Goal: Transaction & Acquisition: Purchase product/service

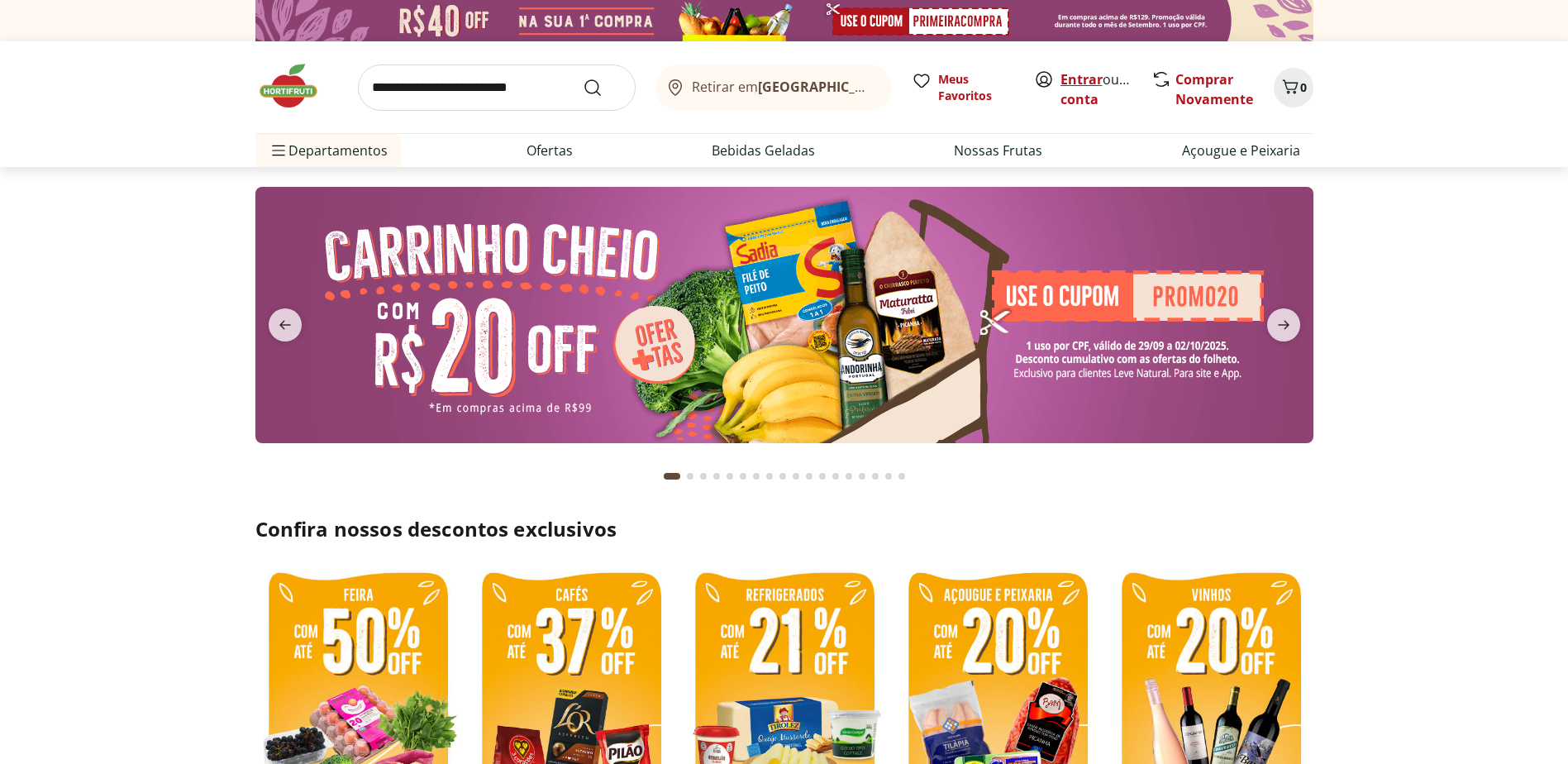
click at [1081, 82] on link "Entrar" at bounding box center [1081, 79] width 42 height 18
click at [1193, 84] on link "Comprar Novamente" at bounding box center [1213, 89] width 77 height 38
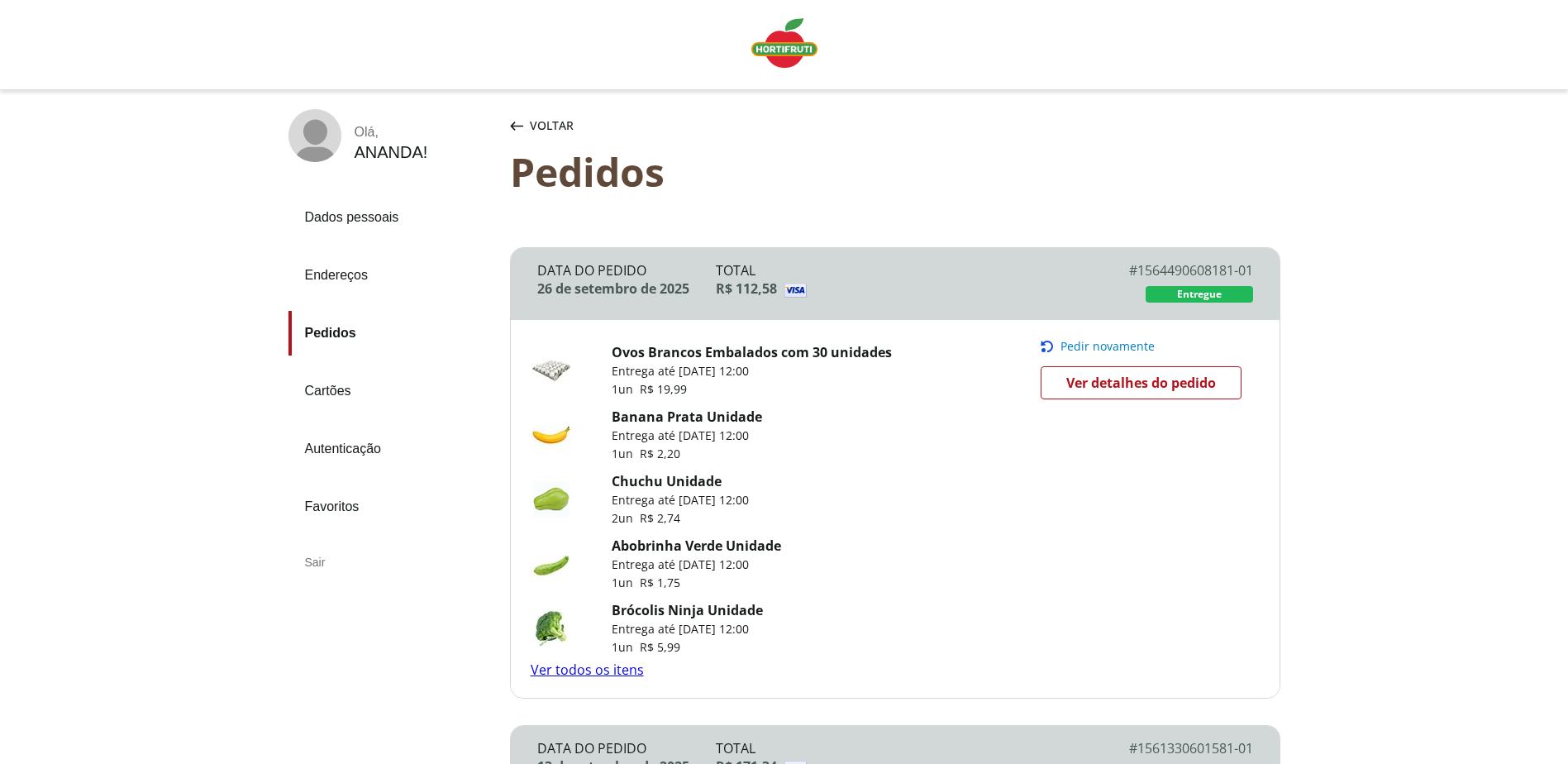
click at [606, 671] on link "Ver todos os itens" at bounding box center [587, 669] width 113 height 18
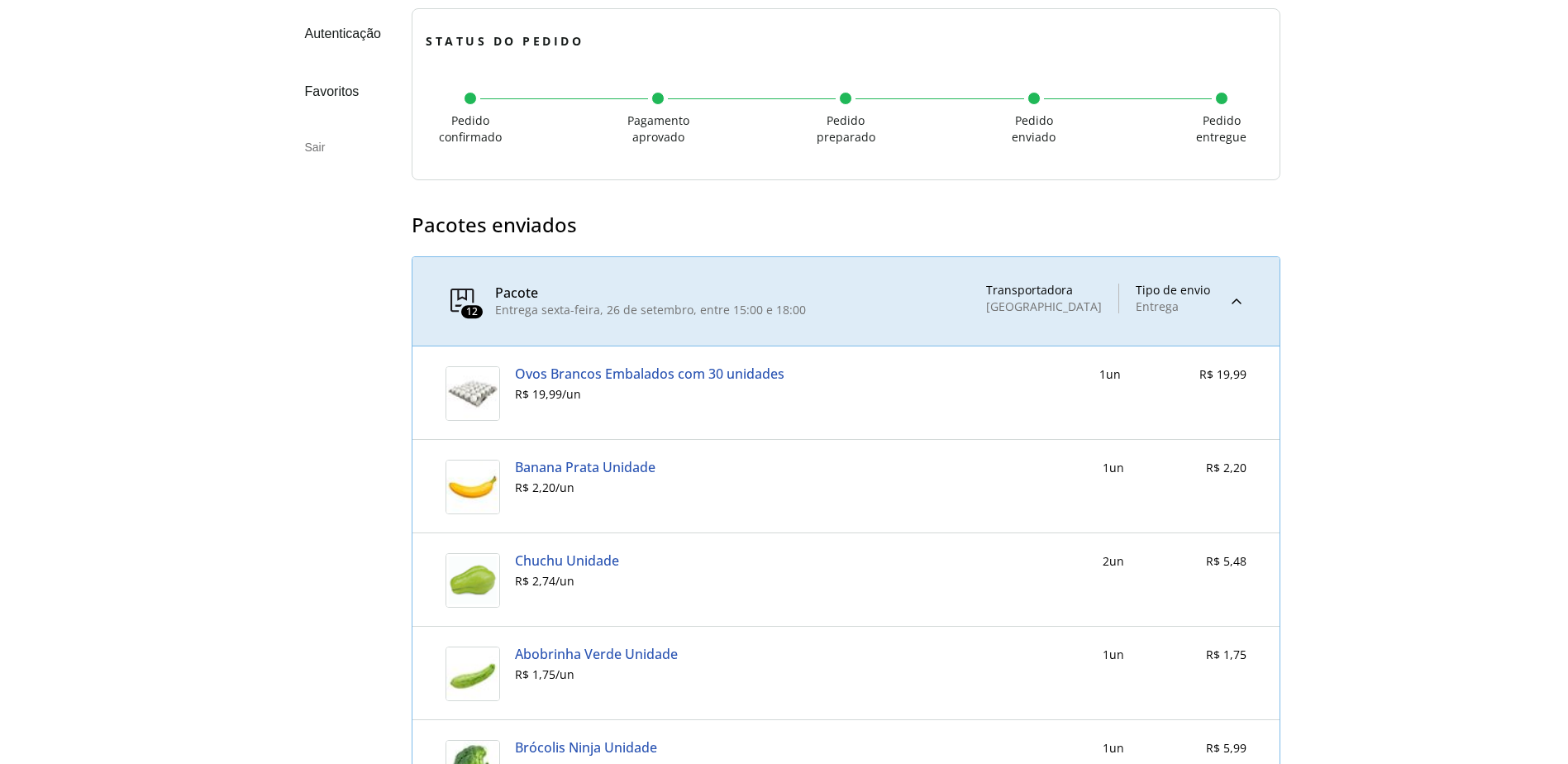
scroll to position [758, 0]
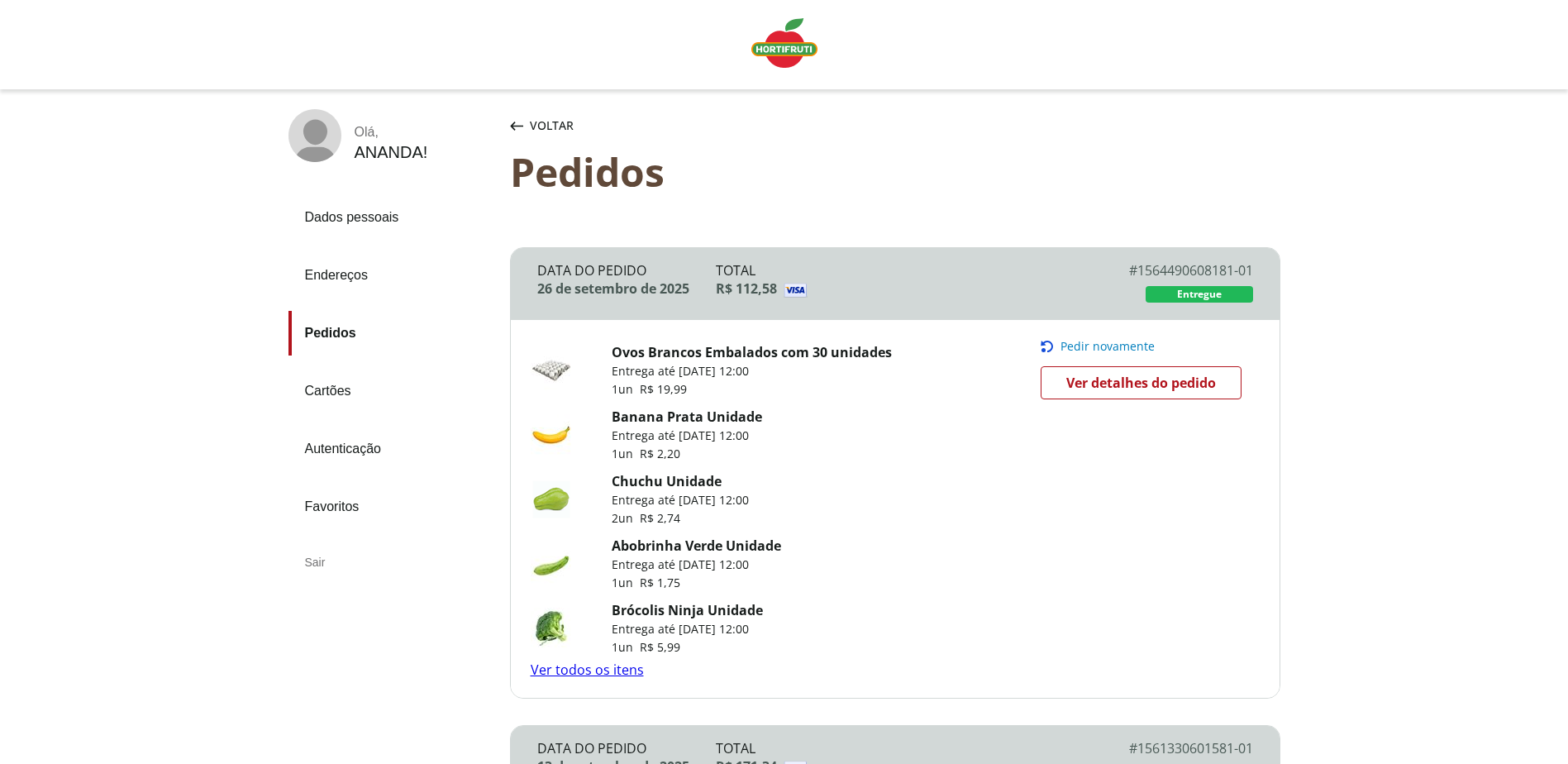
click at [1104, 341] on span "Pedir novamente" at bounding box center [1106, 346] width 94 height 14
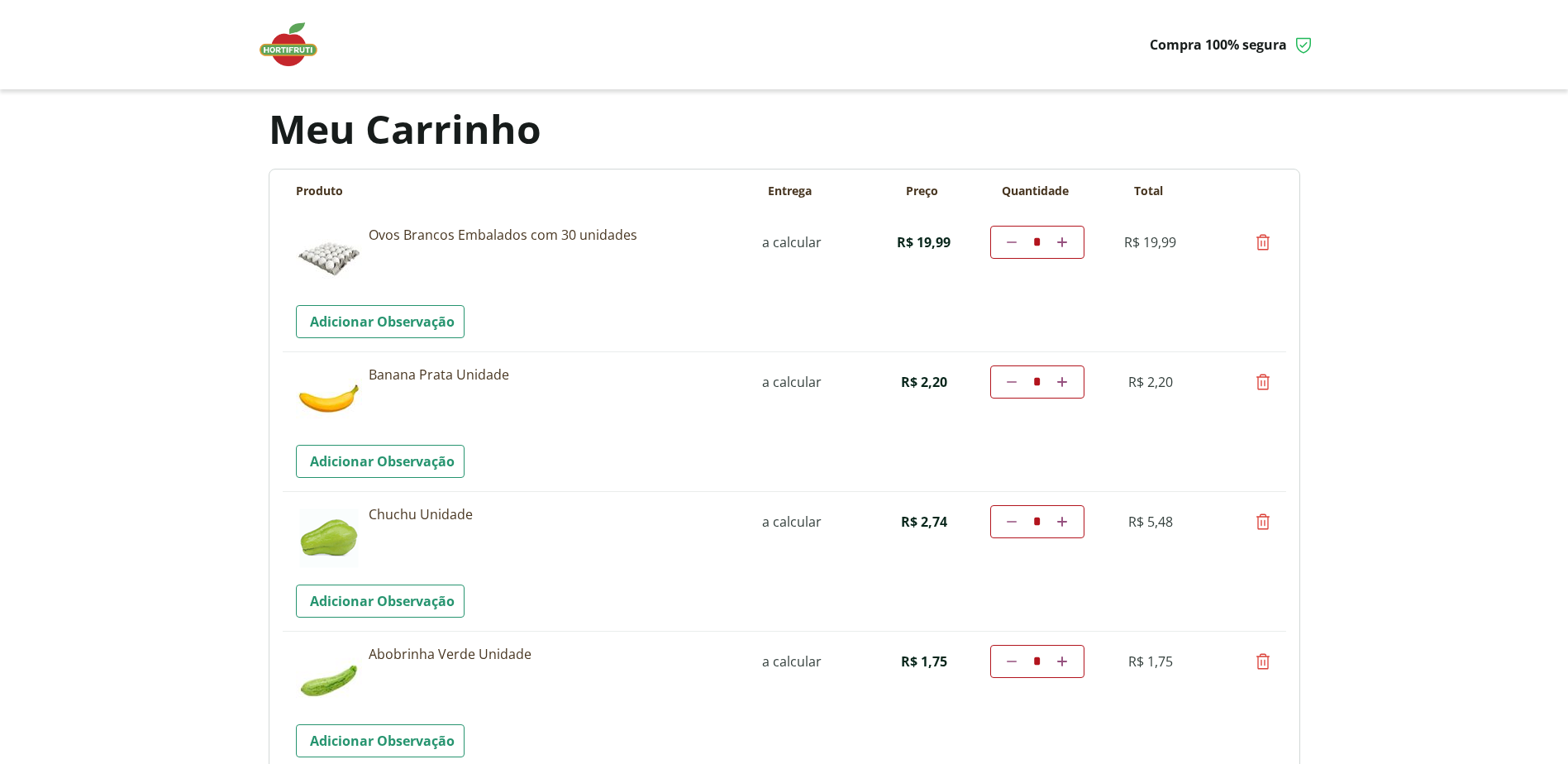
click at [1260, 386] on icon at bounding box center [1263, 382] width 20 height 20
type input "*"
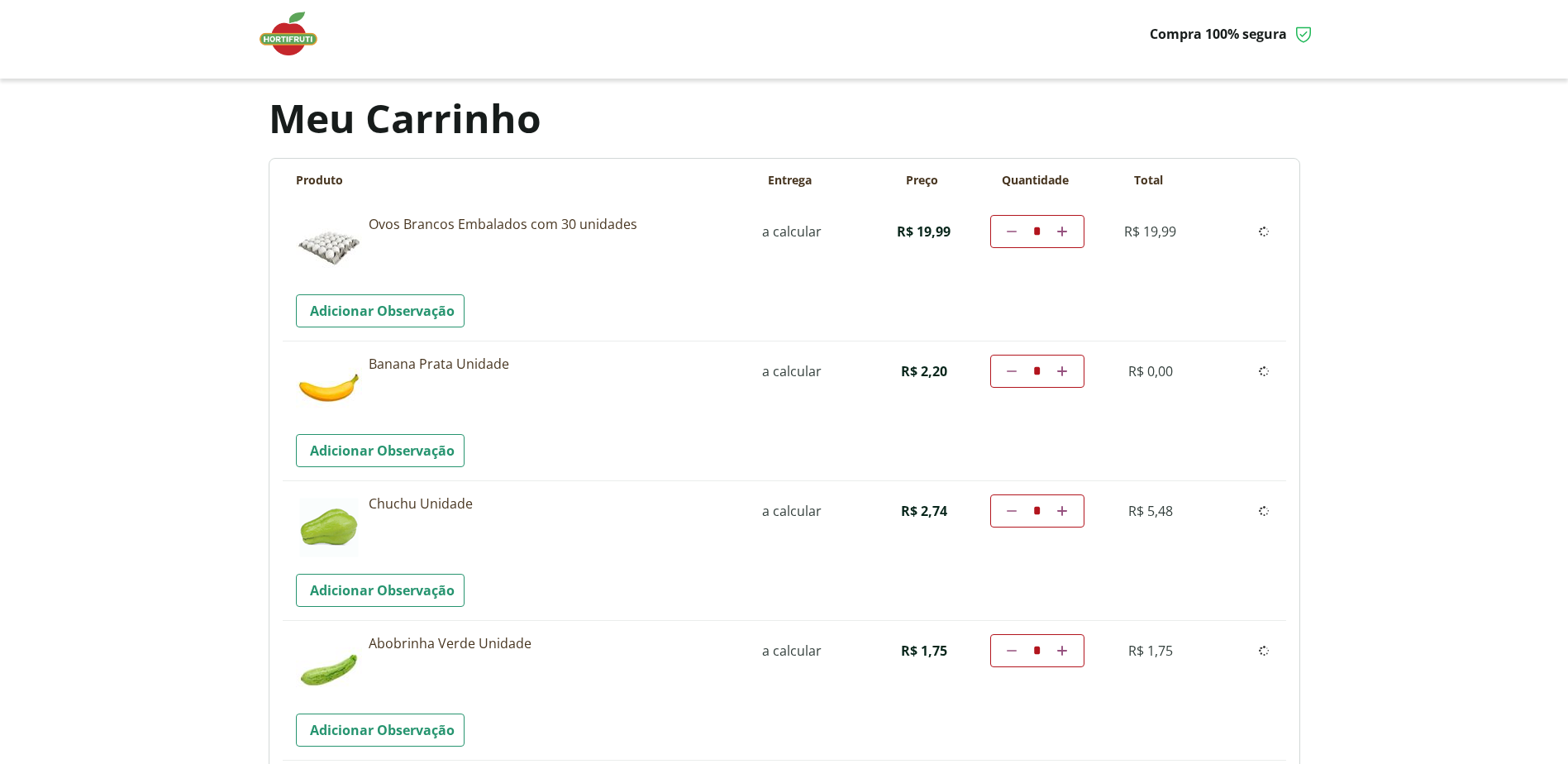
scroll to position [166, 0]
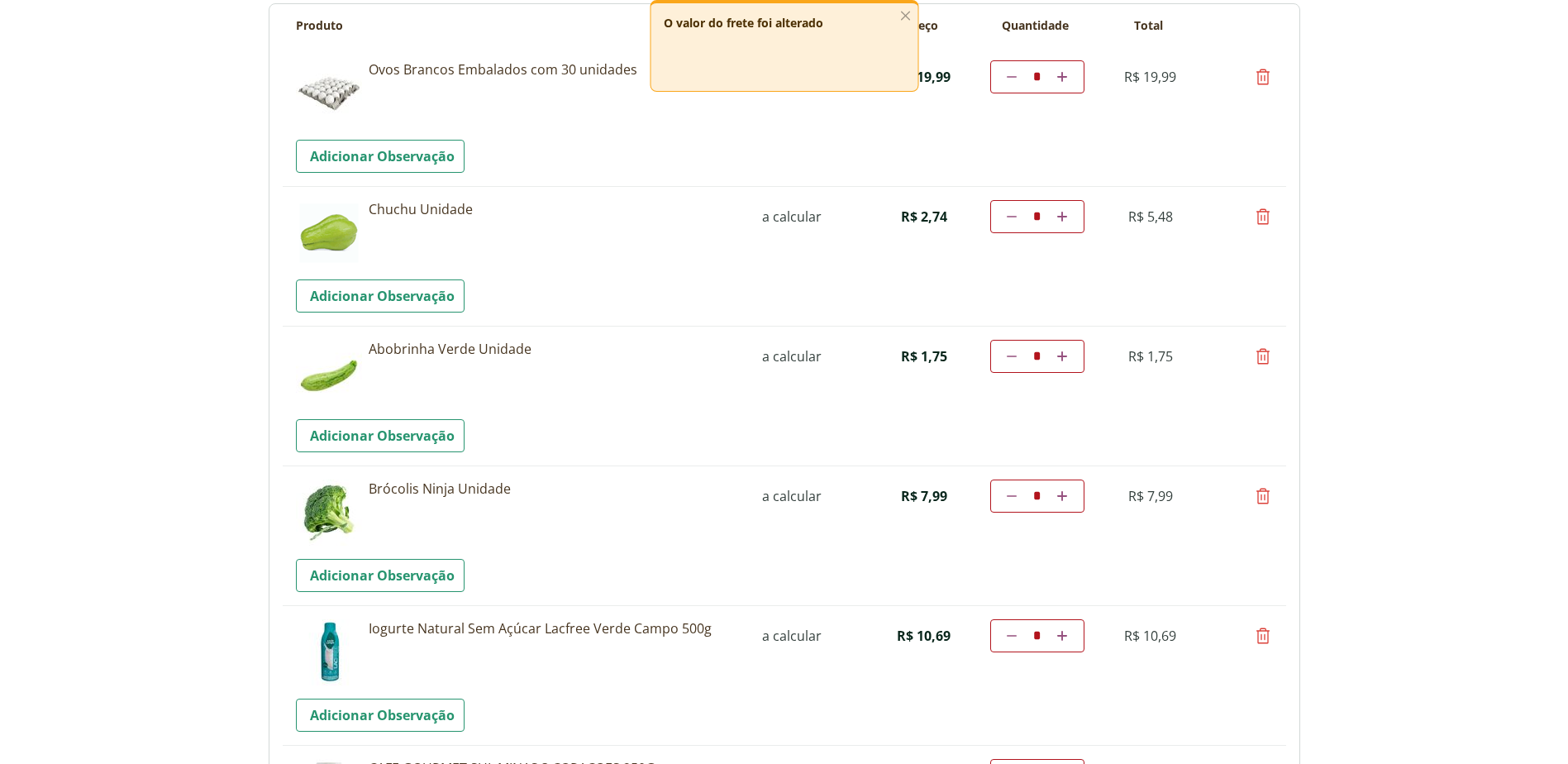
click at [1064, 357] on td "Diminuir a quantidade * Aumentar a quantidade" at bounding box center [1036, 356] width 94 height 33
click at [1059, 357] on icon at bounding box center [1062, 356] width 10 height 10
type input "*"
click at [1059, 357] on icon at bounding box center [1062, 356] width 10 height 10
type input "*"
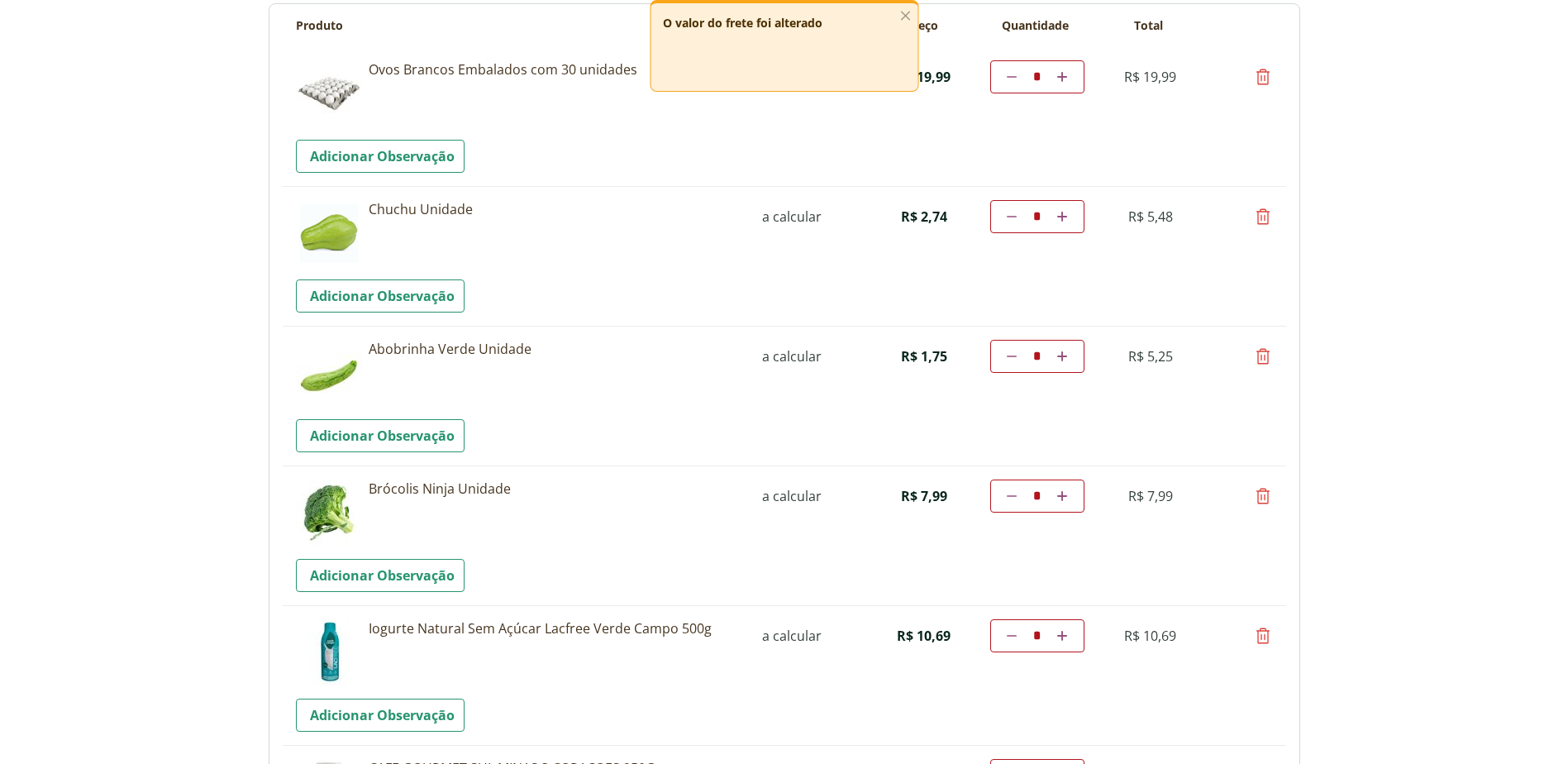
click at [1059, 214] on icon at bounding box center [1062, 216] width 10 height 10
type input "*"
click at [905, 8] on icon "button" at bounding box center [905, 15] width 18 height 18
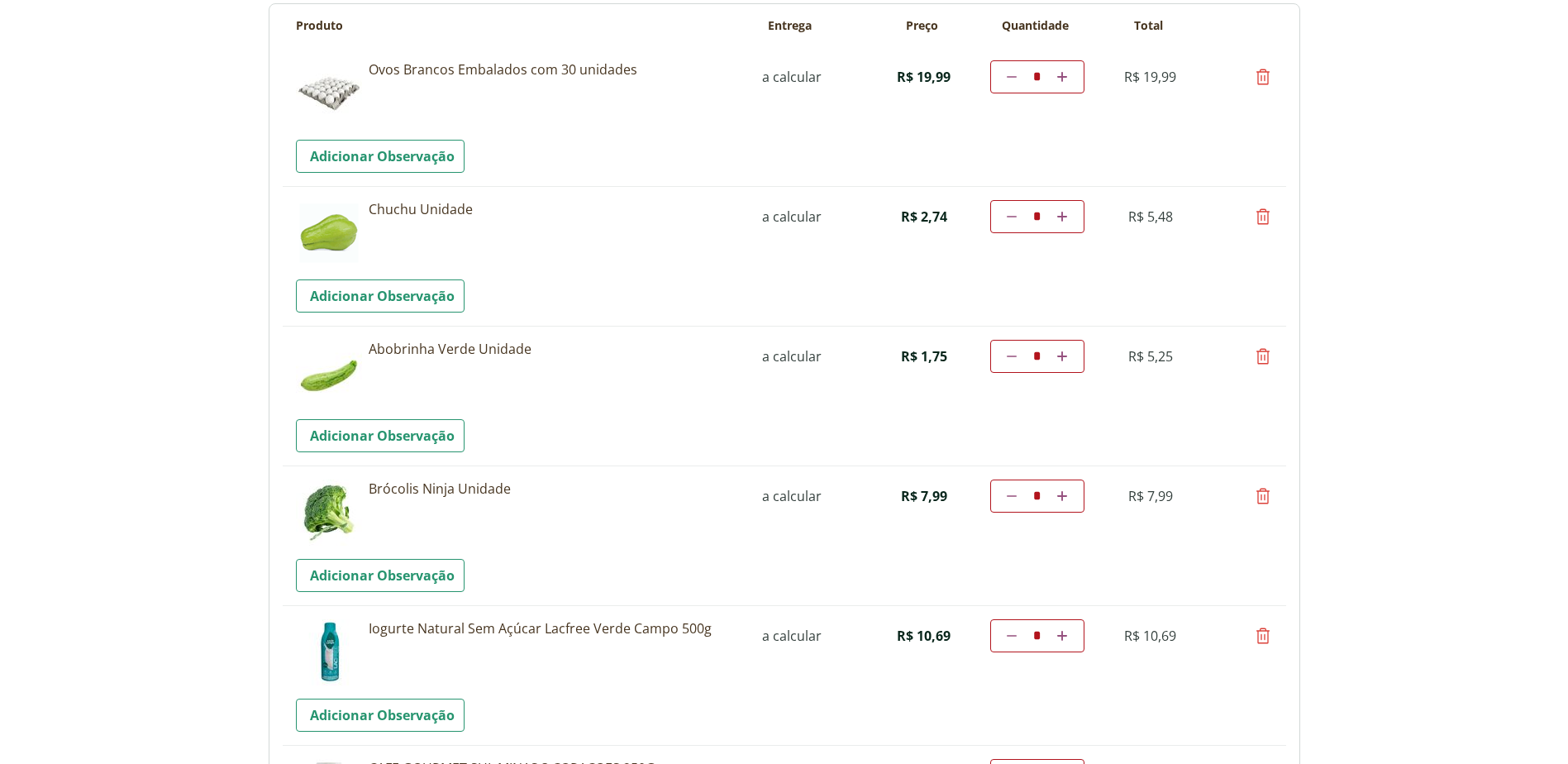
click at [1065, 218] on icon at bounding box center [1062, 216] width 10 height 10
type input "*"
click at [1015, 352] on icon at bounding box center [1011, 356] width 10 height 10
type input "*"
click at [1015, 352] on icon at bounding box center [1011, 356] width 10 height 10
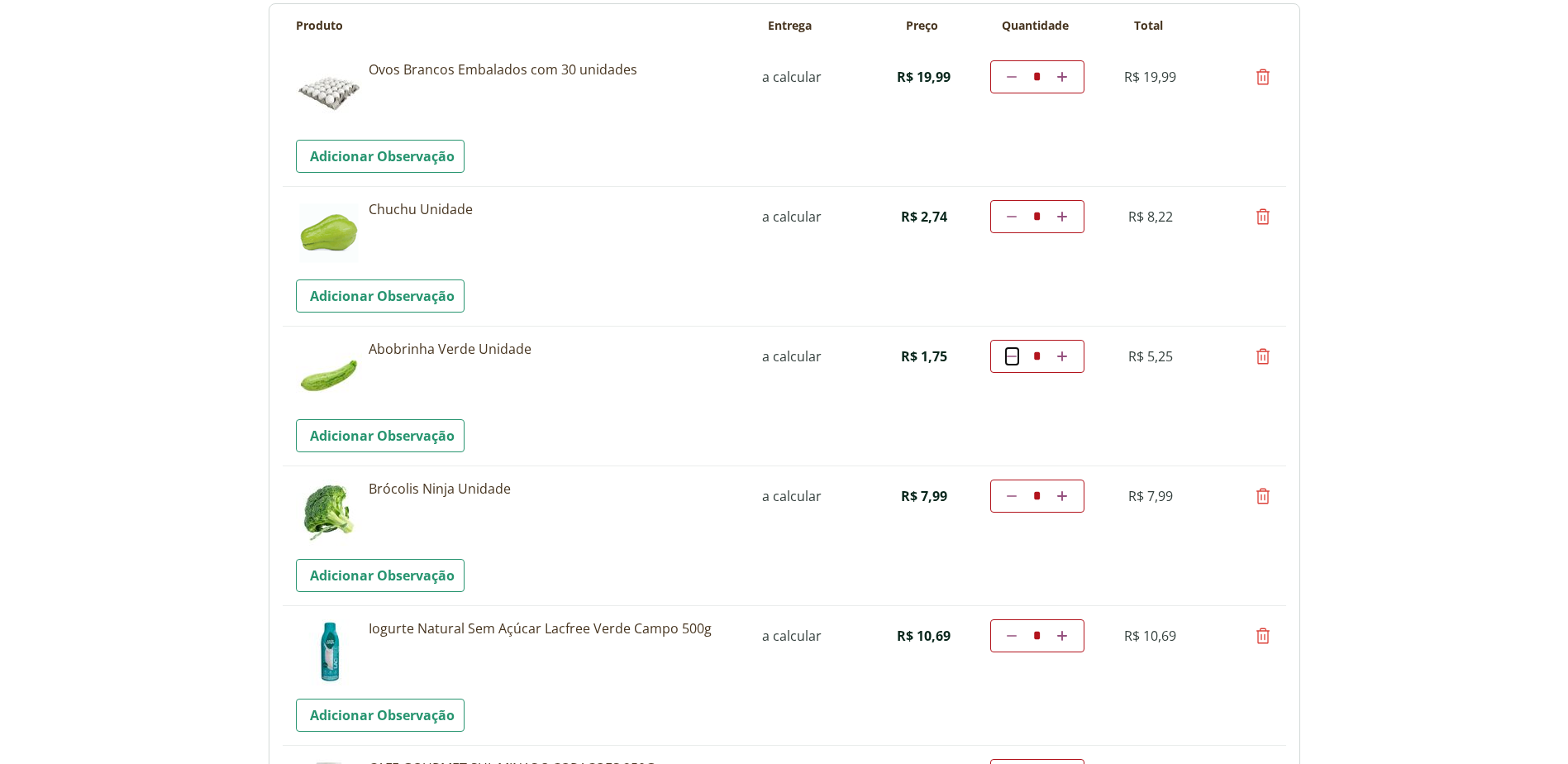
type input "*"
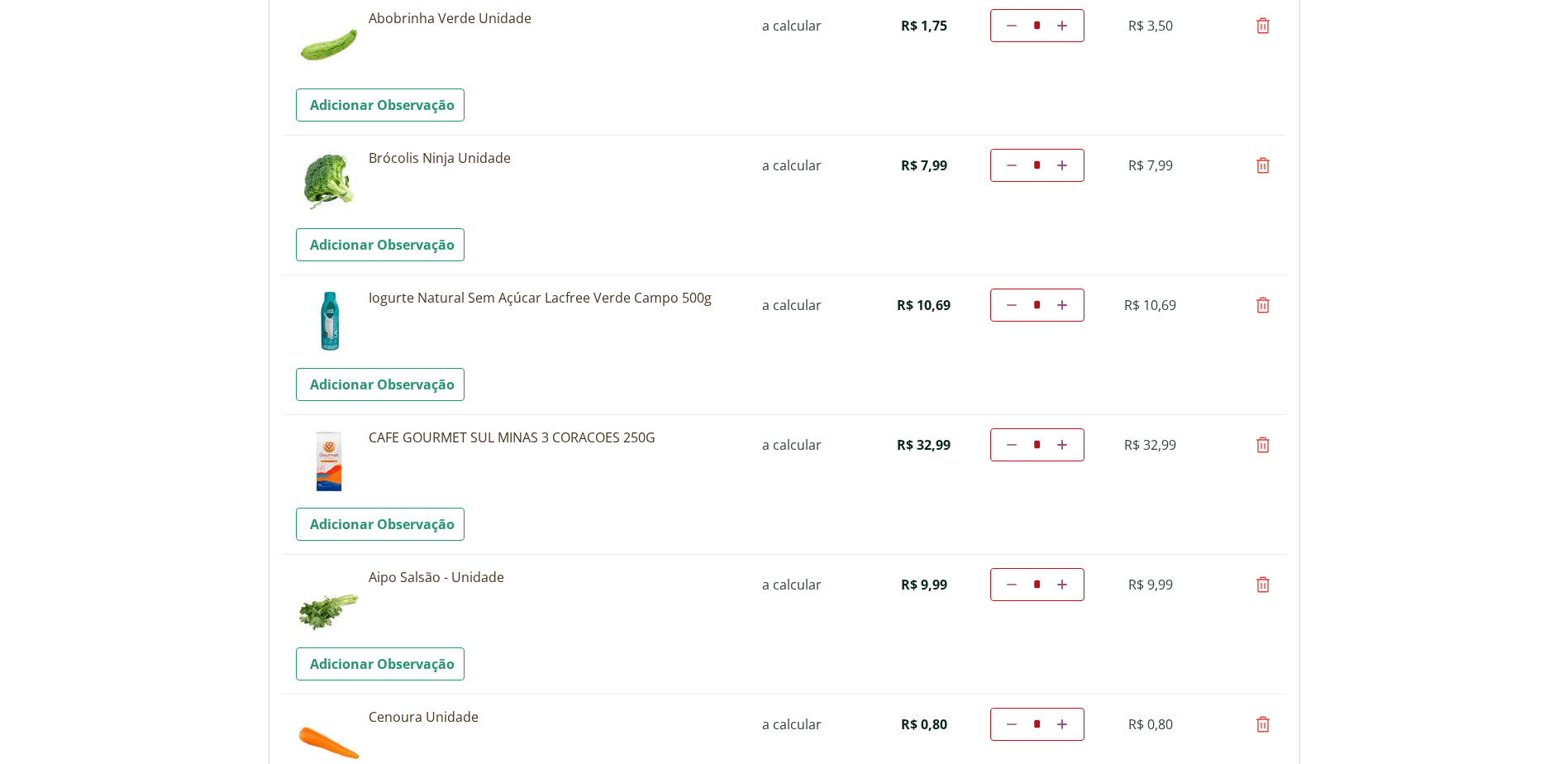
click at [1263, 309] on icon at bounding box center [1263, 305] width 20 height 20
type input "*"
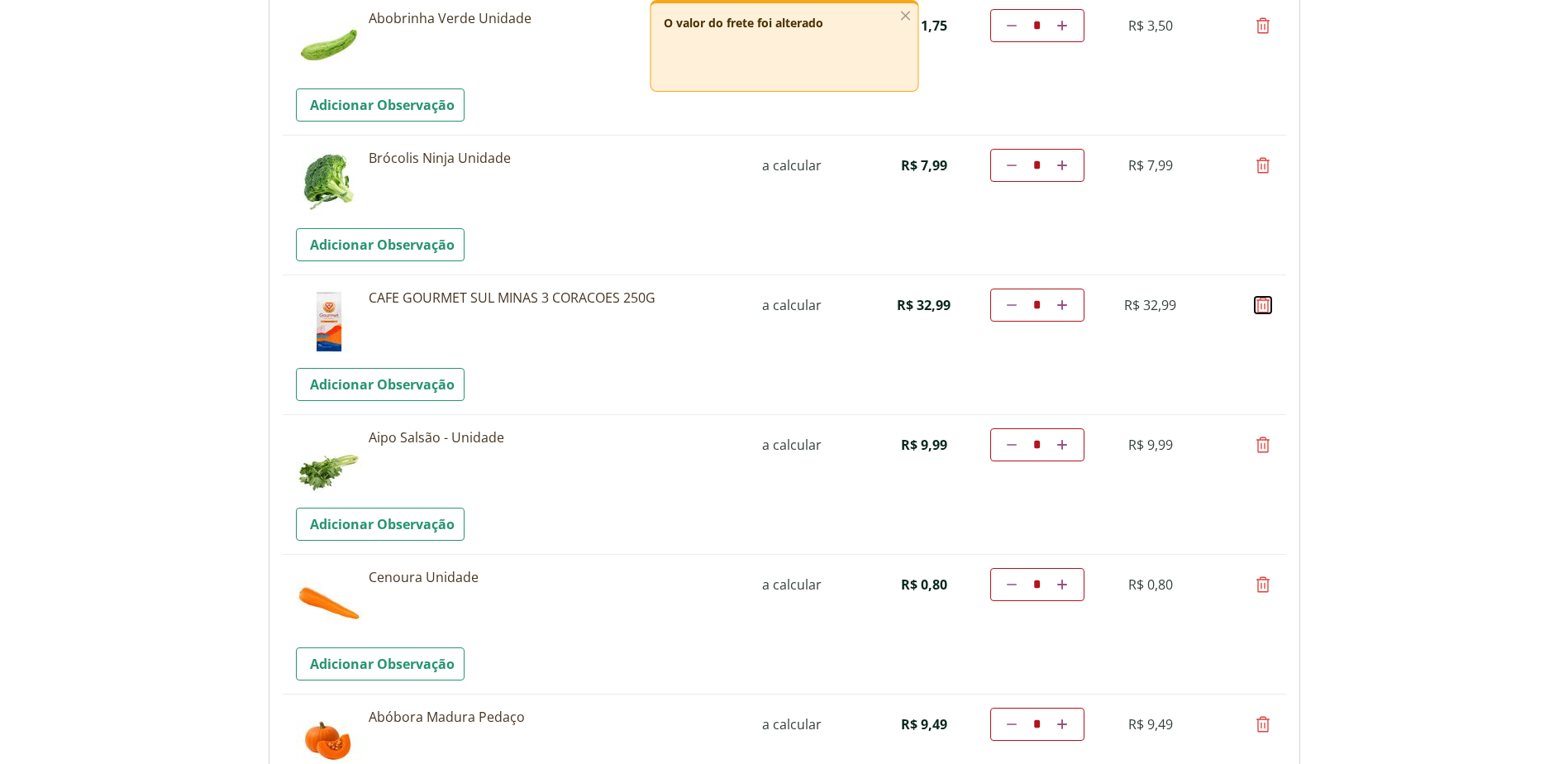
click at [1263, 309] on icon at bounding box center [1263, 305] width 20 height 20
type input "*"
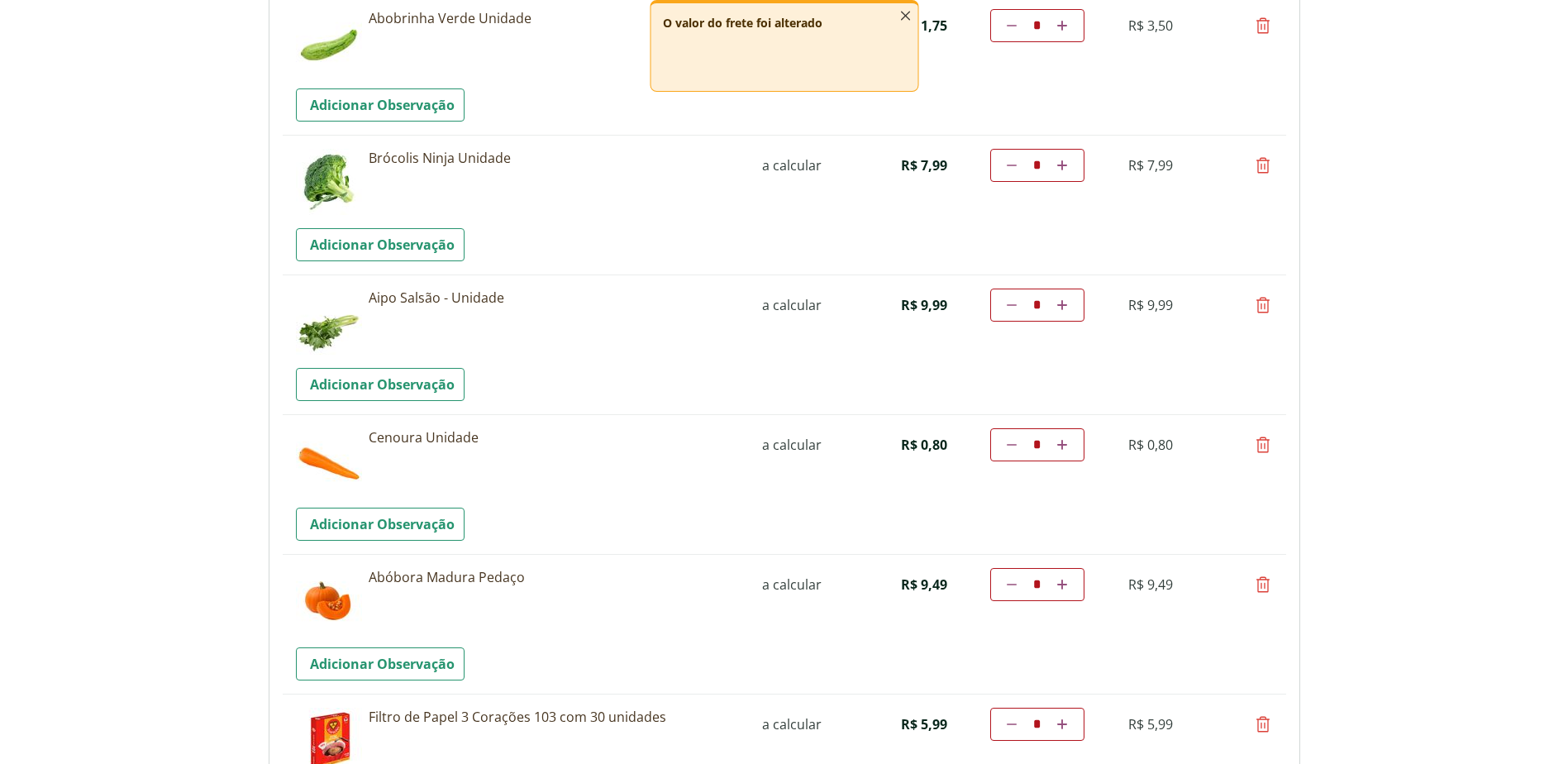
click at [899, 15] on icon "button" at bounding box center [905, 15] width 18 height 18
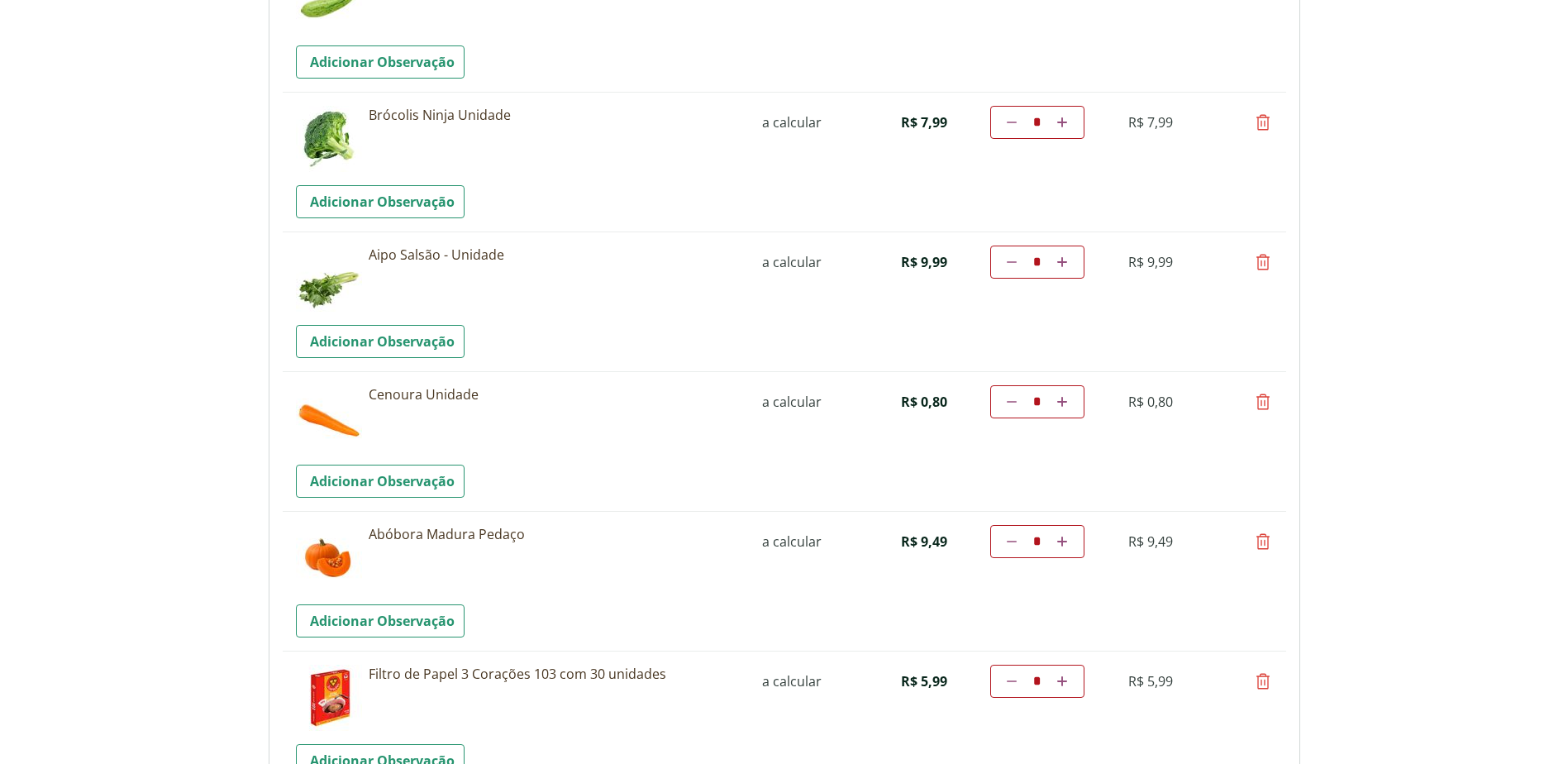
scroll to position [661, 0]
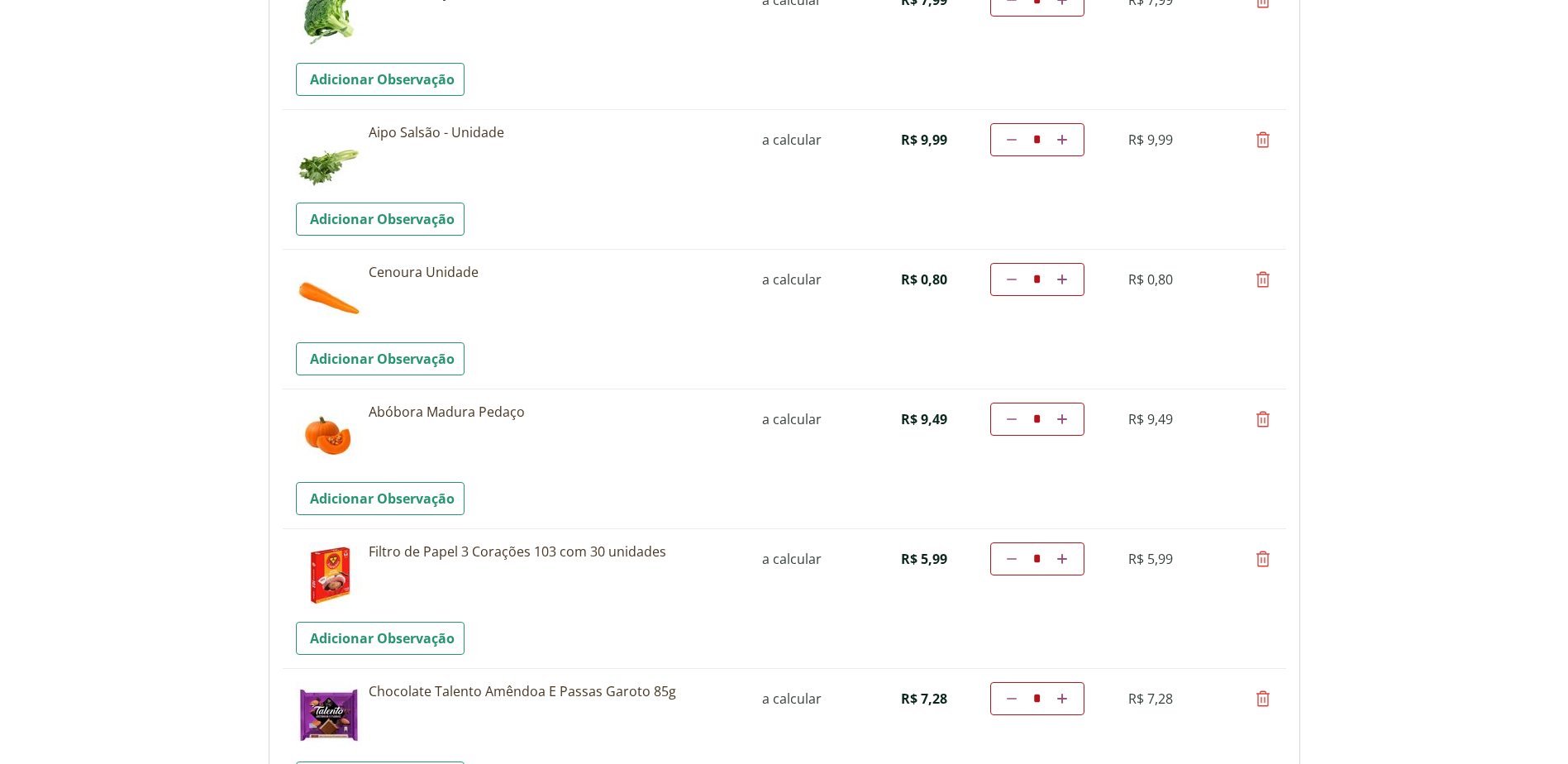
click at [1268, 280] on icon at bounding box center [1263, 280] width 20 height 20
type input "*"
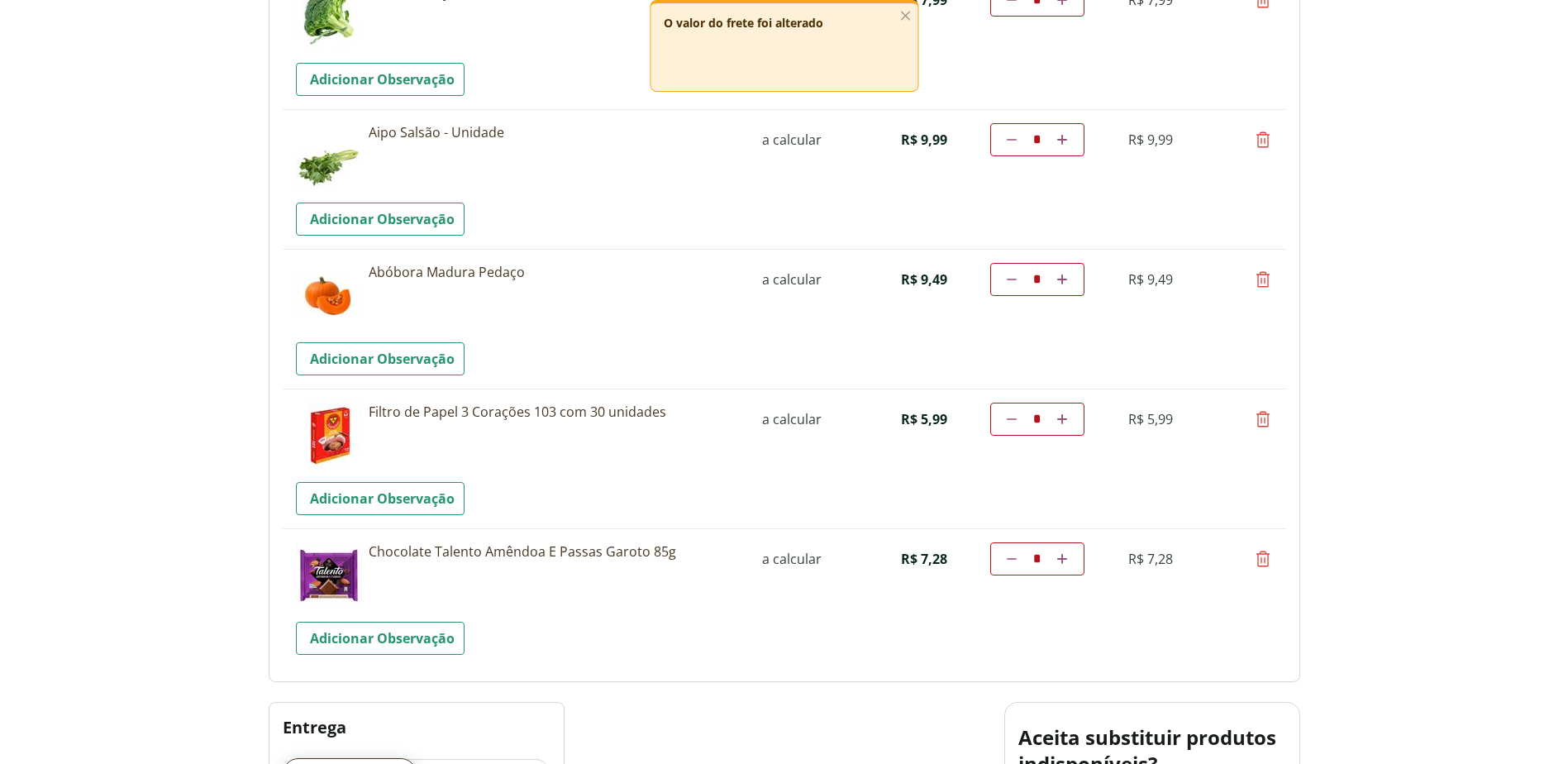
click at [1264, 423] on icon at bounding box center [1263, 419] width 20 height 20
type input "*"
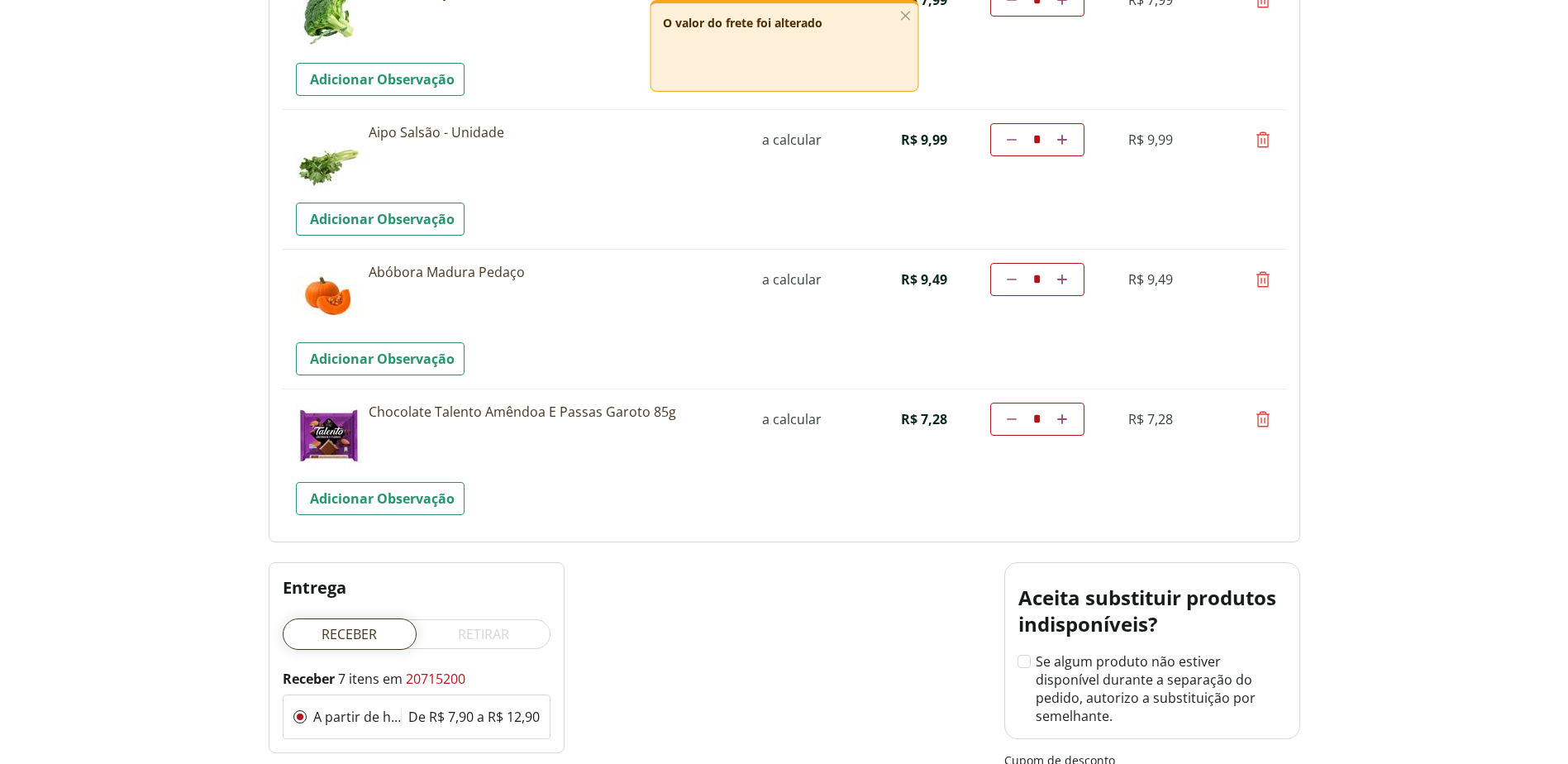
click at [1266, 420] on icon at bounding box center [1263, 419] width 20 height 20
type input "*"
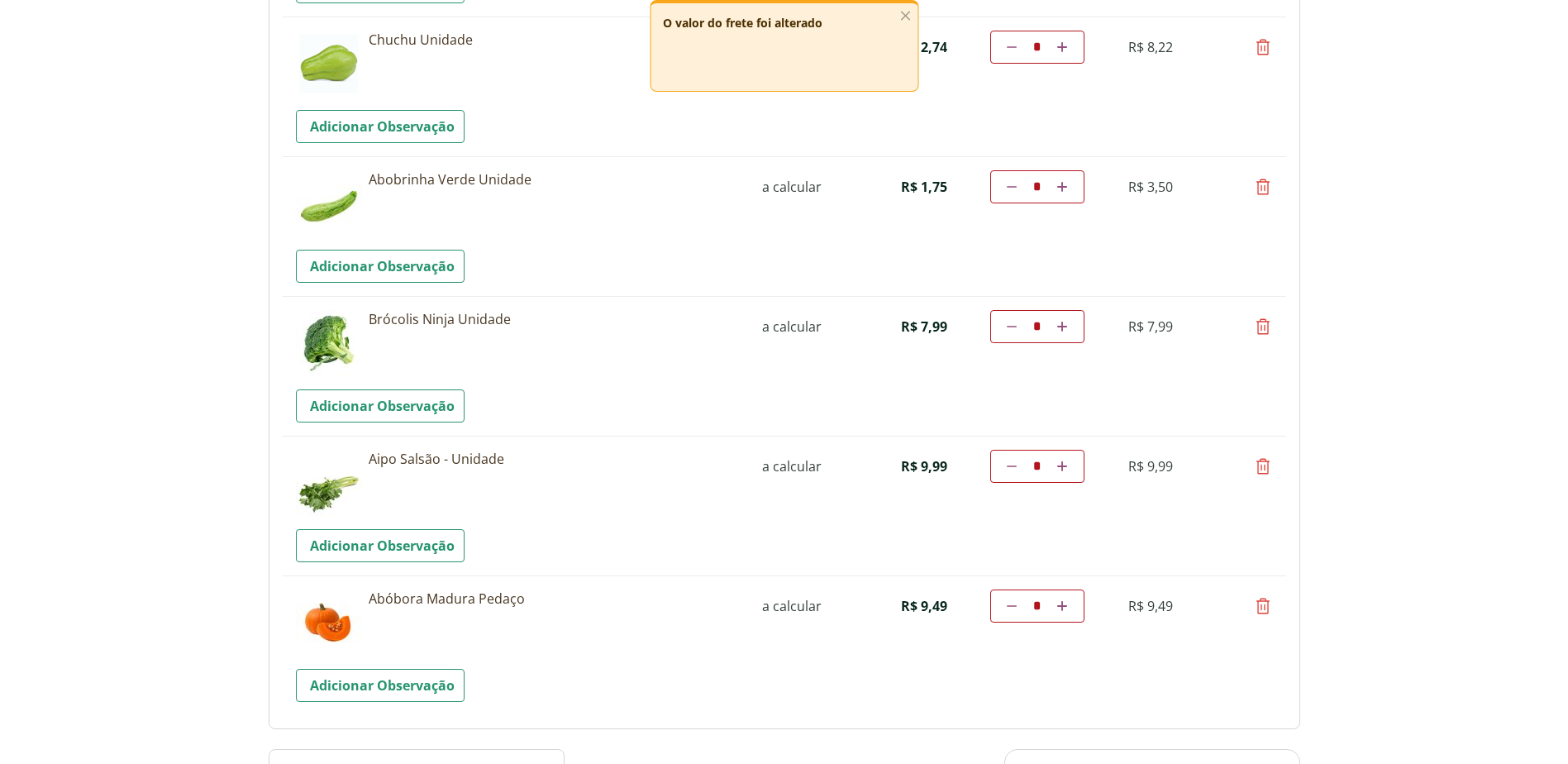
scroll to position [331, 0]
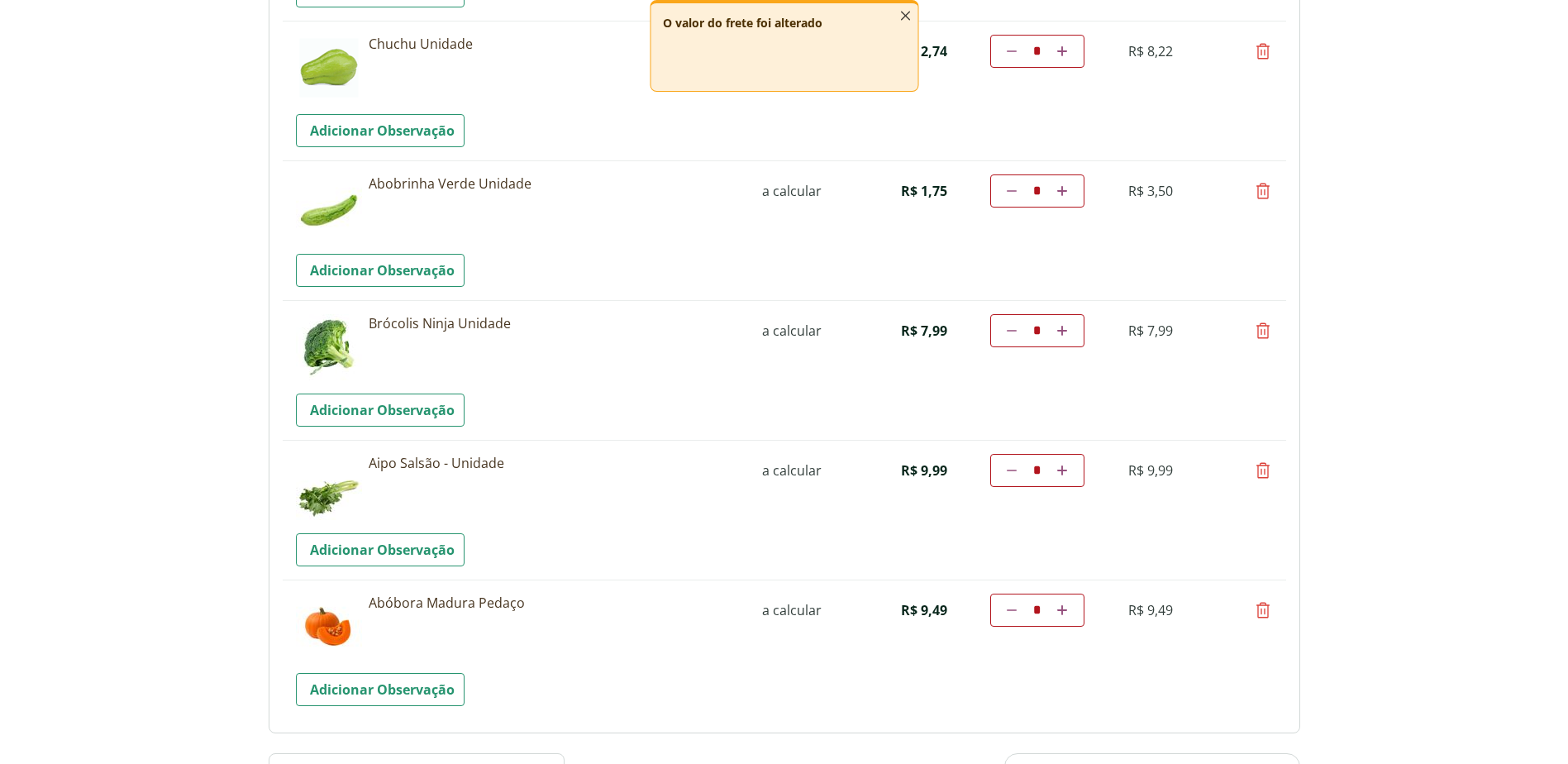
click at [902, 13] on icon "button" at bounding box center [905, 15] width 18 height 18
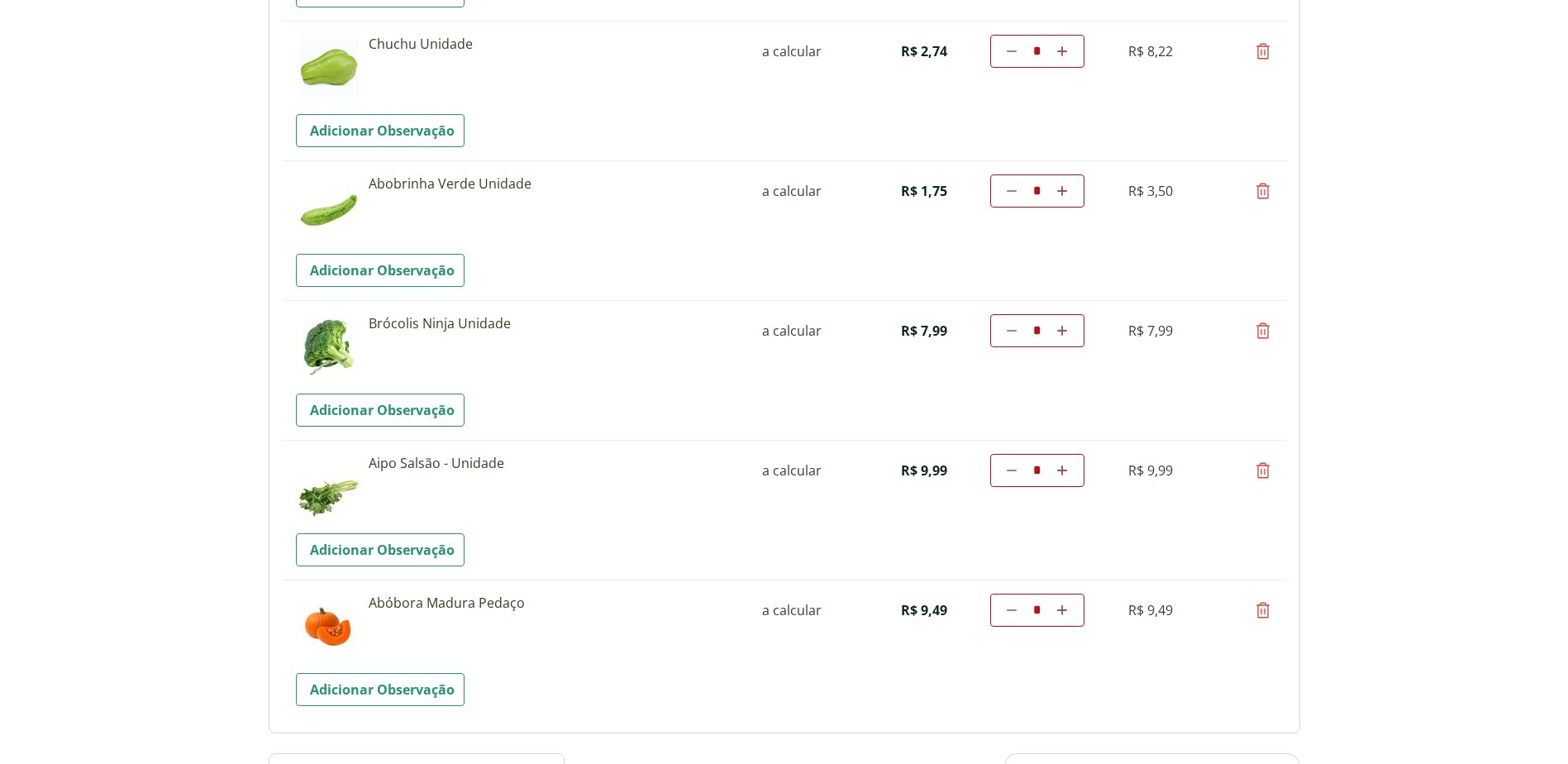
click at [1063, 327] on icon at bounding box center [1062, 331] width 10 height 10
type input "*"
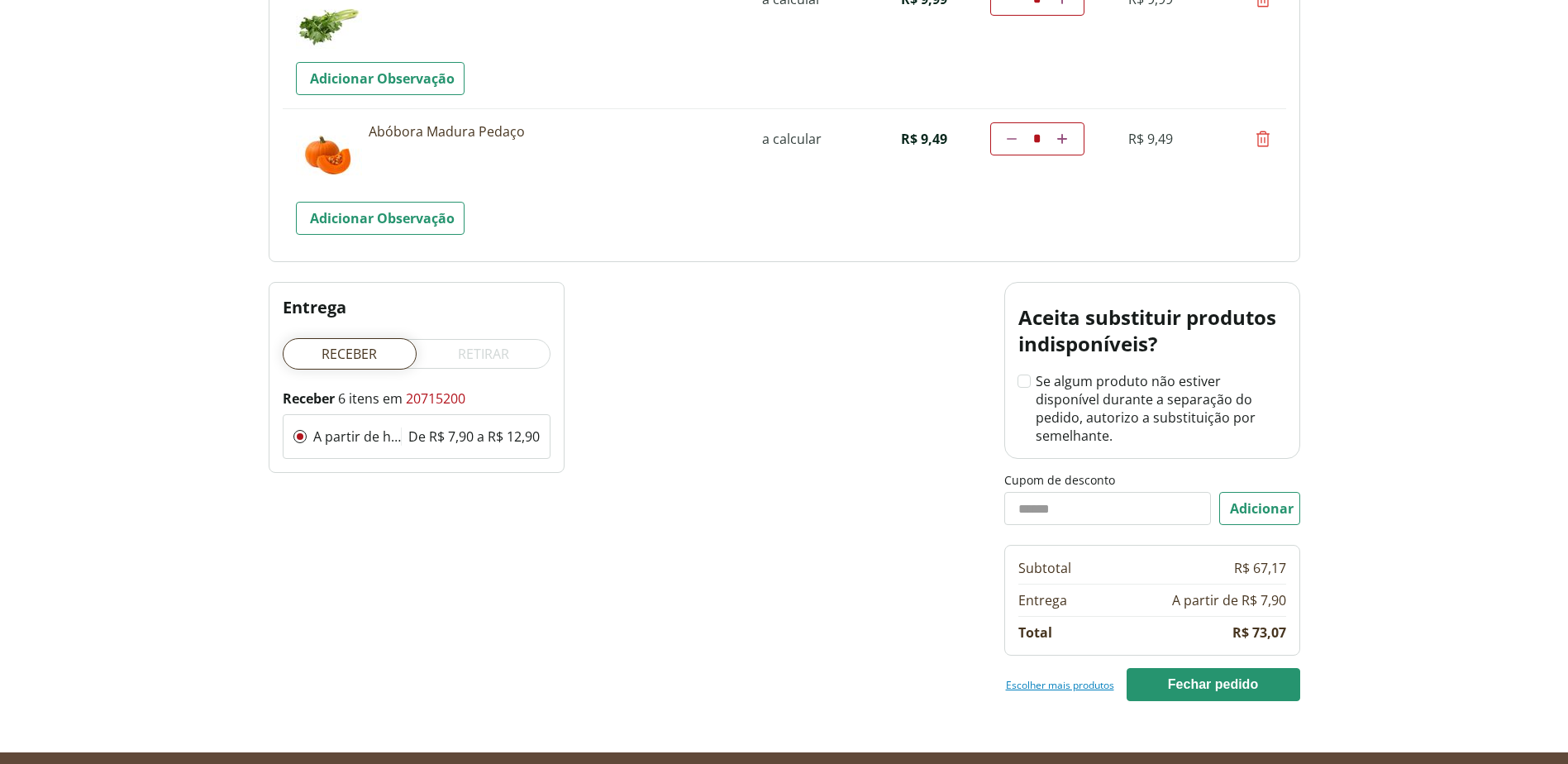
scroll to position [858, 0]
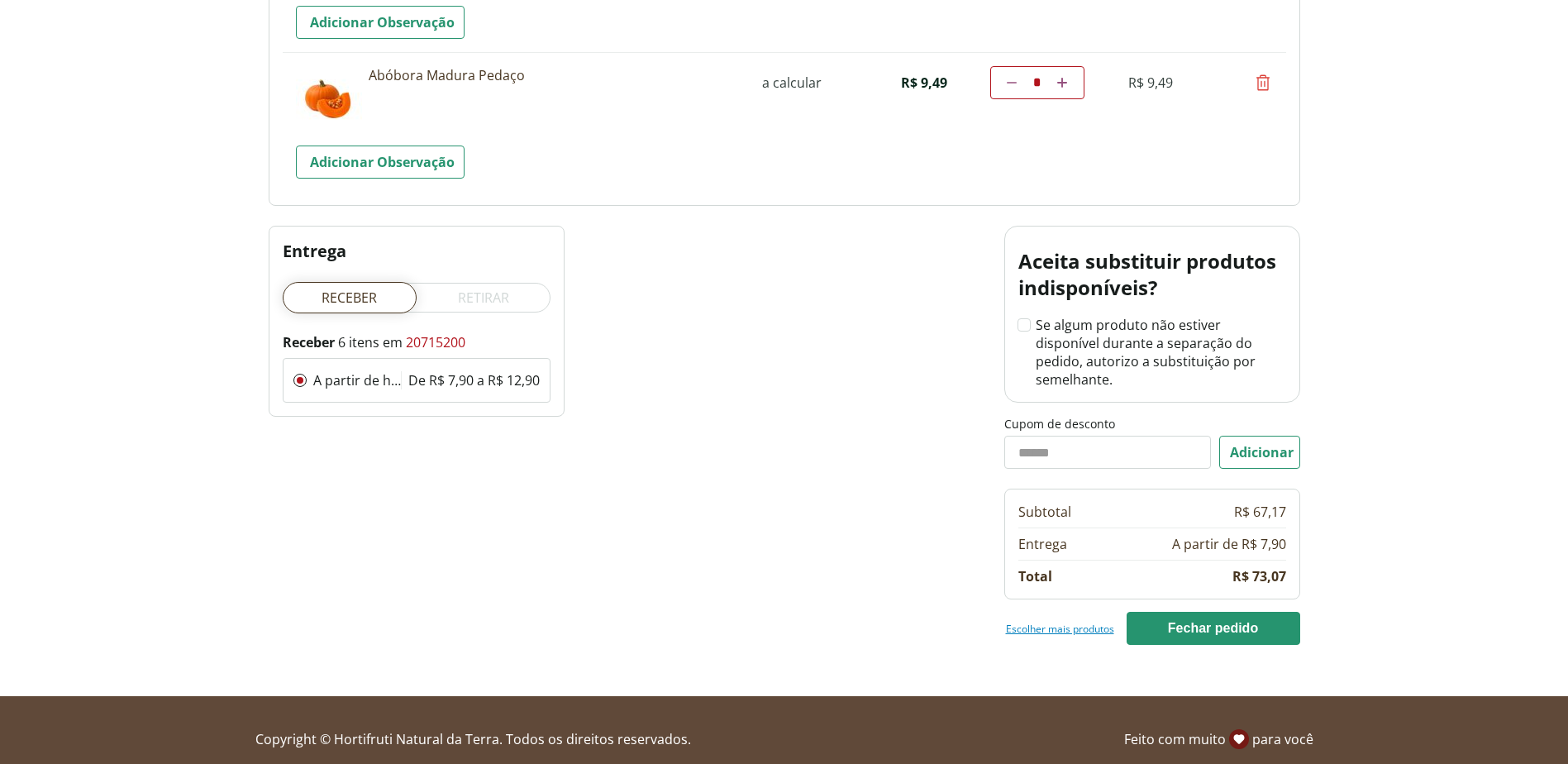
click at [1064, 621] on link "Escolher mais produtos" at bounding box center [1059, 627] width 108 height 14
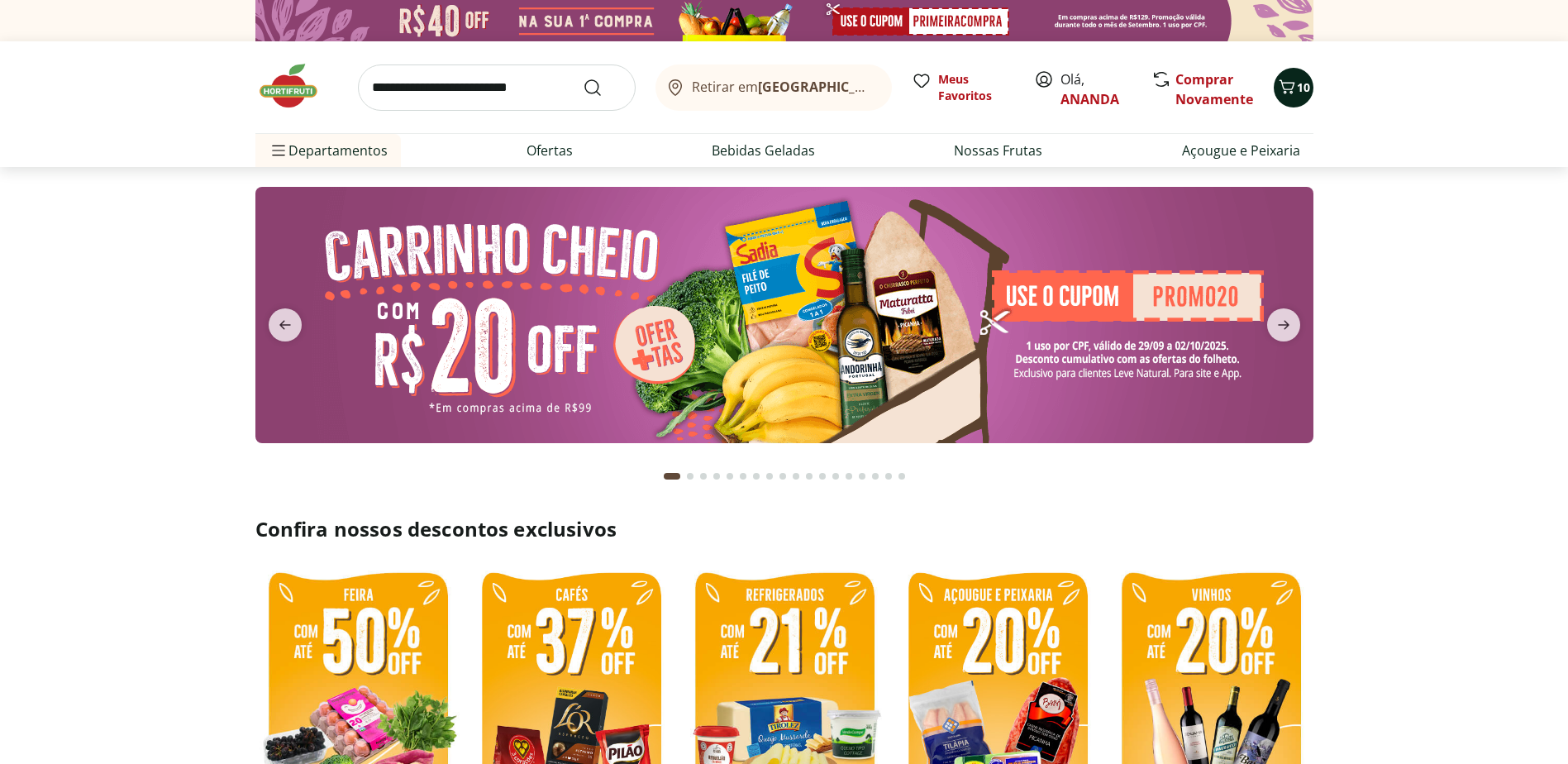
click at [1293, 83] on icon "Carrinho" at bounding box center [1286, 86] width 15 height 14
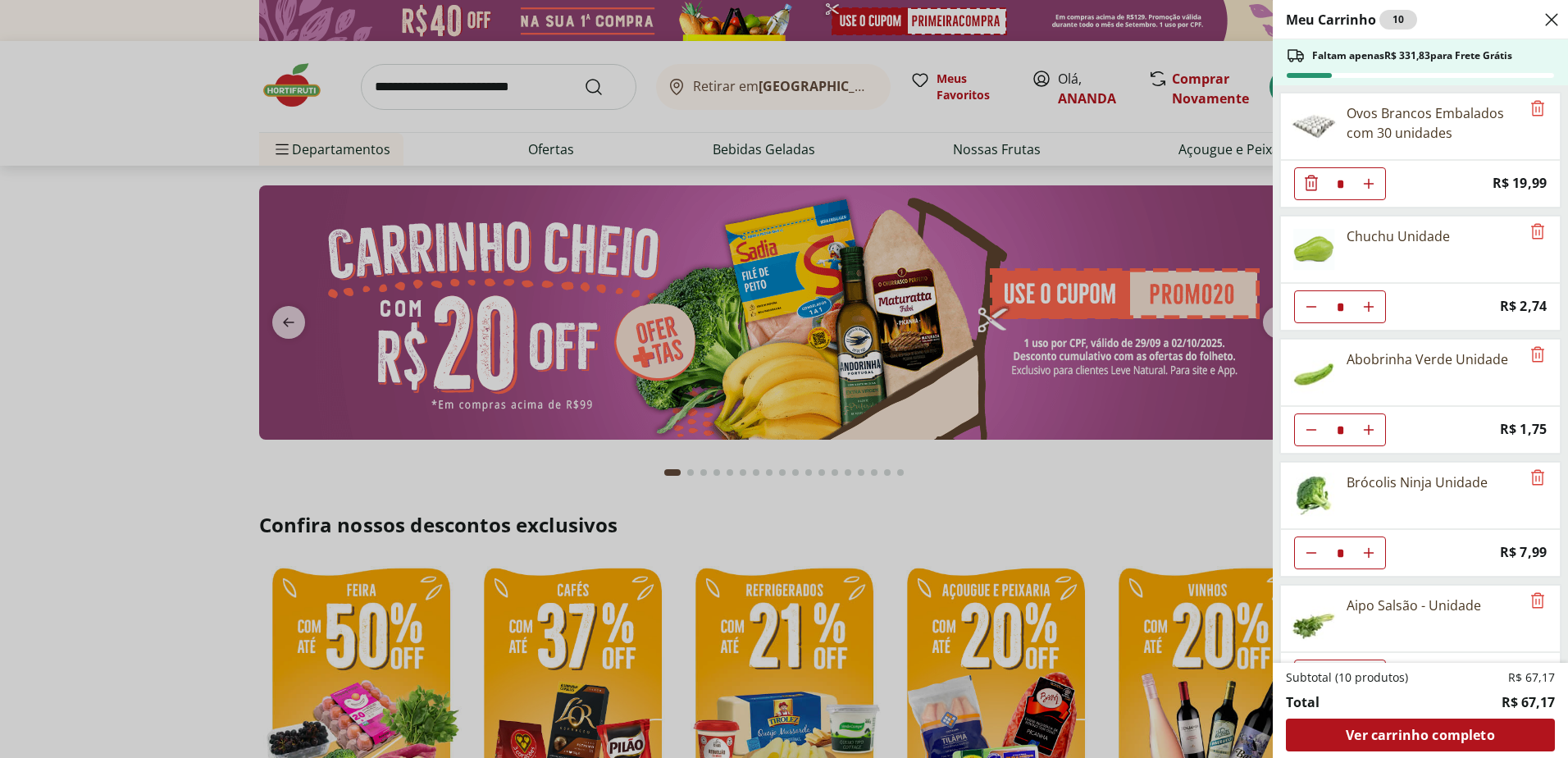
click at [170, 295] on div "Meu Carrinho 10 Faltam apenas R$ 331,83 para Frete Grátis Ovos Brancos Embalado…" at bounding box center [784, 379] width 1568 height 758
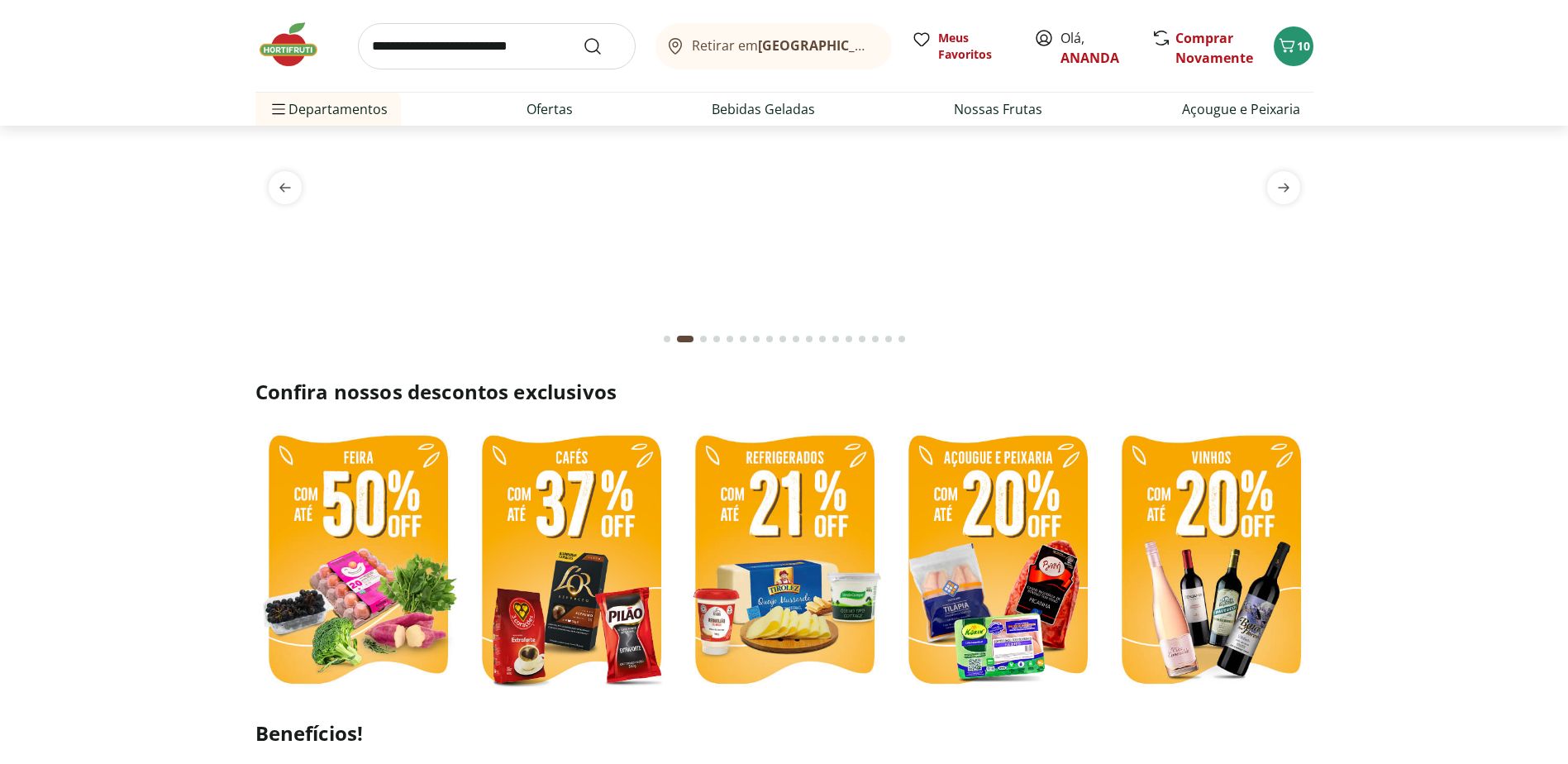
scroll to position [331, 0]
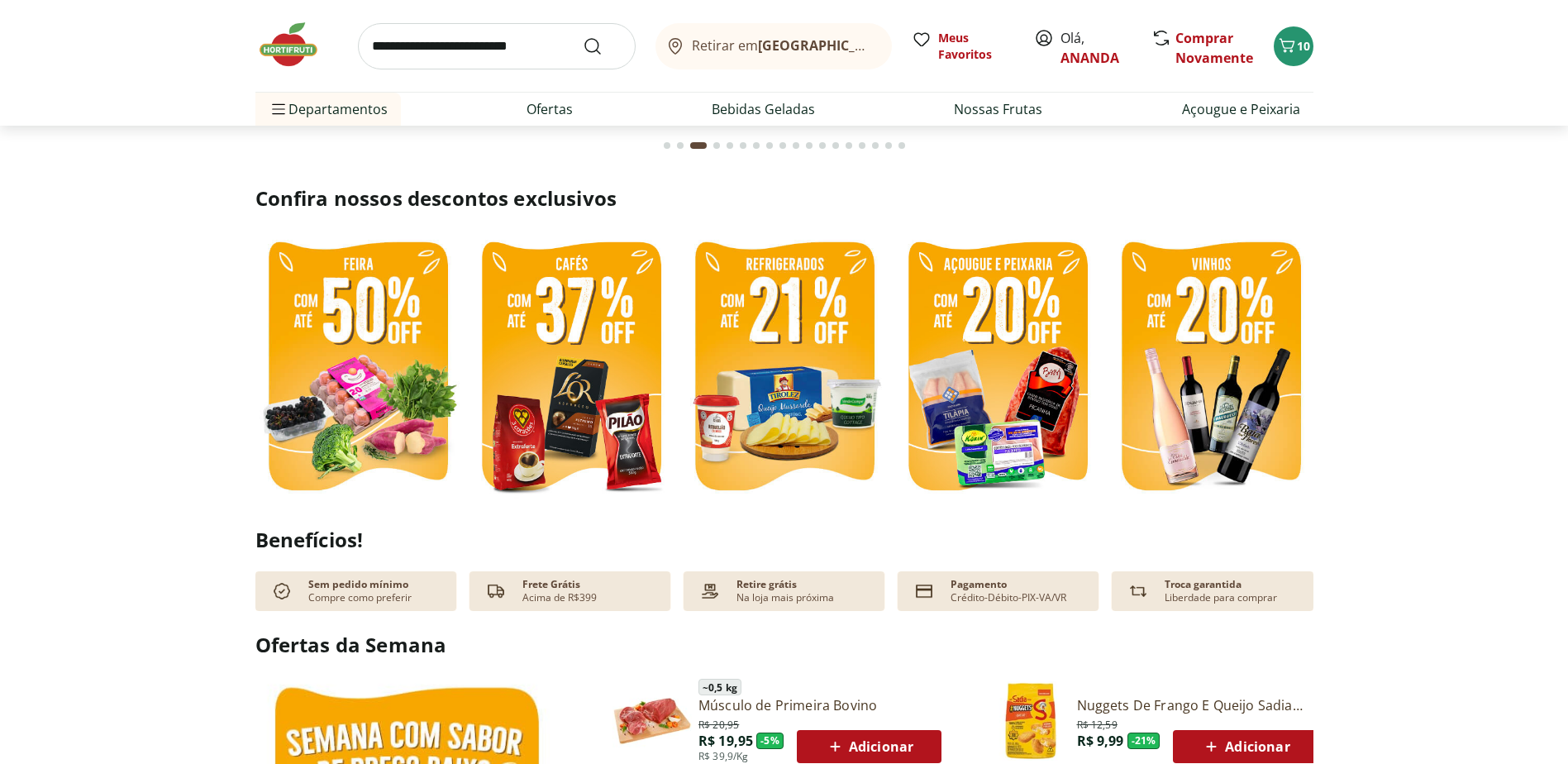
click at [362, 366] on img at bounding box center [357, 368] width 205 height 273
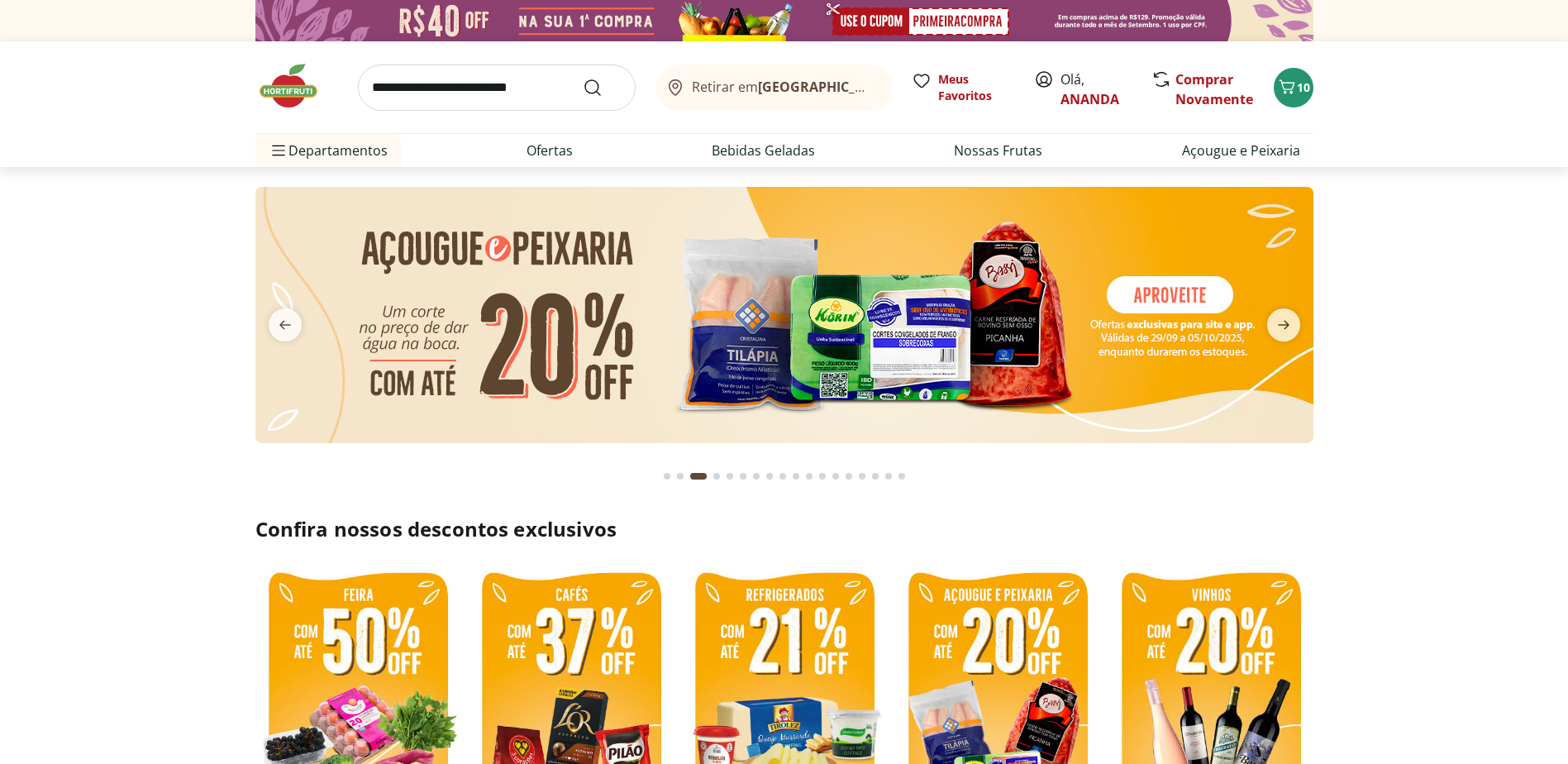
select select "**********"
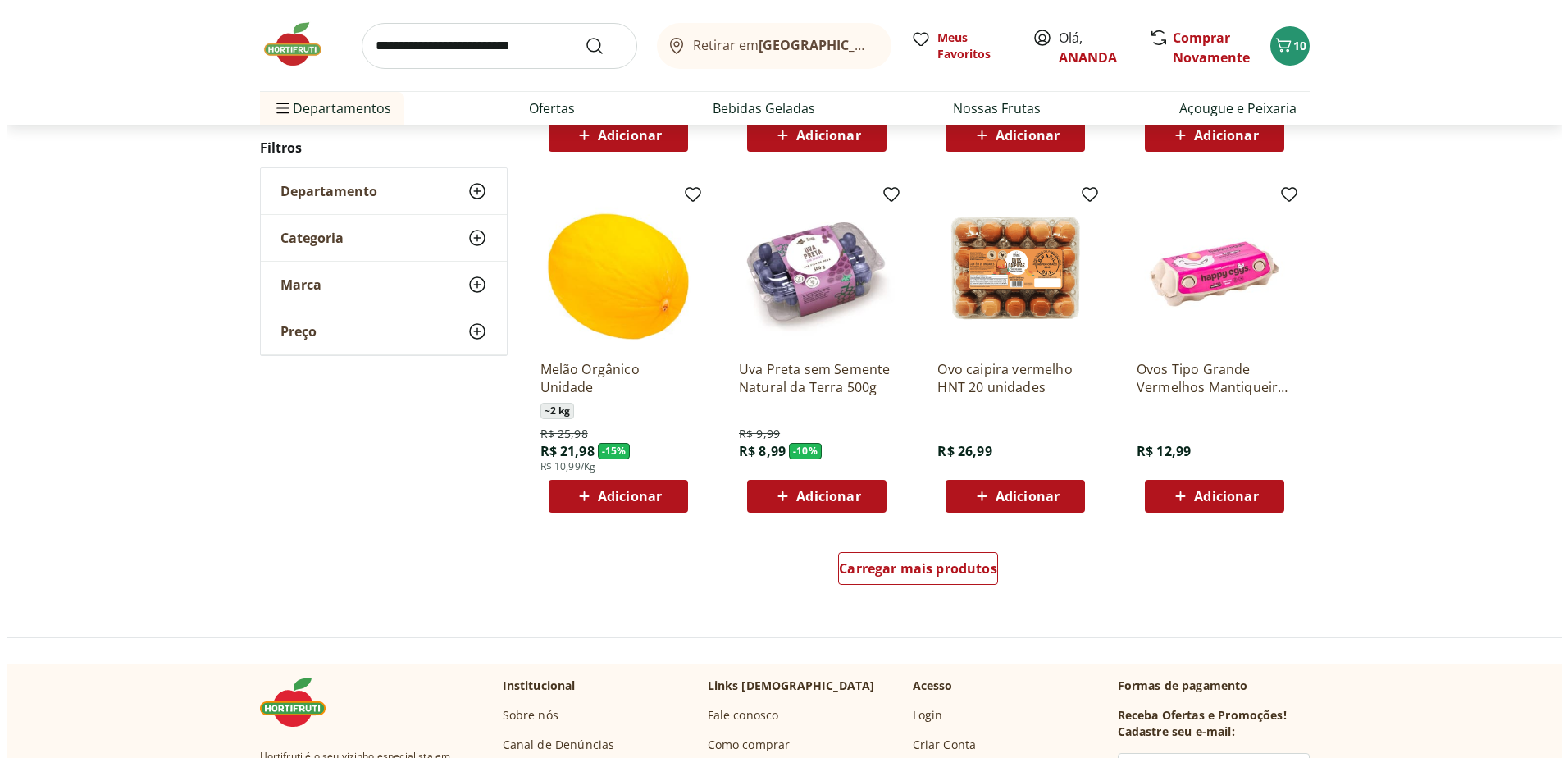
scroll to position [820, 0]
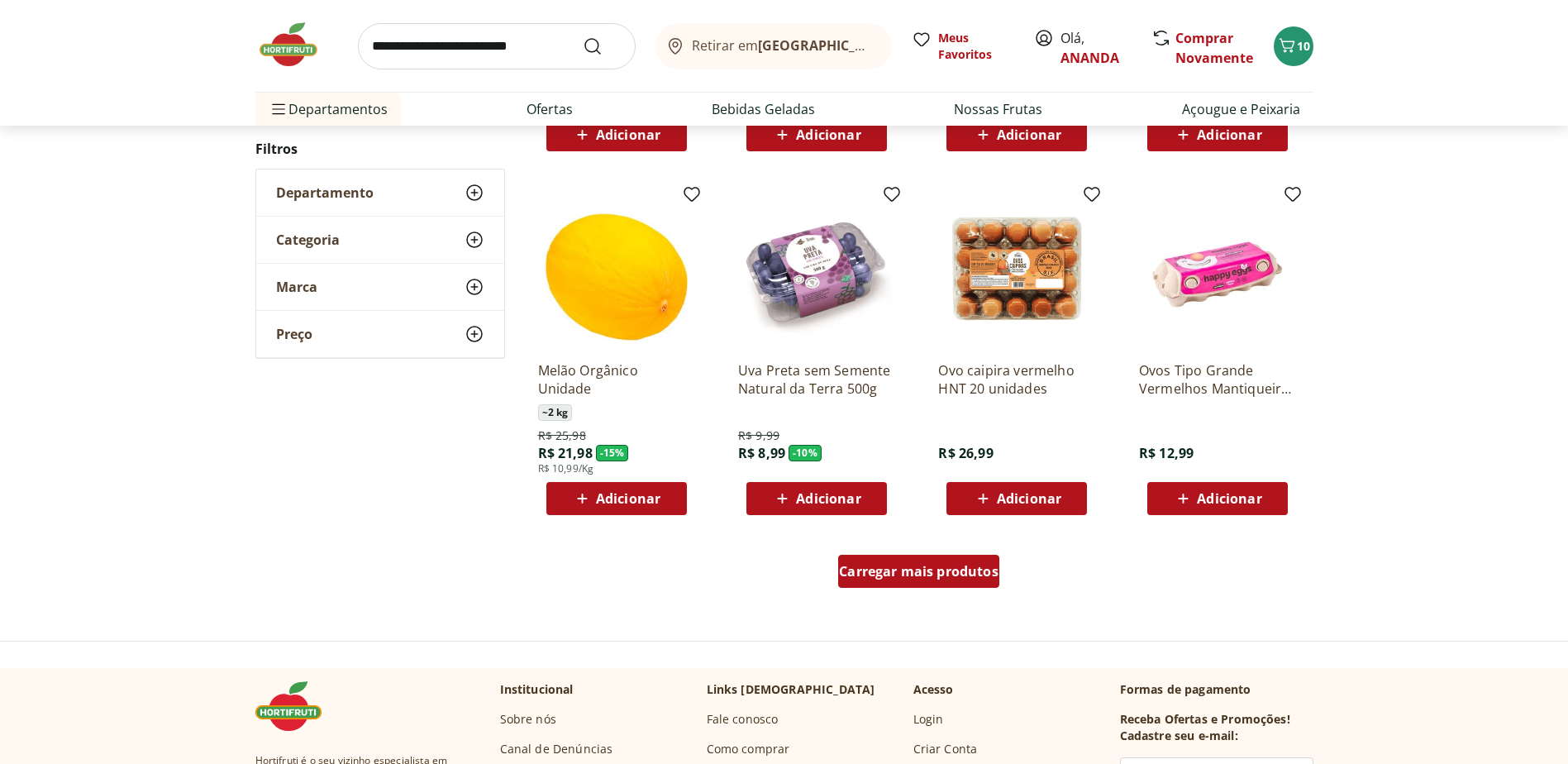
click at [933, 576] on span "Carregar mais produtos" at bounding box center [918, 571] width 159 height 14
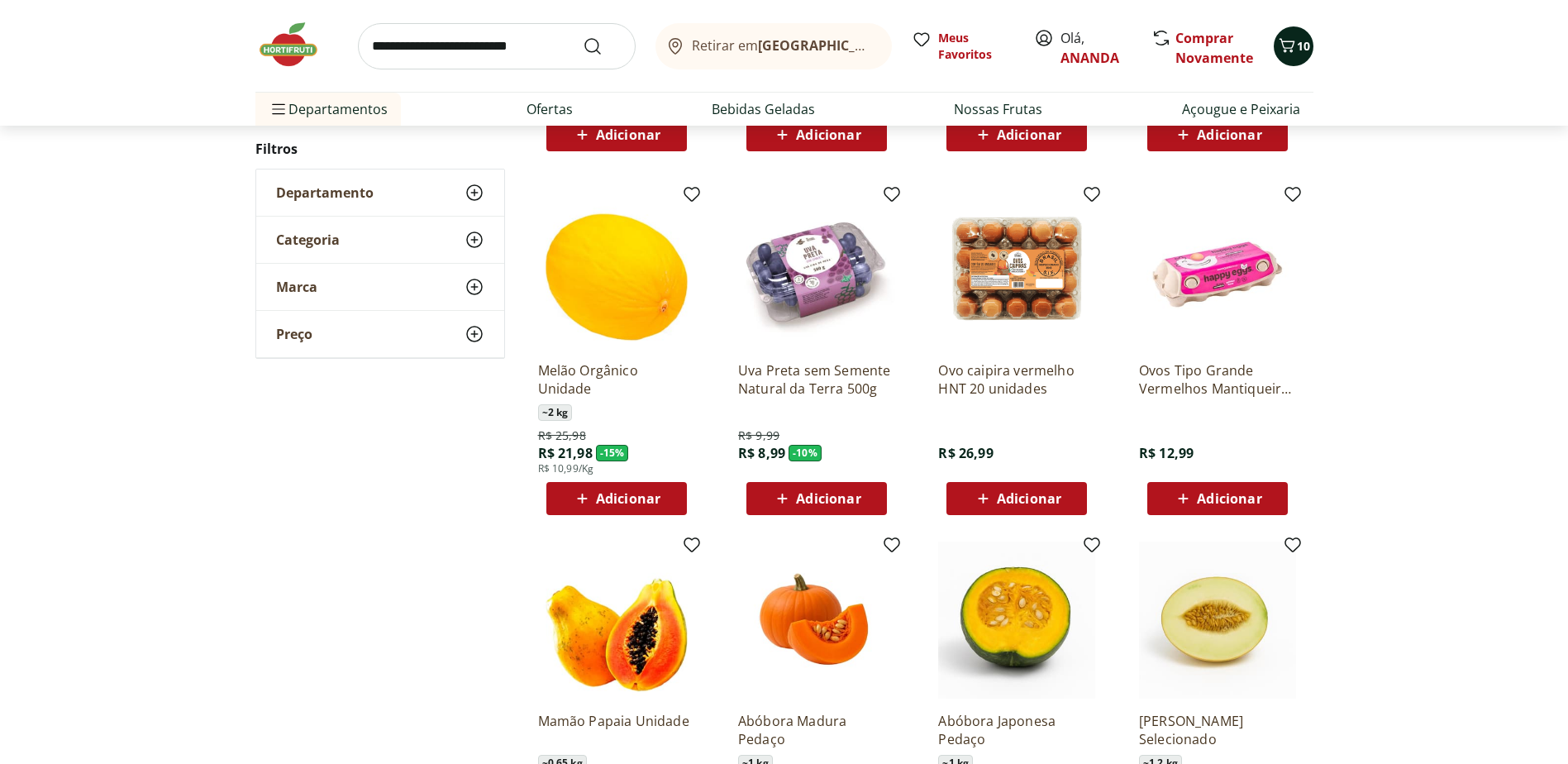
click at [1284, 40] on icon "Carrinho" at bounding box center [1287, 46] width 20 height 20
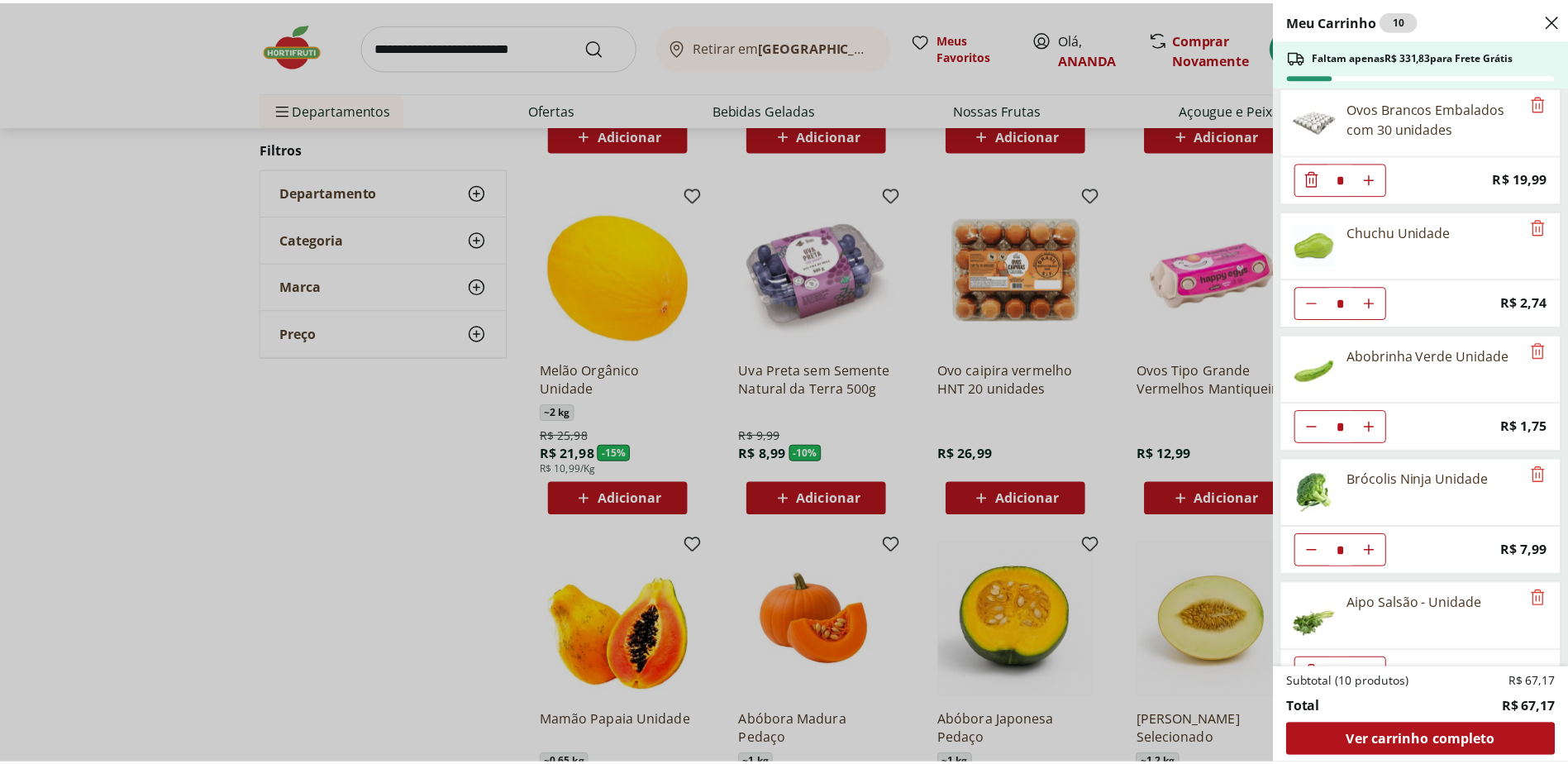
scroll to position [0, 0]
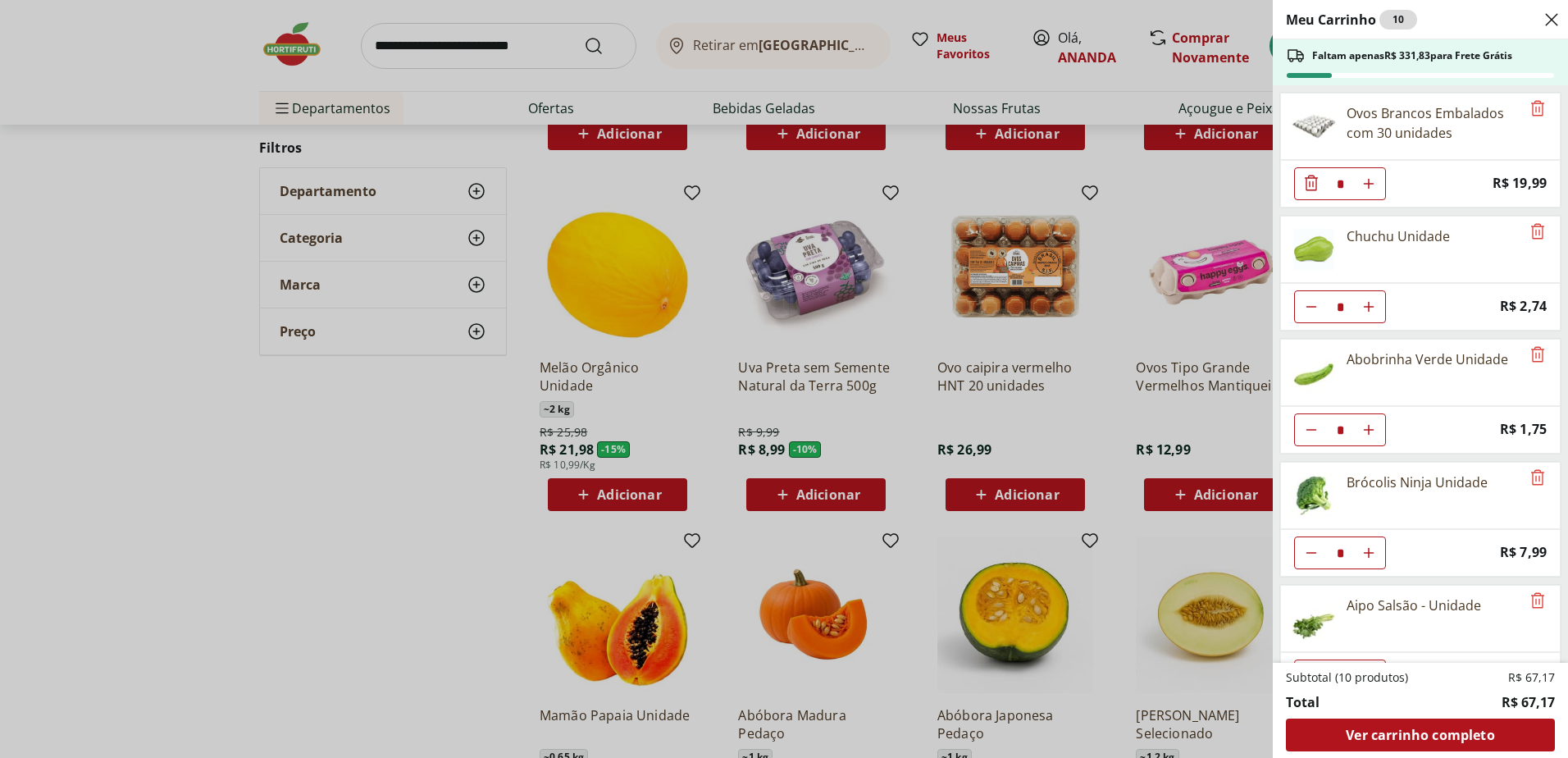
click at [315, 384] on div "Meu Carrinho 10 Faltam apenas R$ 331,83 para Frete Grátis Ovos Brancos Embalado…" at bounding box center [784, 379] width 1568 height 758
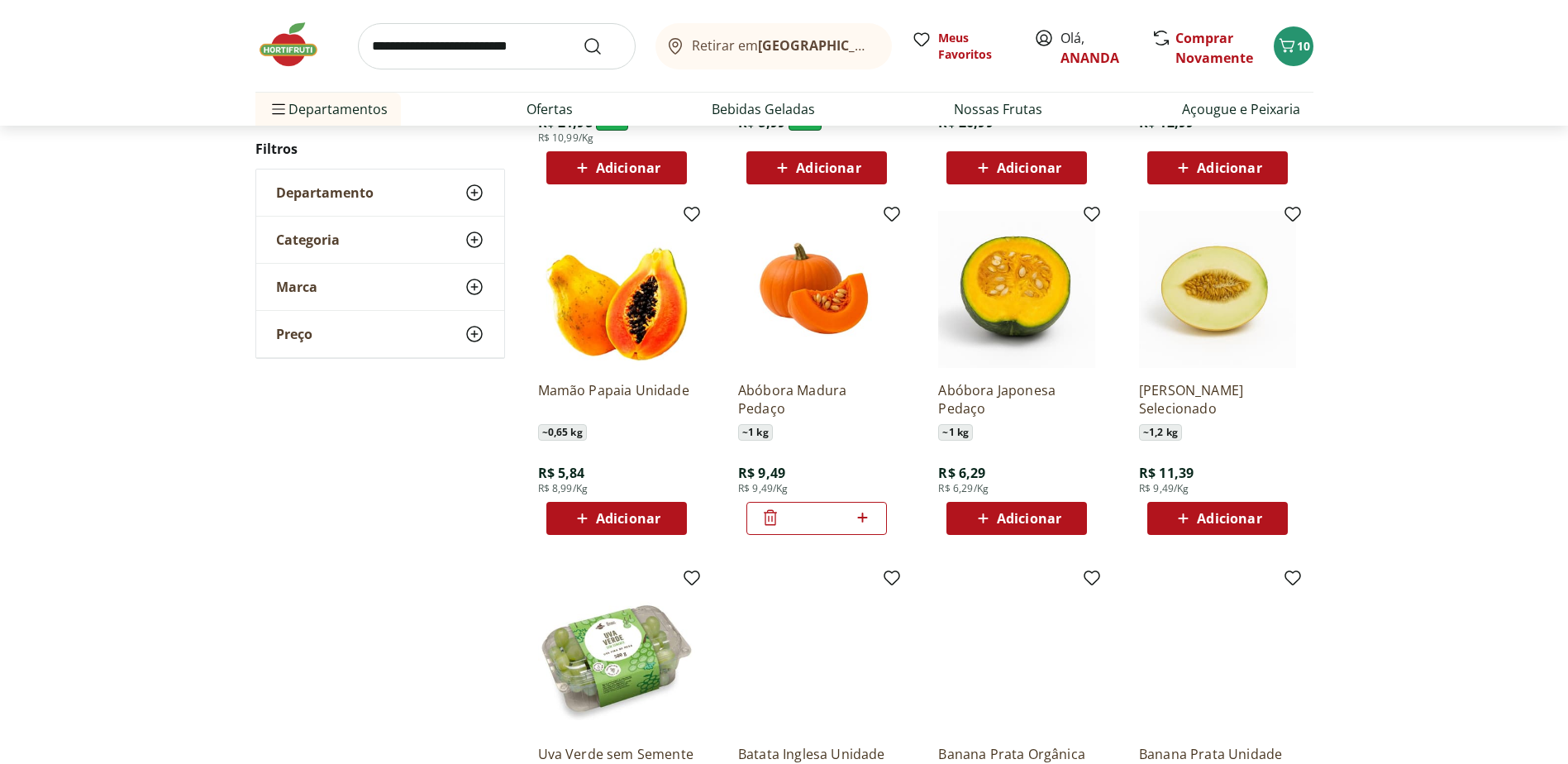
scroll to position [1239, 0]
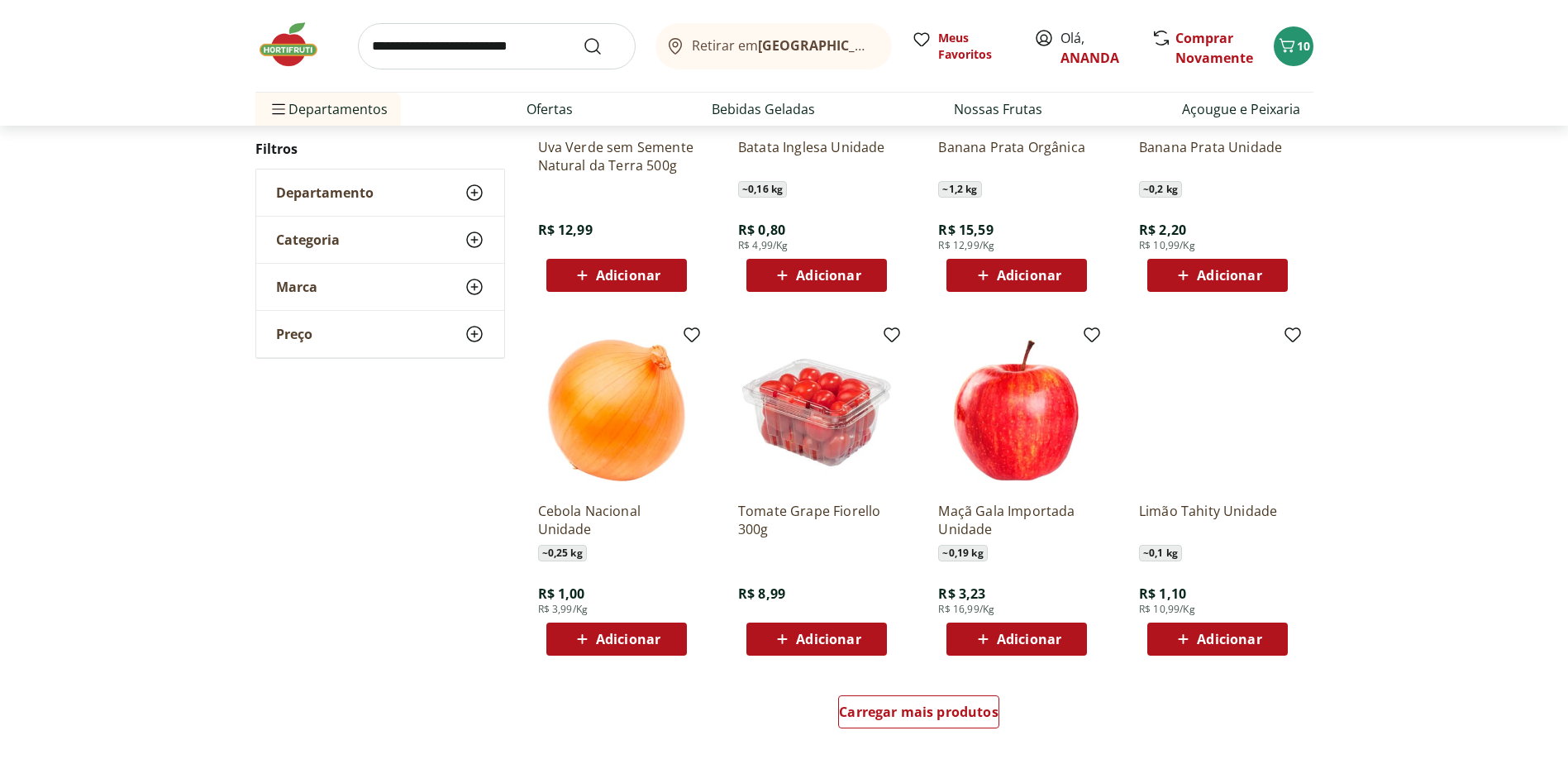
scroll to position [827, 0]
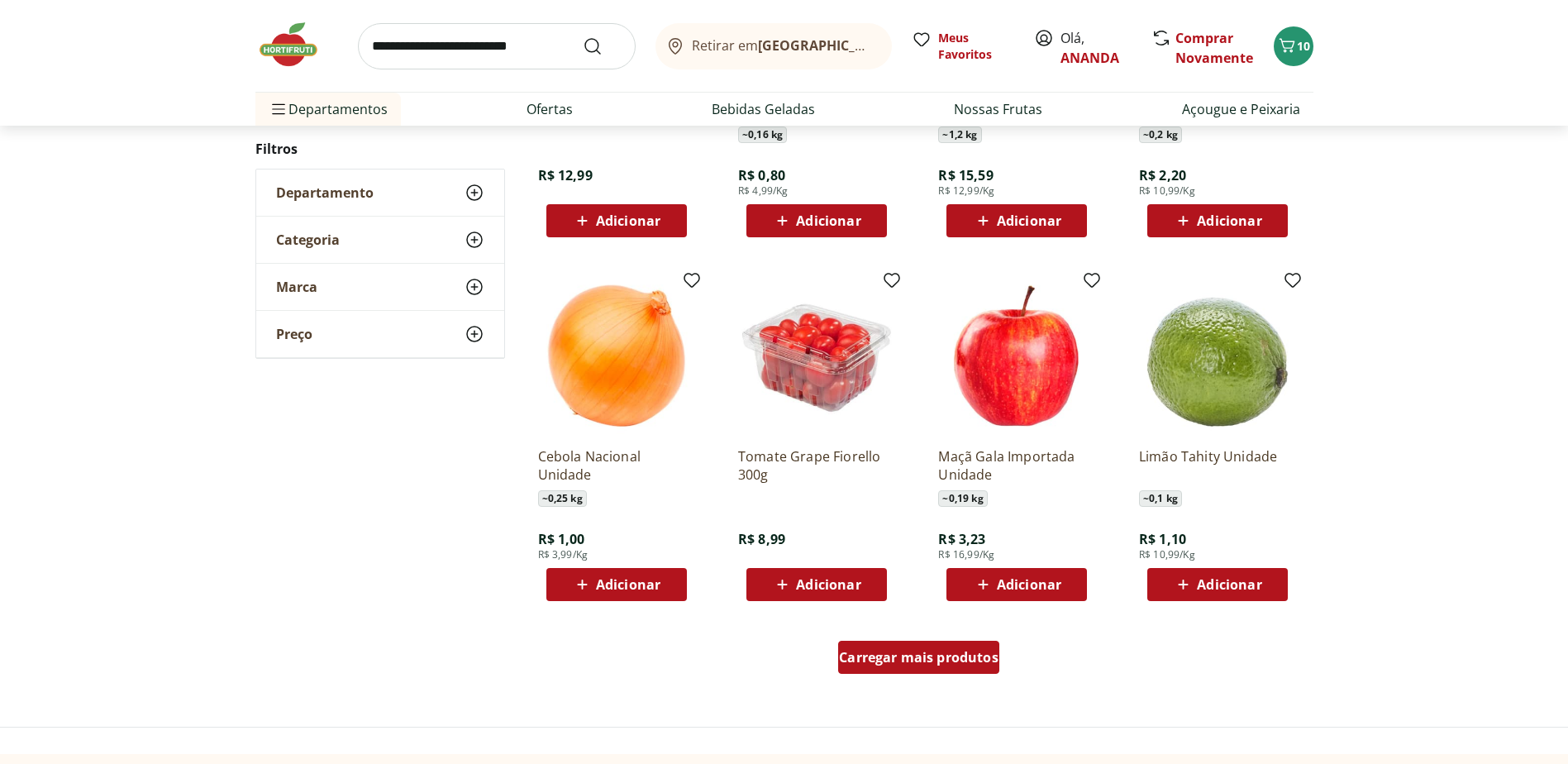
click at [950, 654] on span "Carregar mais produtos" at bounding box center [918, 657] width 159 height 14
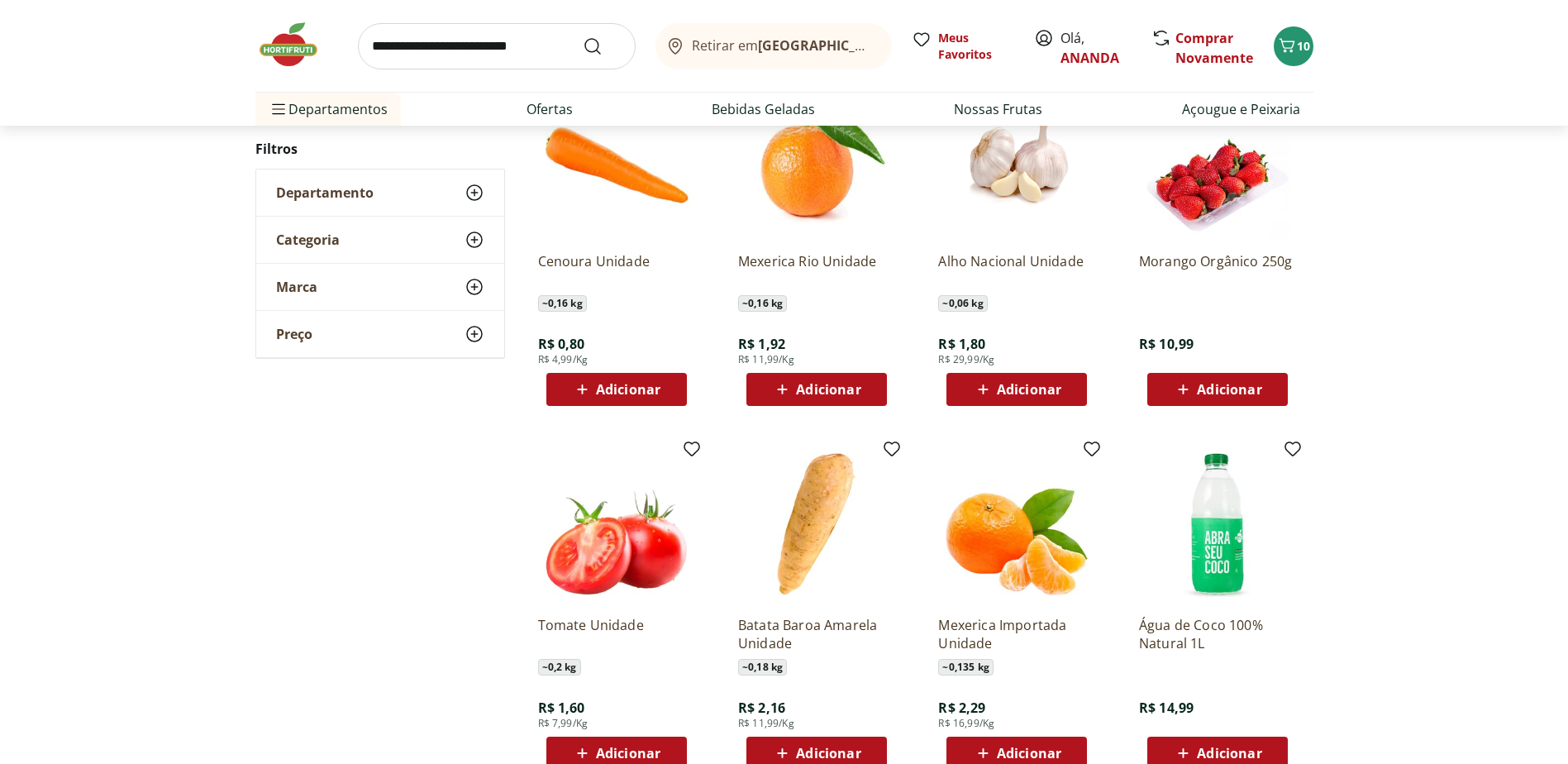
scroll to position [1405, 0]
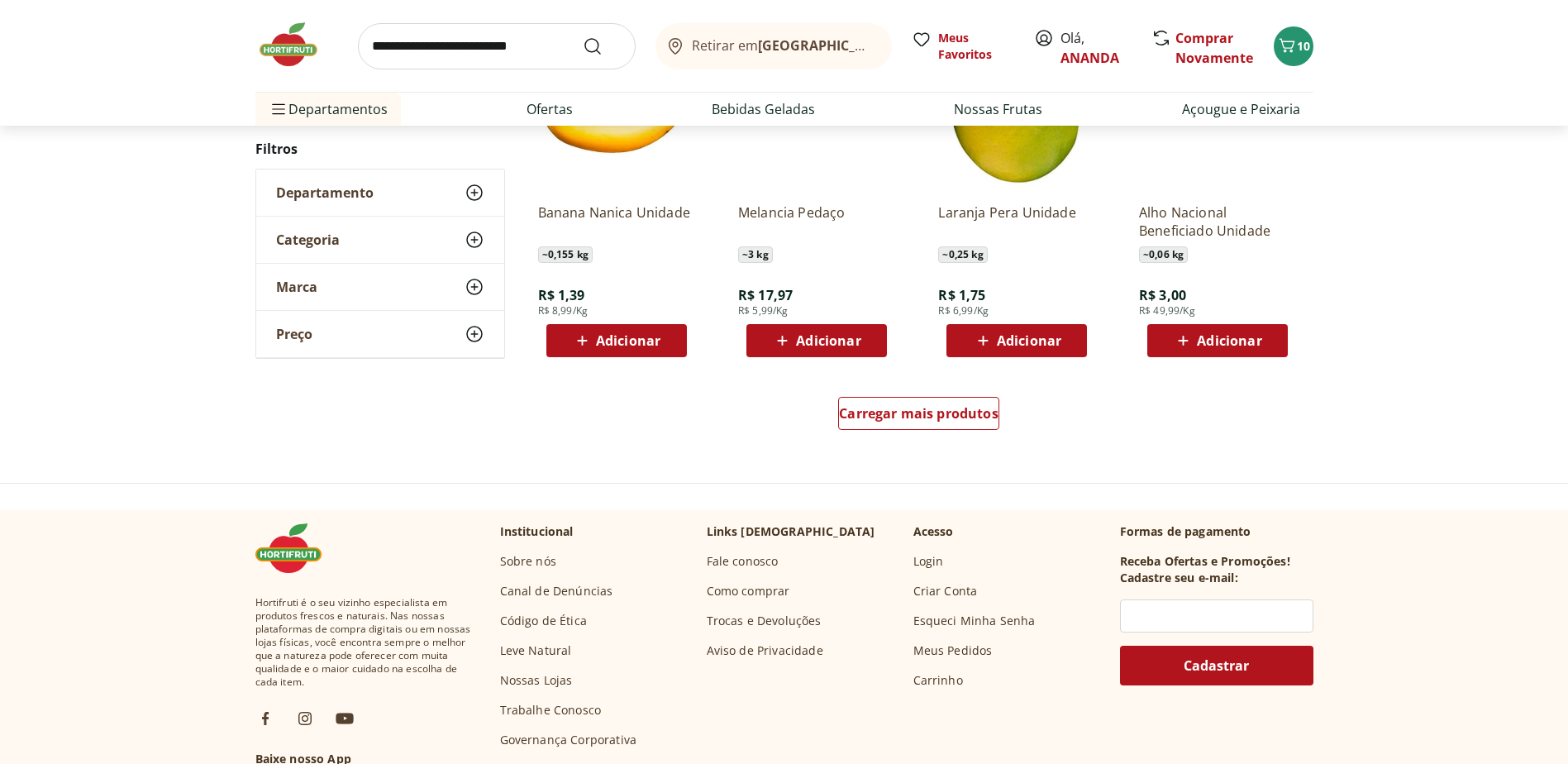
scroll to position [1071, 0]
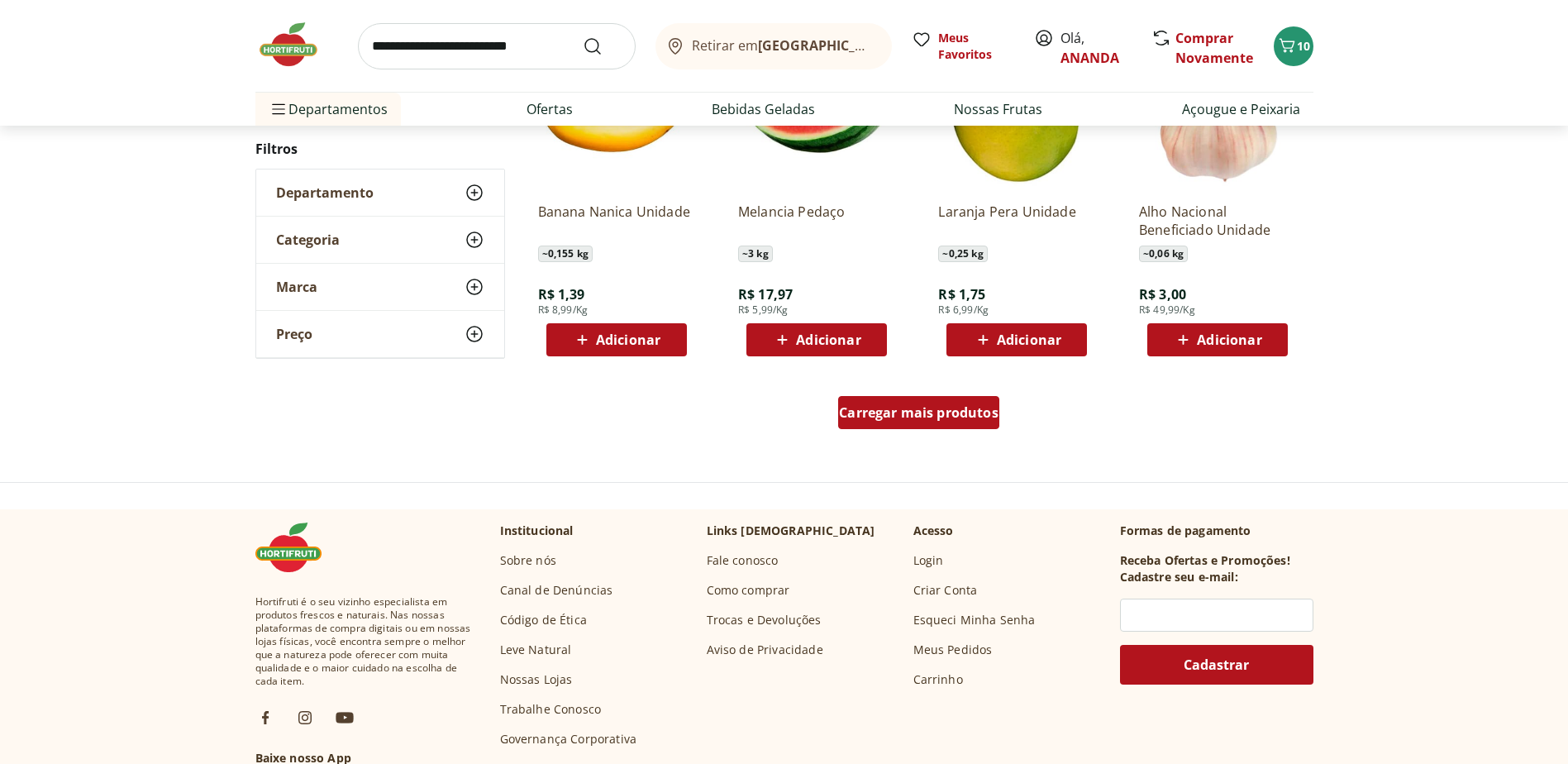
click at [969, 407] on span "Carregar mais produtos" at bounding box center [918, 413] width 159 height 14
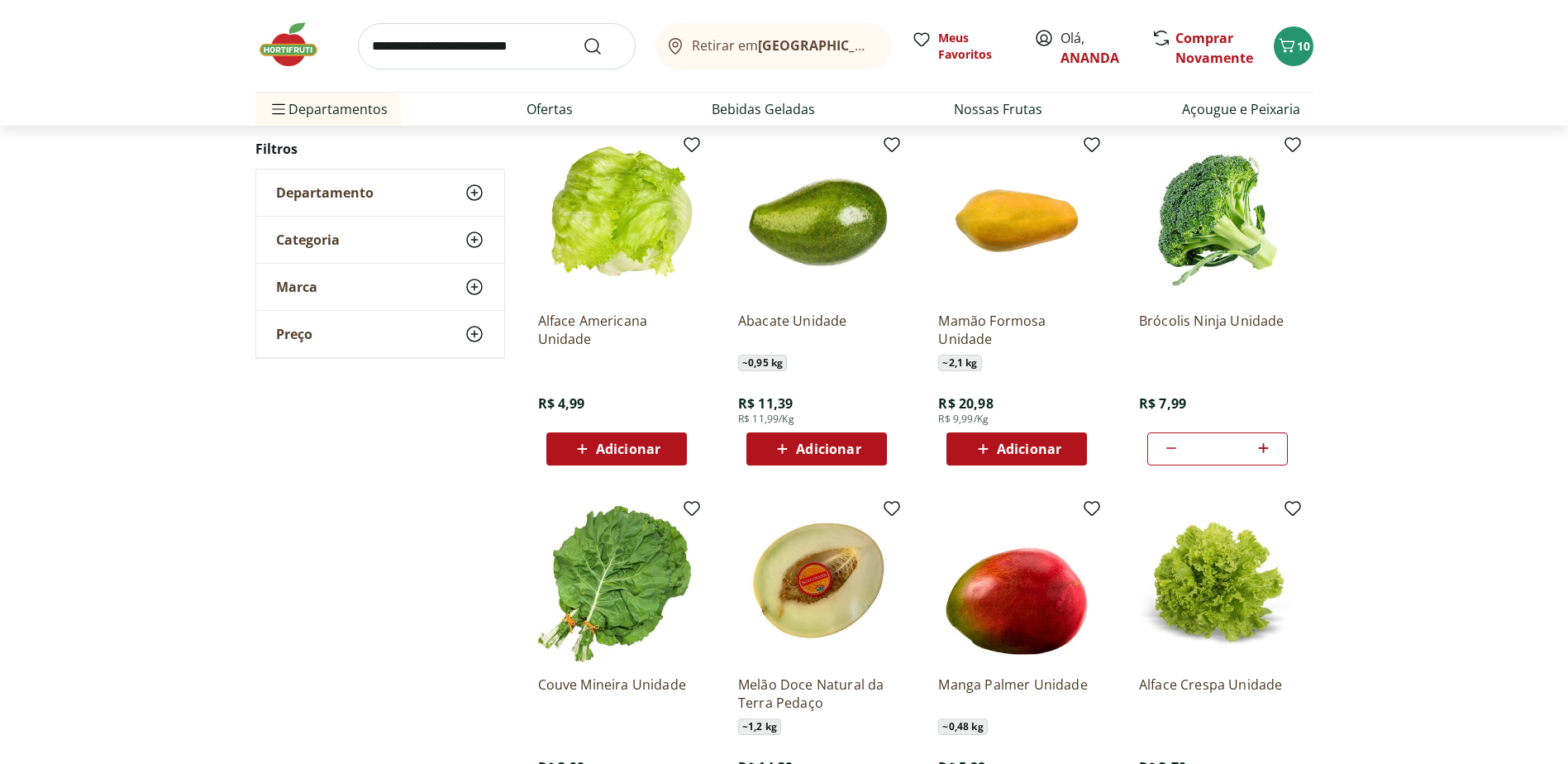
scroll to position [1319, 0]
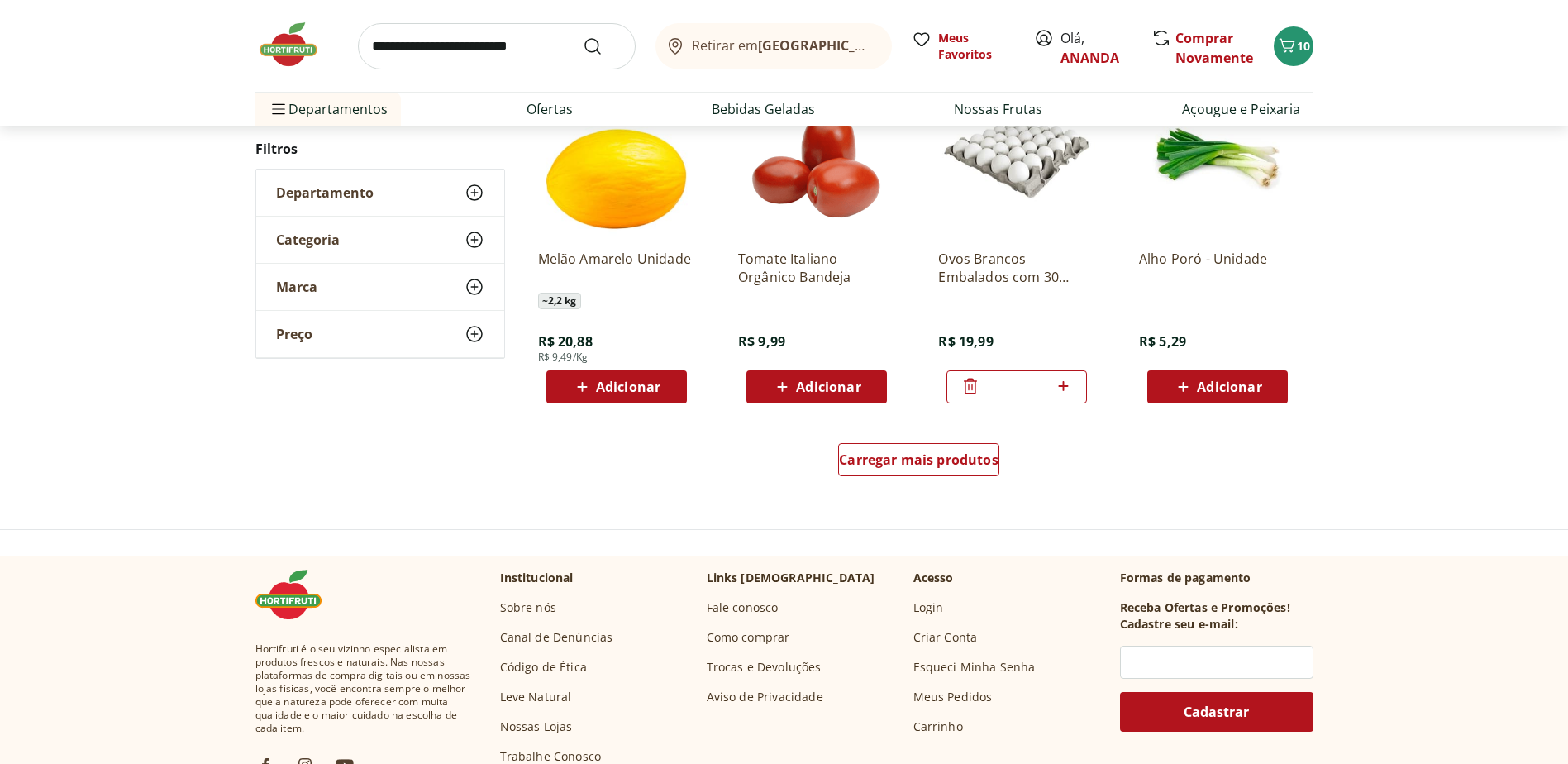
scroll to position [1068, 0]
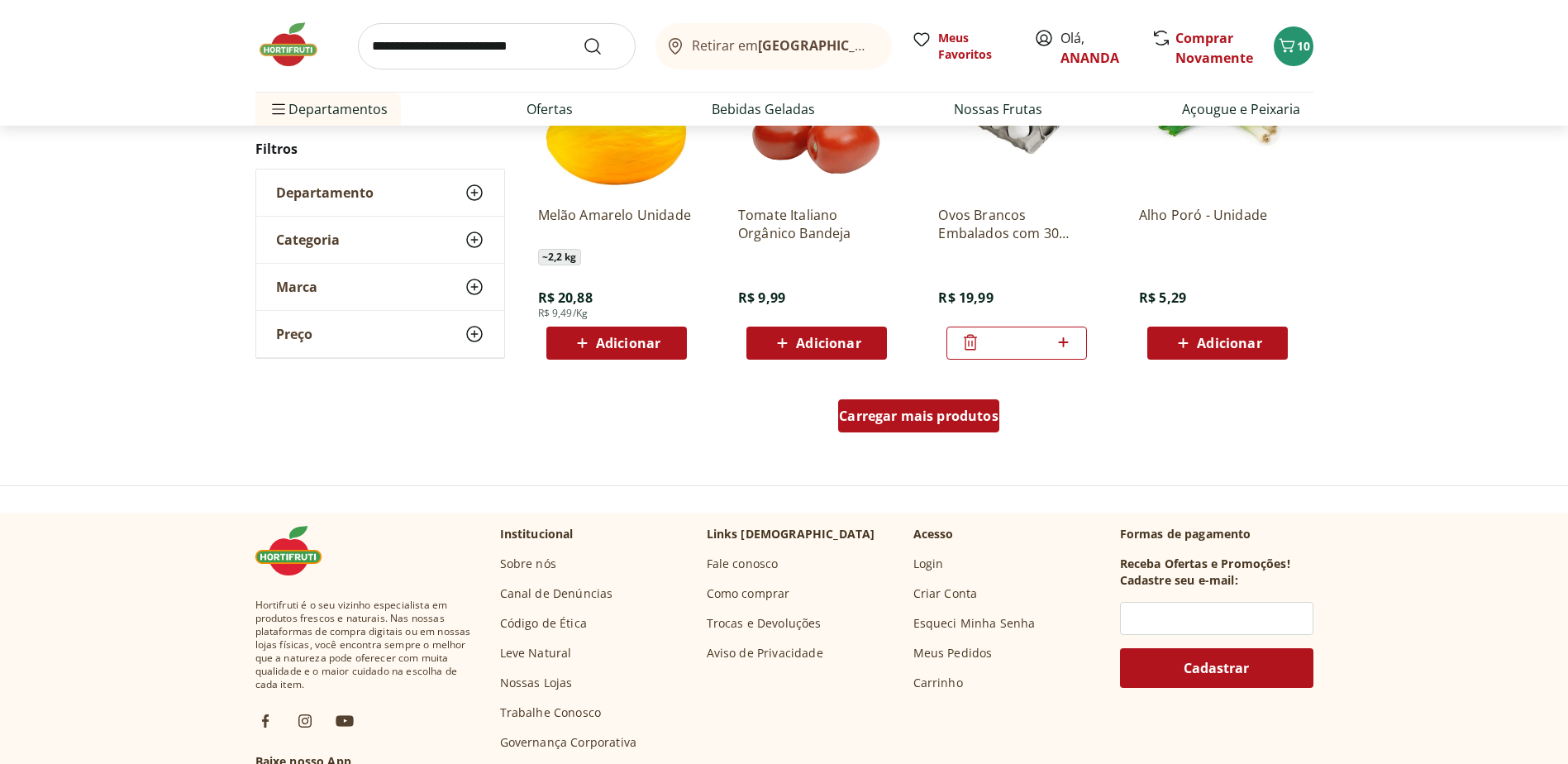
click at [959, 409] on span "Carregar mais produtos" at bounding box center [918, 415] width 159 height 14
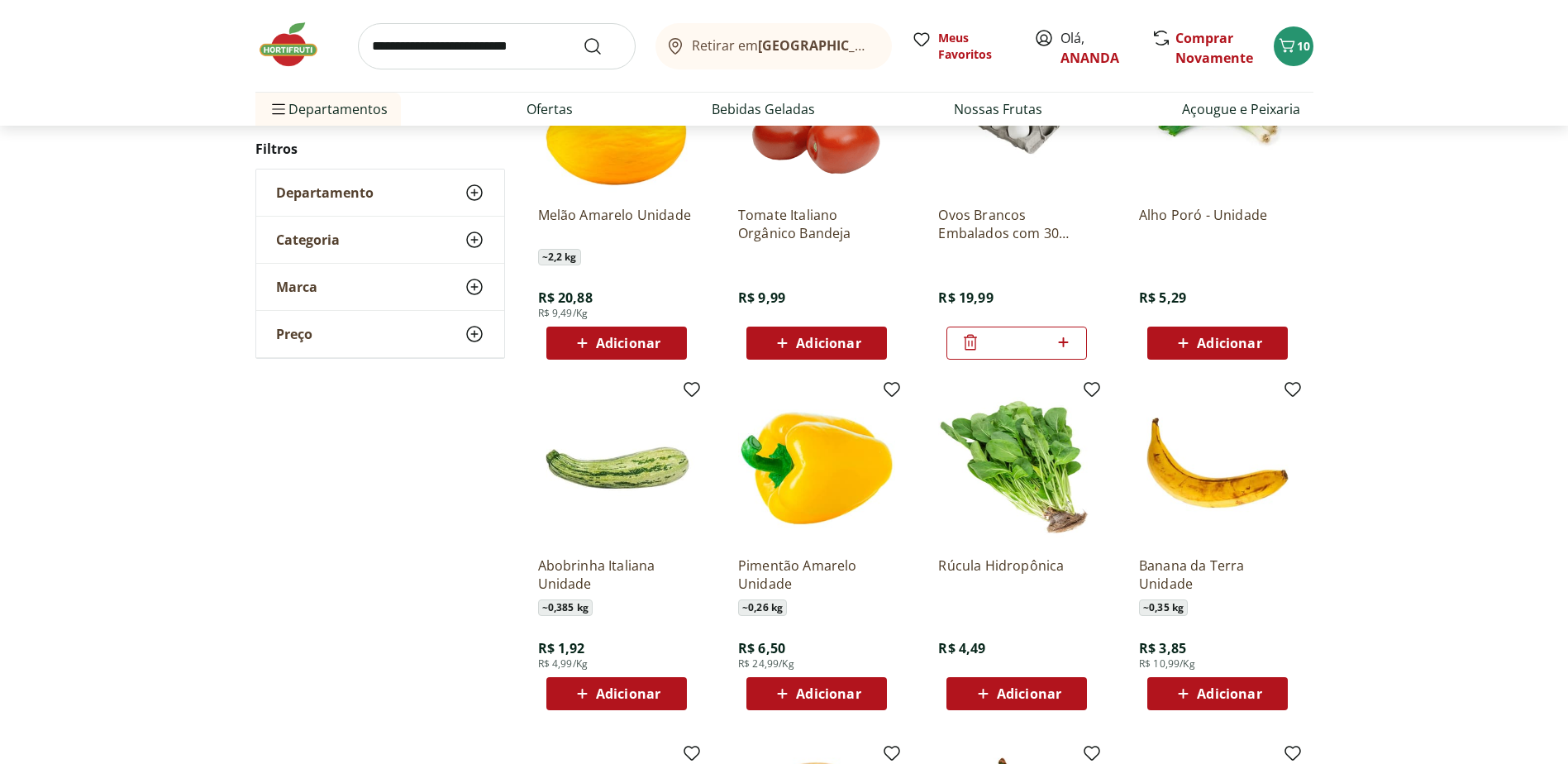
scroll to position [1399, 0]
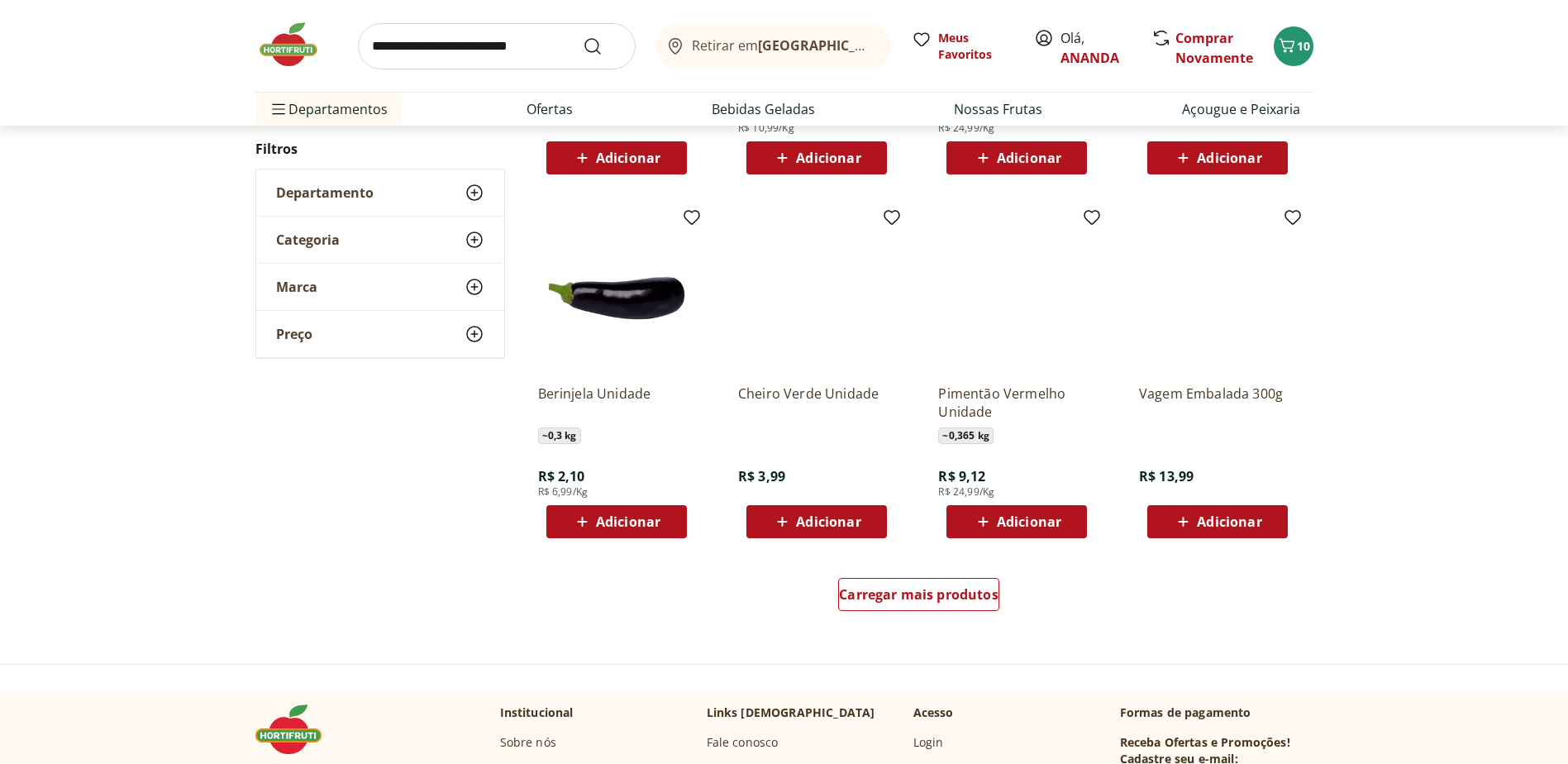
scroll to position [899, 0]
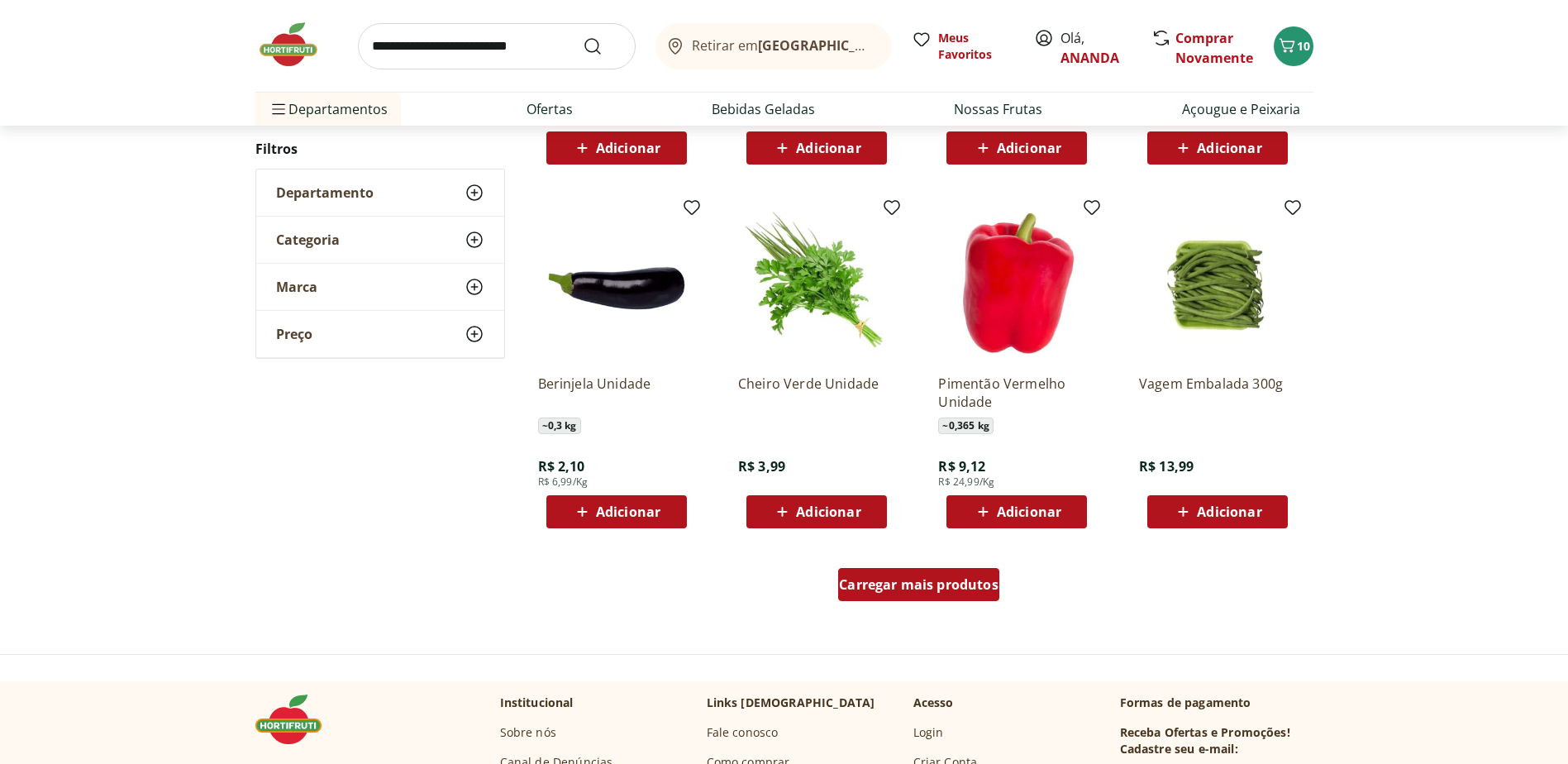
click at [925, 578] on span "Carregar mais produtos" at bounding box center [918, 584] width 159 height 14
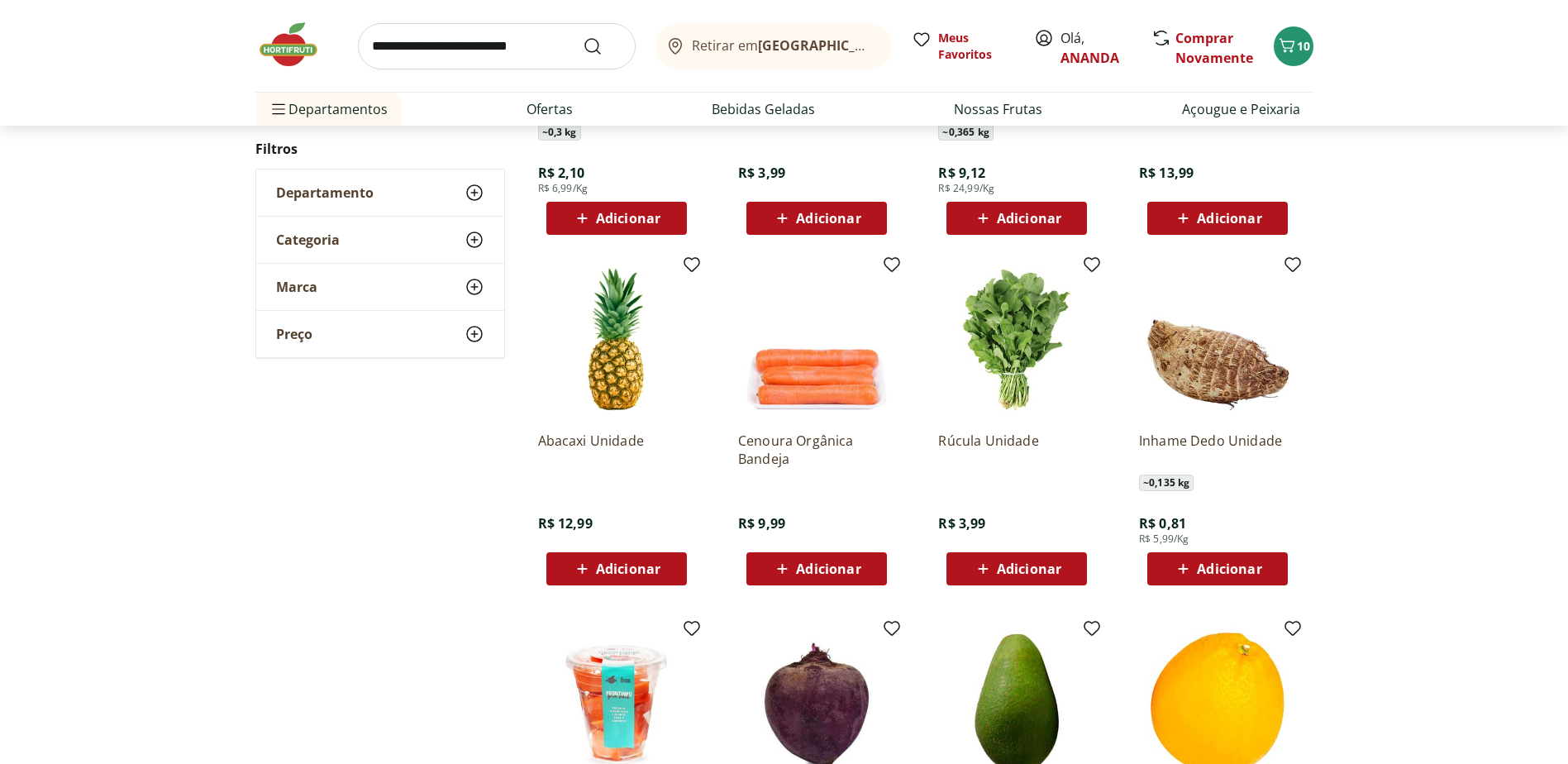
scroll to position [1229, 0]
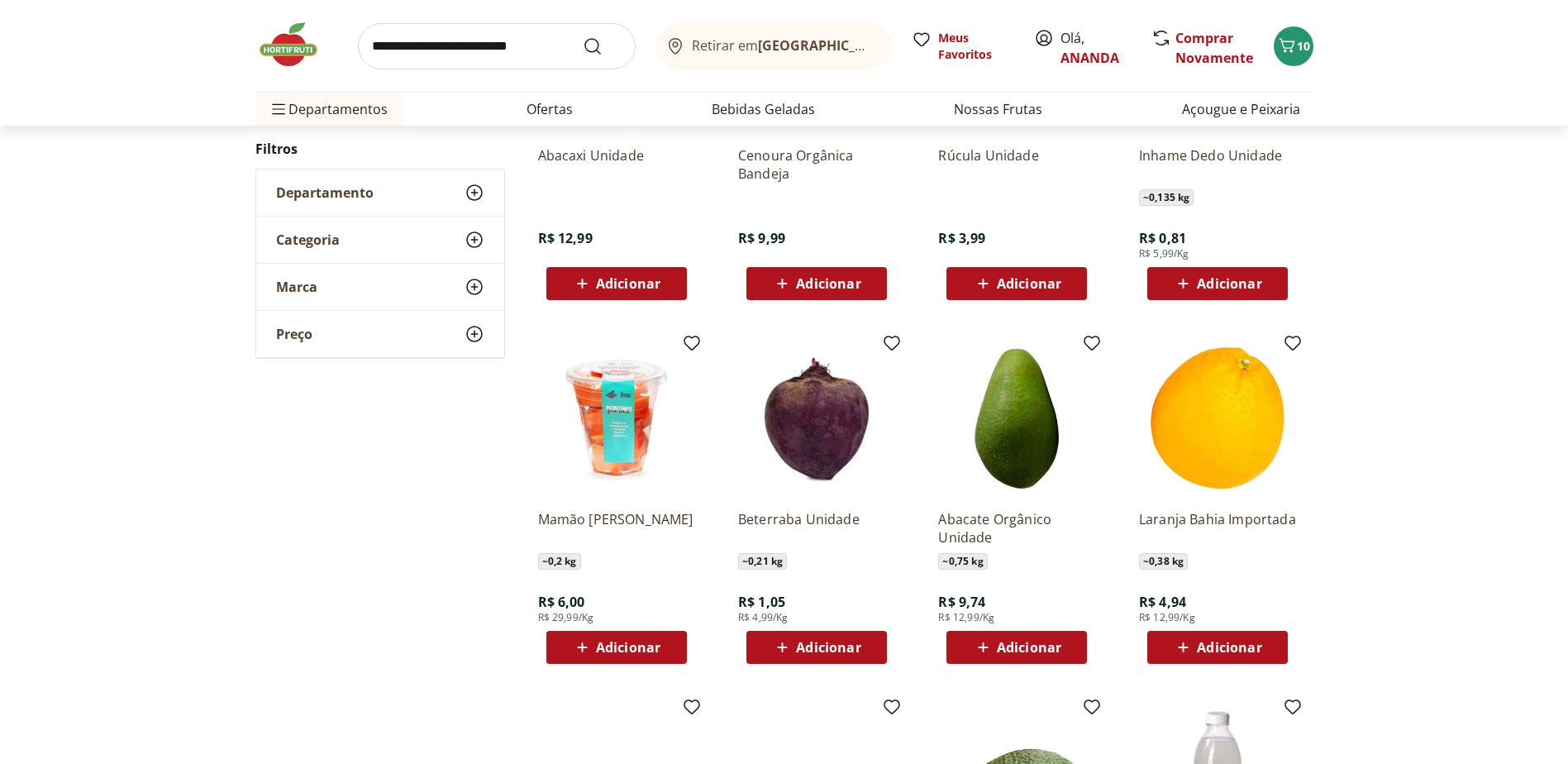
scroll to position [813, 0]
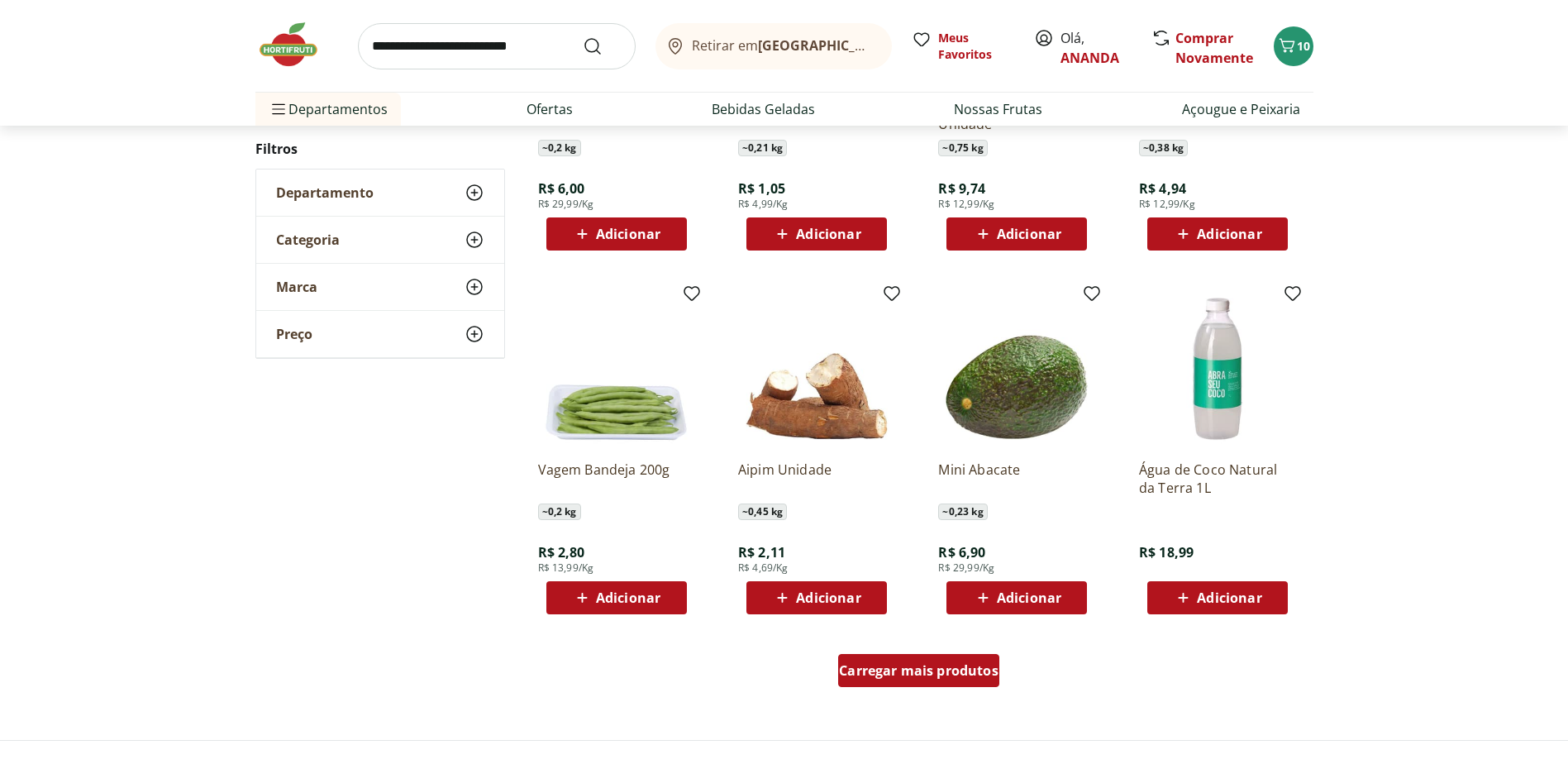
click at [932, 669] on span "Carregar mais produtos" at bounding box center [918, 670] width 159 height 14
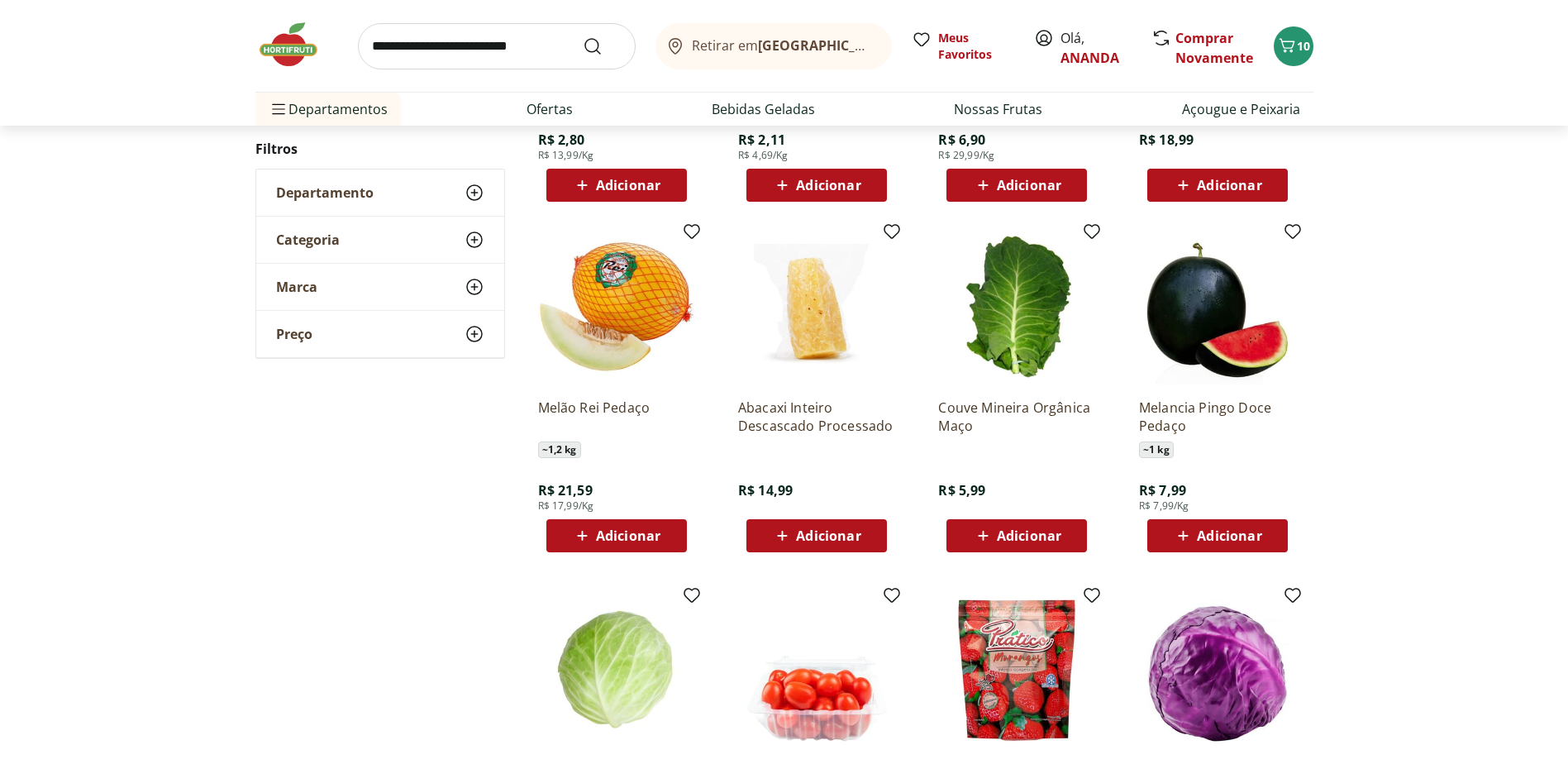
scroll to position [1227, 0]
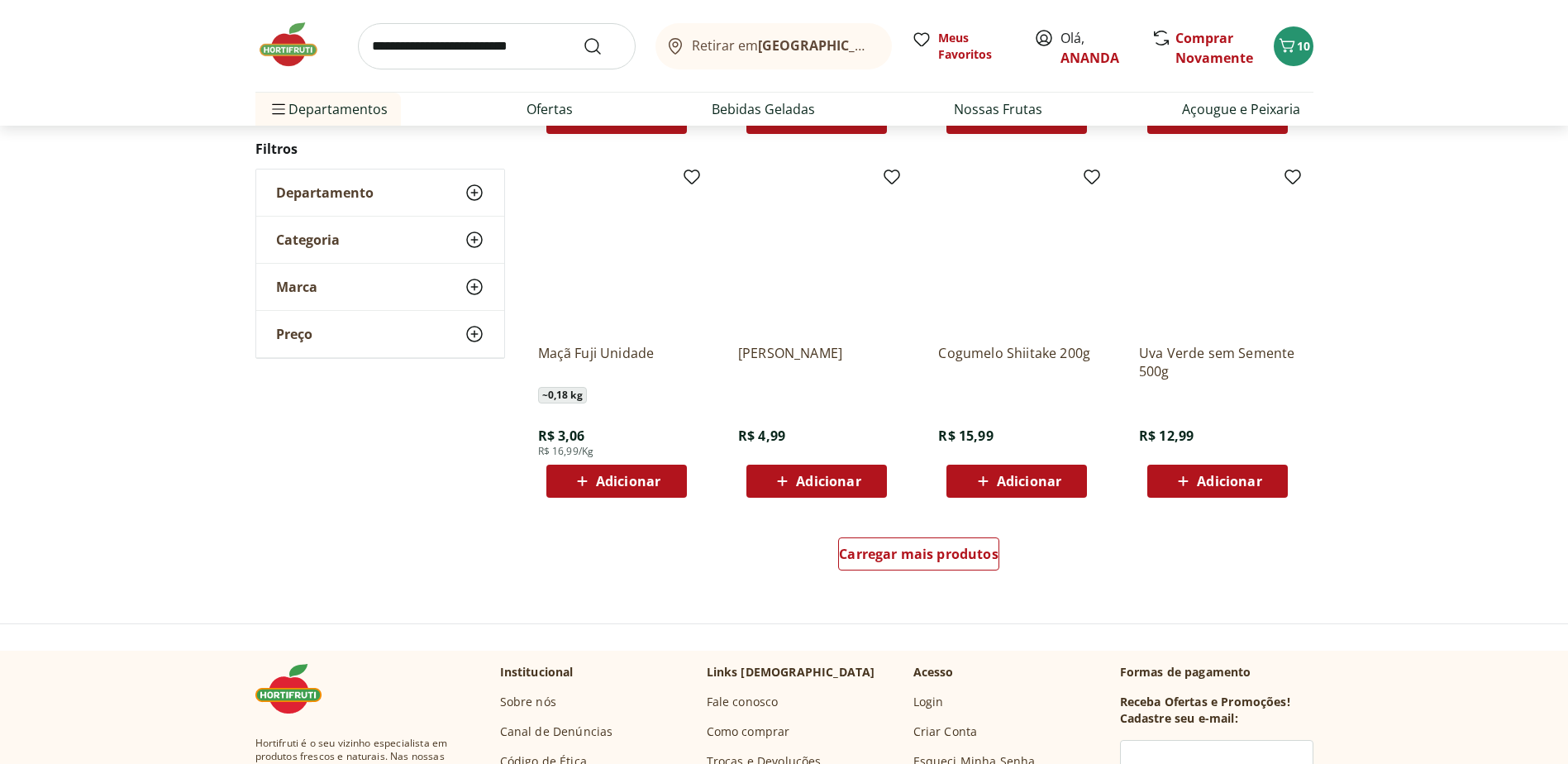
scroll to position [975, 0]
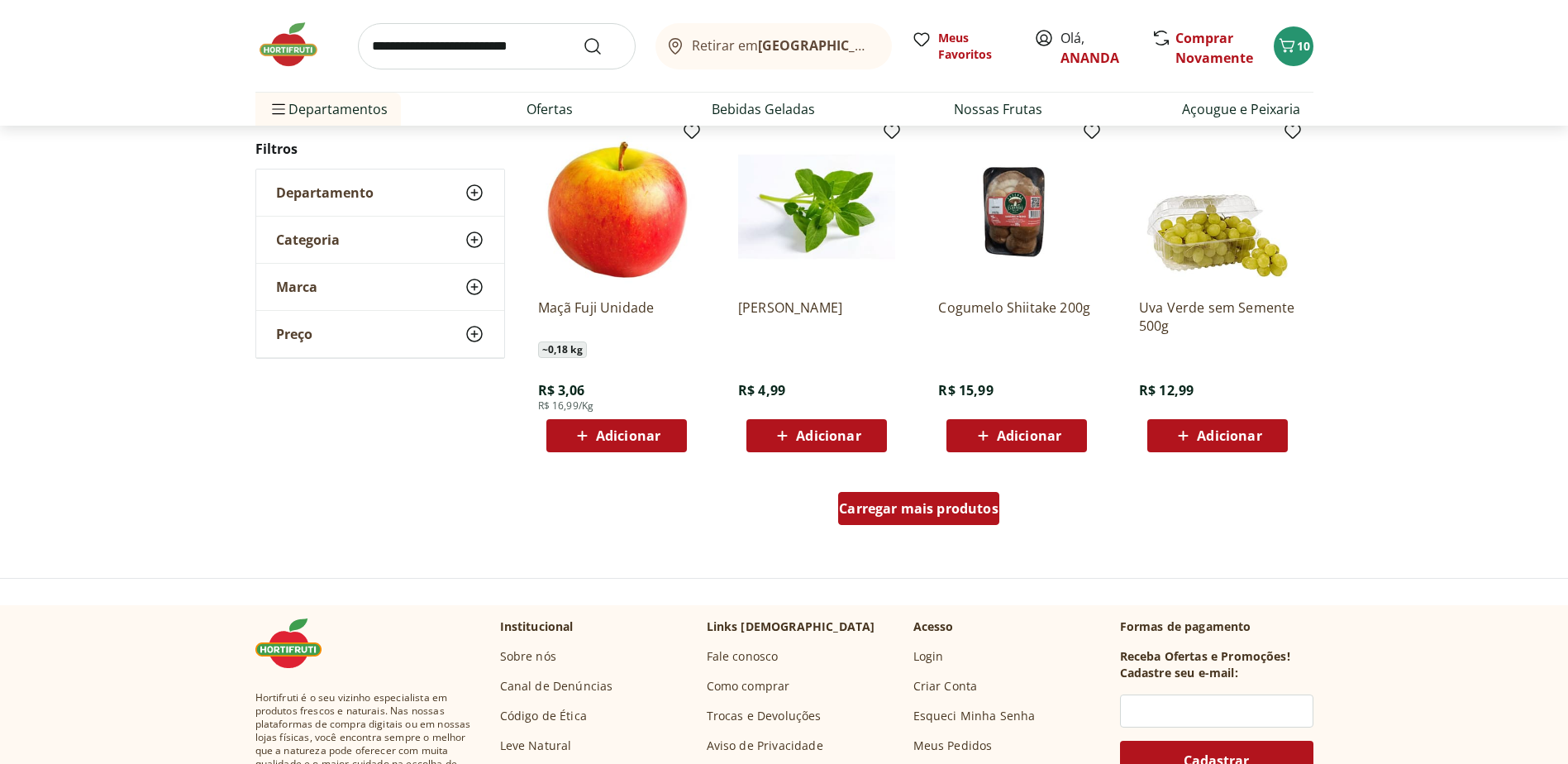
click at [937, 522] on div "Carregar mais produtos" at bounding box center [918, 508] width 161 height 33
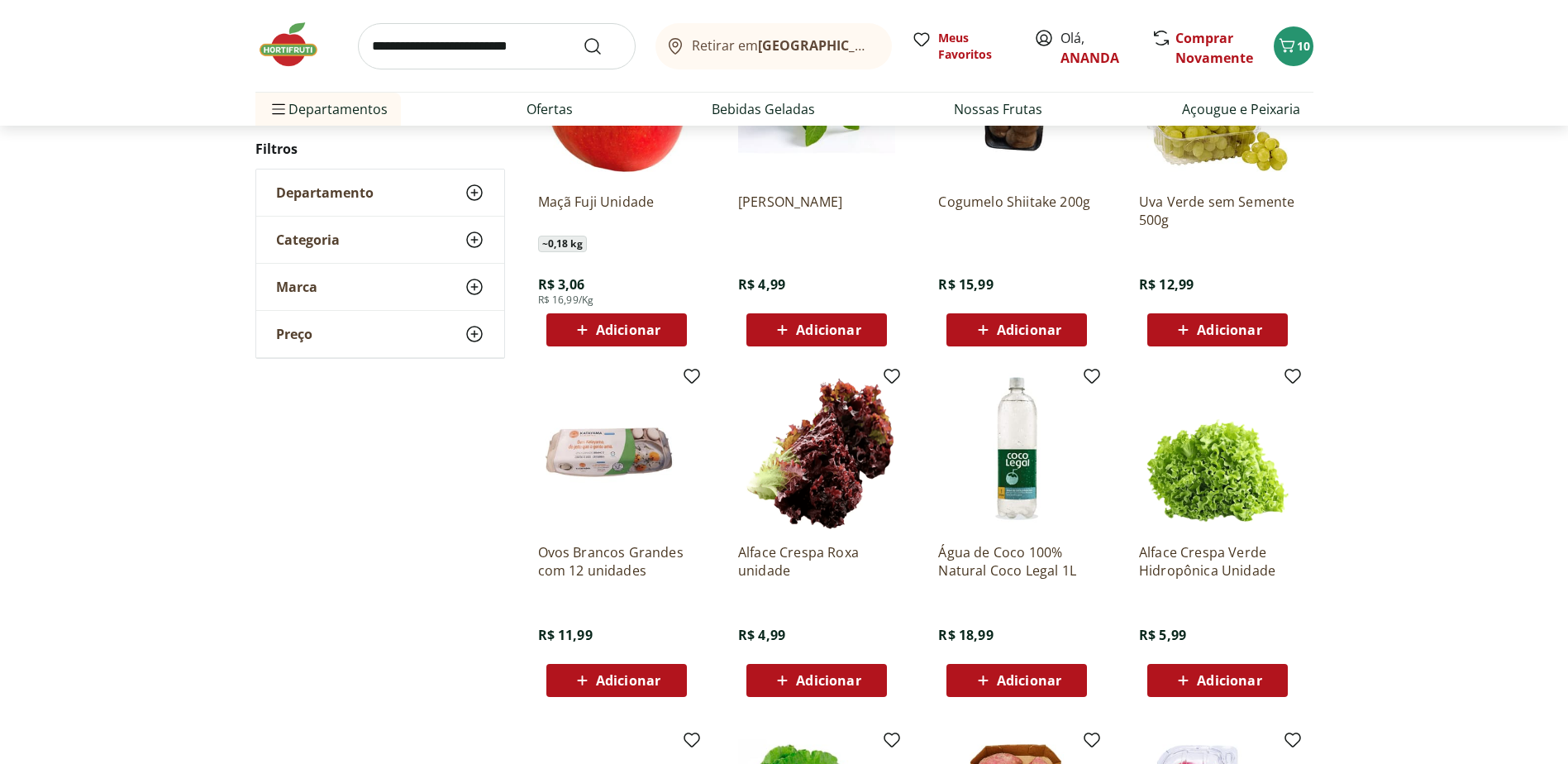
scroll to position [1389, 0]
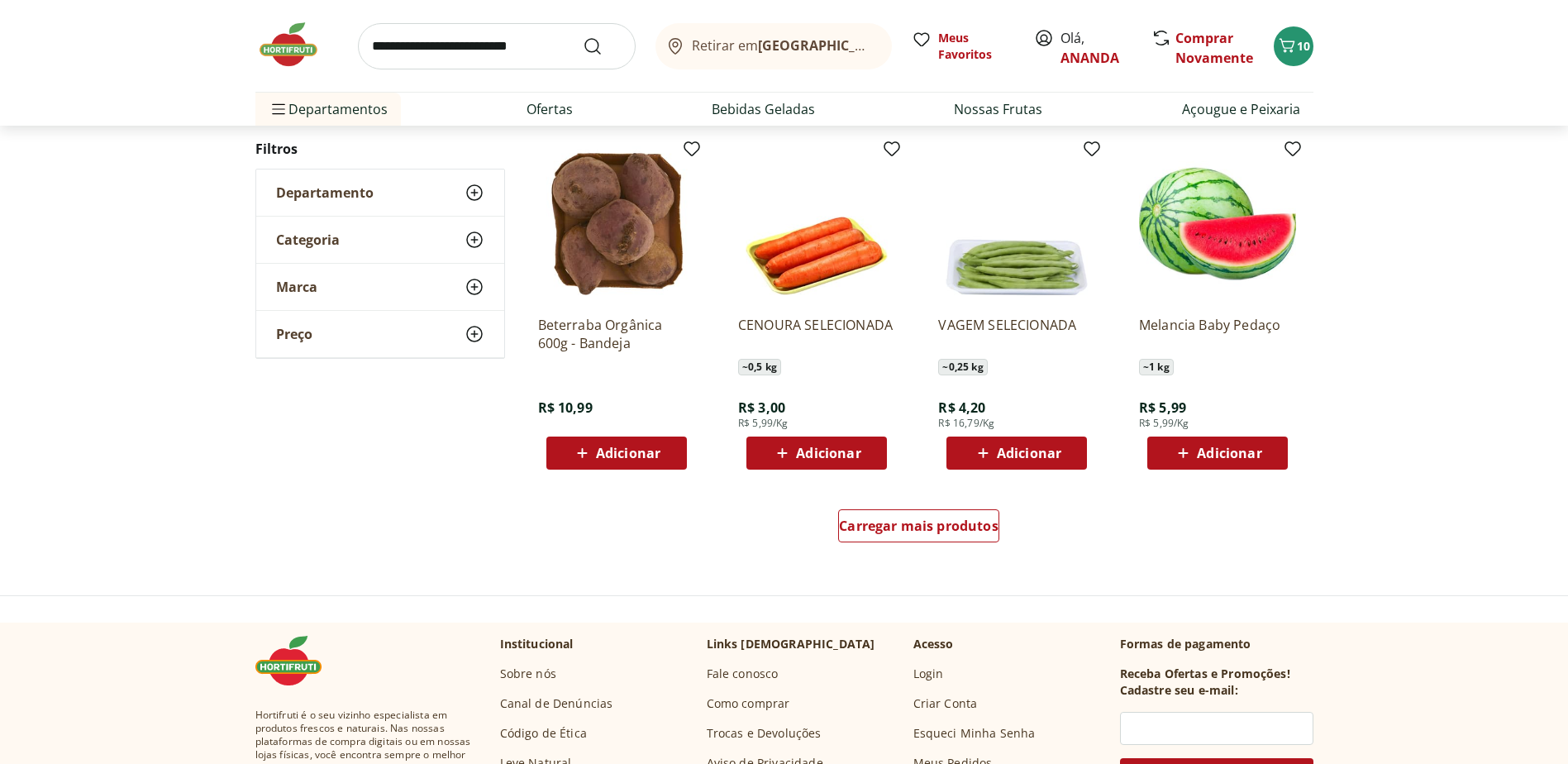
scroll to position [972, 0]
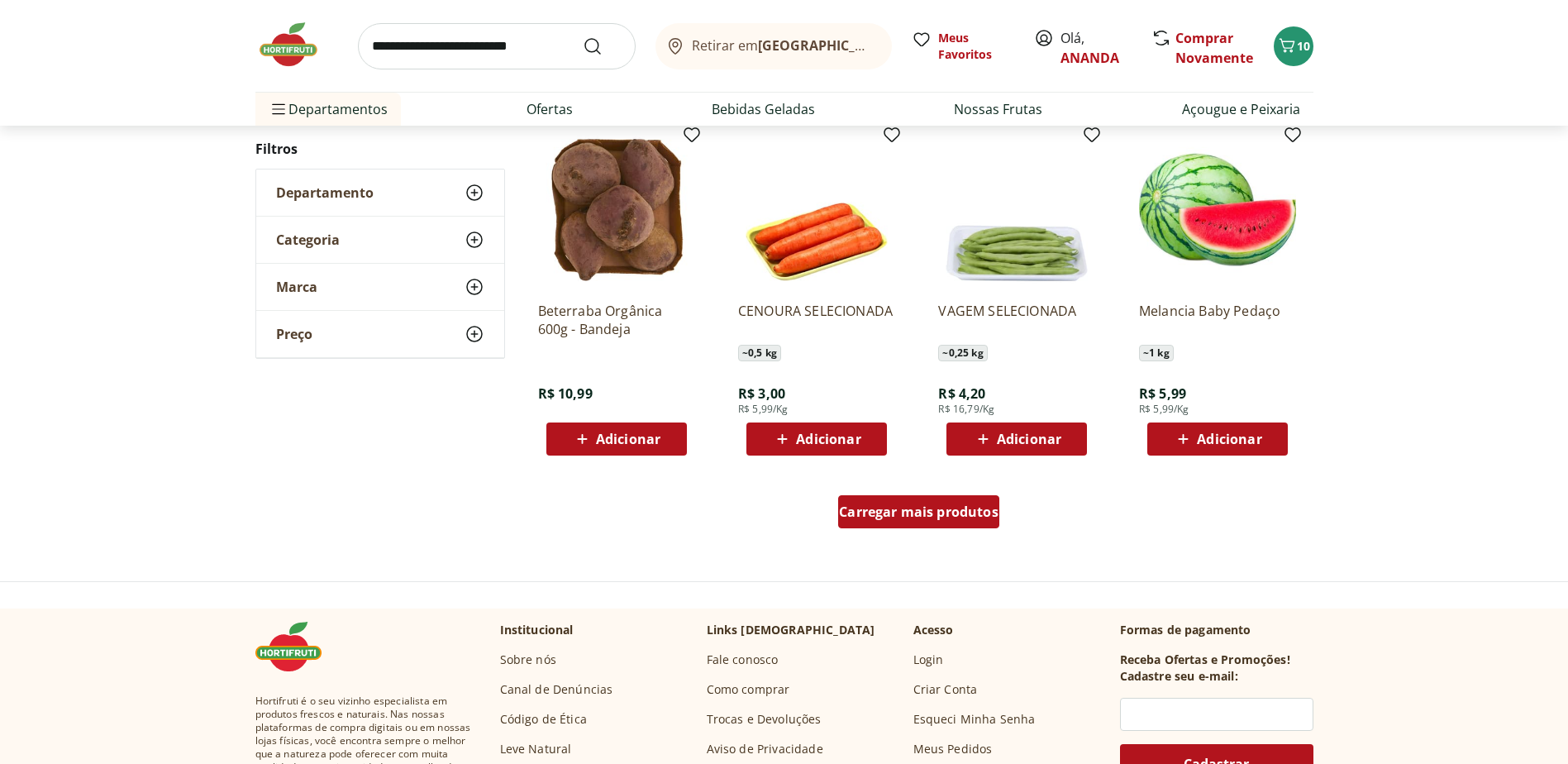
click at [957, 514] on span "Carregar mais produtos" at bounding box center [918, 511] width 159 height 14
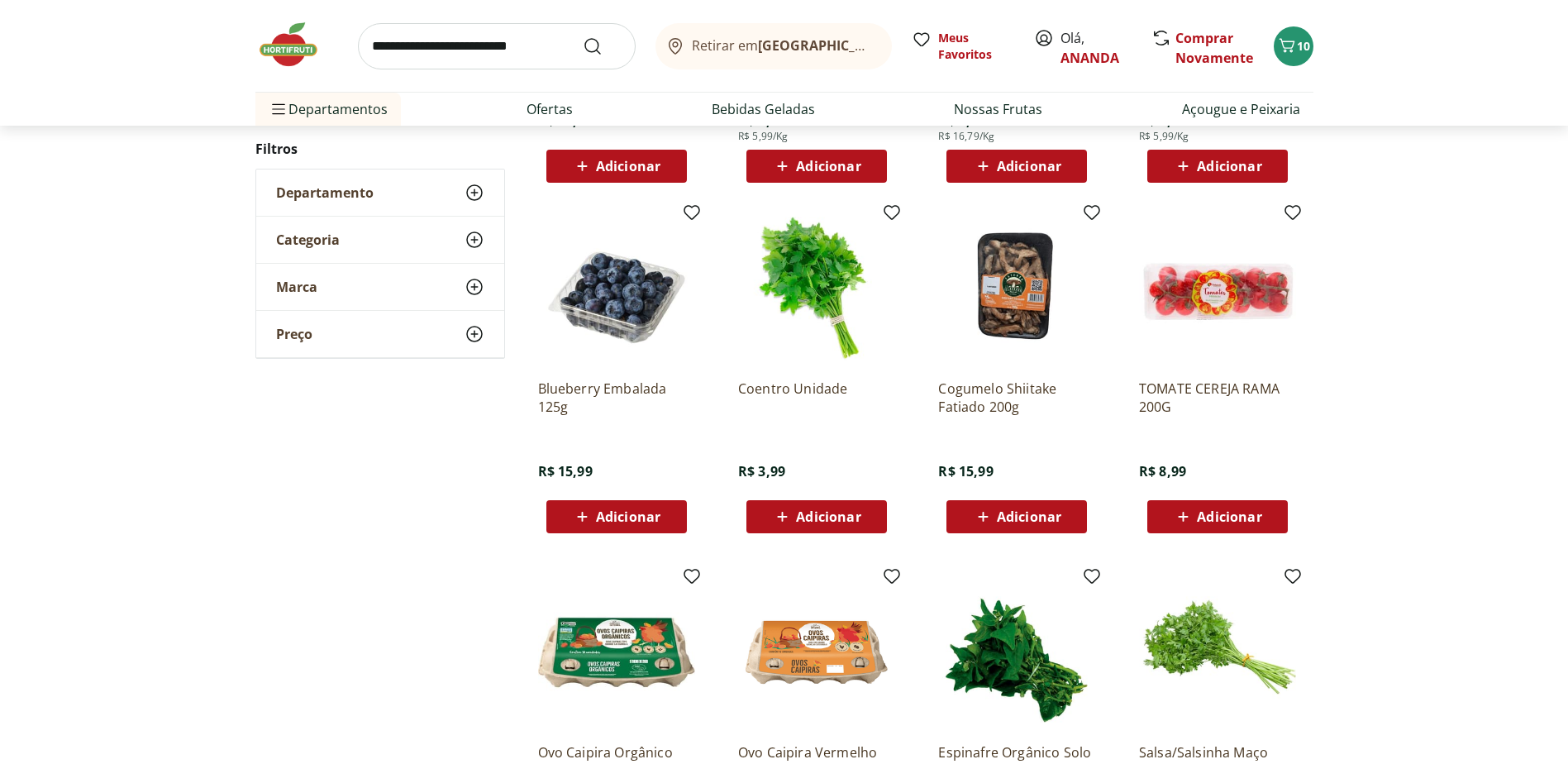
scroll to position [1302, 0]
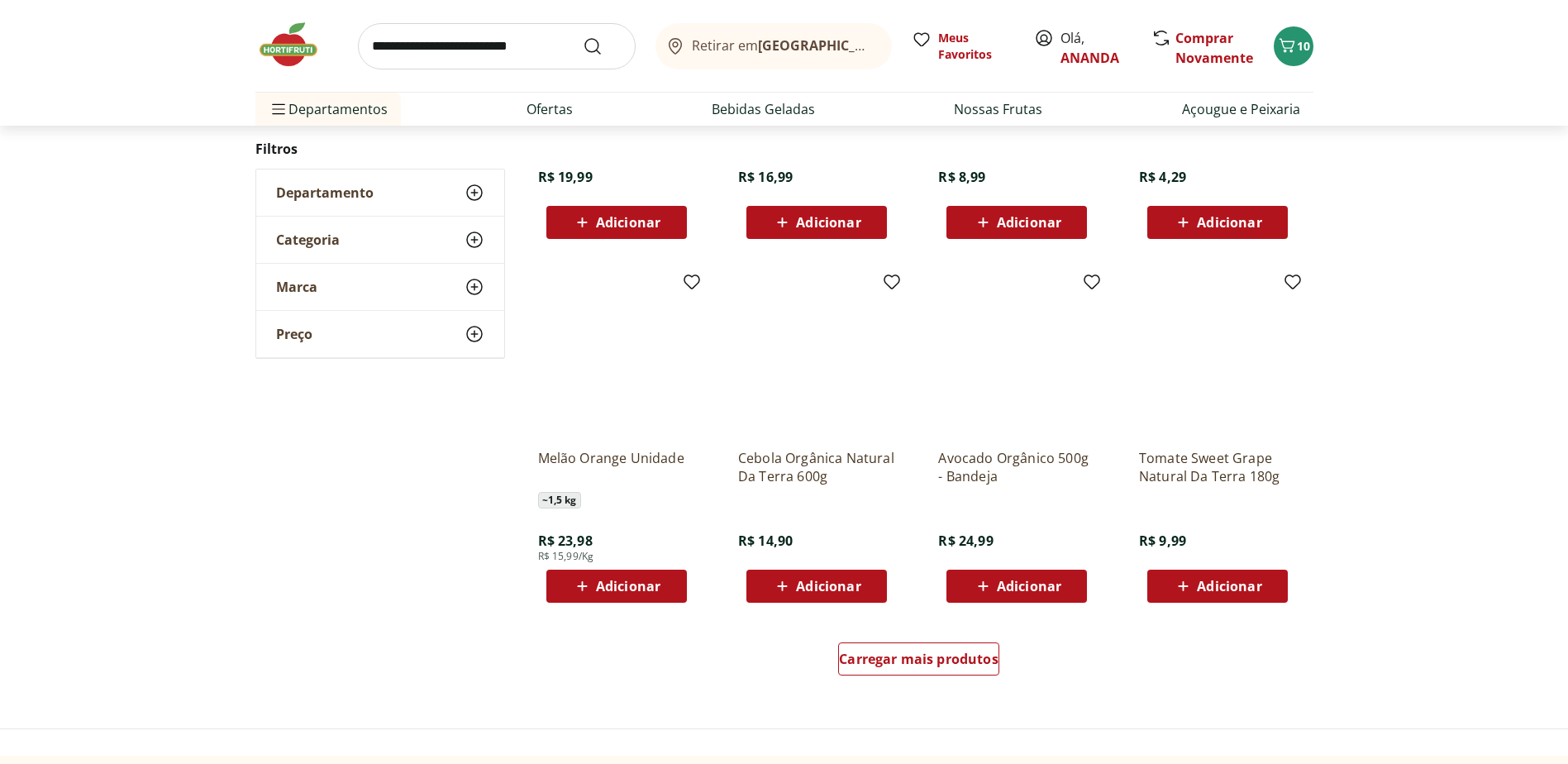
scroll to position [1051, 0]
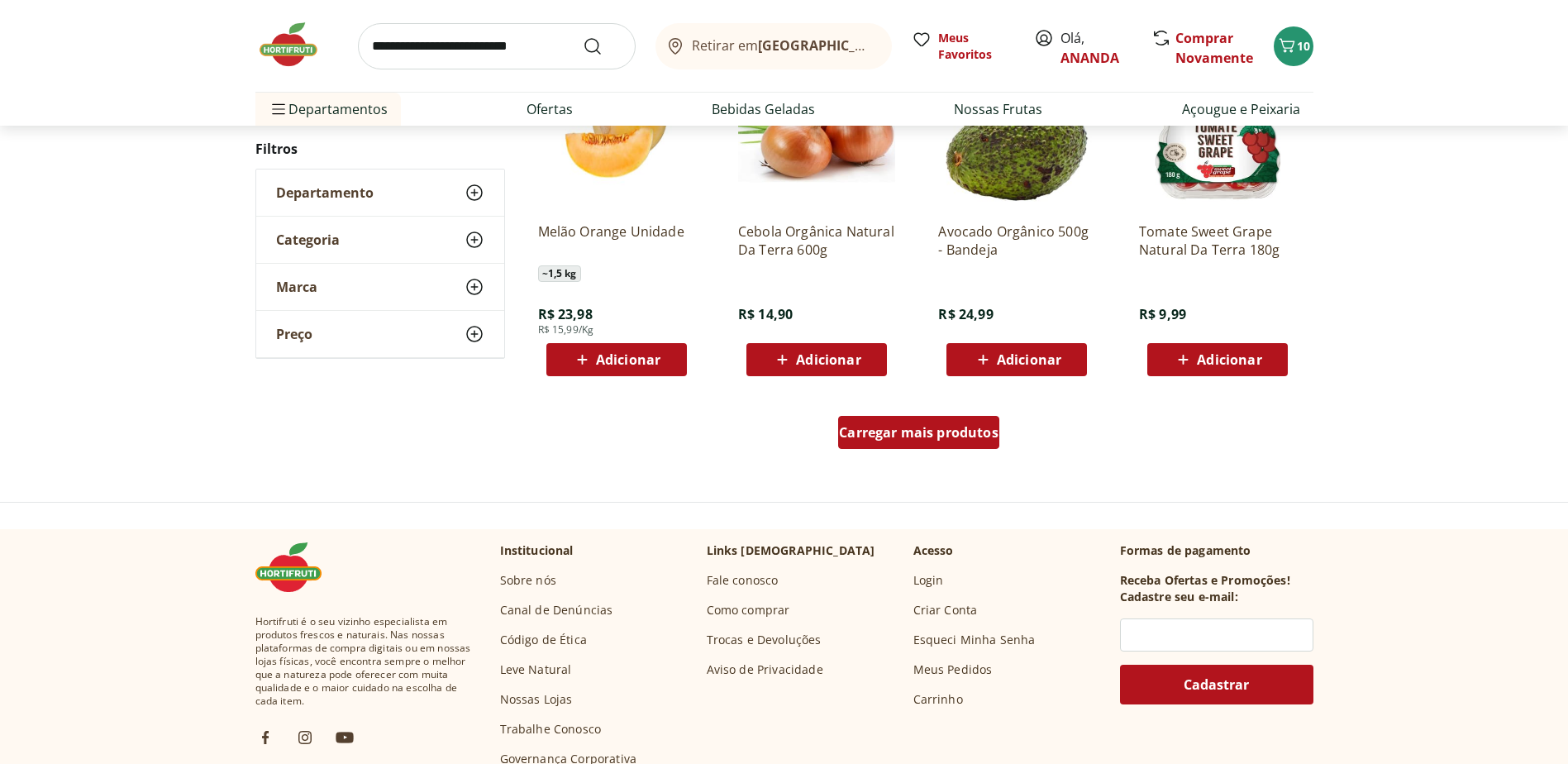
click at [970, 433] on span "Carregar mais produtos" at bounding box center [918, 432] width 159 height 14
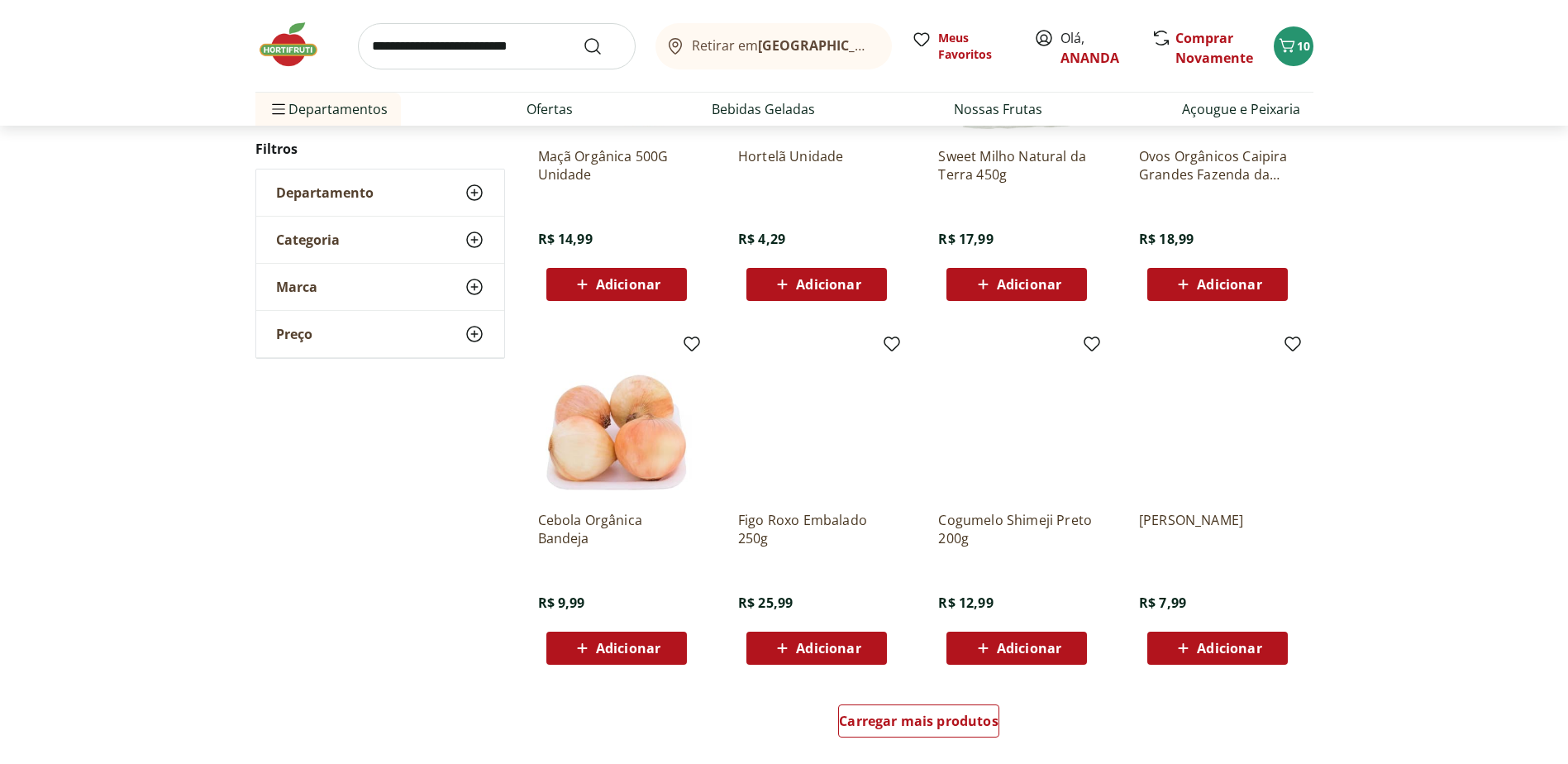
scroll to position [800, 0]
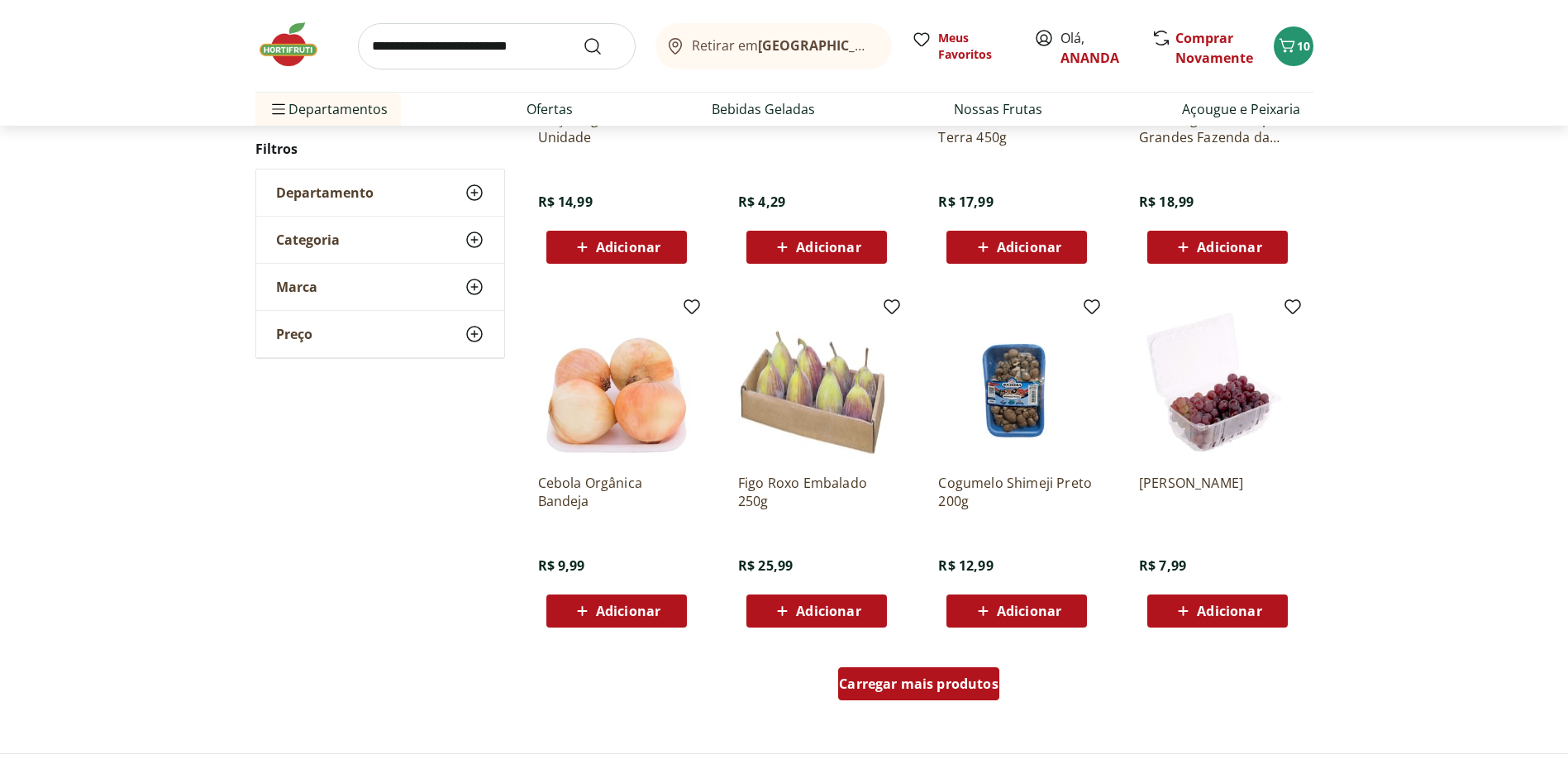
click at [955, 685] on span "Carregar mais produtos" at bounding box center [918, 683] width 159 height 14
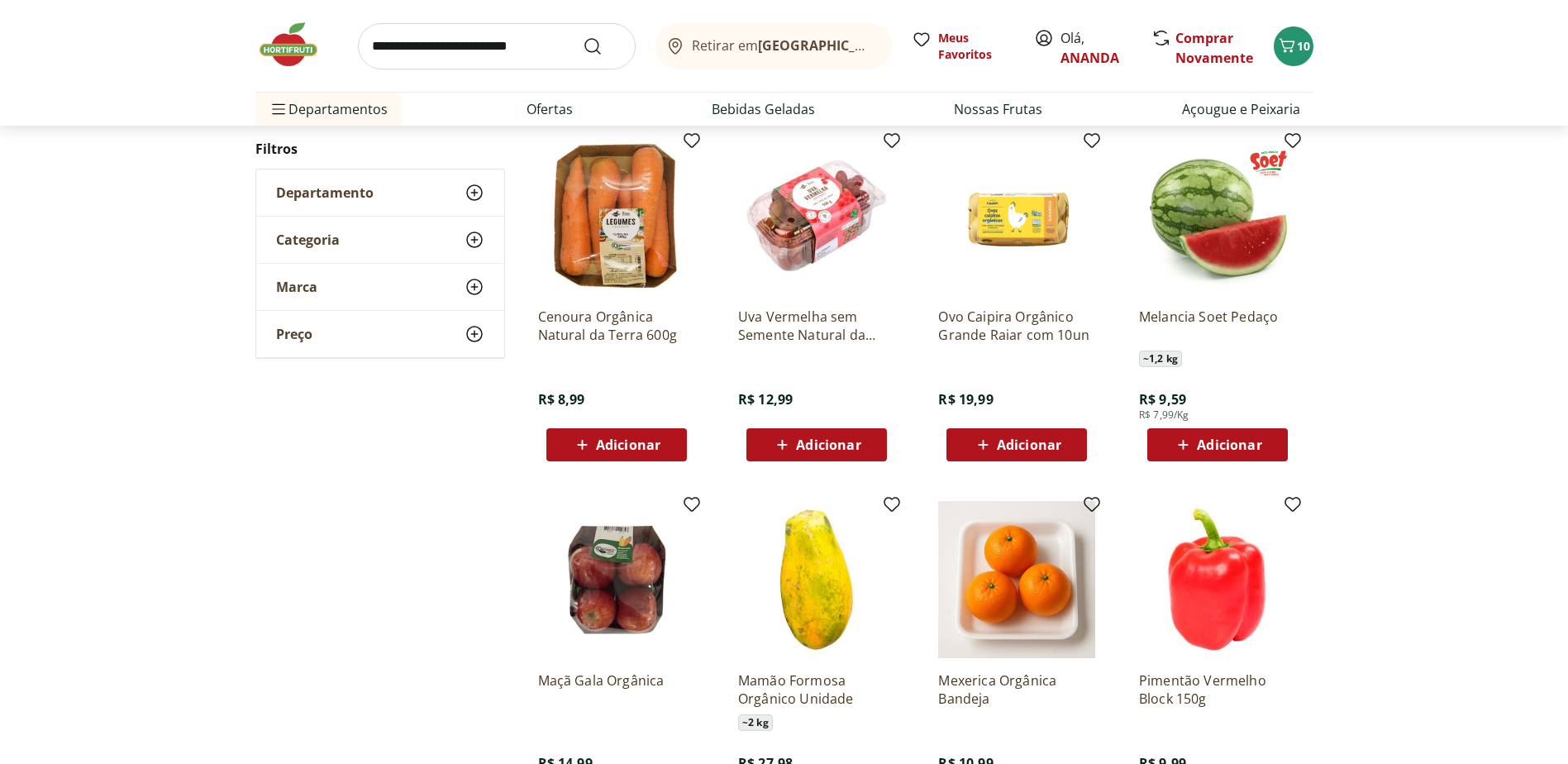
scroll to position [1379, 0]
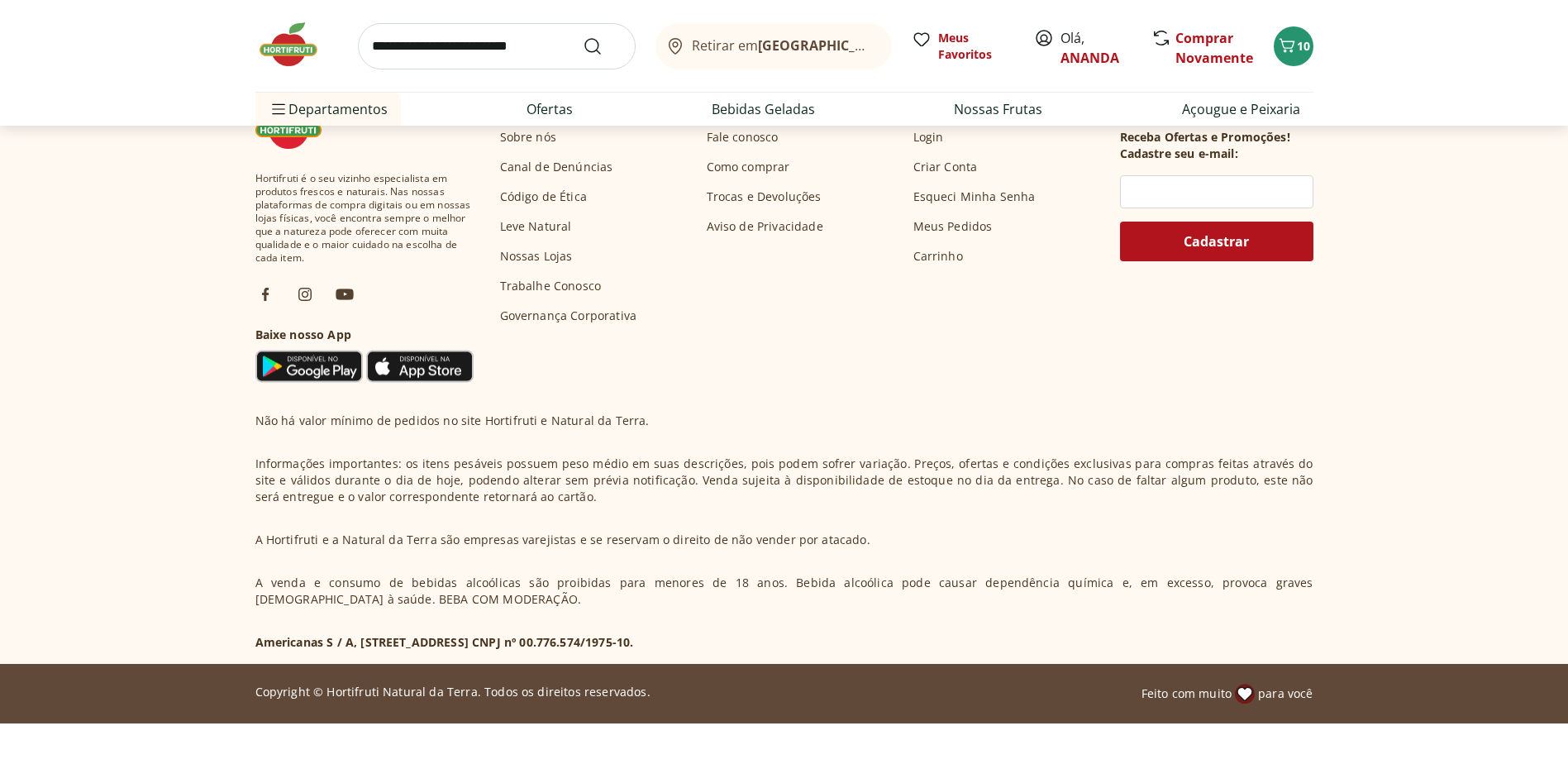
scroll to position [797, 0]
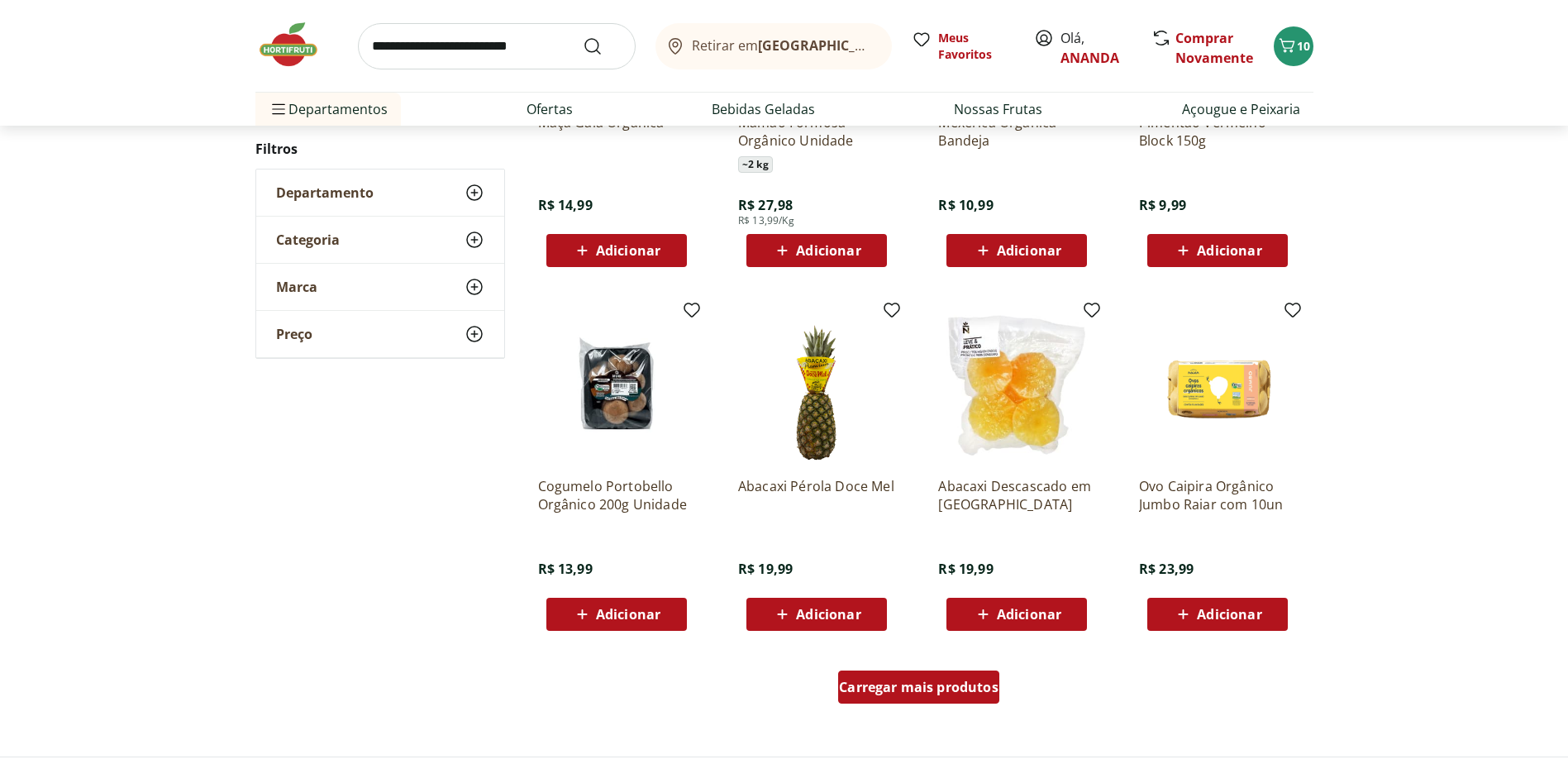
click at [904, 692] on span "Carregar mais produtos" at bounding box center [918, 687] width 159 height 14
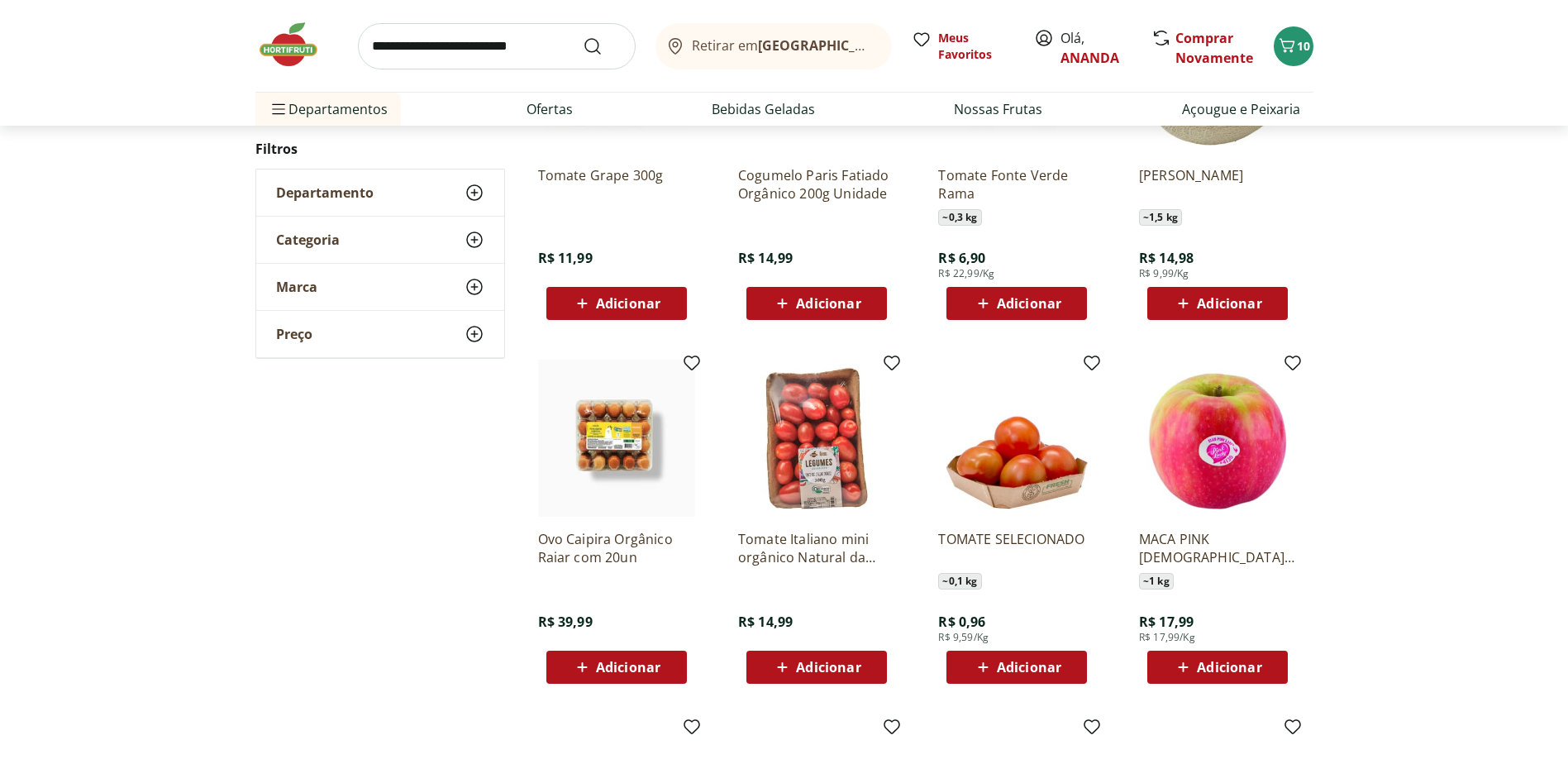
scroll to position [793, 0]
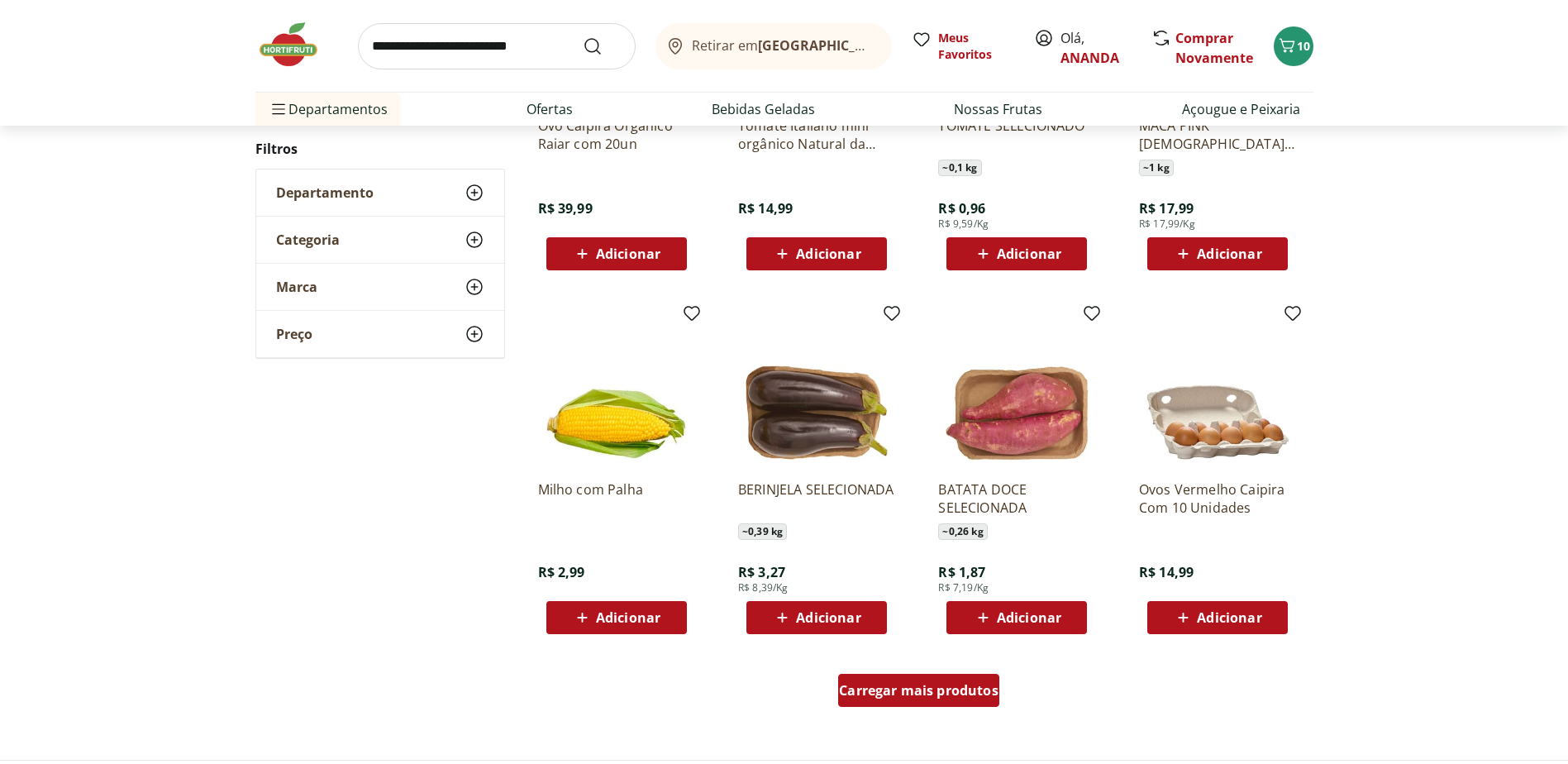
click at [927, 691] on span "Carregar mais produtos" at bounding box center [918, 690] width 159 height 14
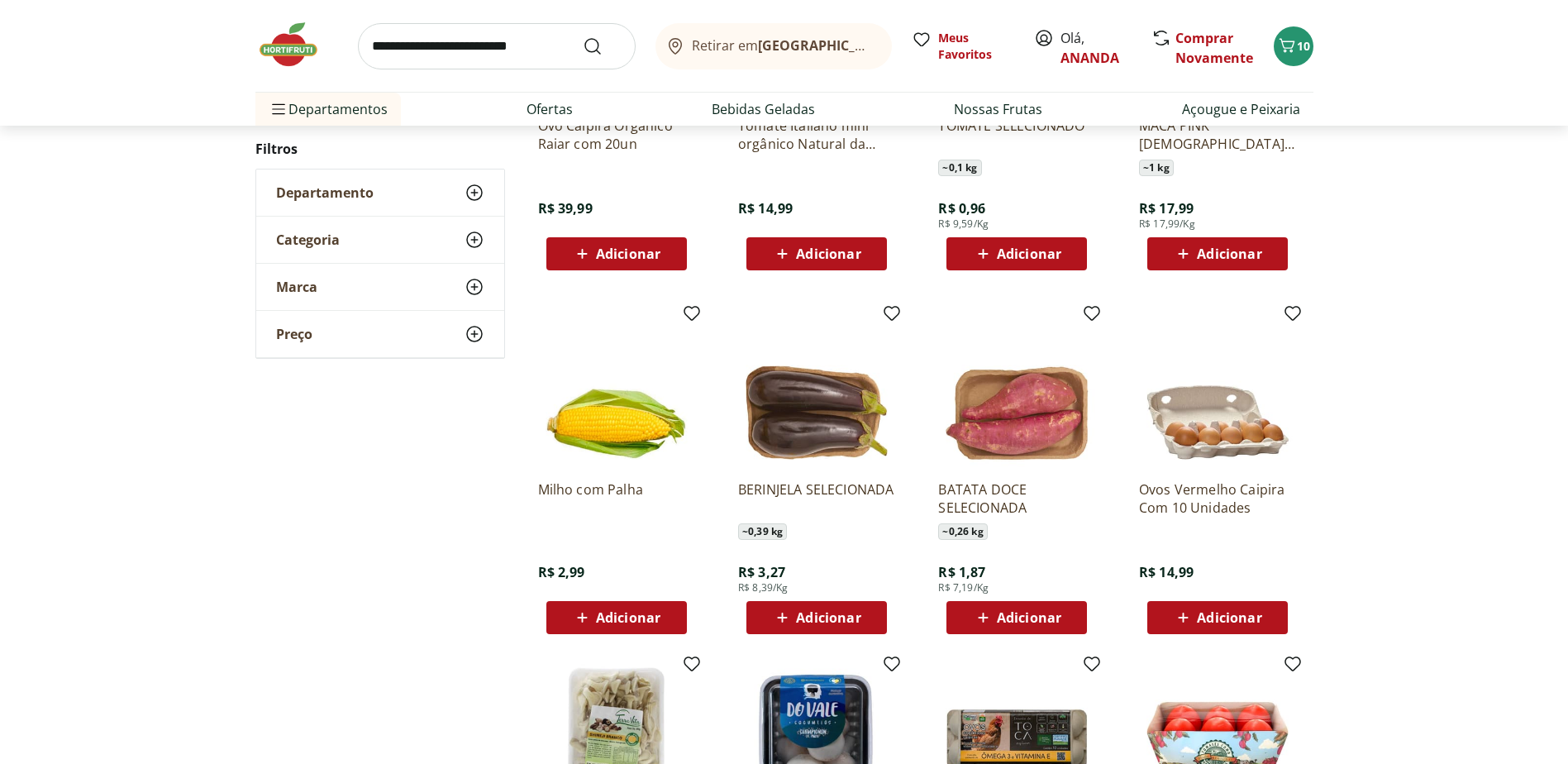
scroll to position [1041, 0]
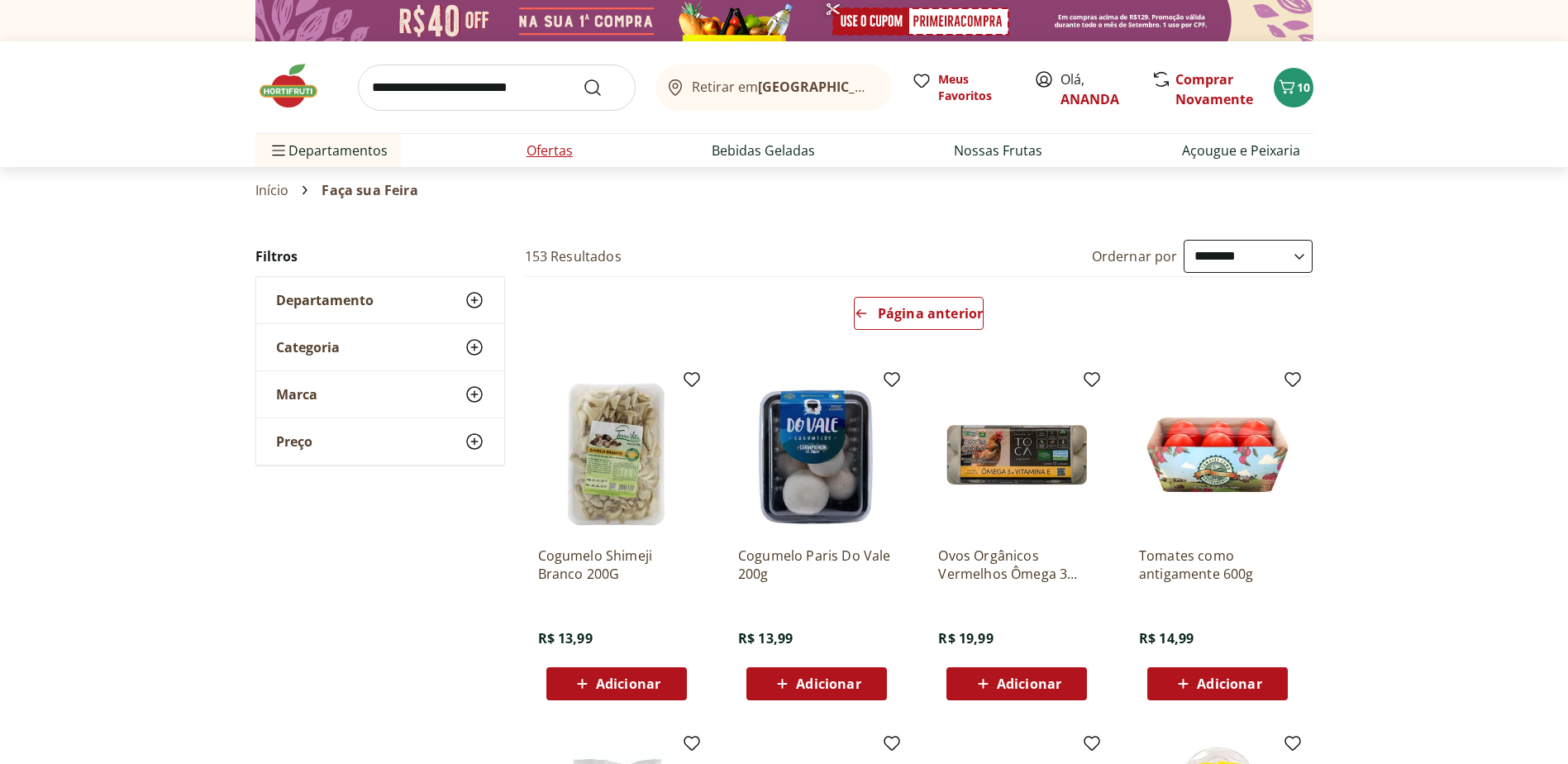
click at [545, 152] on link "Ofertas" at bounding box center [549, 150] width 46 height 20
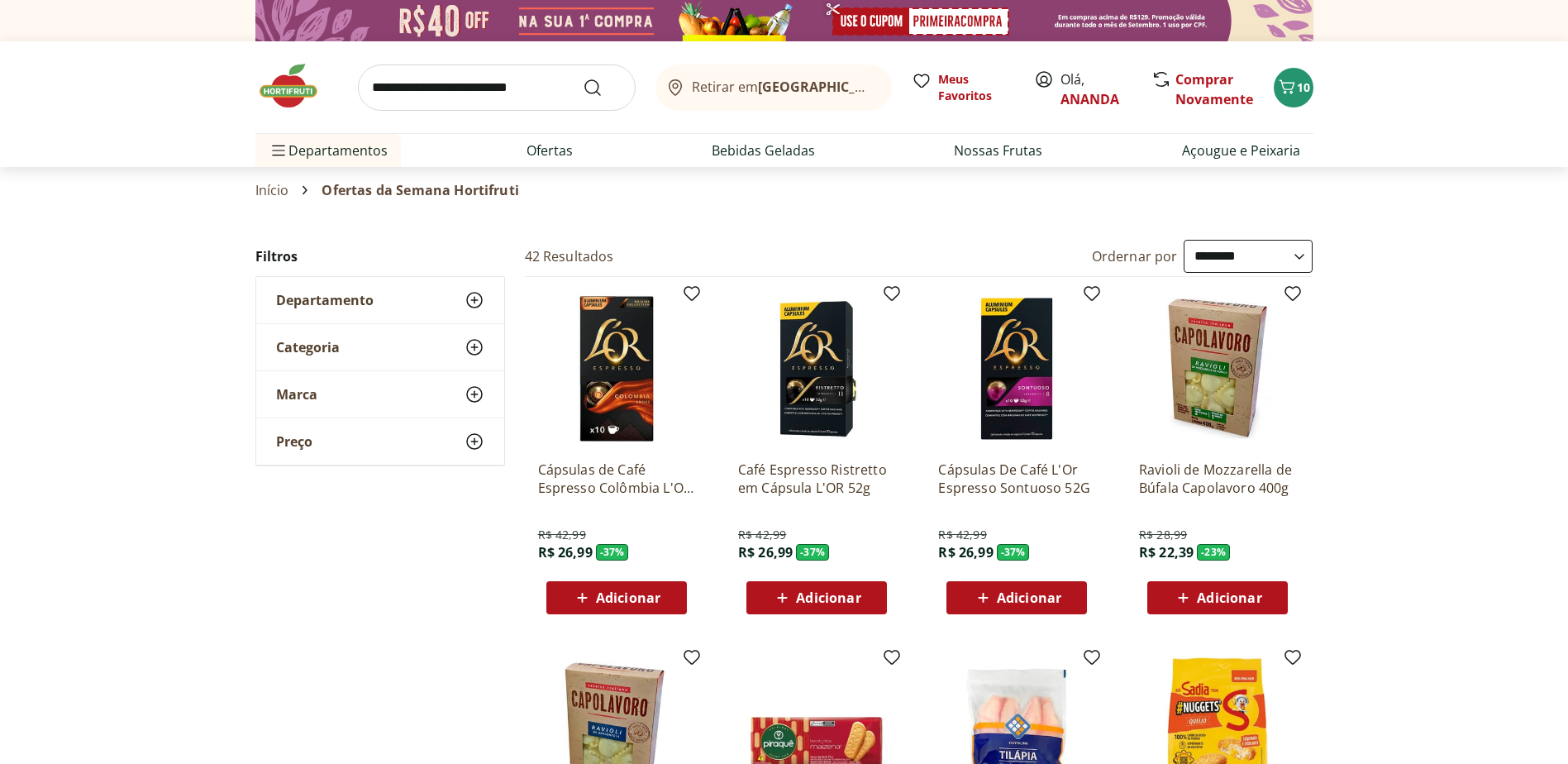
click at [1258, 255] on select "**********" at bounding box center [1248, 256] width 129 height 33
select select "*********"
click at [1184, 239] on select "**********" at bounding box center [1248, 256] width 129 height 33
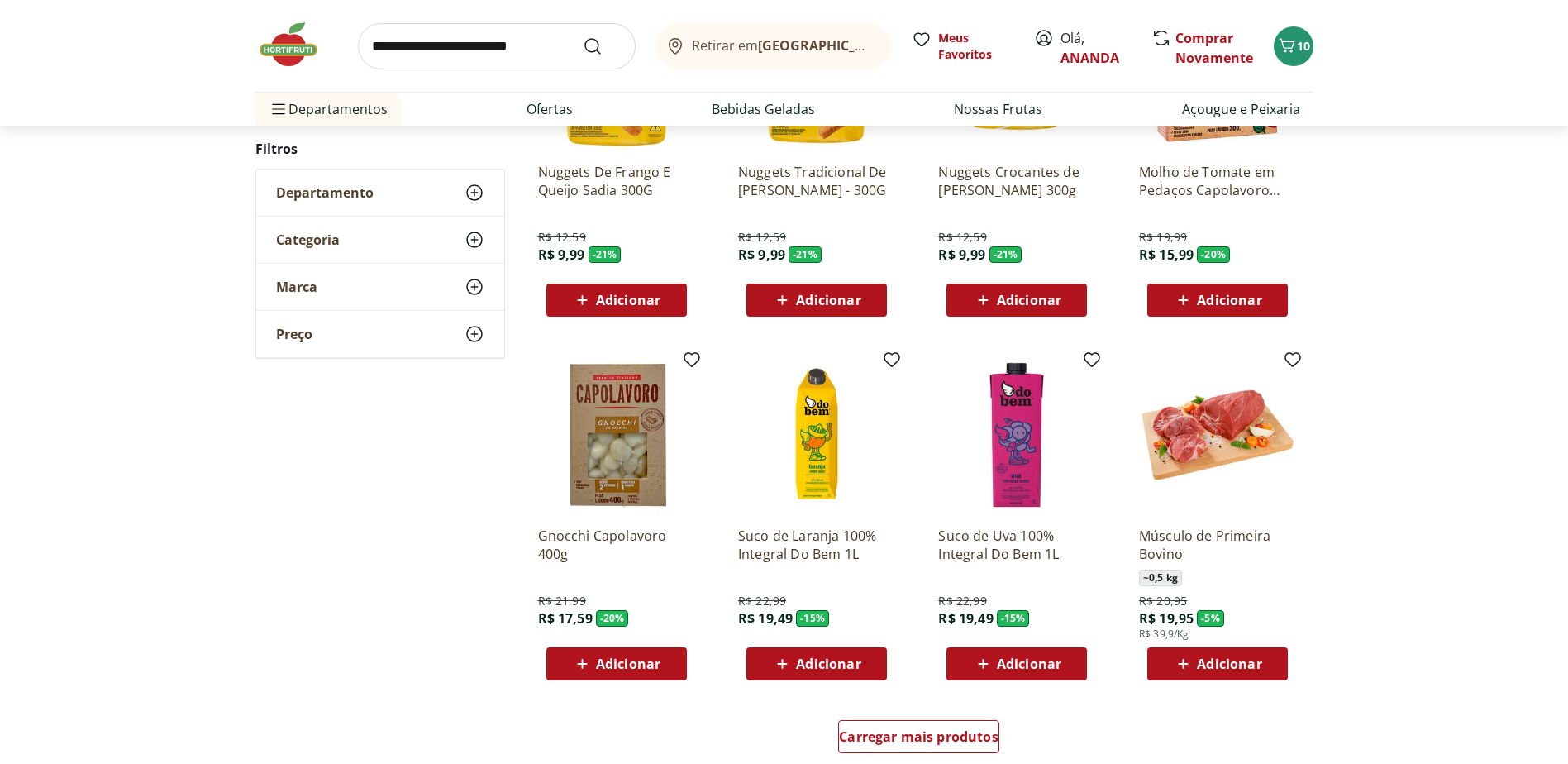
scroll to position [992, 0]
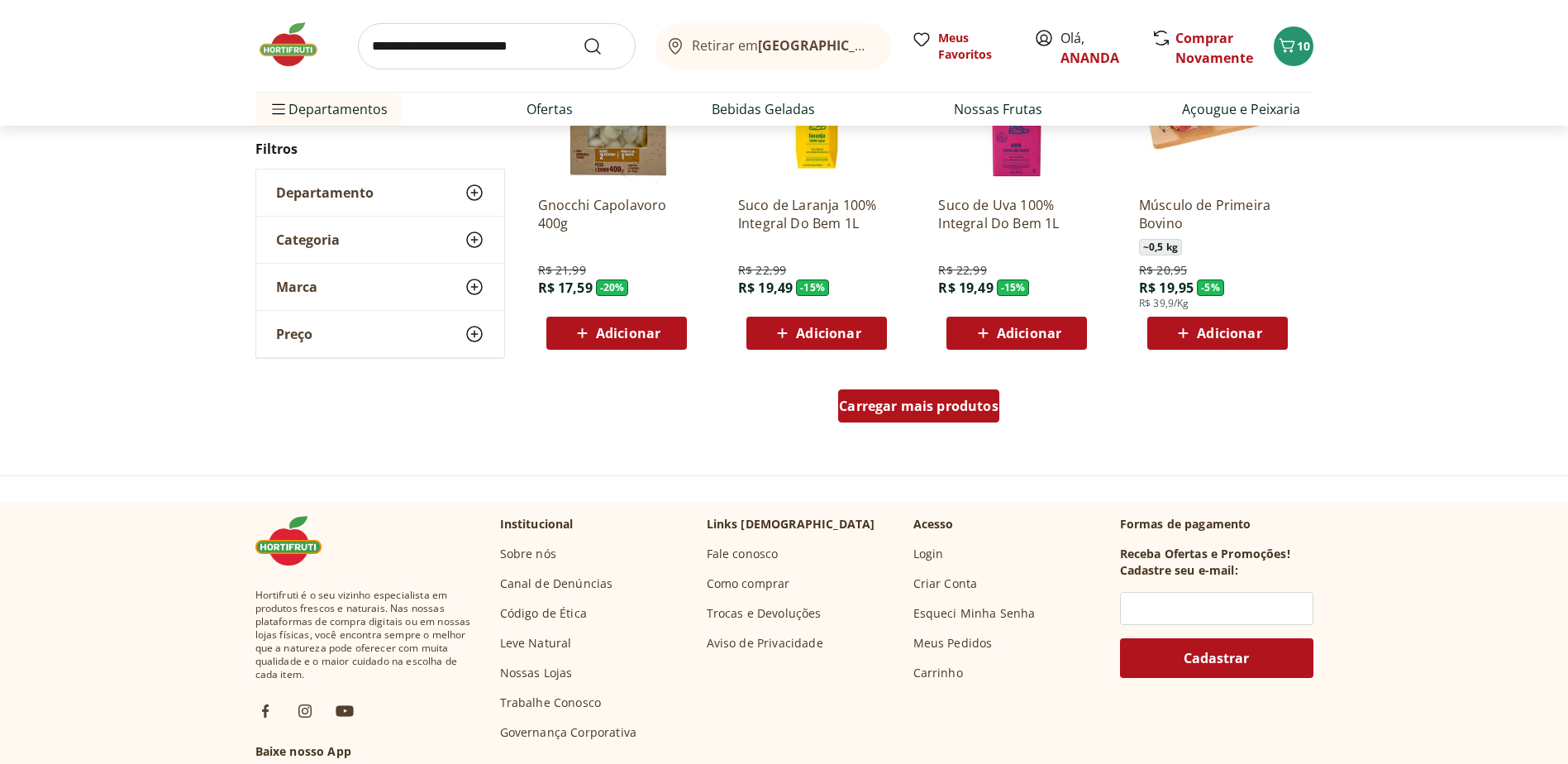
click at [929, 396] on div "Carregar mais produtos" at bounding box center [918, 405] width 161 height 33
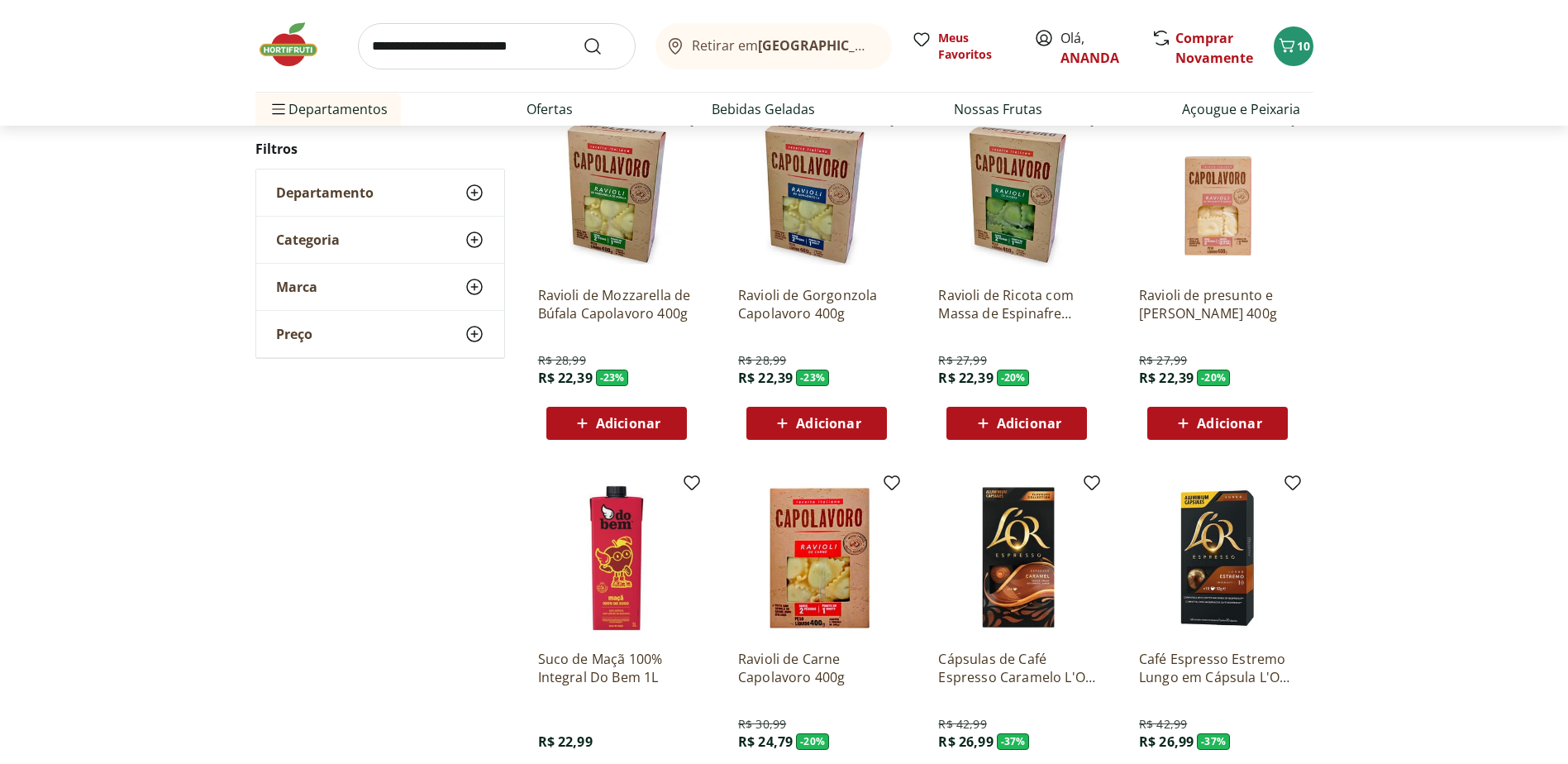
scroll to position [248, 0]
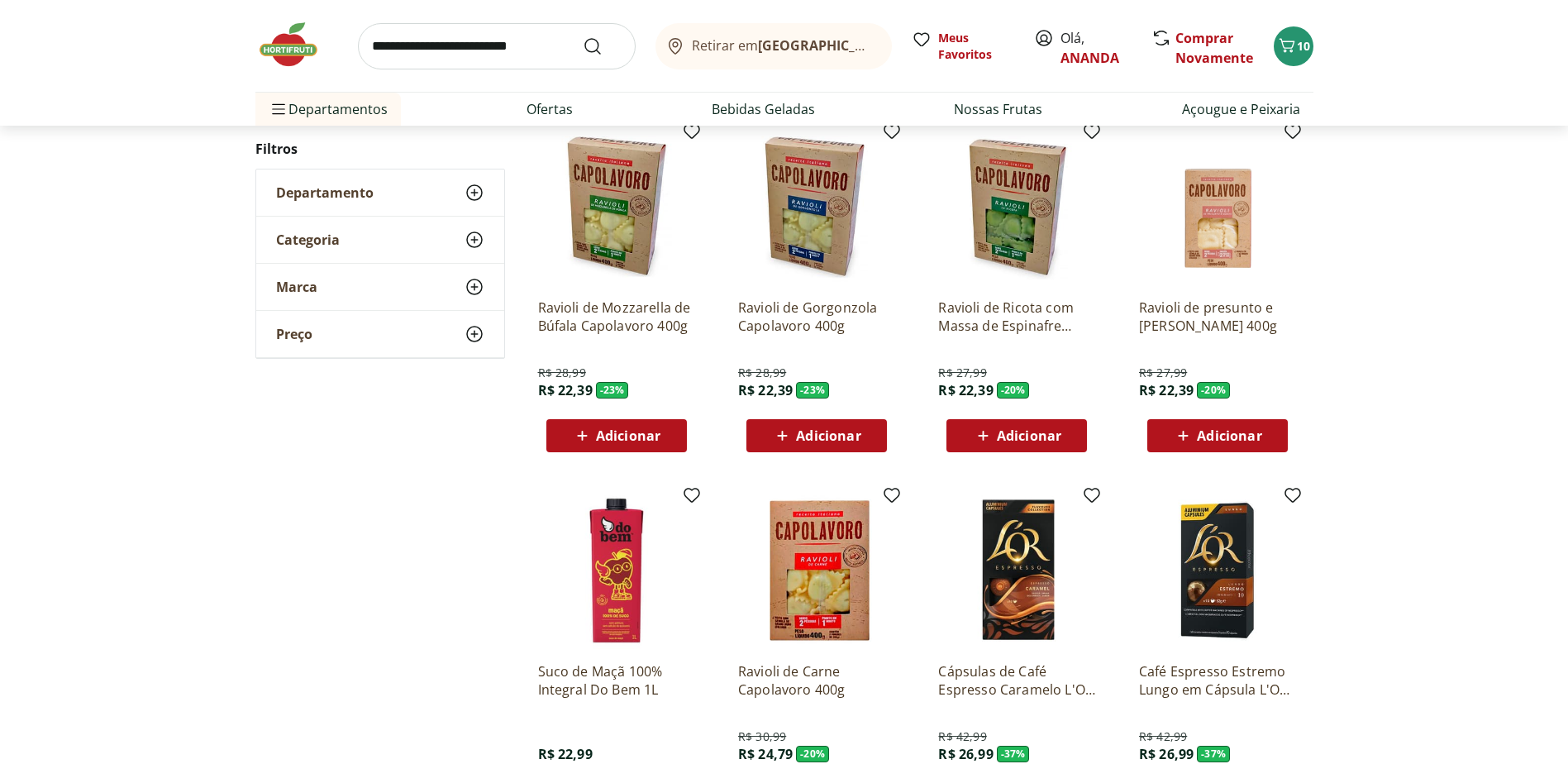
click at [485, 188] on div "Departamento" at bounding box center [380, 192] width 248 height 46
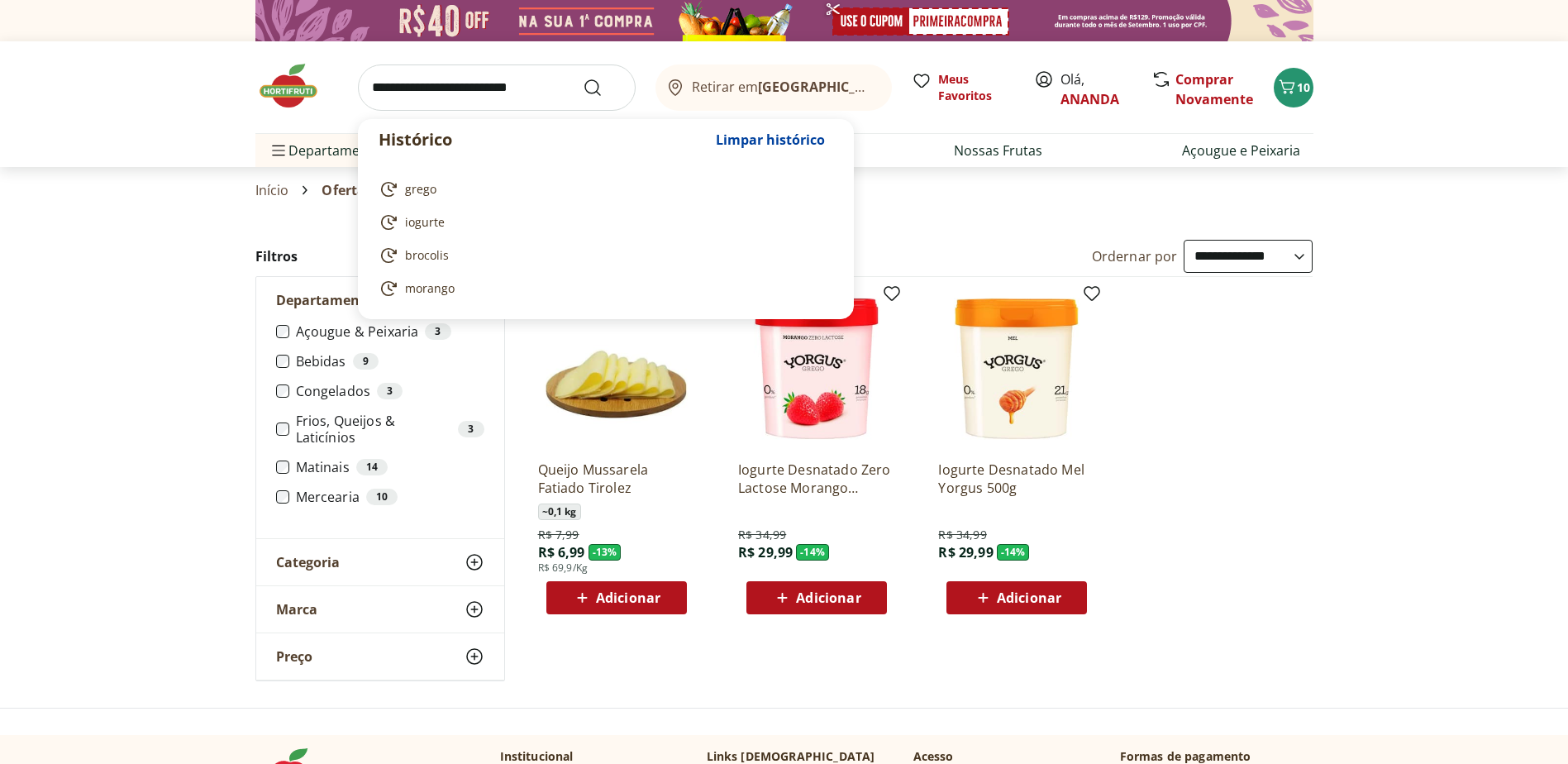
click at [494, 94] on input "search" at bounding box center [496, 87] width 278 height 46
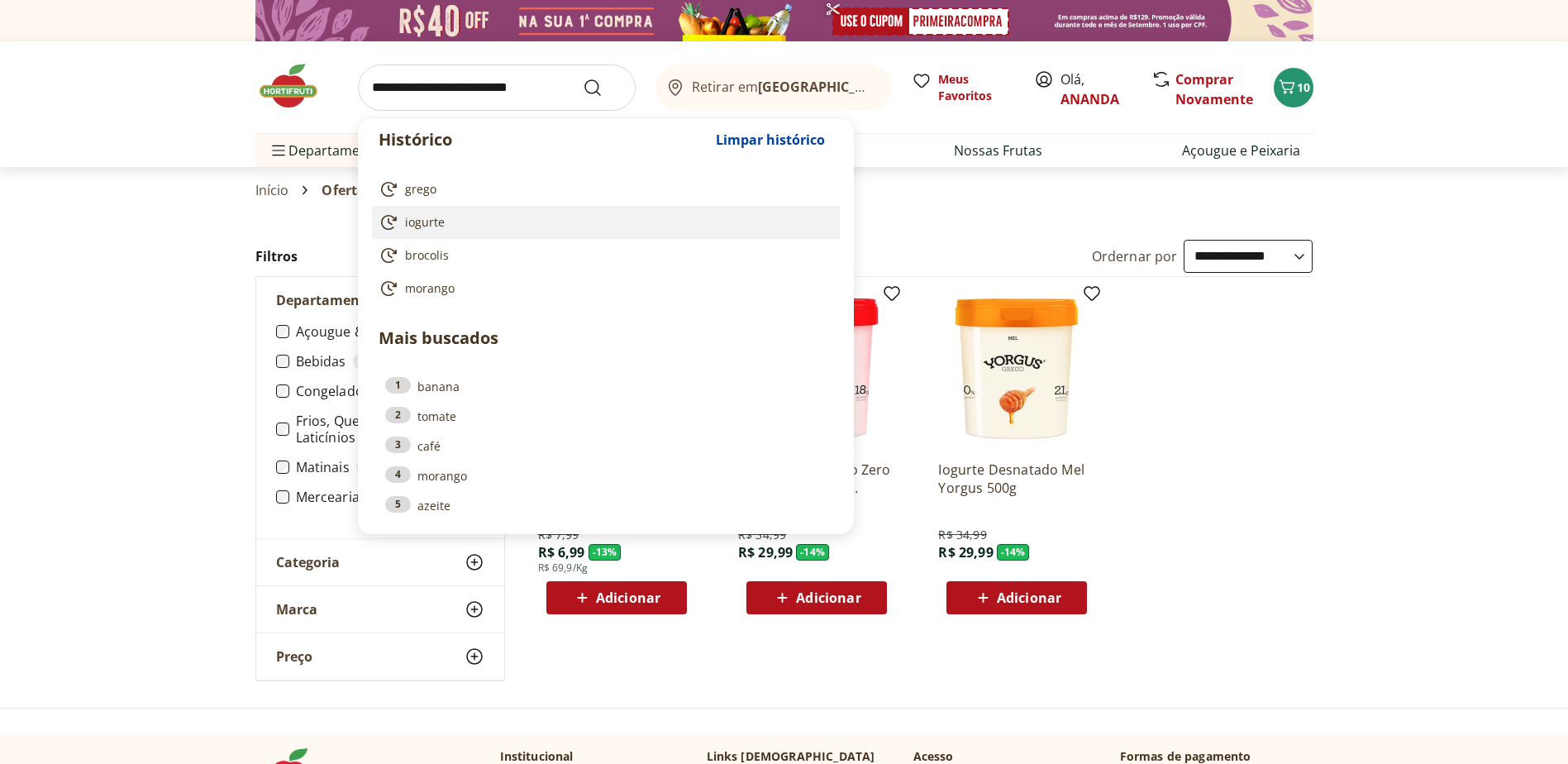
click at [443, 214] on span "iogurte" at bounding box center [425, 222] width 40 height 16
type input "*******"
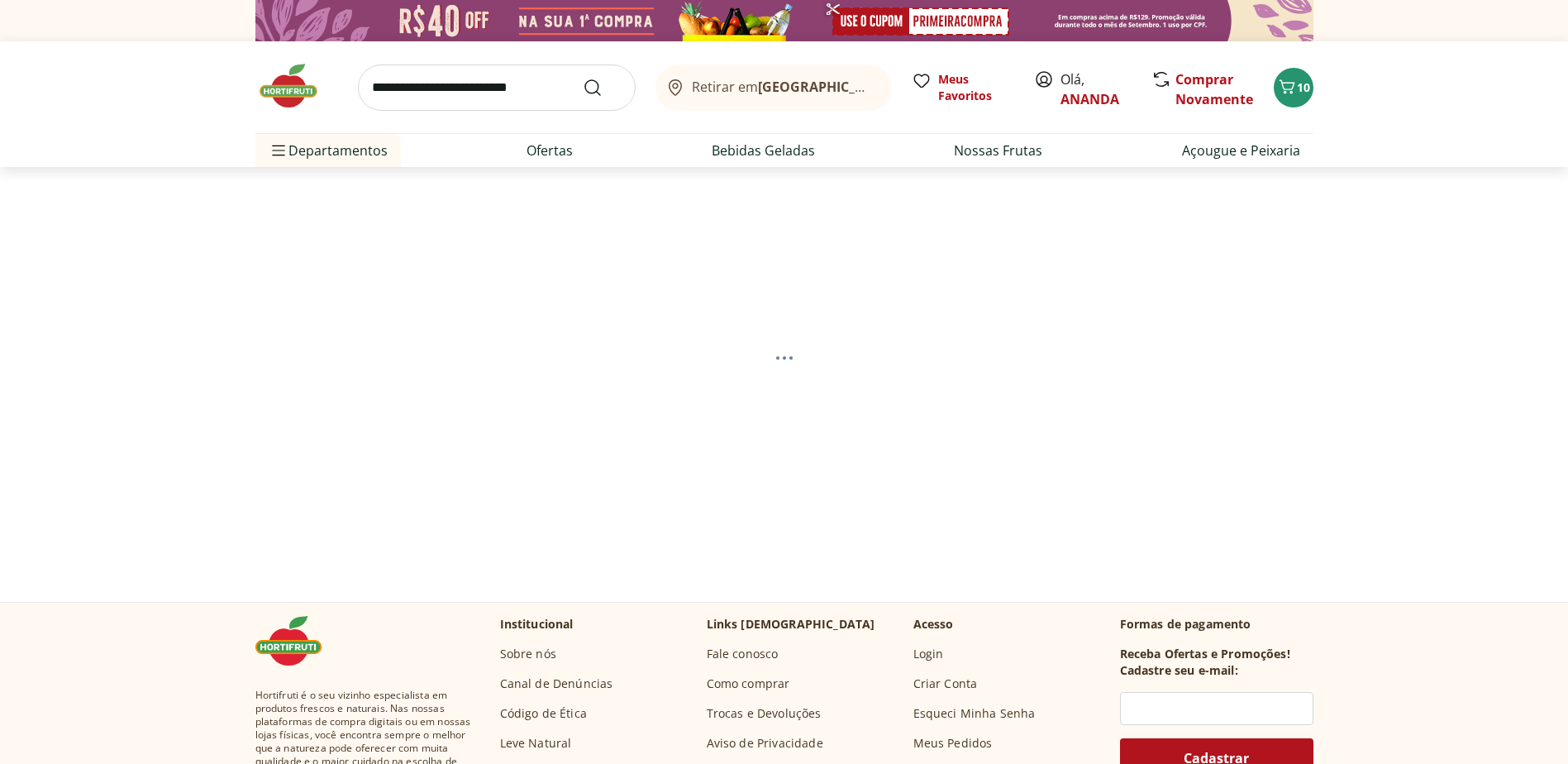
select select "**********"
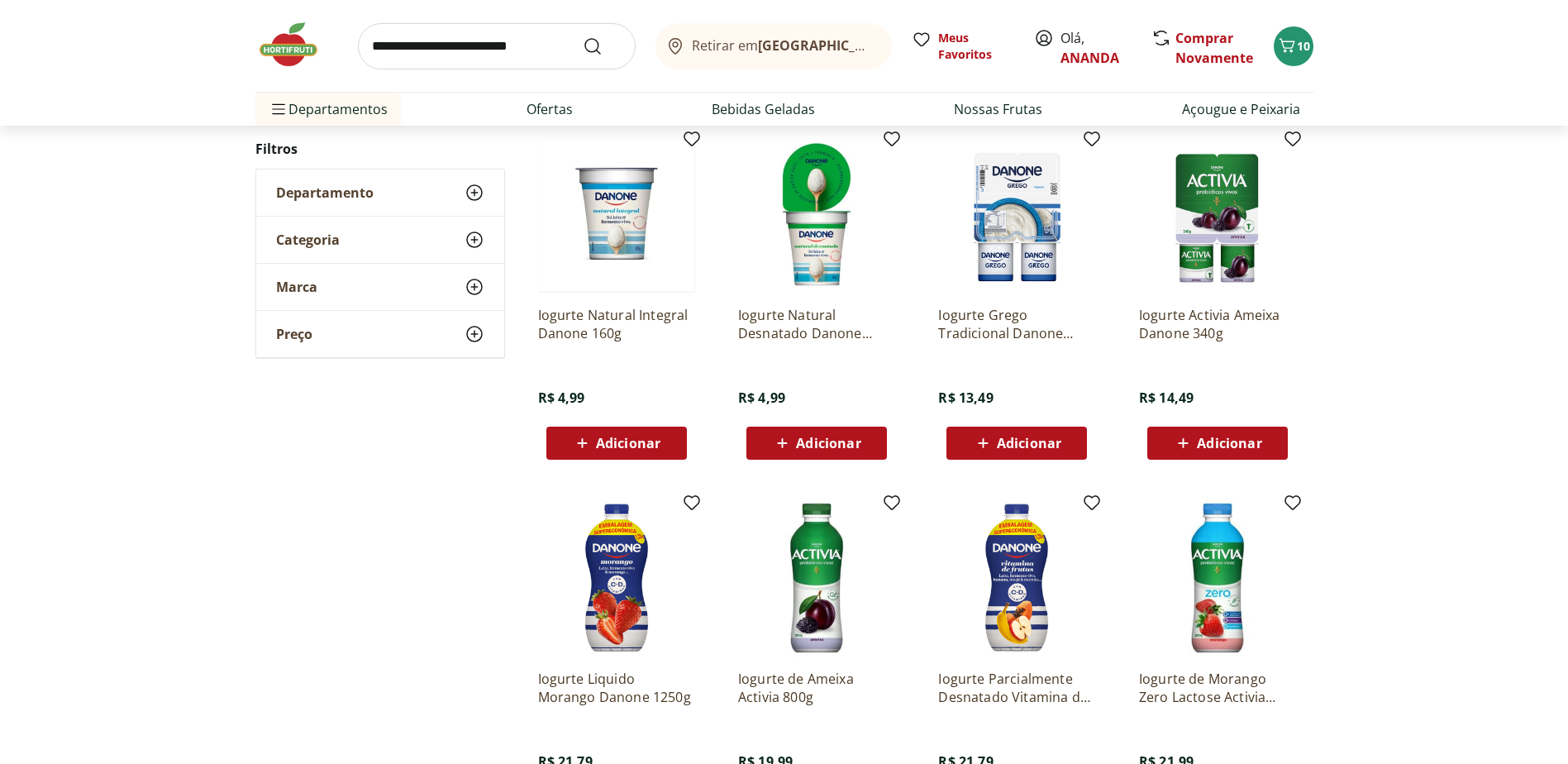
scroll to position [992, 0]
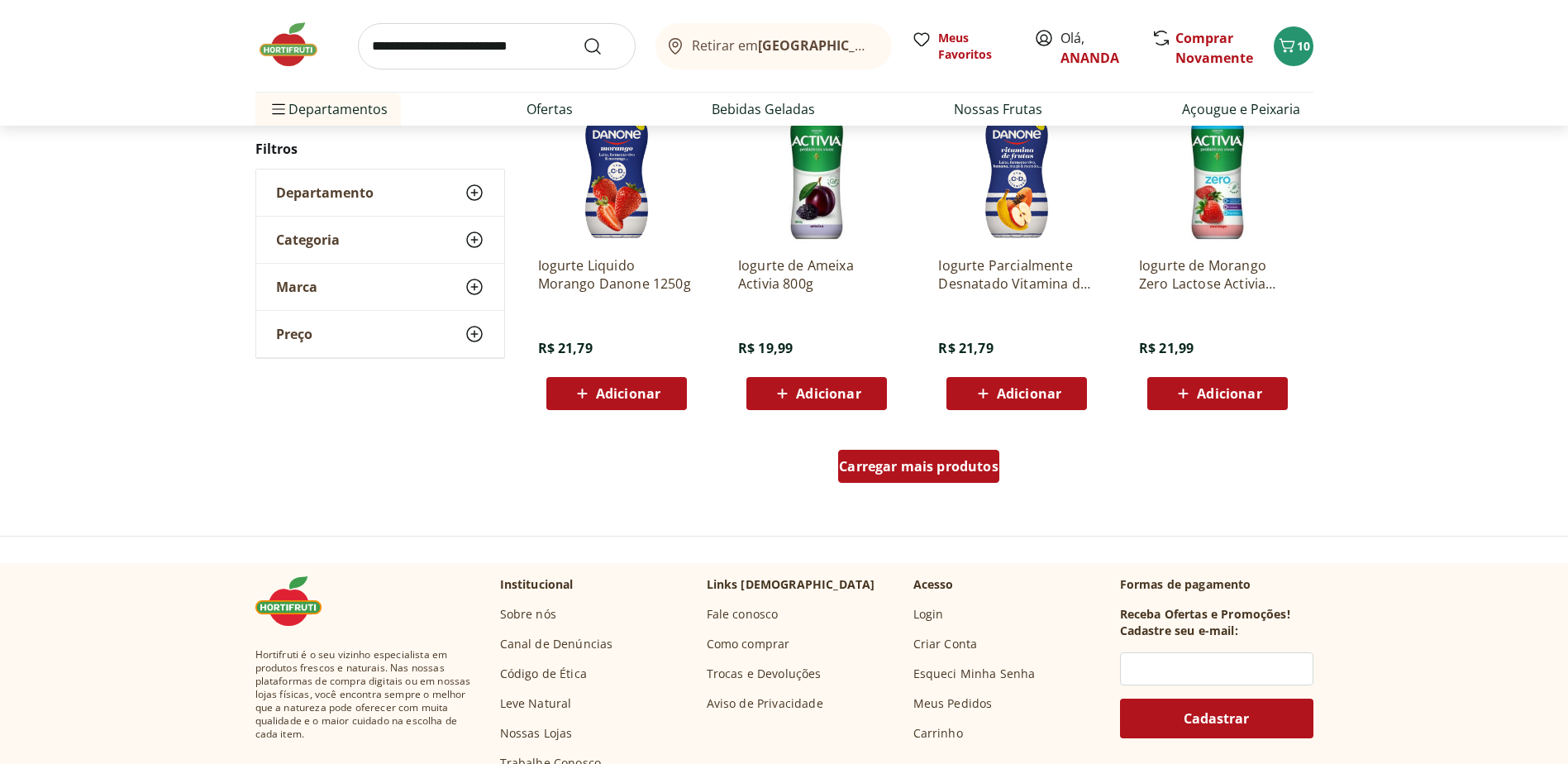
click at [867, 460] on span "Carregar mais produtos" at bounding box center [918, 466] width 159 height 14
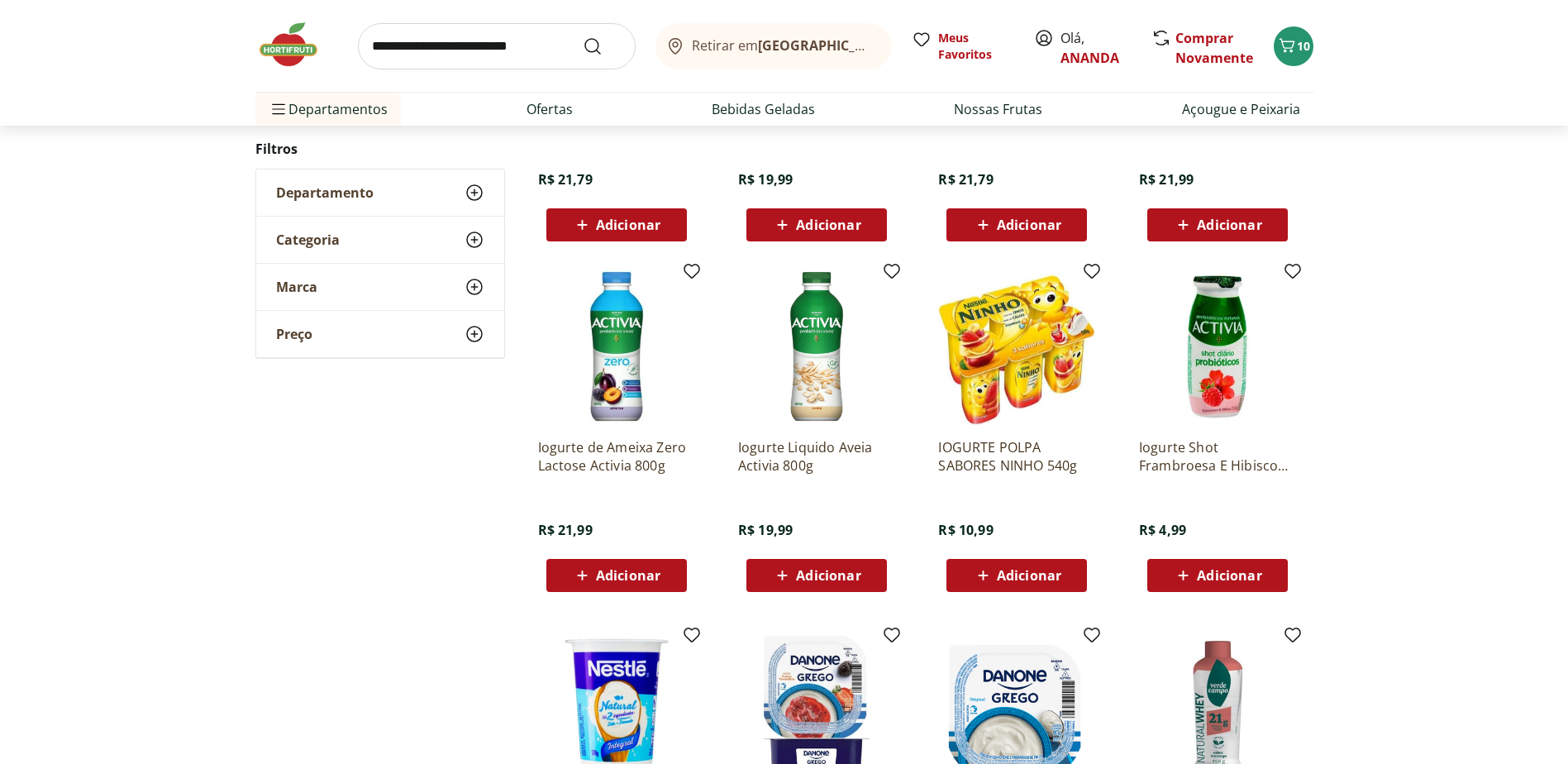
scroll to position [1405, 0]
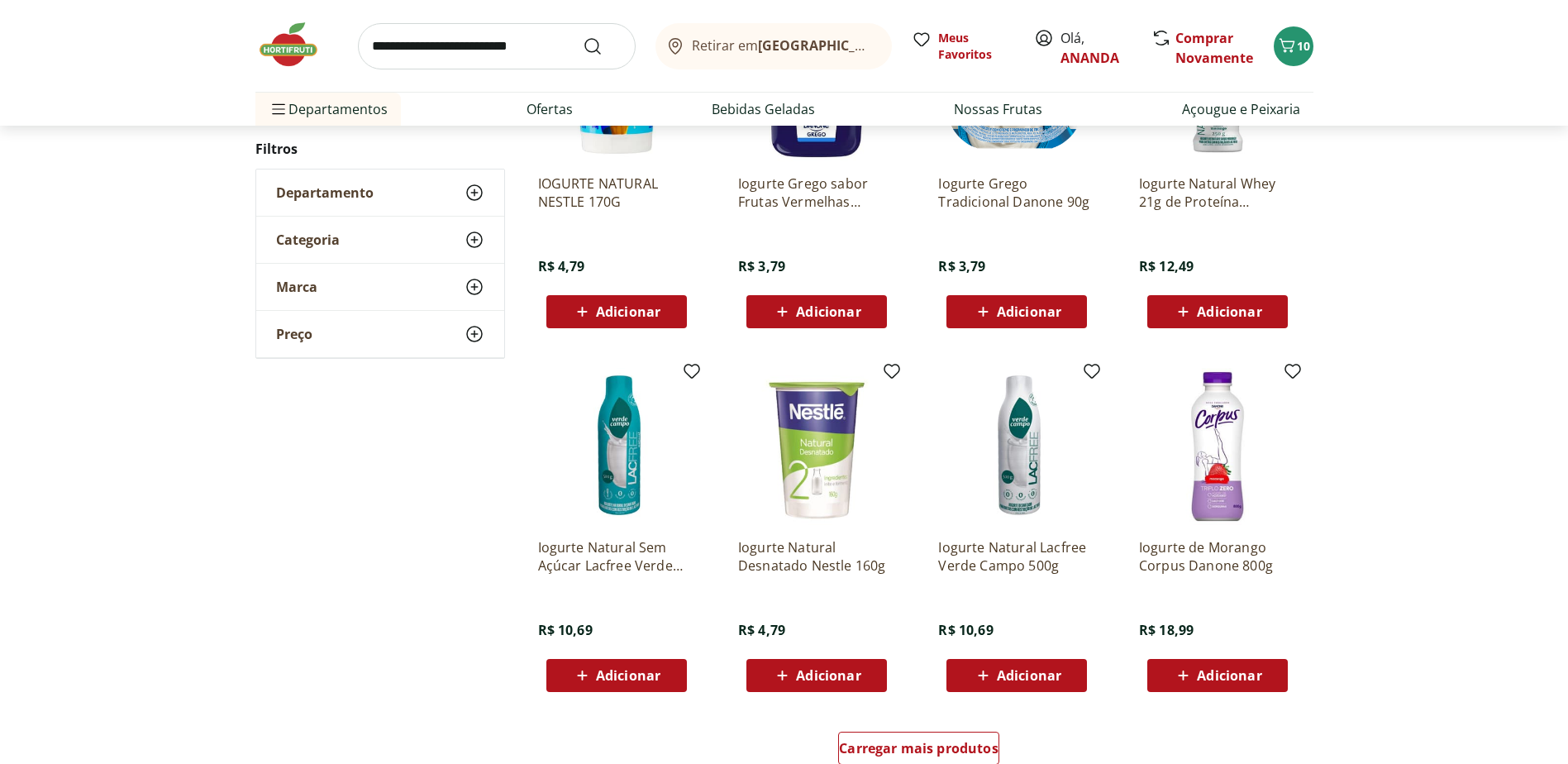
scroll to position [909, 0]
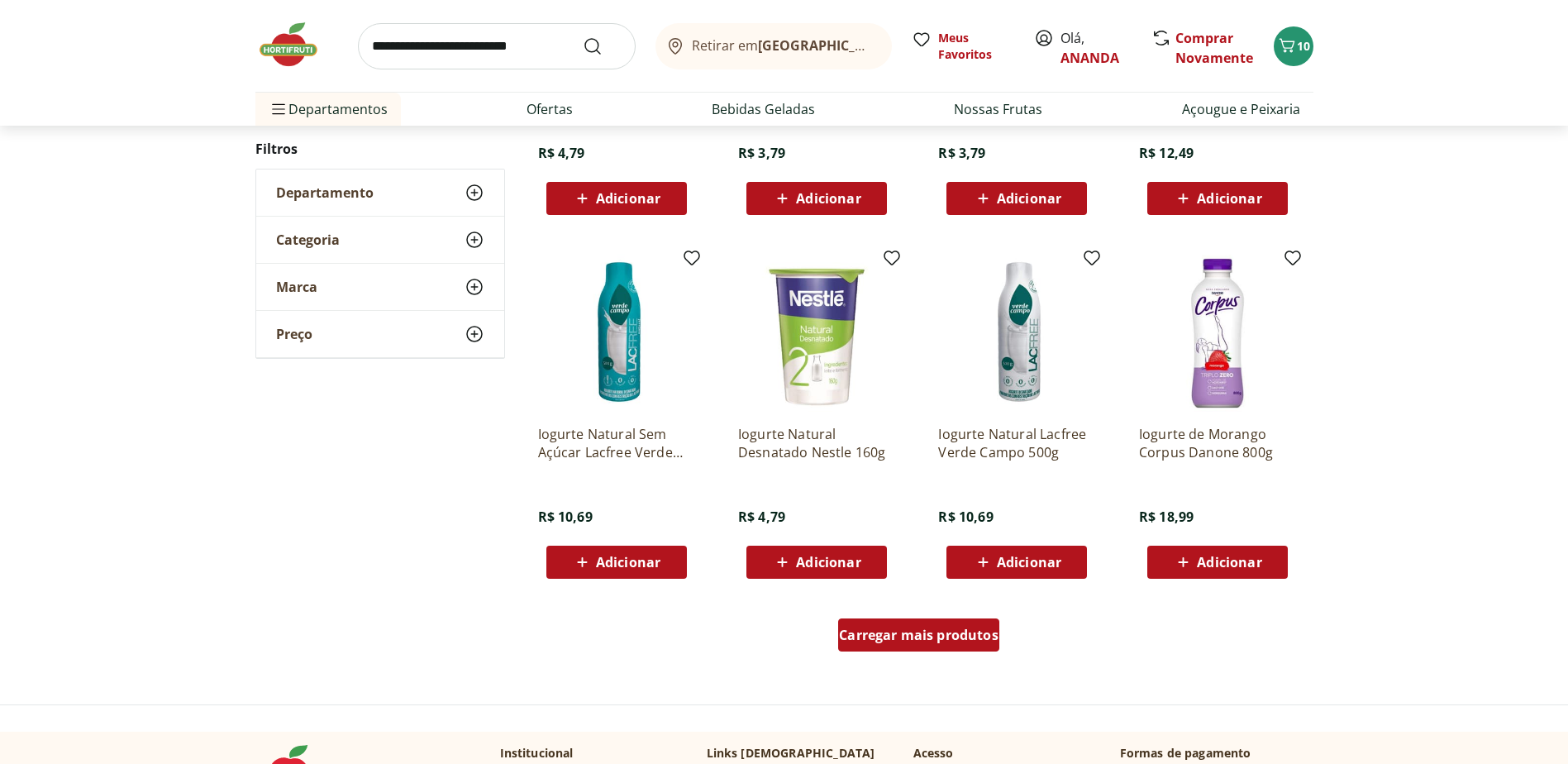
click at [899, 641] on span "Carregar mais produtos" at bounding box center [918, 635] width 159 height 14
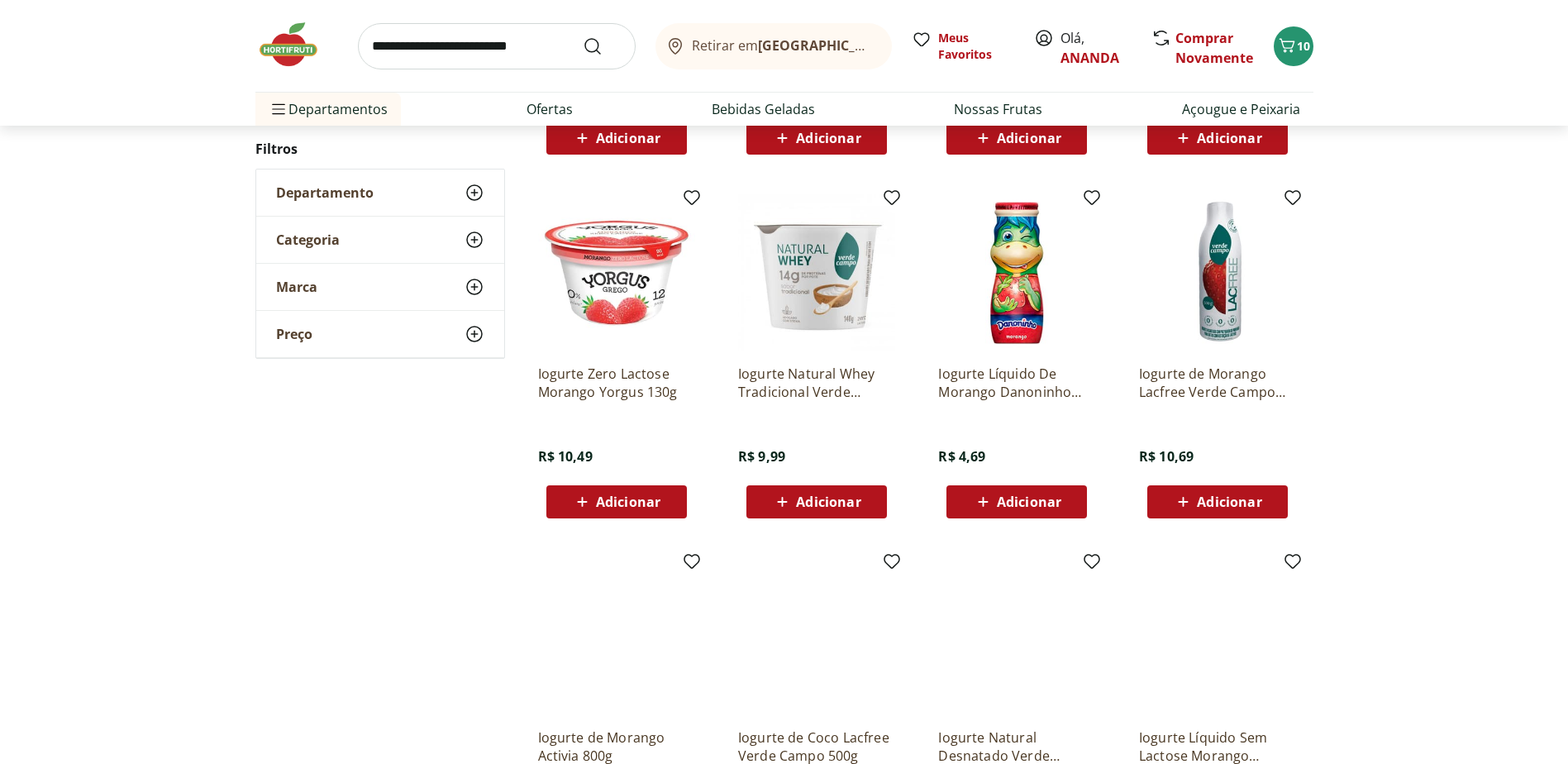
scroll to position [823, 0]
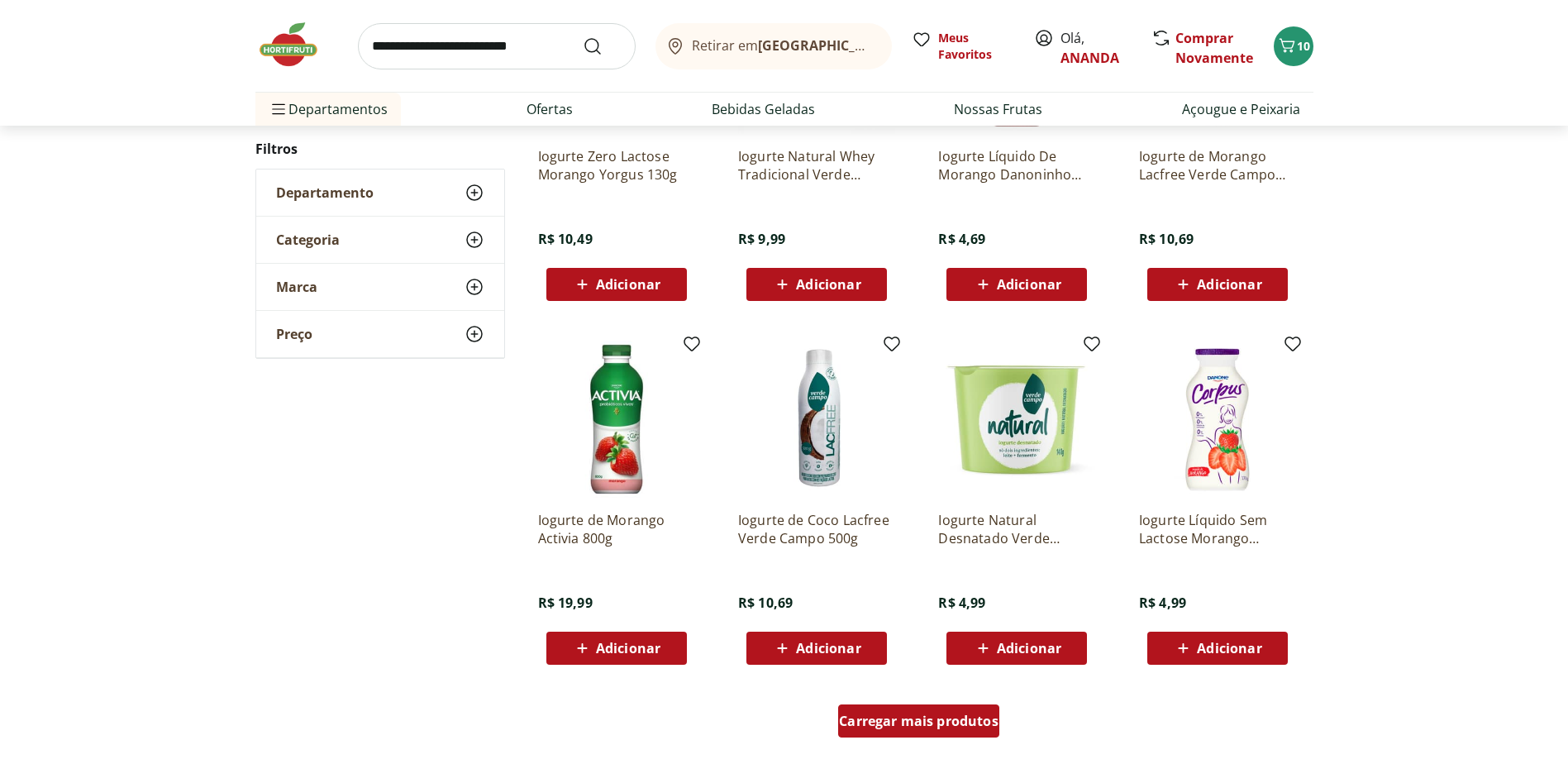
click at [973, 716] on span "Carregar mais produtos" at bounding box center [918, 720] width 159 height 14
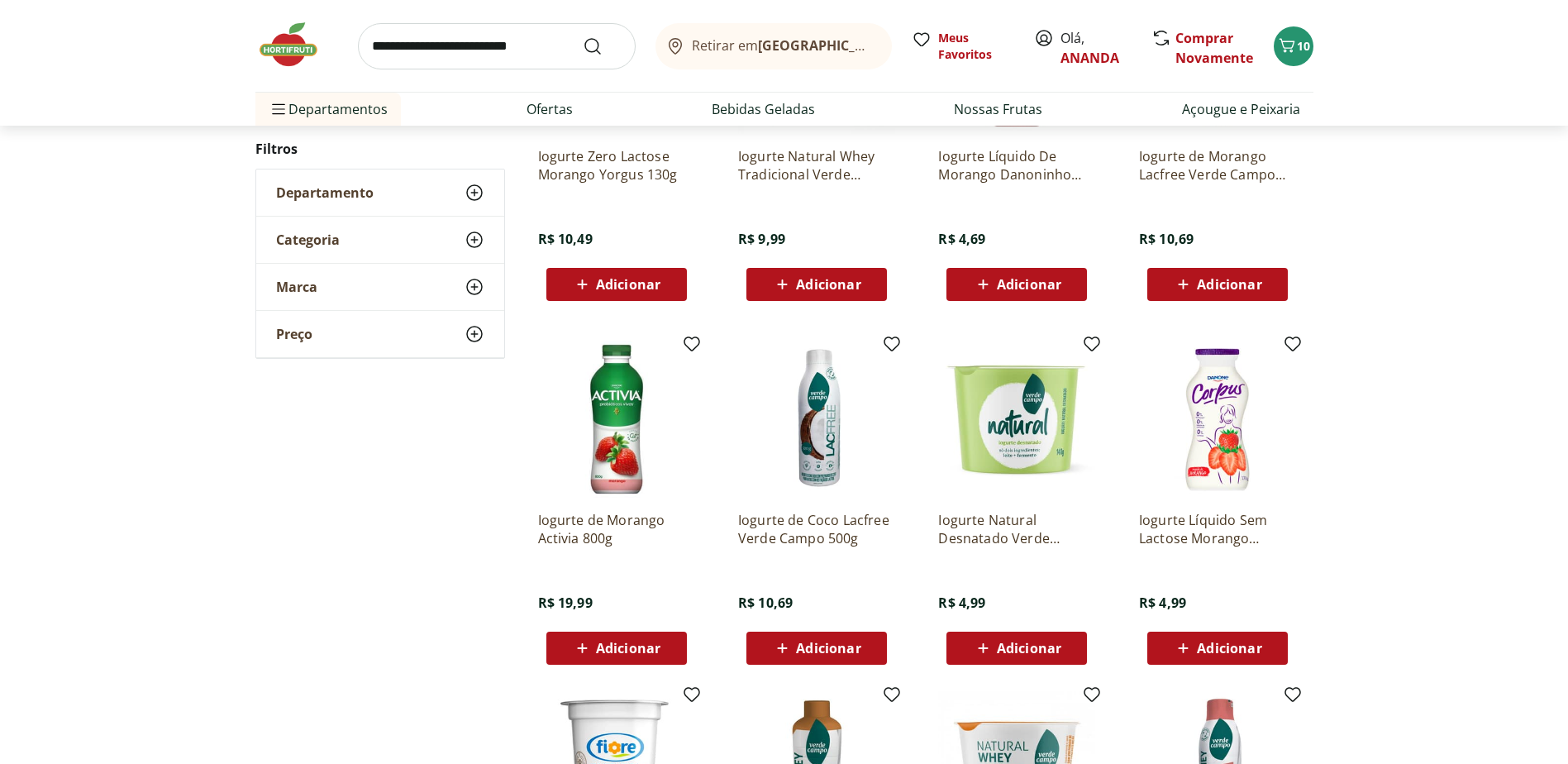
scroll to position [1237, 0]
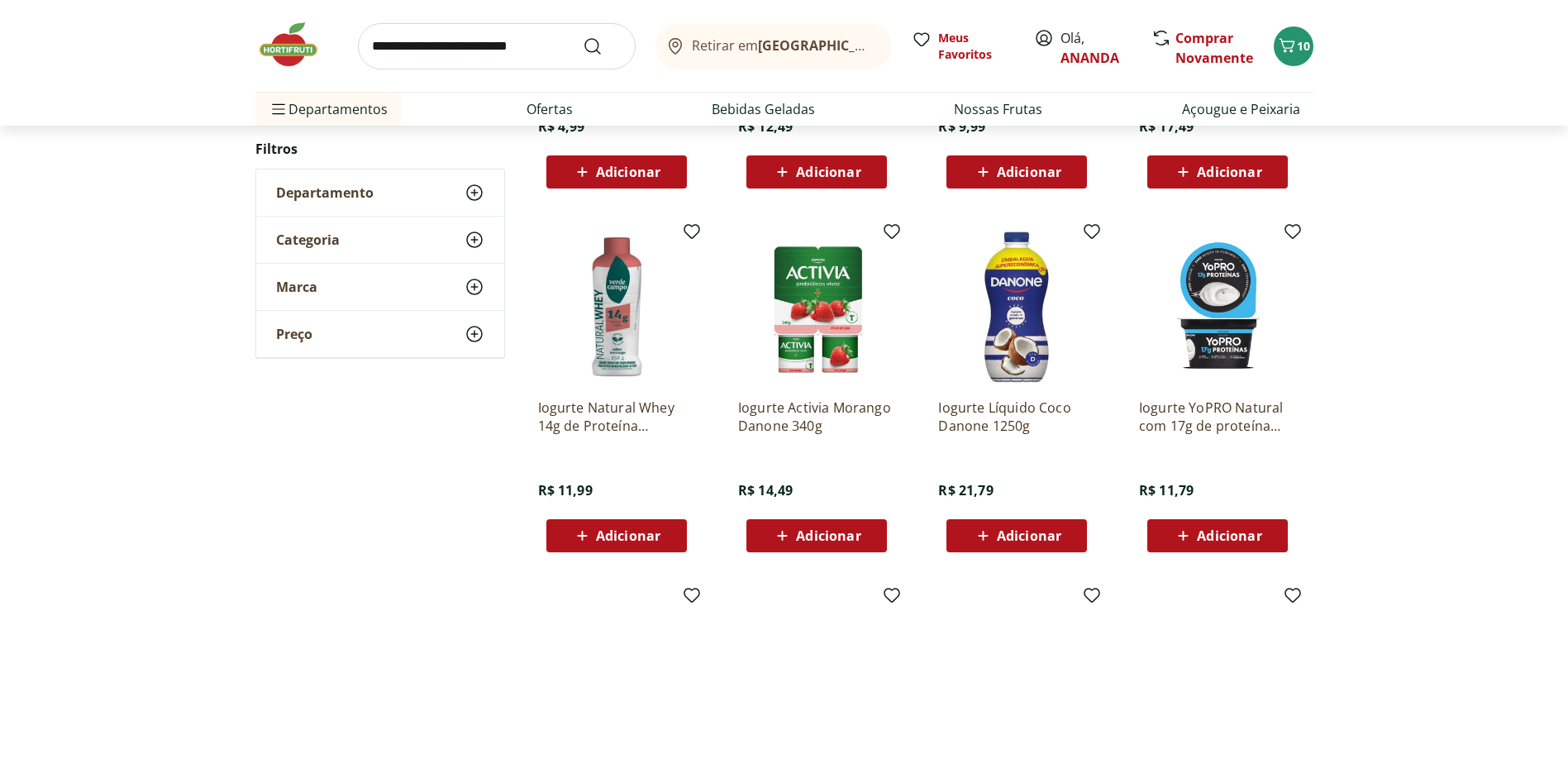
scroll to position [1068, 0]
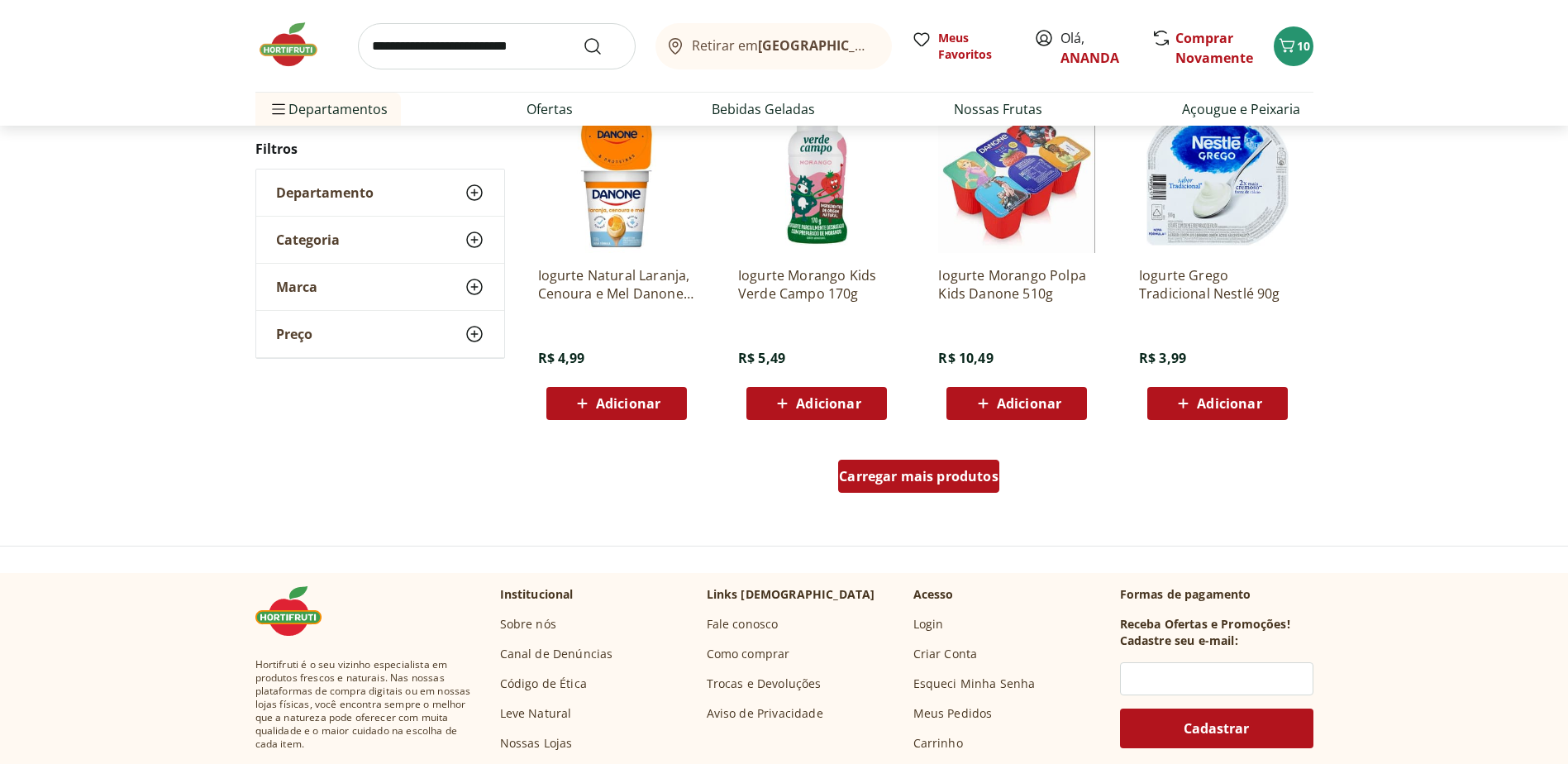
click at [894, 481] on span "Carregar mais produtos" at bounding box center [918, 475] width 159 height 14
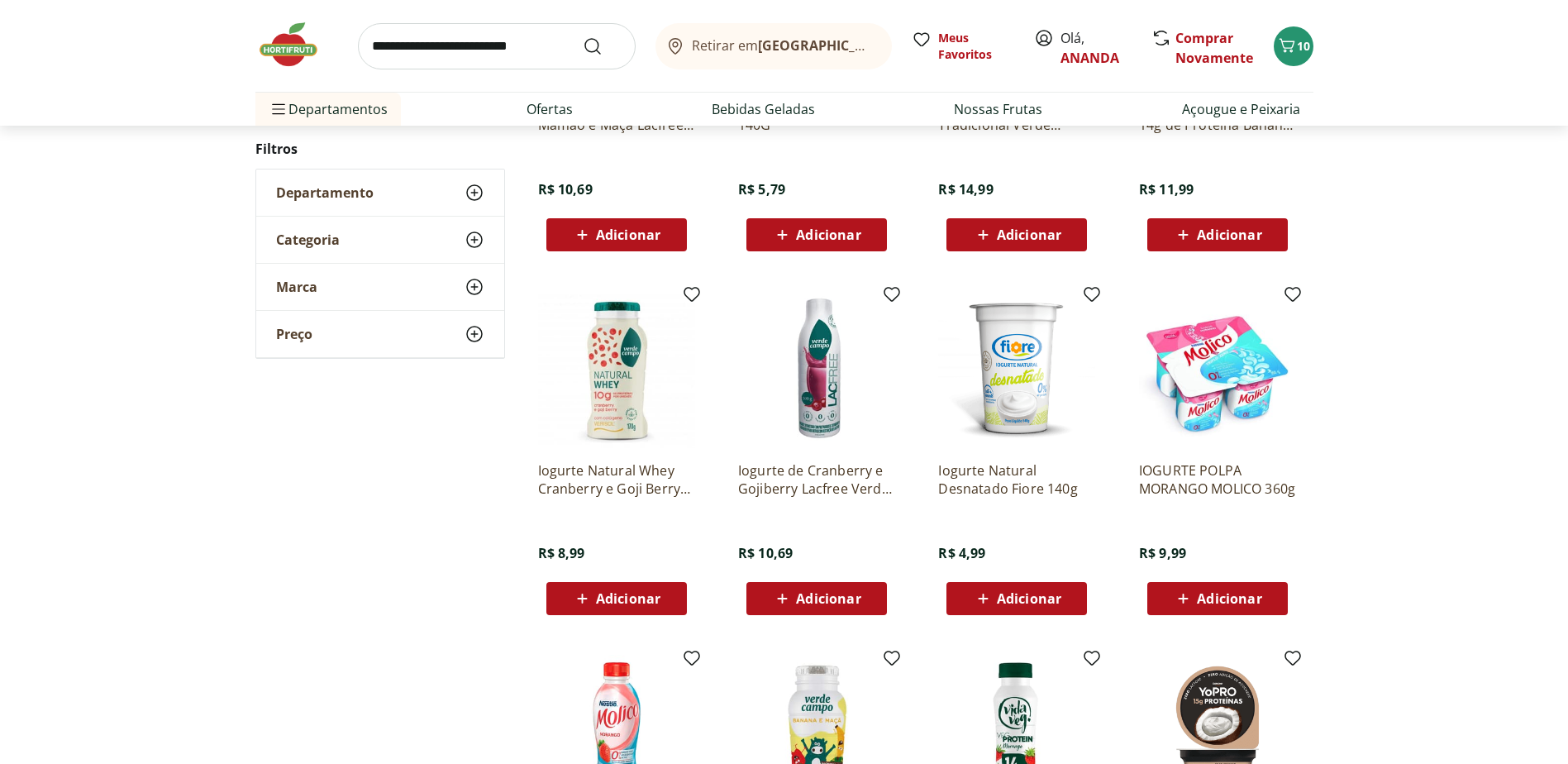
scroll to position [899, 0]
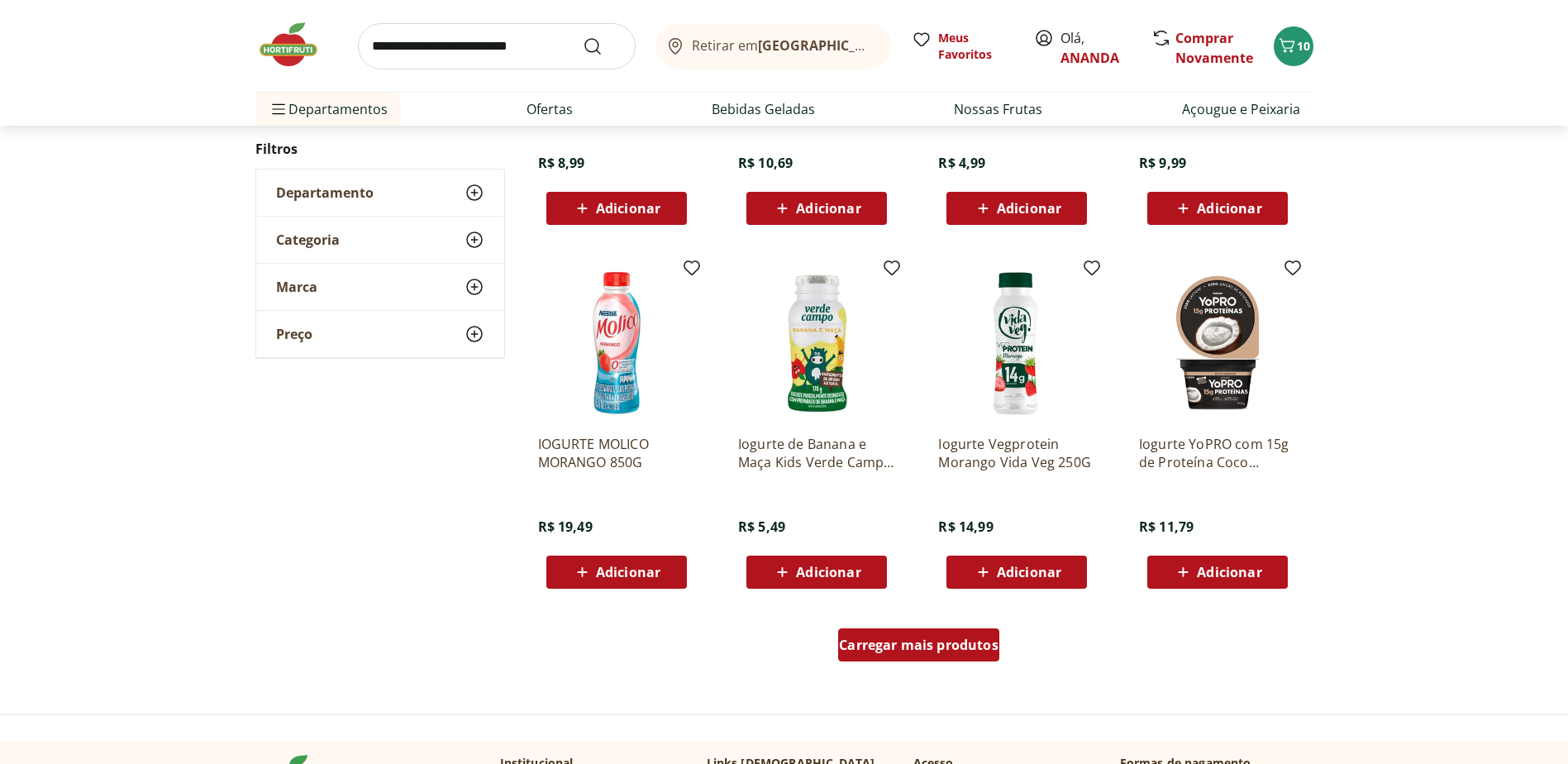
click at [932, 650] on span "Carregar mais produtos" at bounding box center [918, 645] width 159 height 14
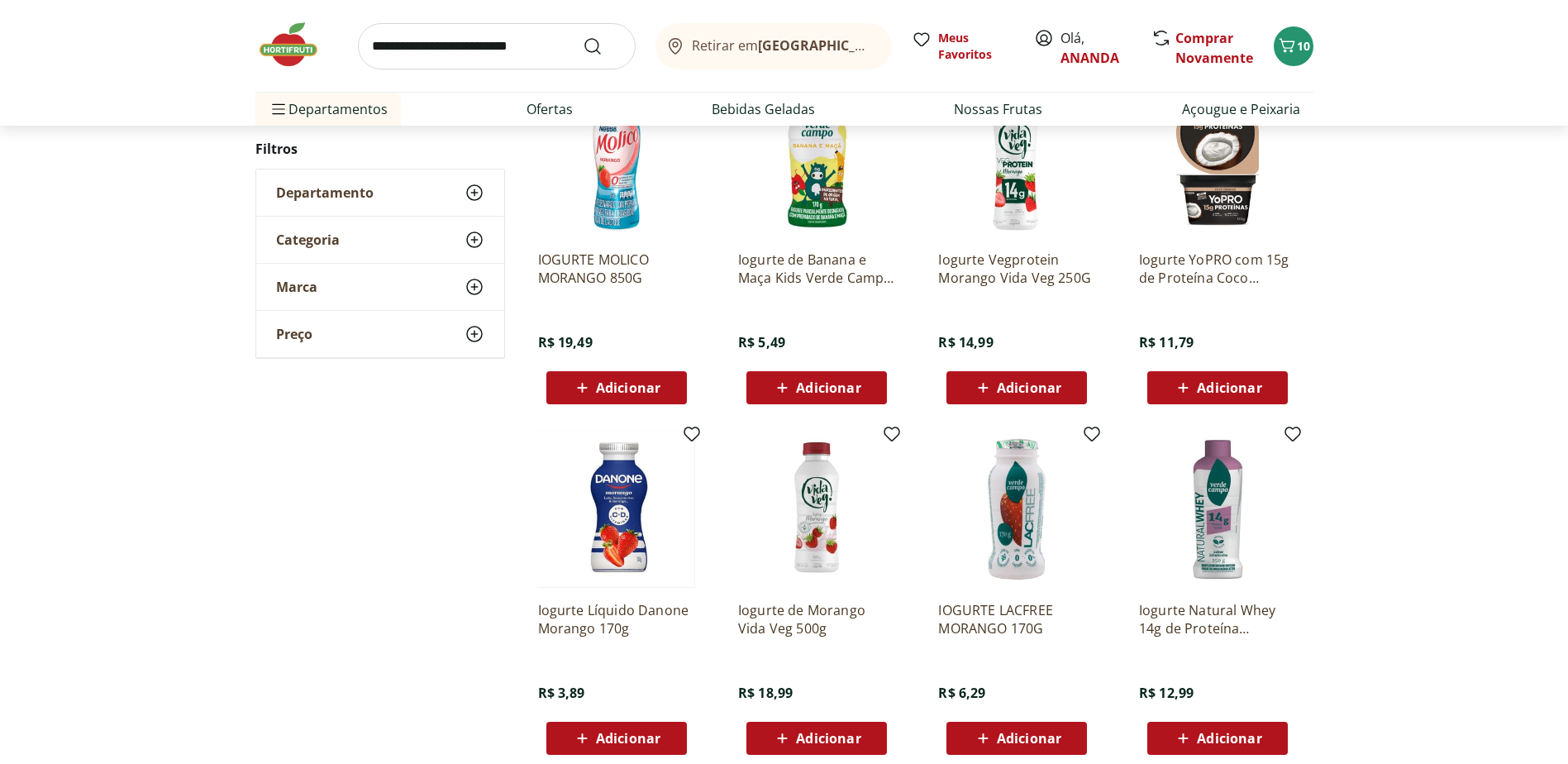
scroll to position [1395, 0]
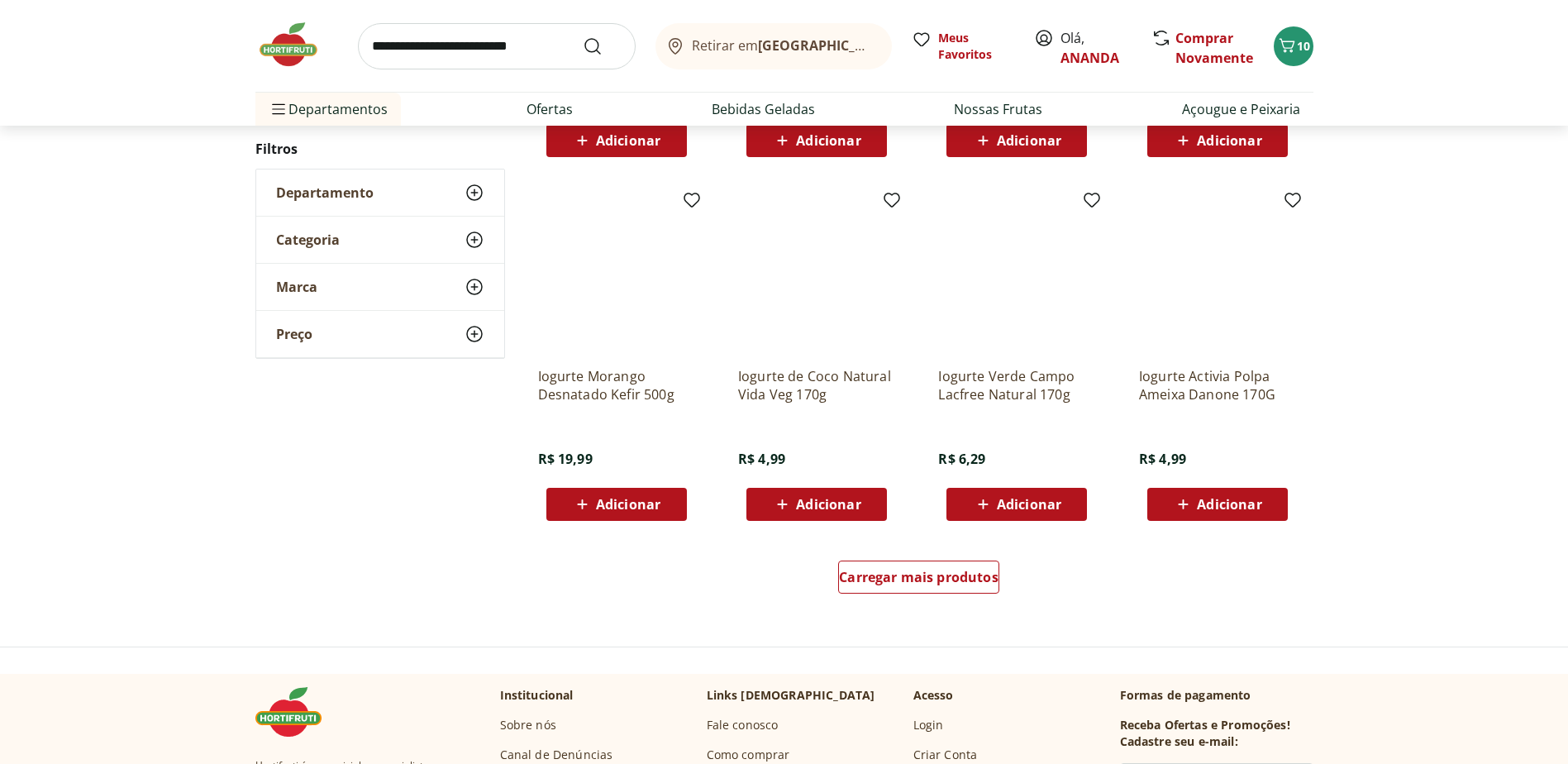
scroll to position [1061, 0]
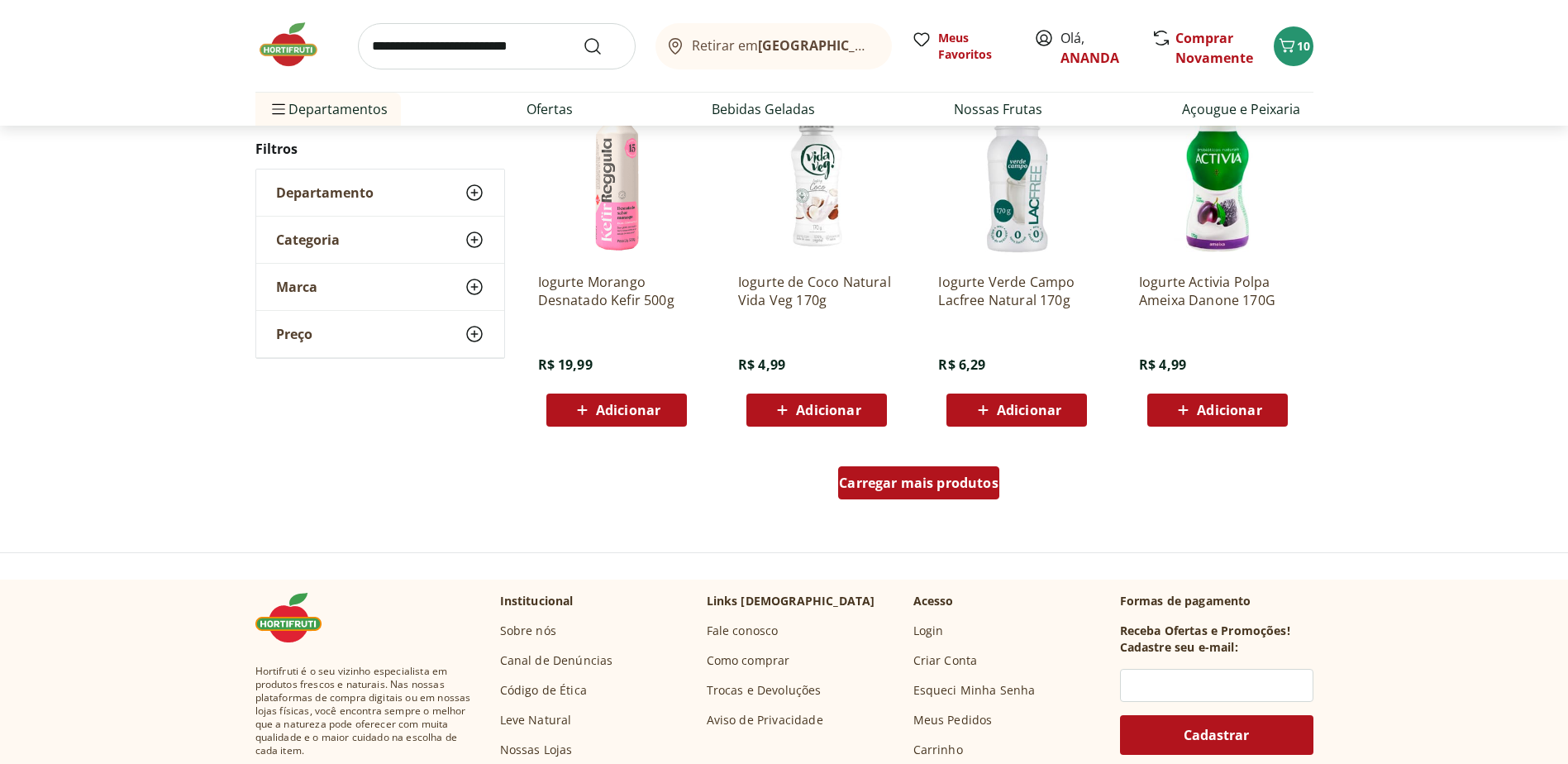
click at [970, 484] on span "Carregar mais produtos" at bounding box center [918, 483] width 159 height 14
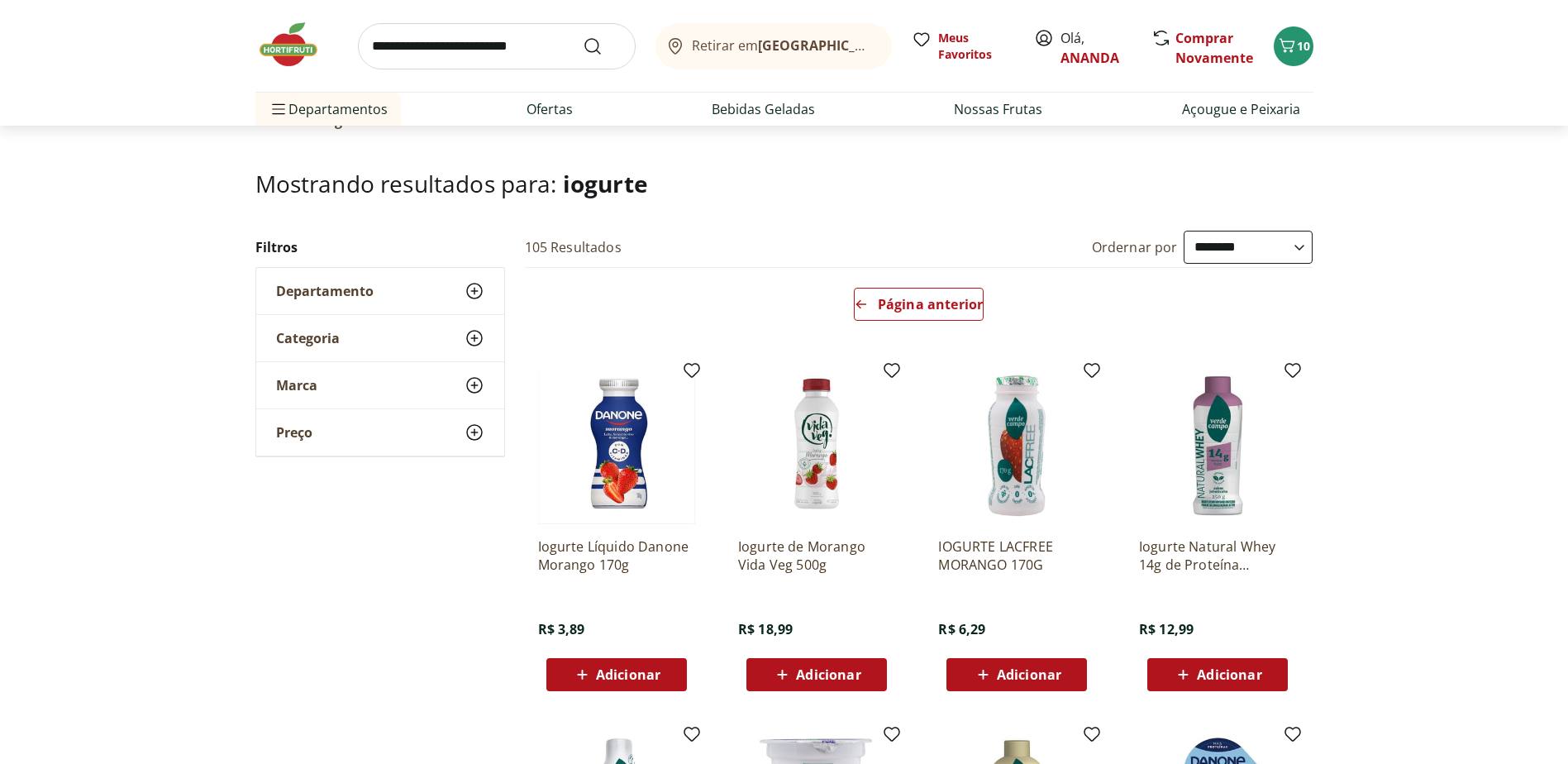
scroll to position [0, 0]
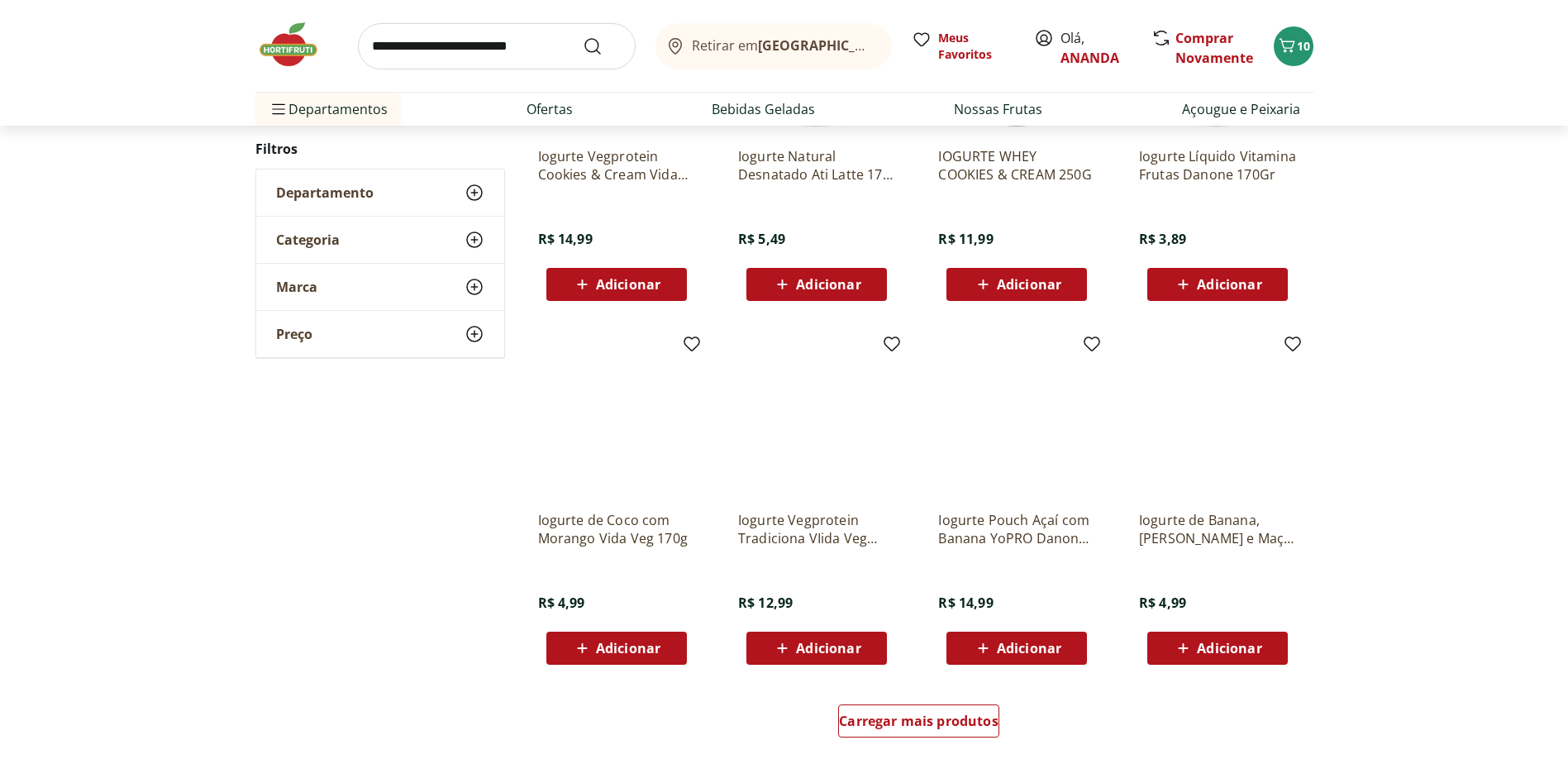
scroll to position [1154, 0]
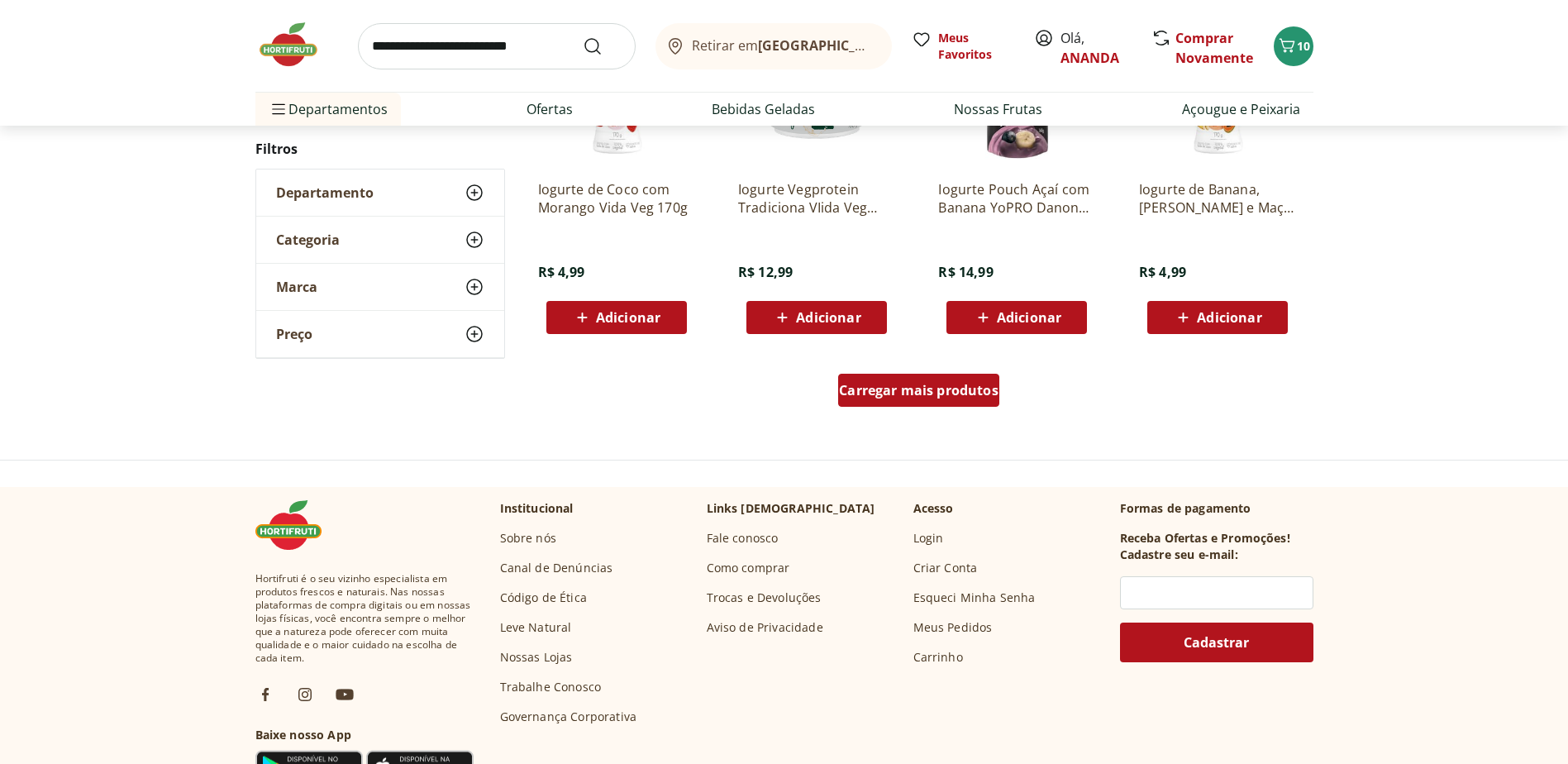
click at [929, 400] on div "Carregar mais produtos" at bounding box center [918, 390] width 161 height 33
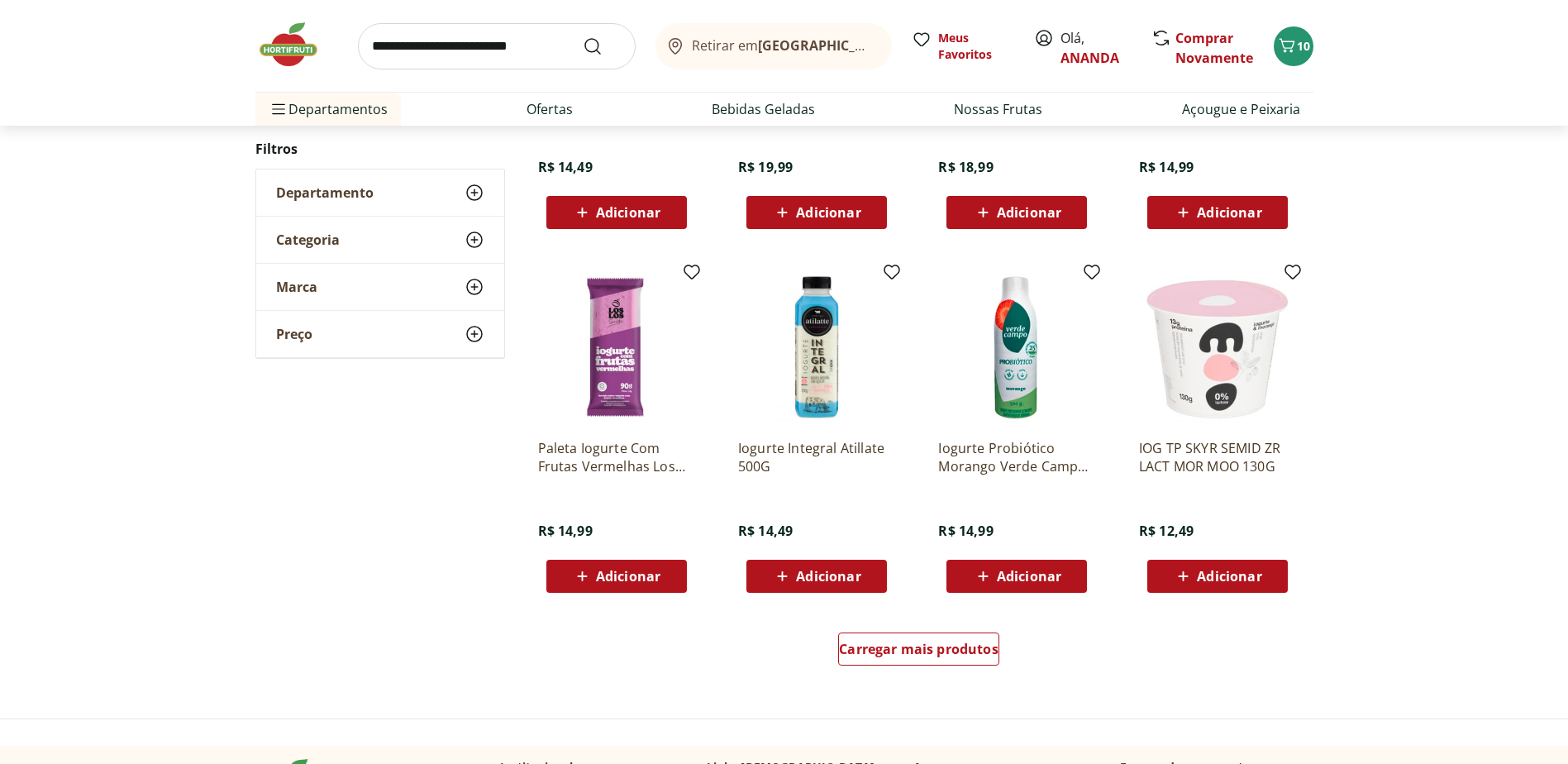
scroll to position [1068, 0]
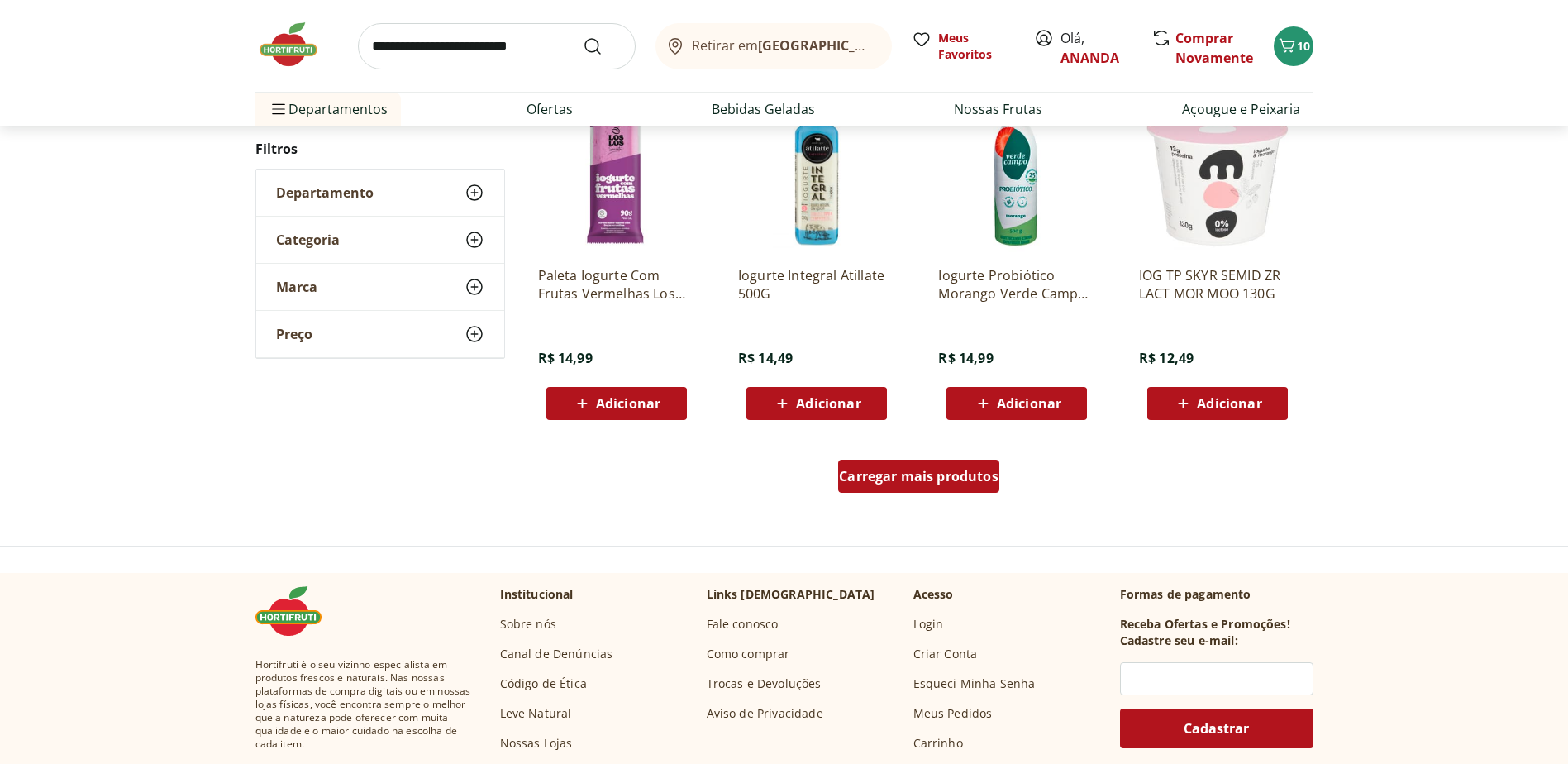
click at [967, 478] on span "Carregar mais produtos" at bounding box center [918, 475] width 159 height 14
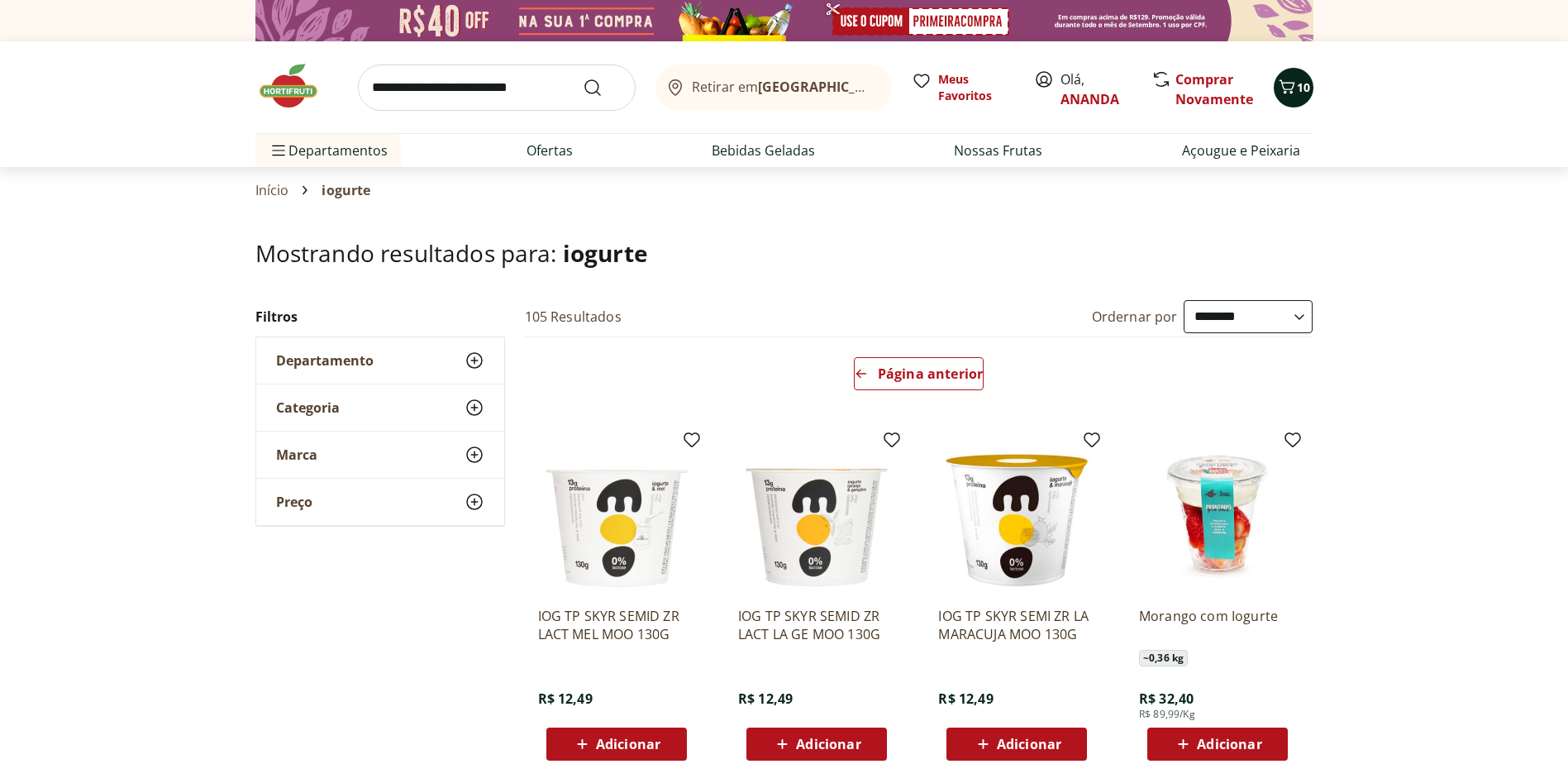
click at [1289, 101] on button "10" at bounding box center [1293, 87] width 40 height 40
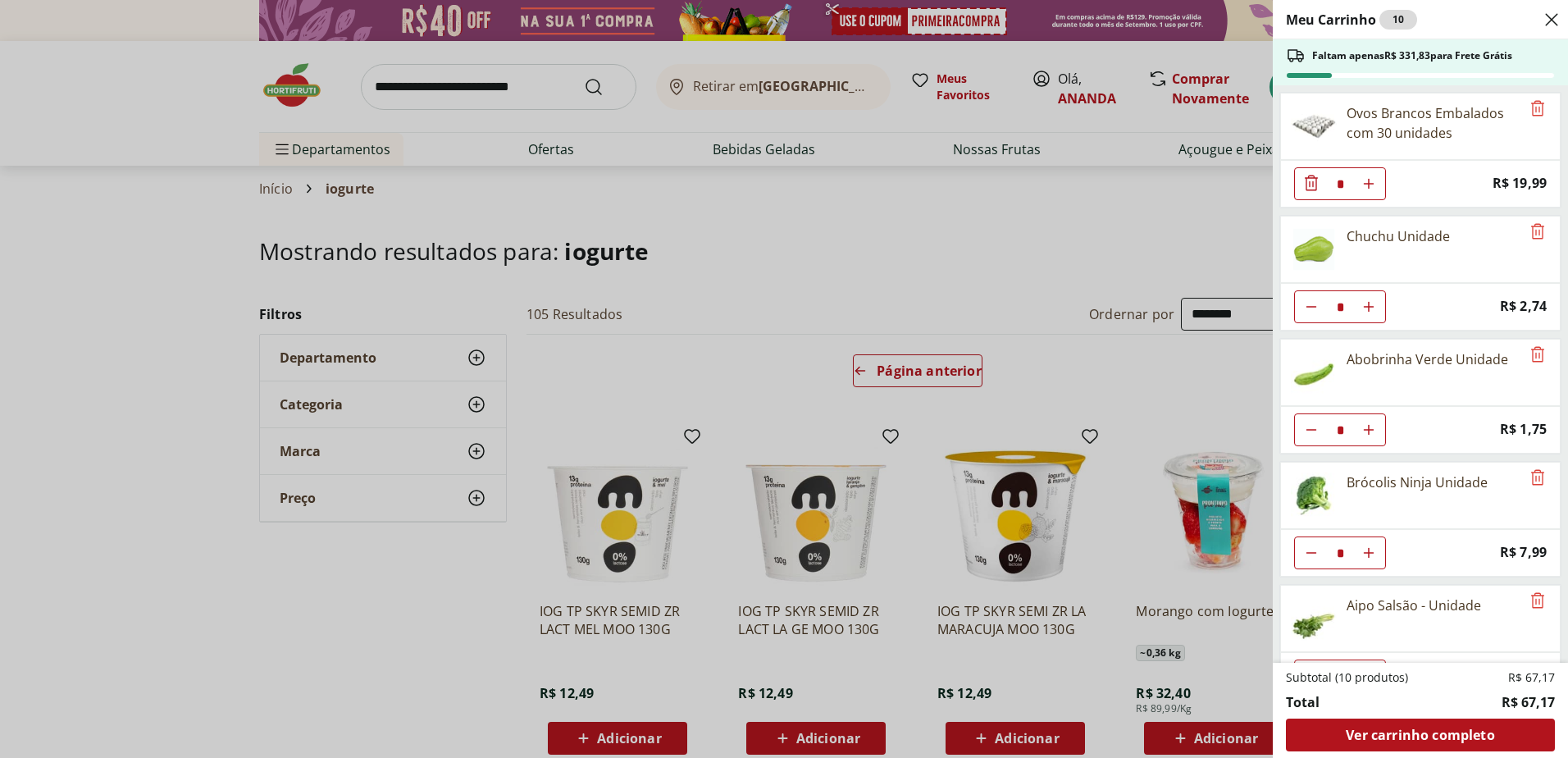
click at [300, 618] on div "Meu Carrinho 10 Faltam apenas R$ 331,83 para Frete Grátis Ovos Brancos Embalado…" at bounding box center [784, 379] width 1568 height 758
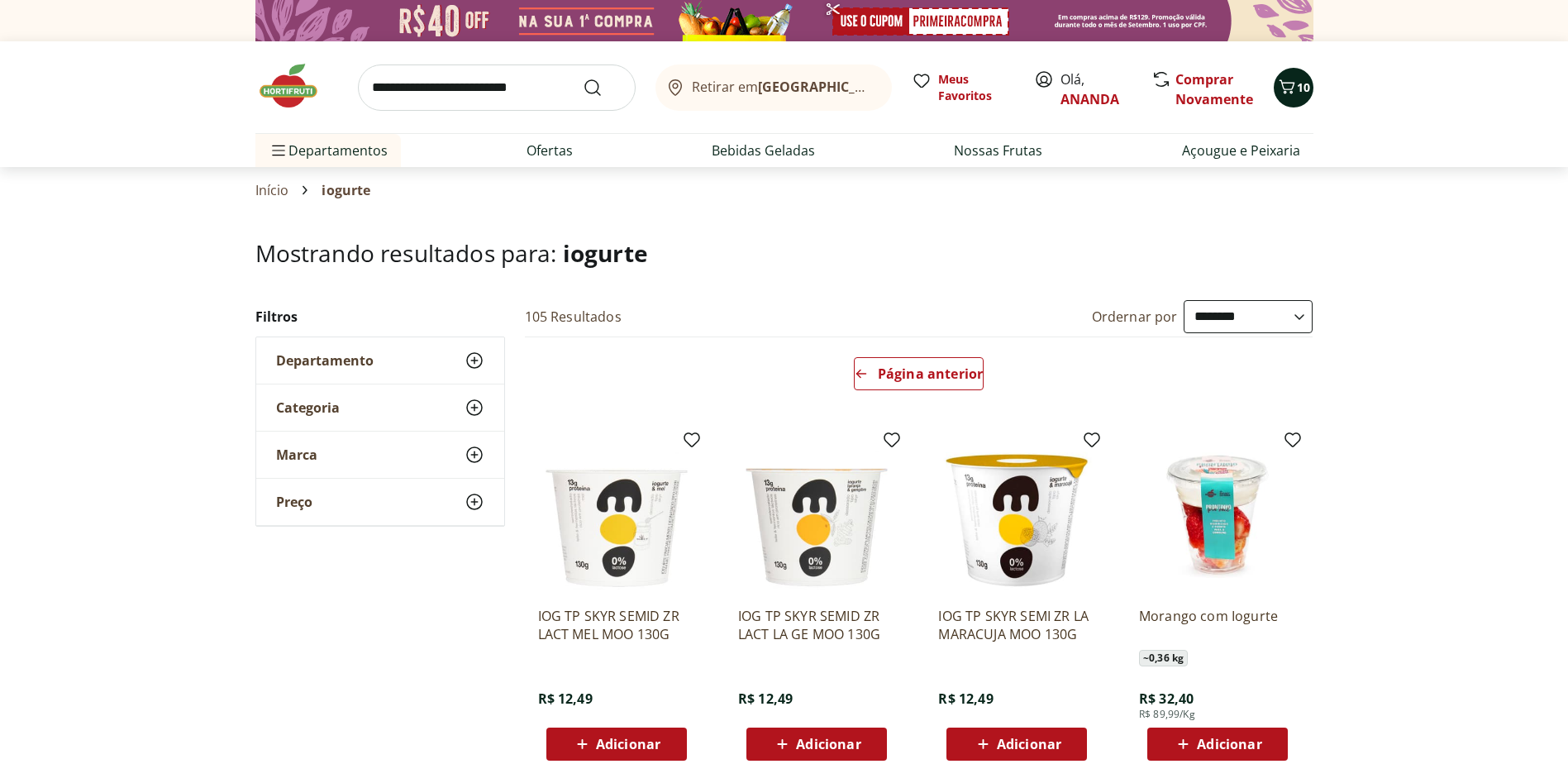
click at [1298, 87] on span "10" at bounding box center [1303, 87] width 14 height 15
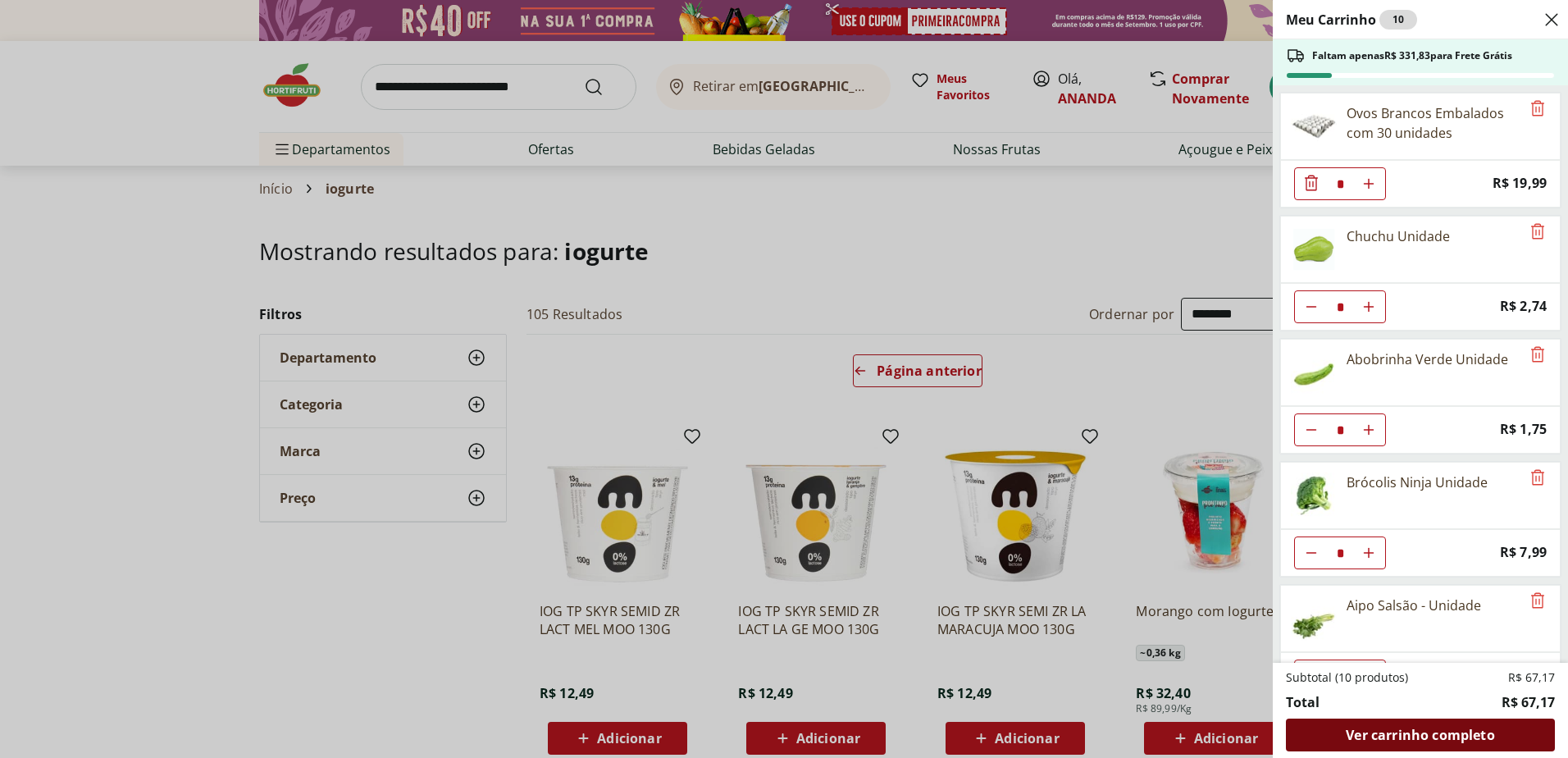
click at [1391, 731] on span "Ver carrinho completo" at bounding box center [1420, 735] width 148 height 14
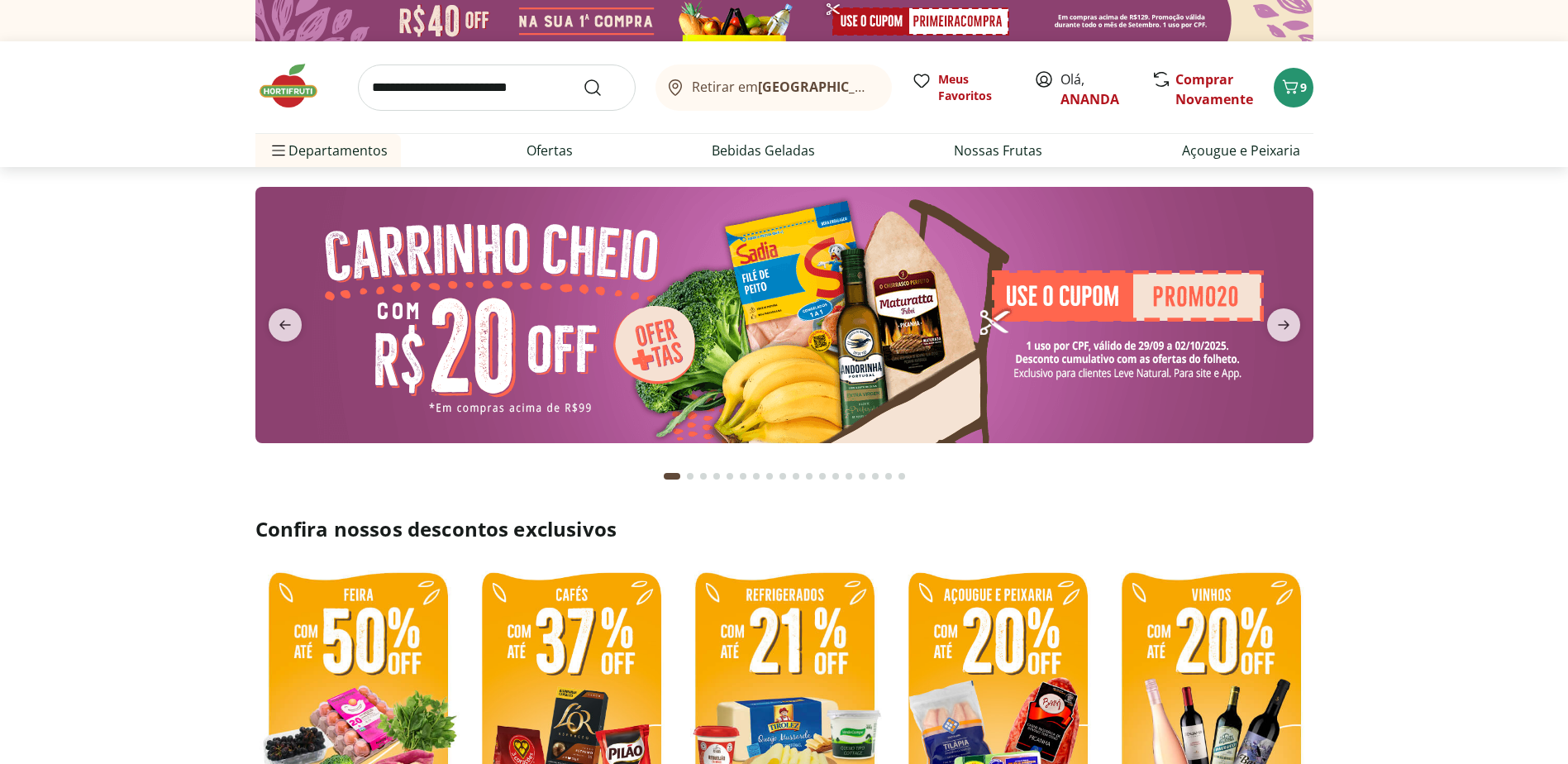
click at [521, 95] on input "search" at bounding box center [496, 87] width 278 height 46
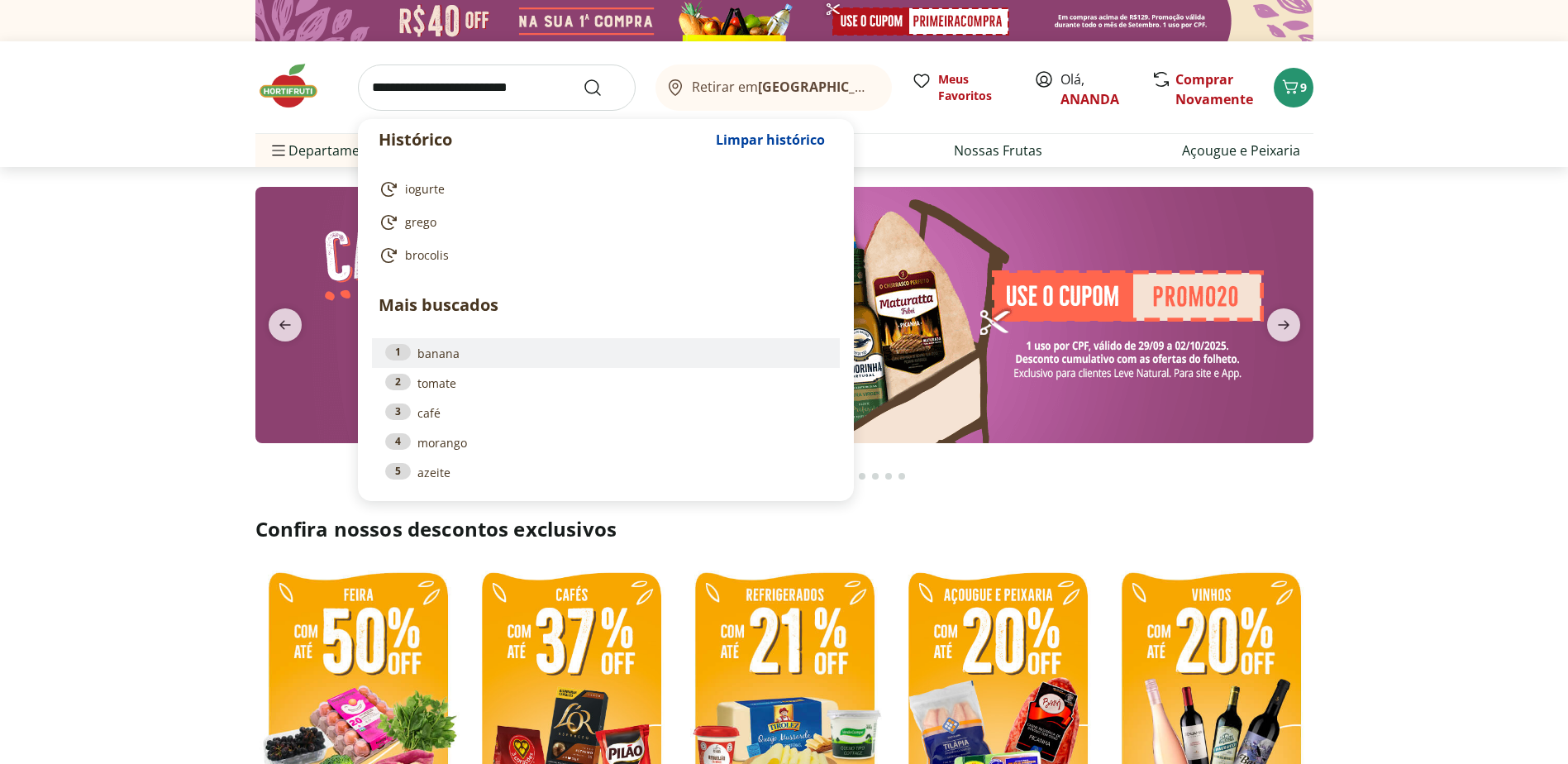
click at [437, 361] on link "1 banana" at bounding box center [606, 353] width 442 height 18
type input "******"
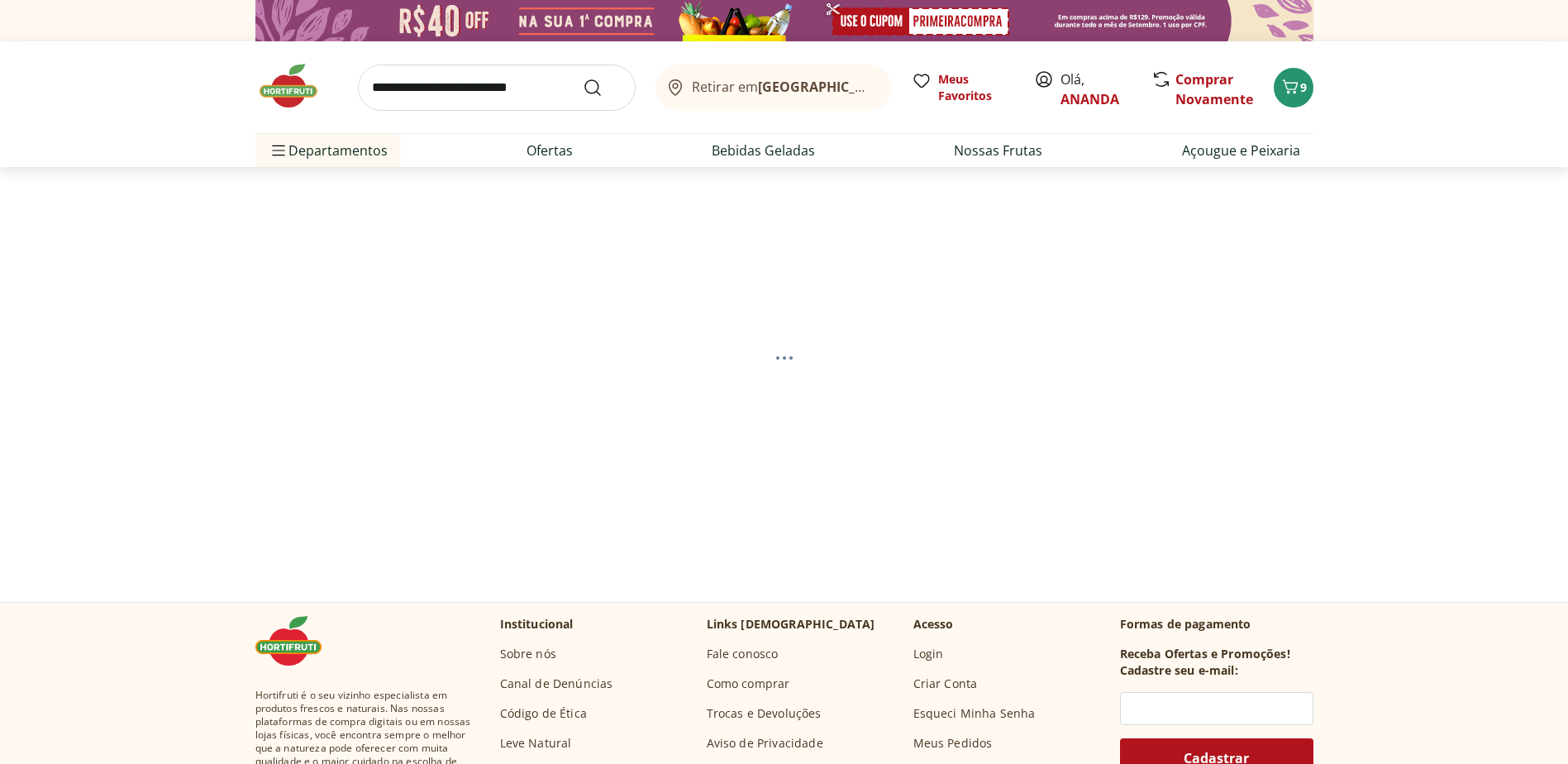
select select "**********"
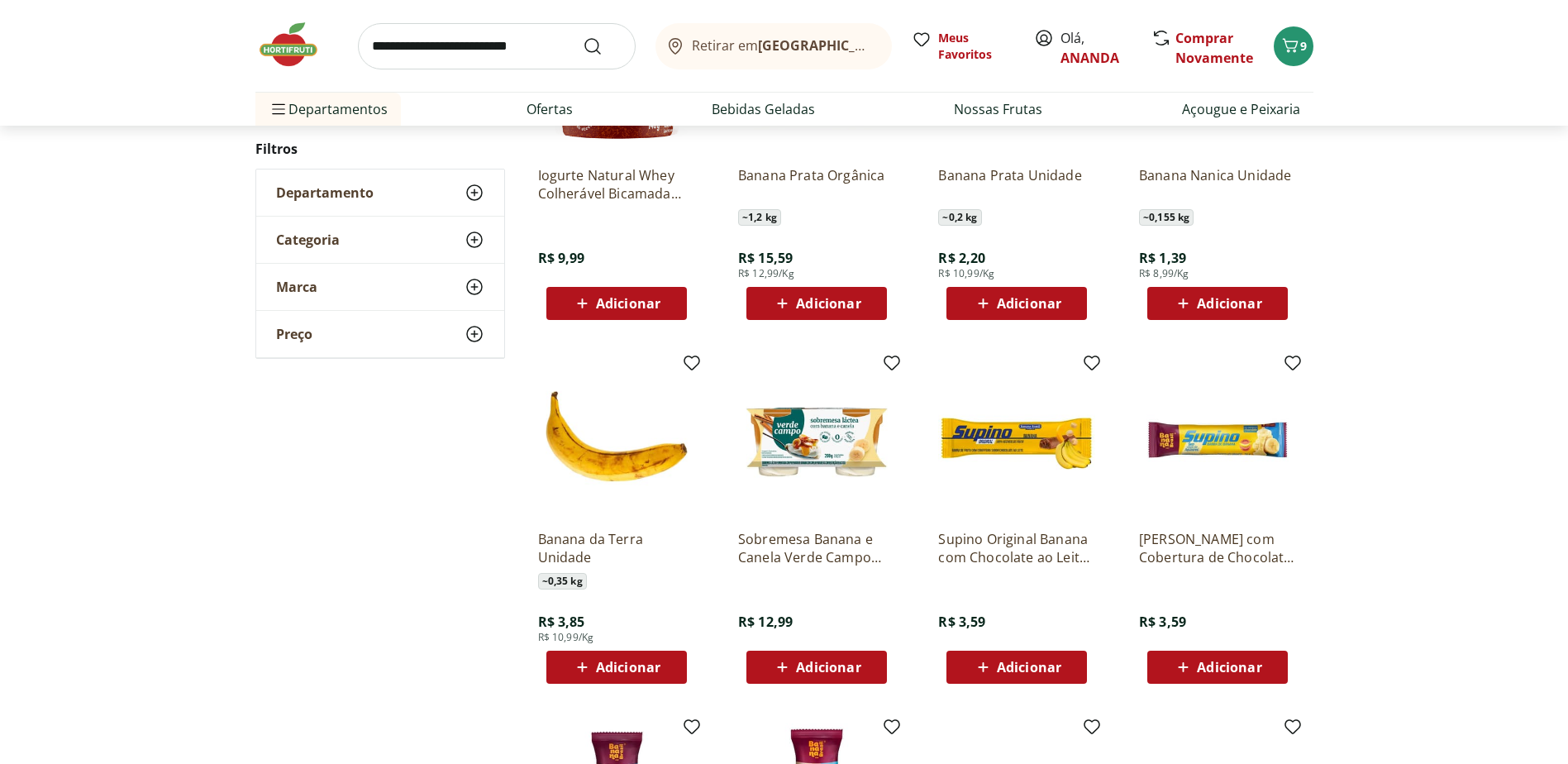
scroll to position [331, 0]
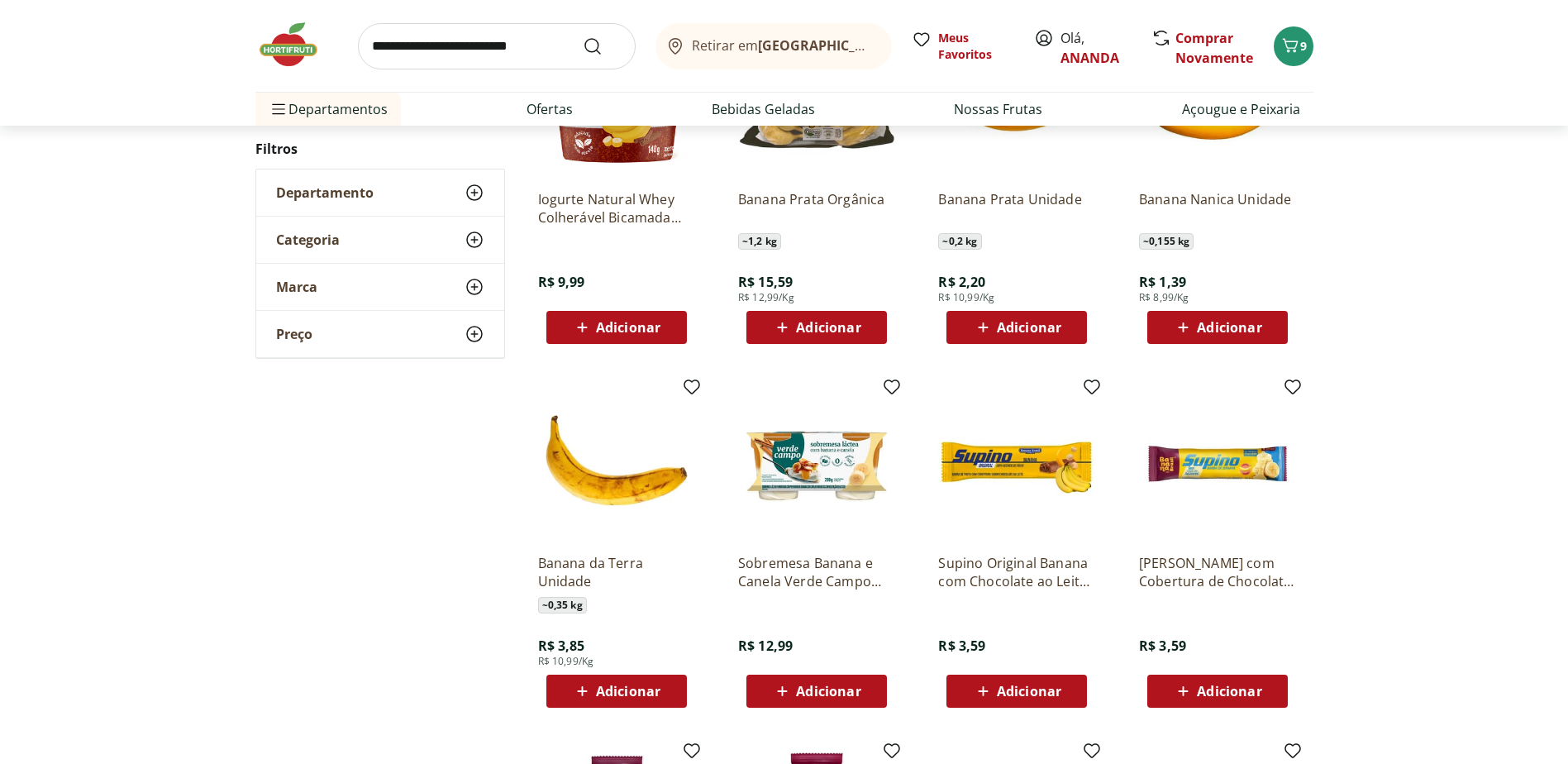
click at [1023, 326] on span "Adicionar" at bounding box center [1028, 327] width 65 height 14
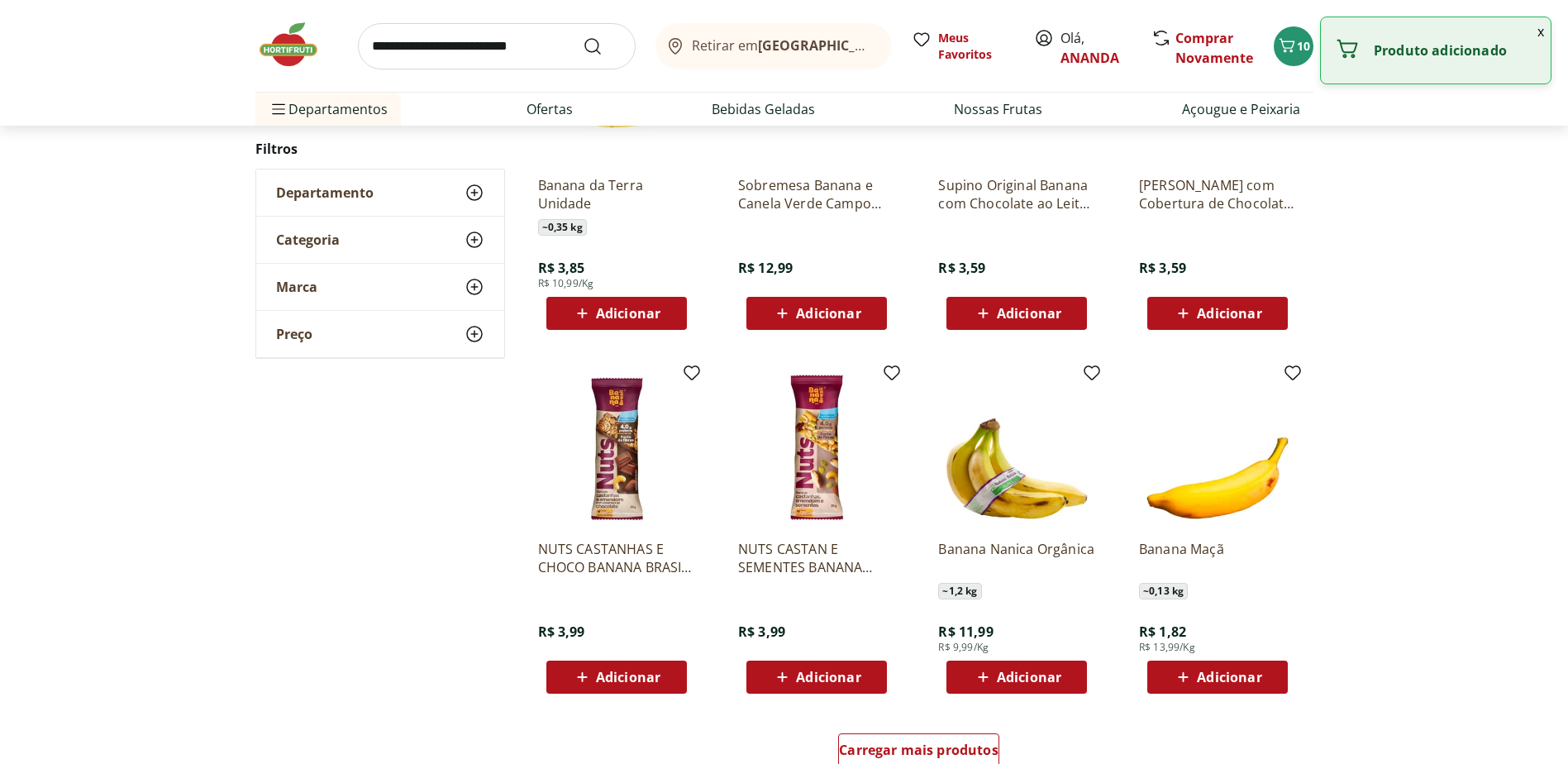
scroll to position [744, 0]
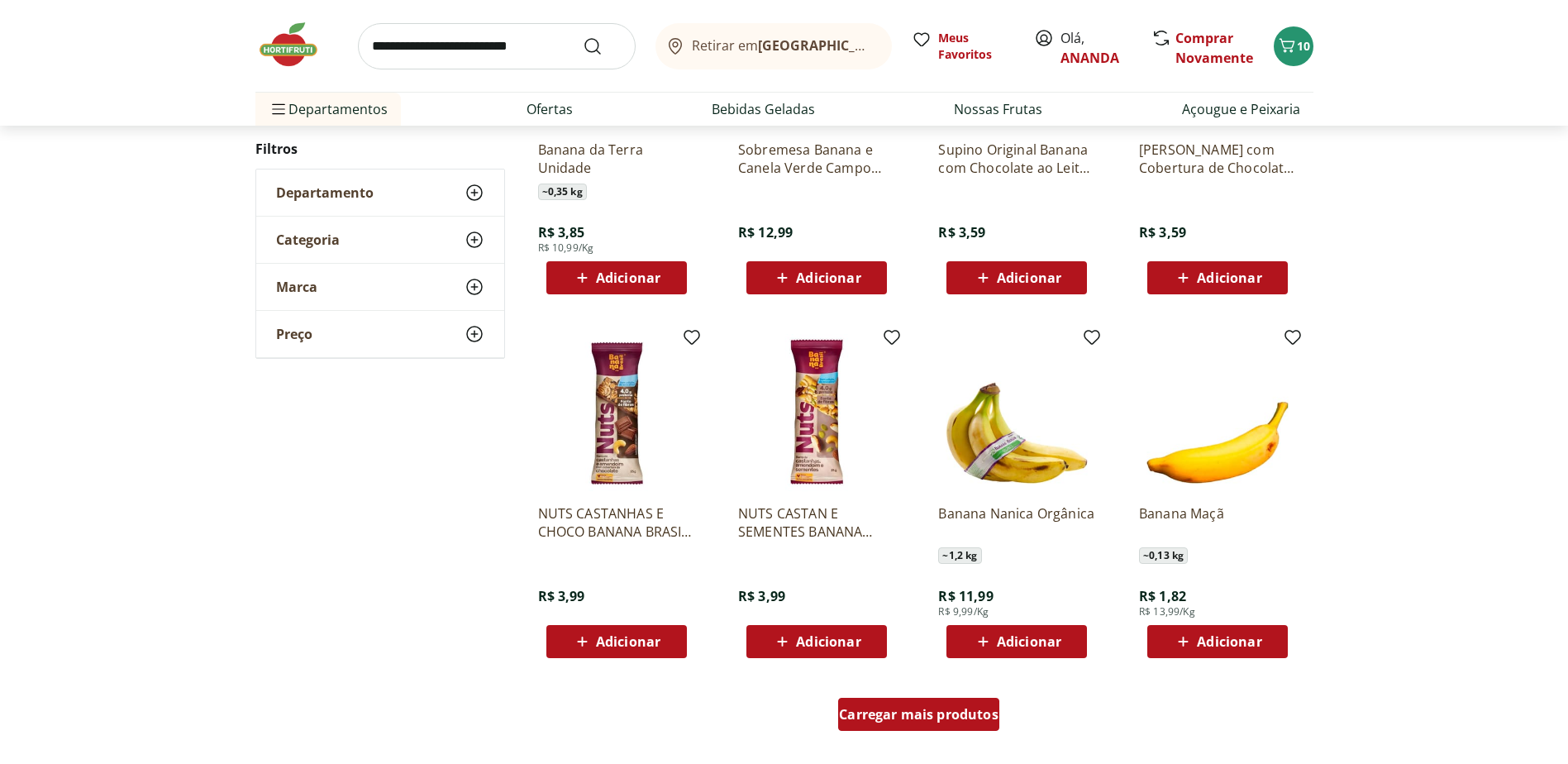
click at [965, 717] on span "Carregar mais produtos" at bounding box center [918, 714] width 159 height 14
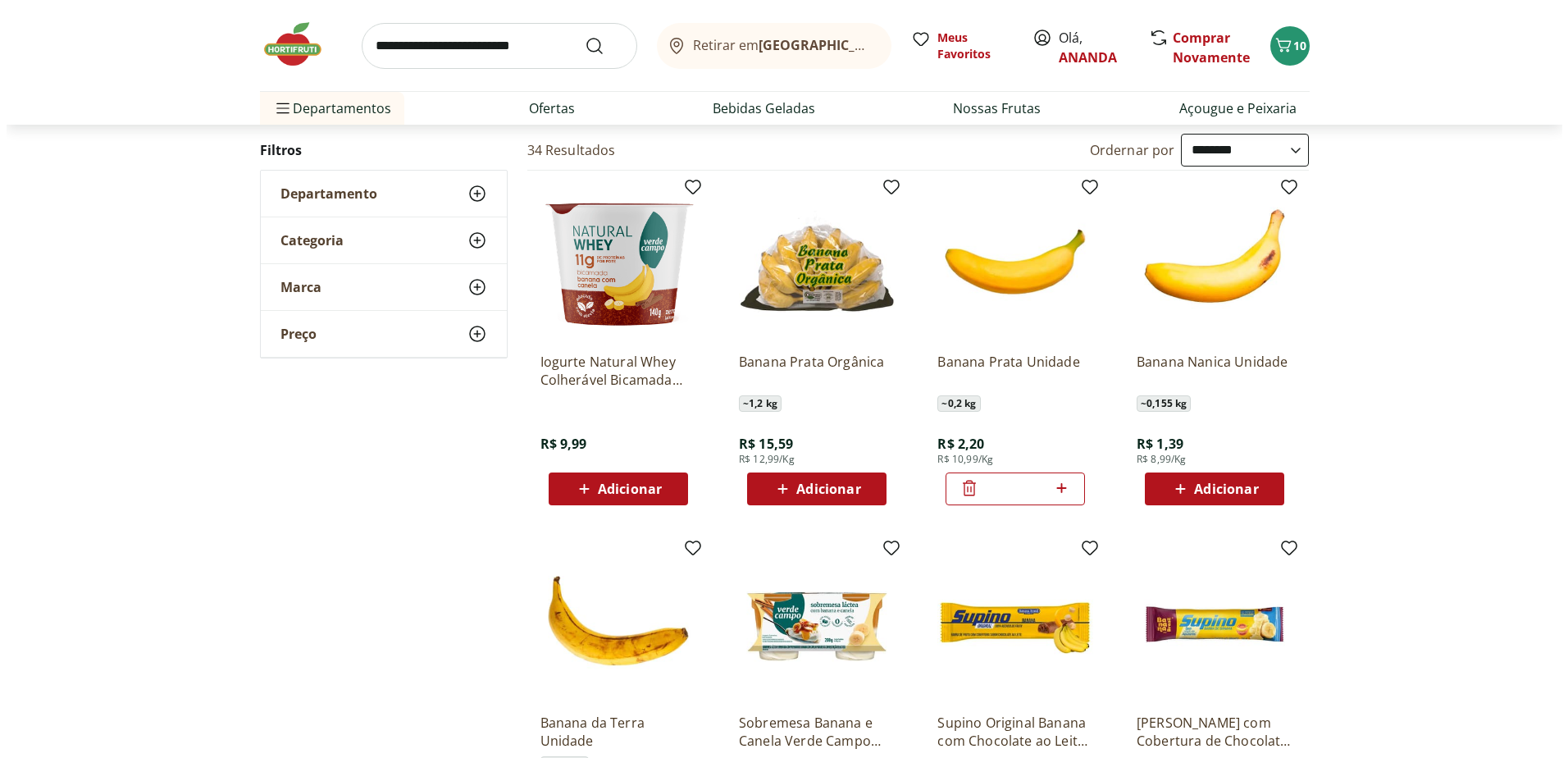
scroll to position [0, 0]
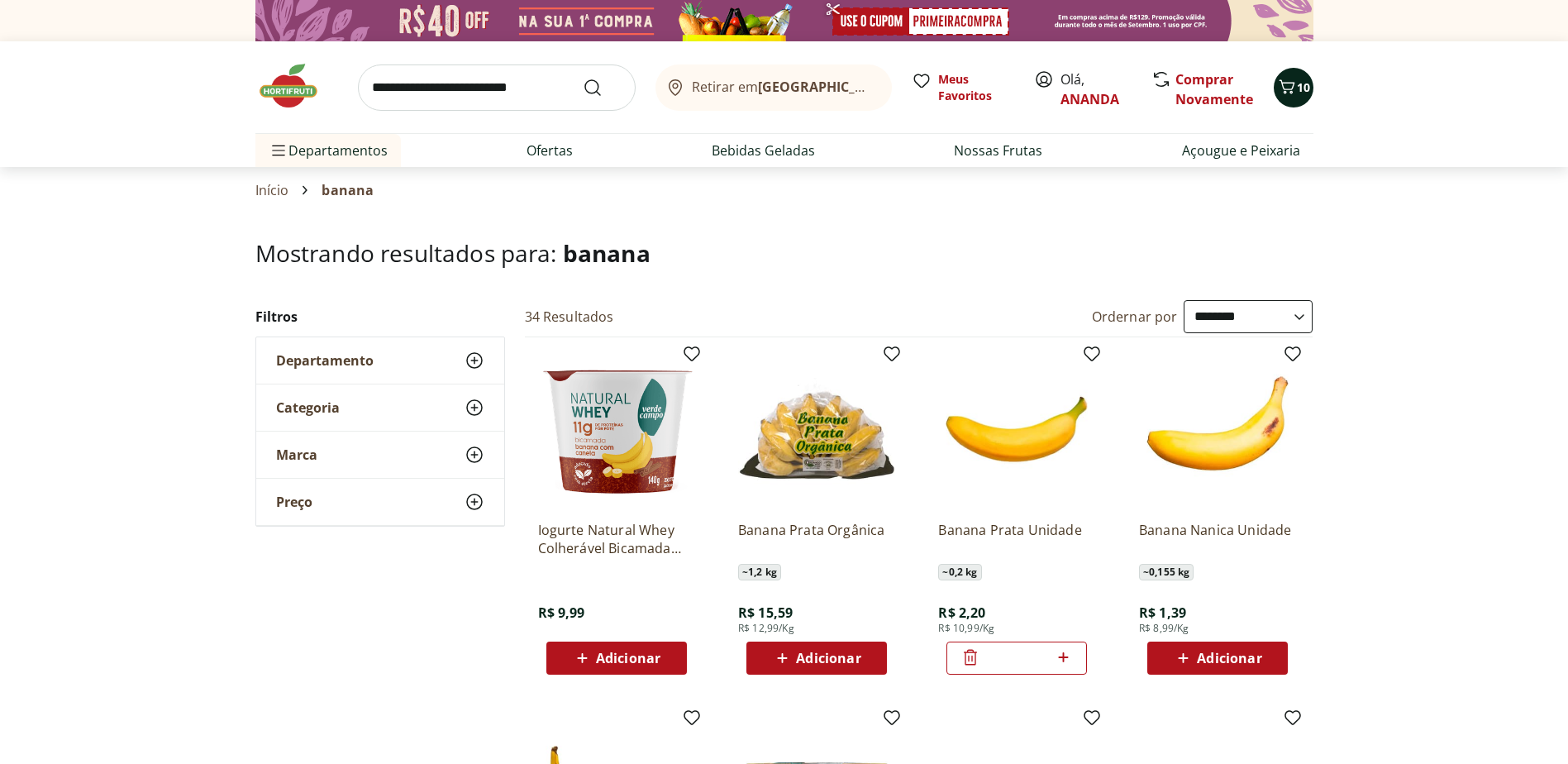
click at [1290, 89] on icon "Carrinho" at bounding box center [1286, 86] width 15 height 14
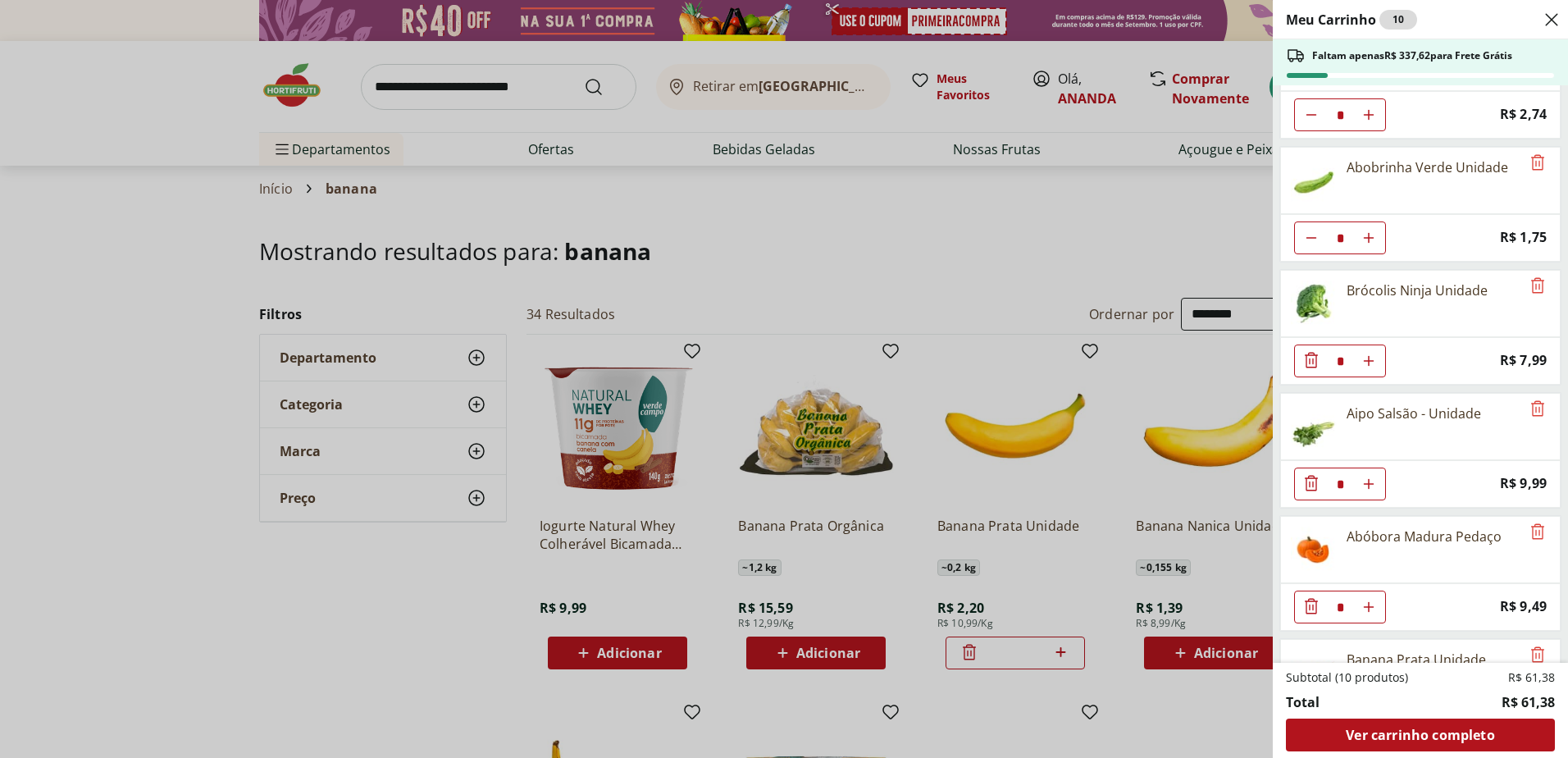
scroll to position [290, 0]
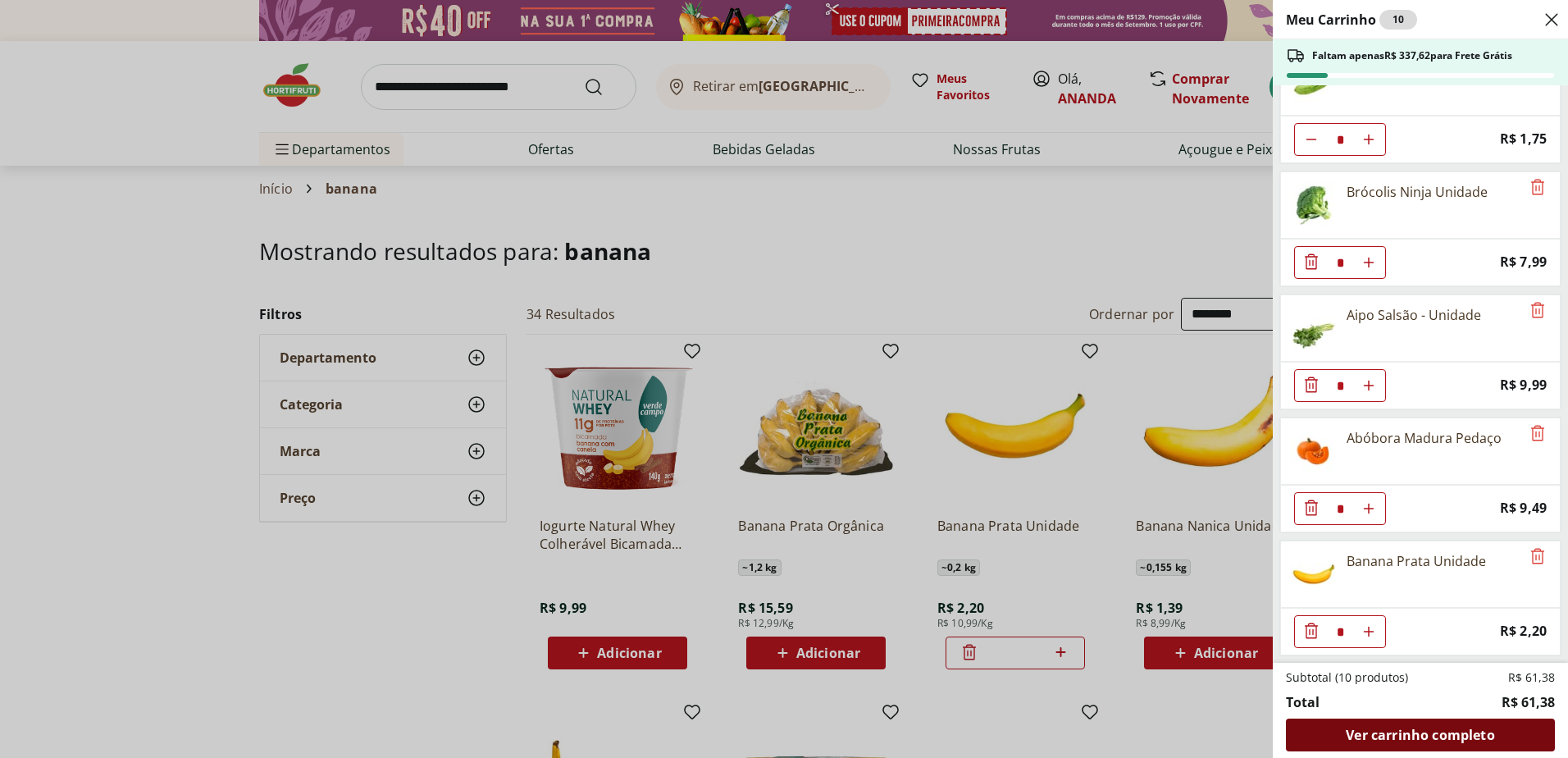
click at [1406, 731] on span "Ver carrinho completo" at bounding box center [1420, 735] width 148 height 14
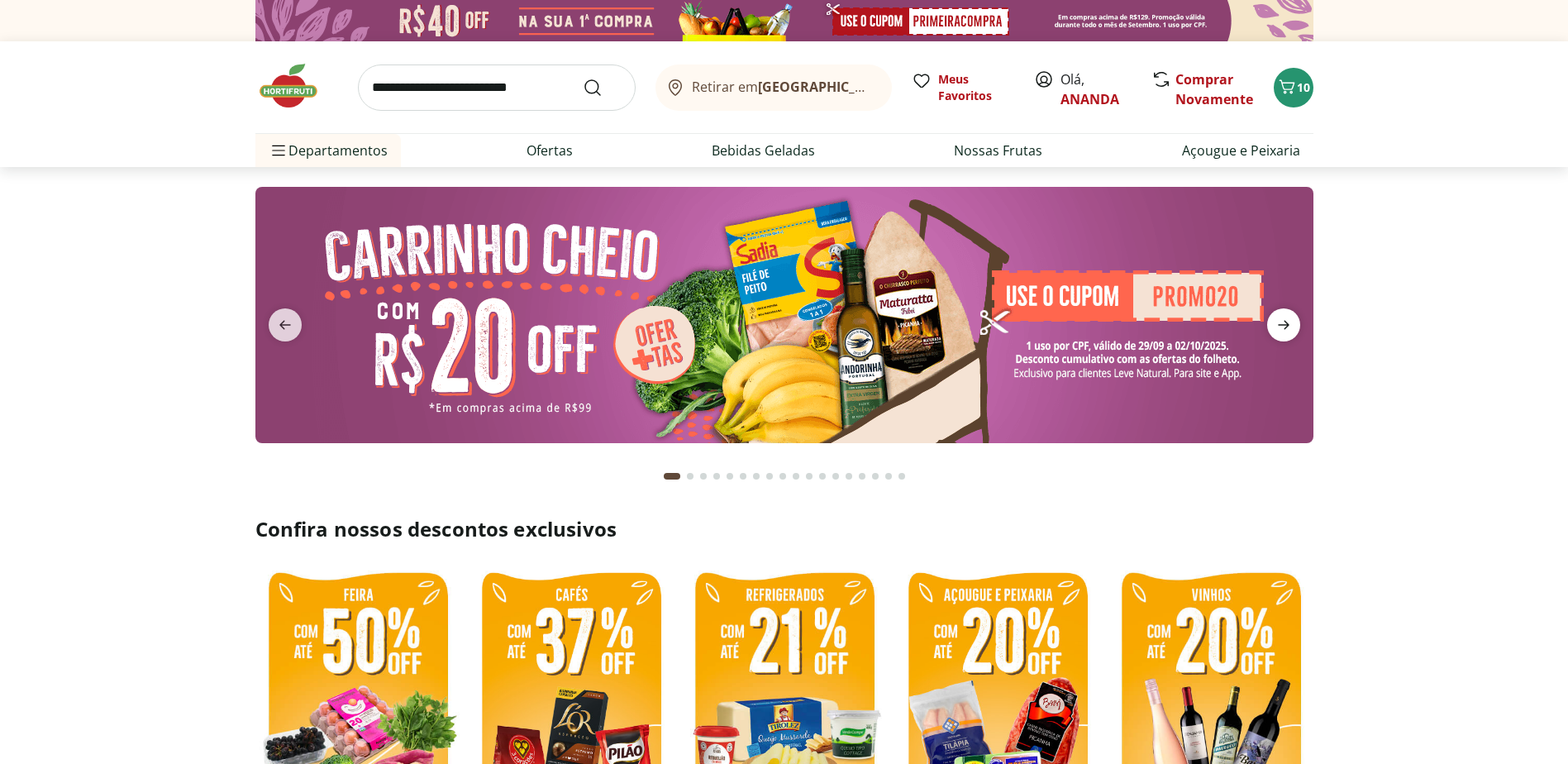
click at [1281, 318] on icon "next" at bounding box center [1283, 325] width 20 height 20
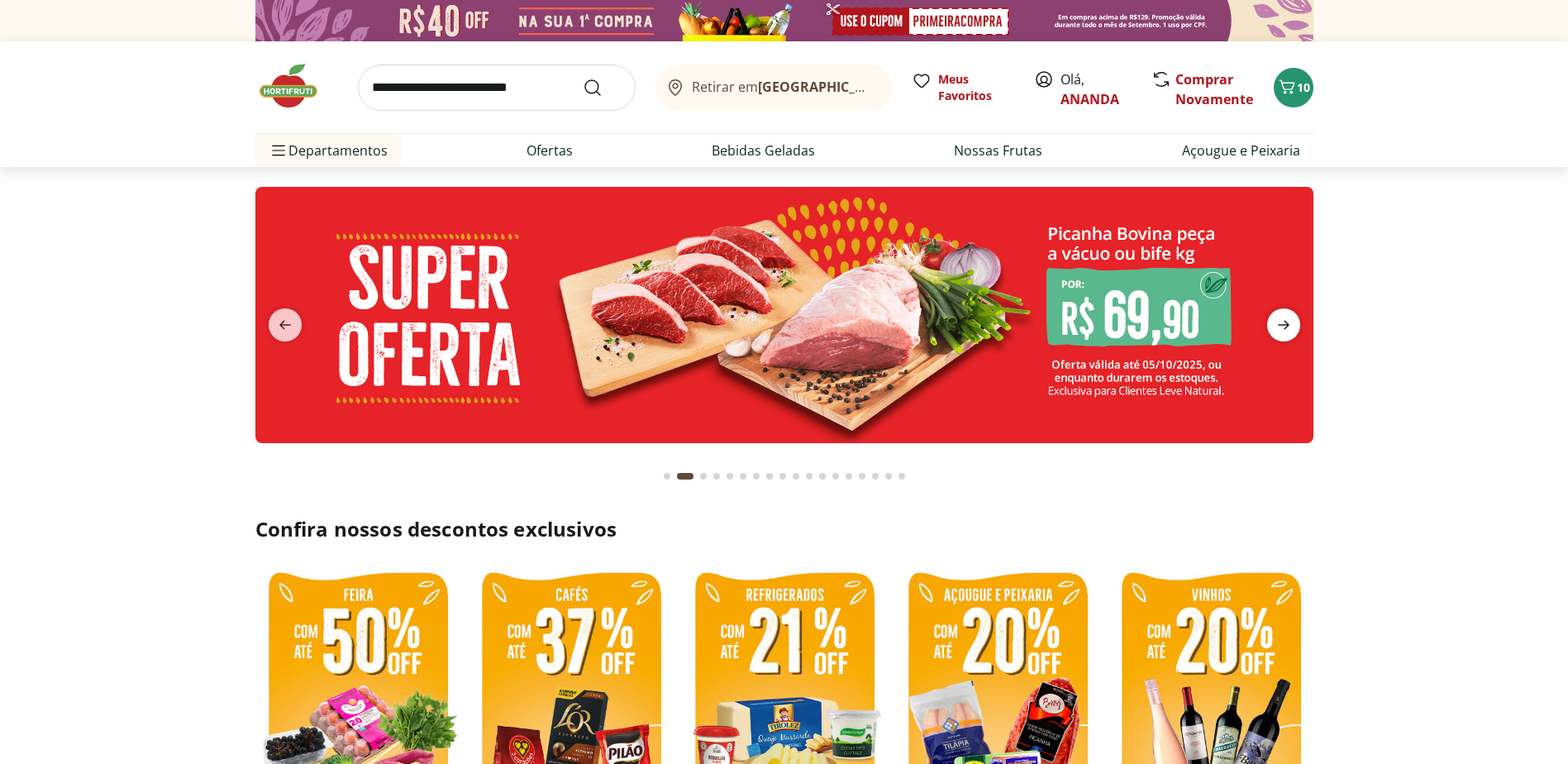
click at [1286, 329] on icon "next" at bounding box center [1283, 325] width 20 height 20
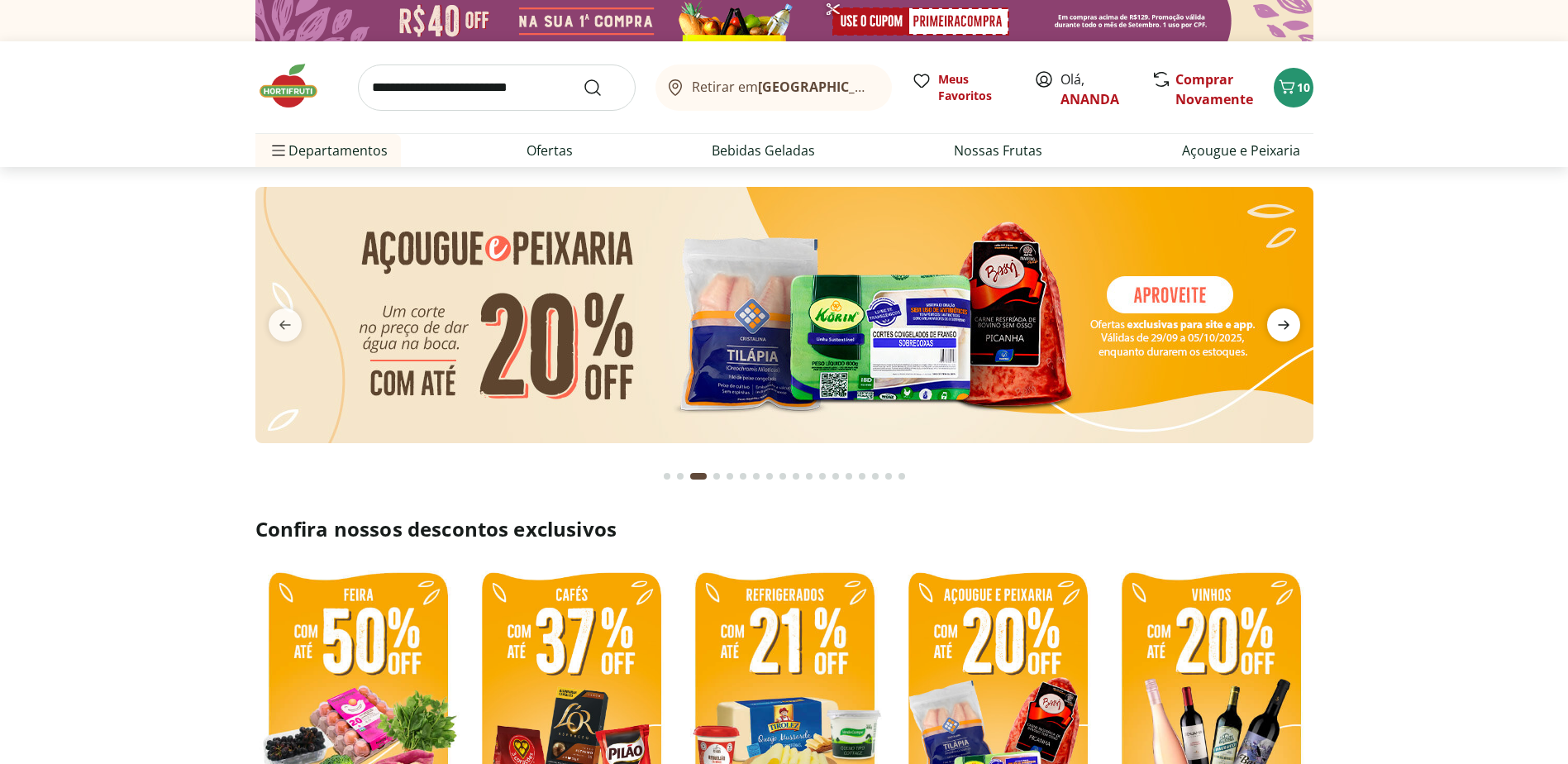
click at [1286, 329] on icon "next" at bounding box center [1283, 325] width 20 height 20
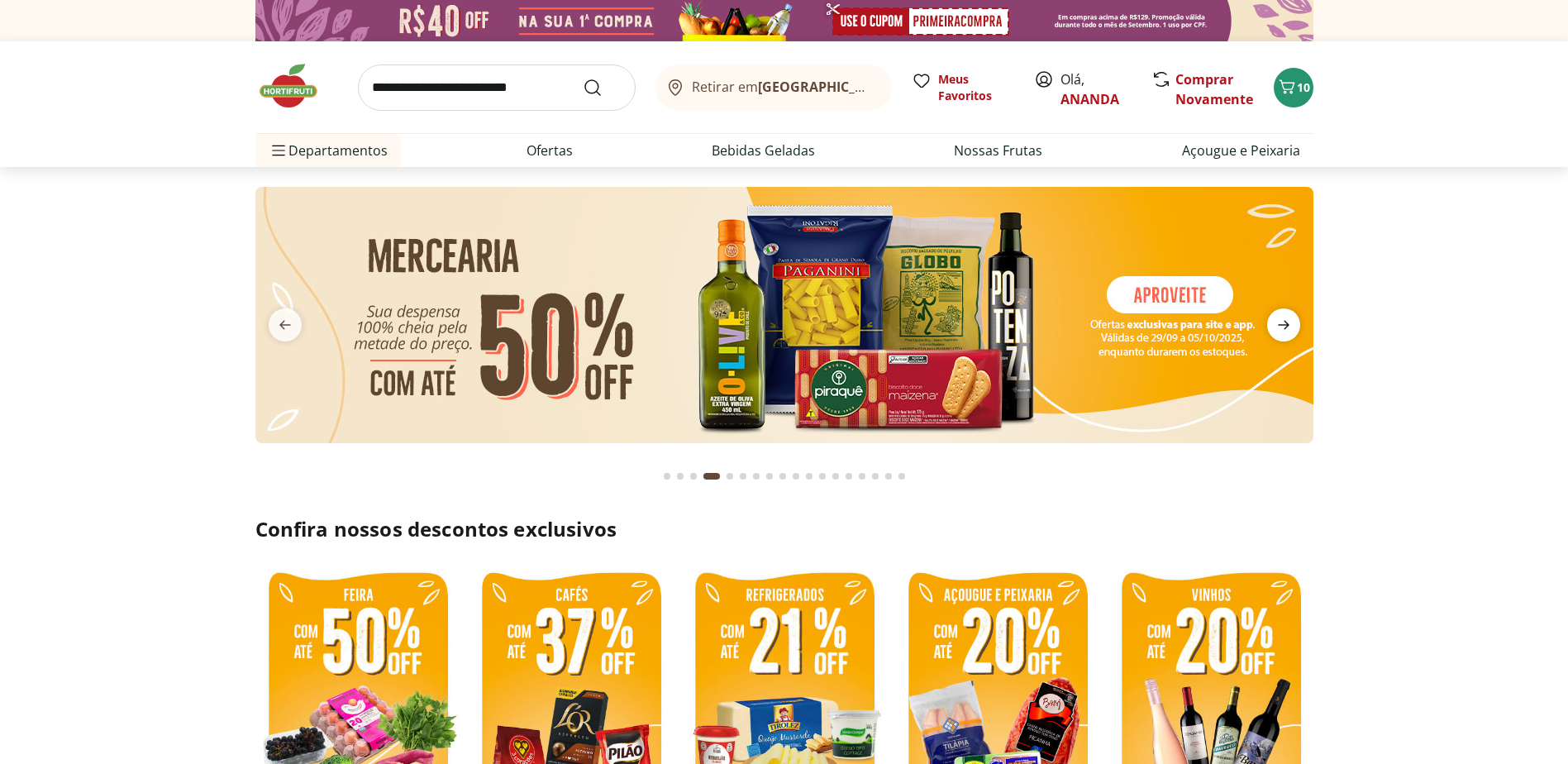
click at [1286, 329] on icon "next" at bounding box center [1283, 325] width 20 height 20
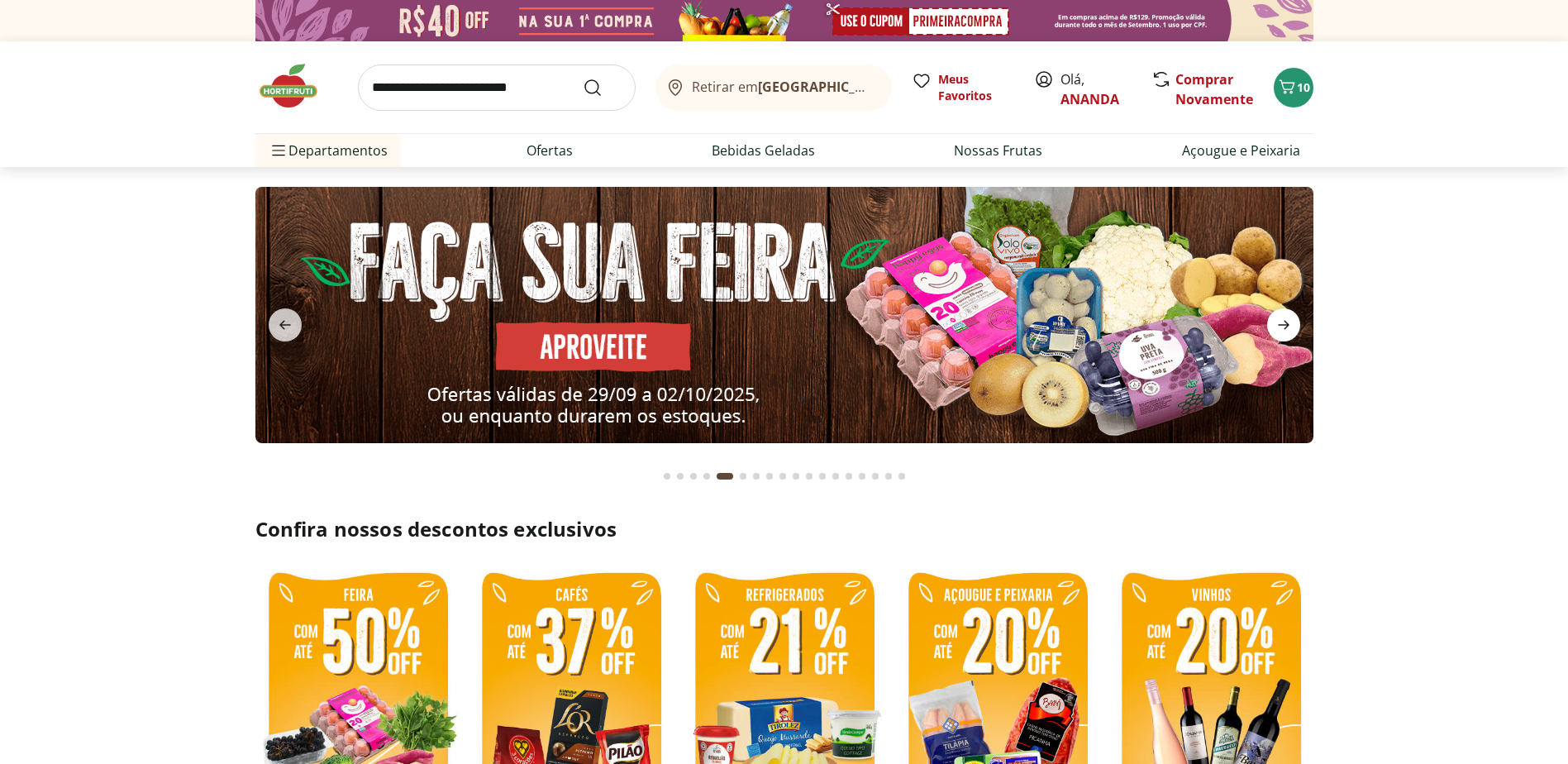
click at [1286, 329] on icon "next" at bounding box center [1283, 325] width 20 height 20
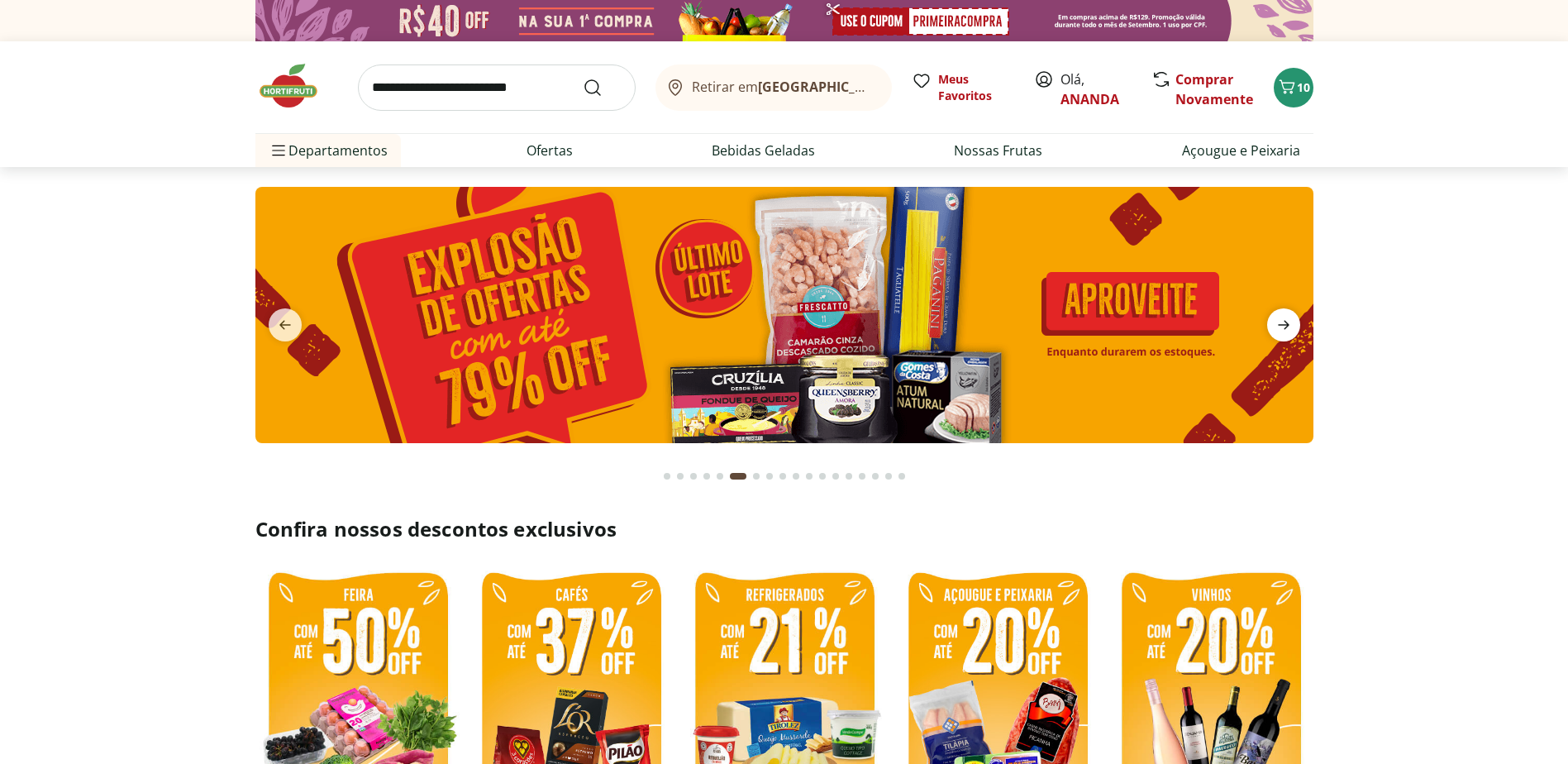
click at [1286, 329] on icon "next" at bounding box center [1283, 325] width 20 height 20
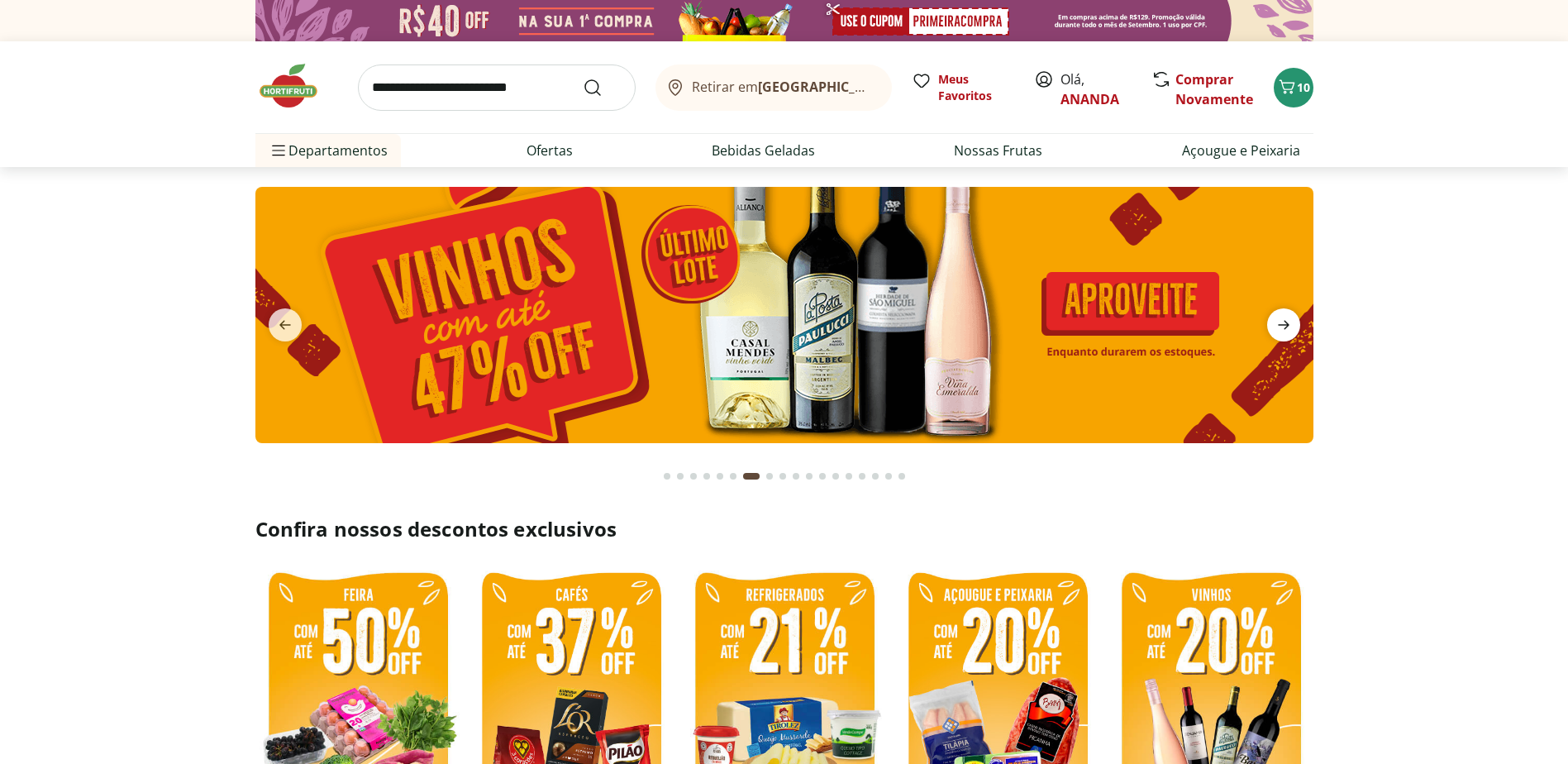
click at [1286, 329] on icon "next" at bounding box center [1283, 325] width 20 height 20
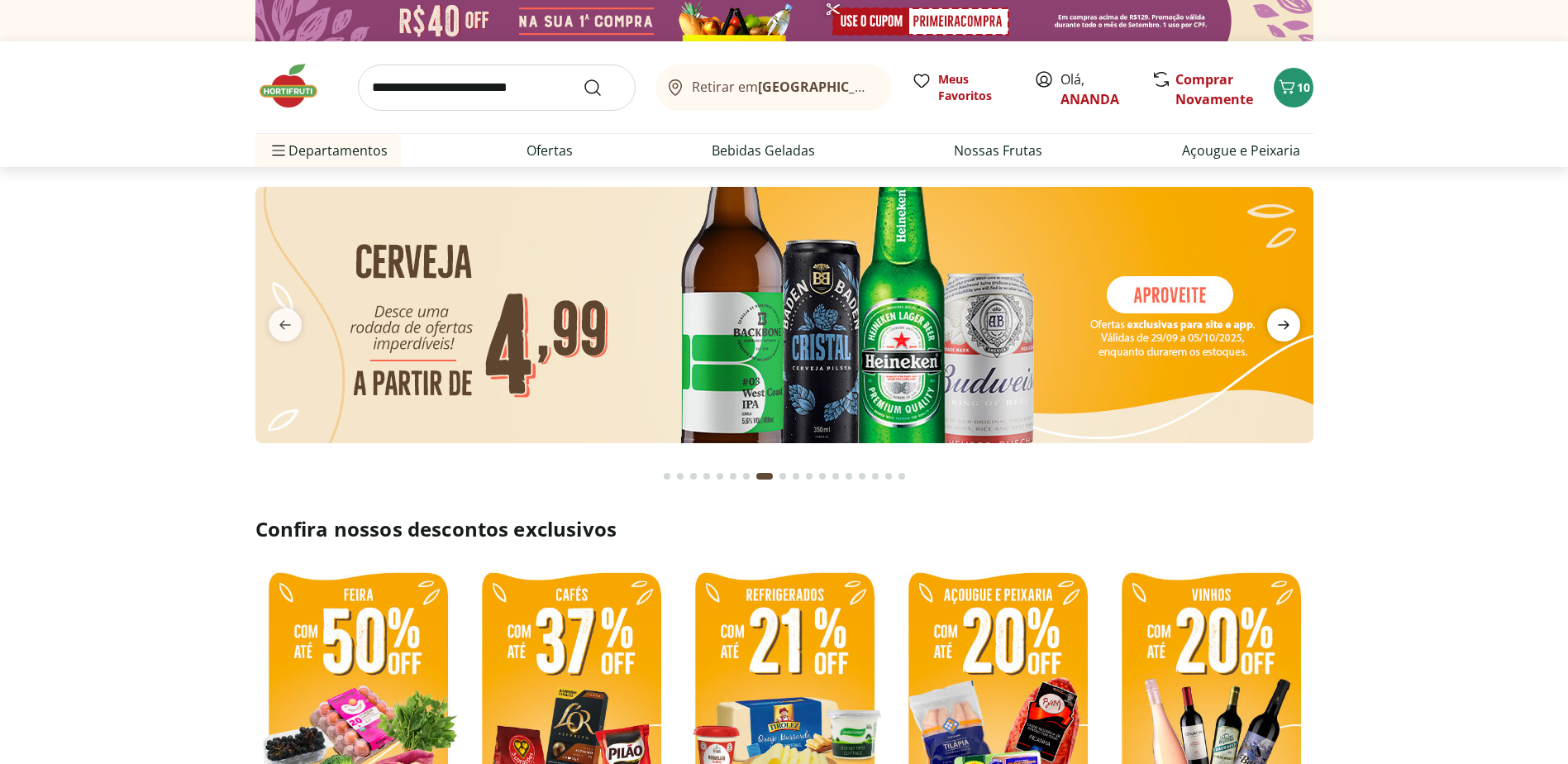
click at [1286, 329] on icon "next" at bounding box center [1283, 325] width 20 height 20
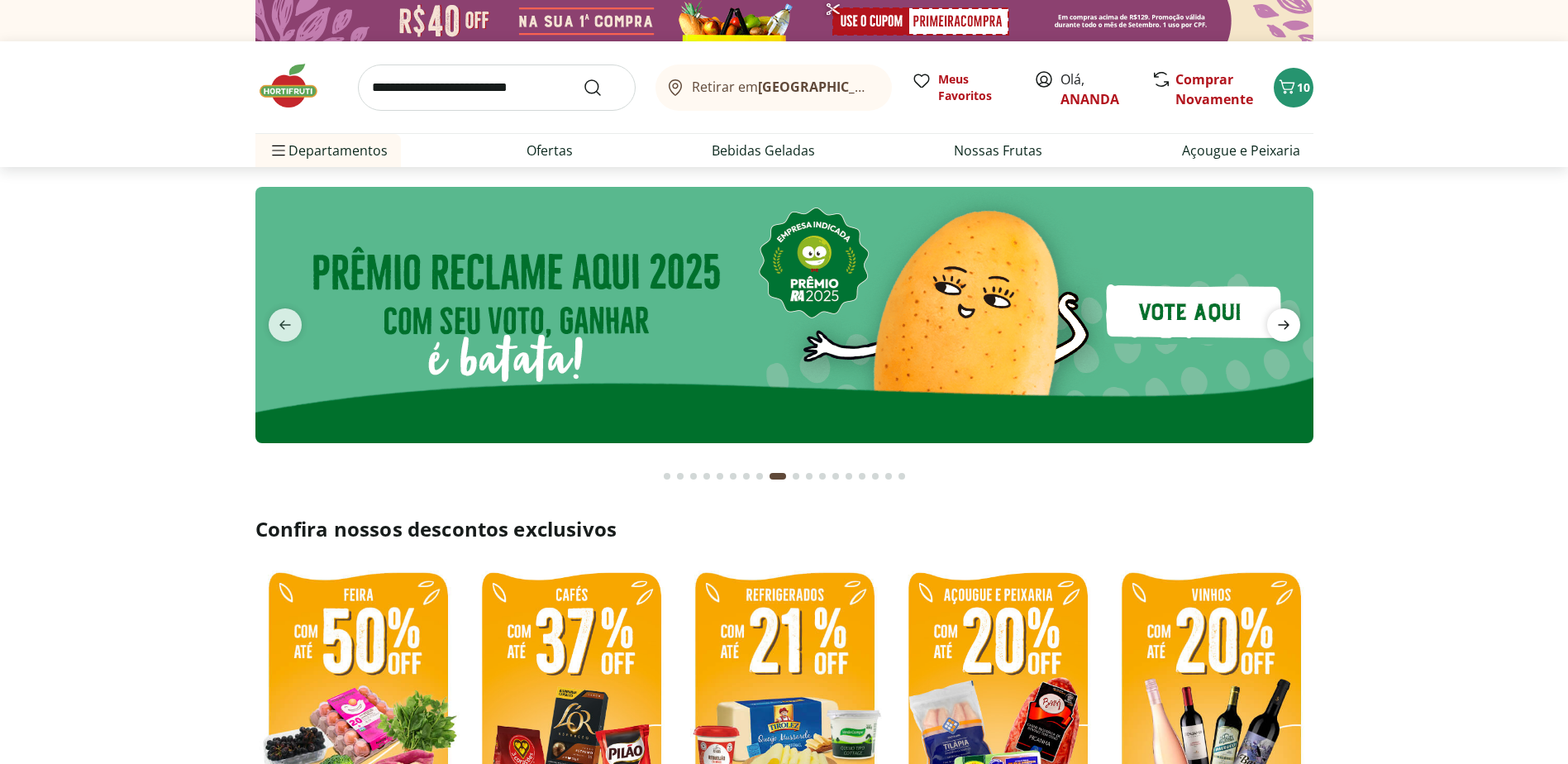
click at [1286, 329] on icon "next" at bounding box center [1283, 325] width 20 height 20
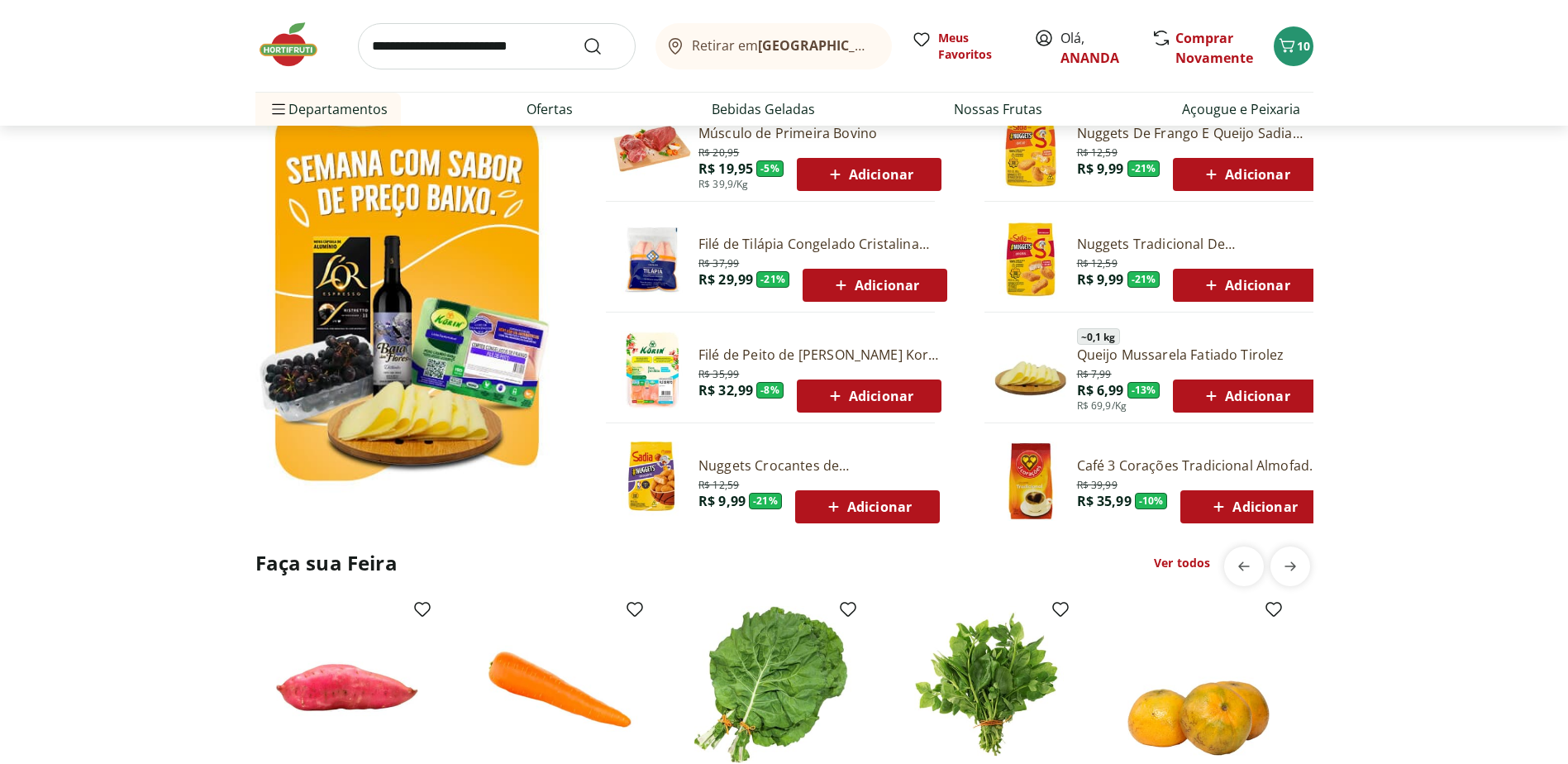
scroll to position [909, 0]
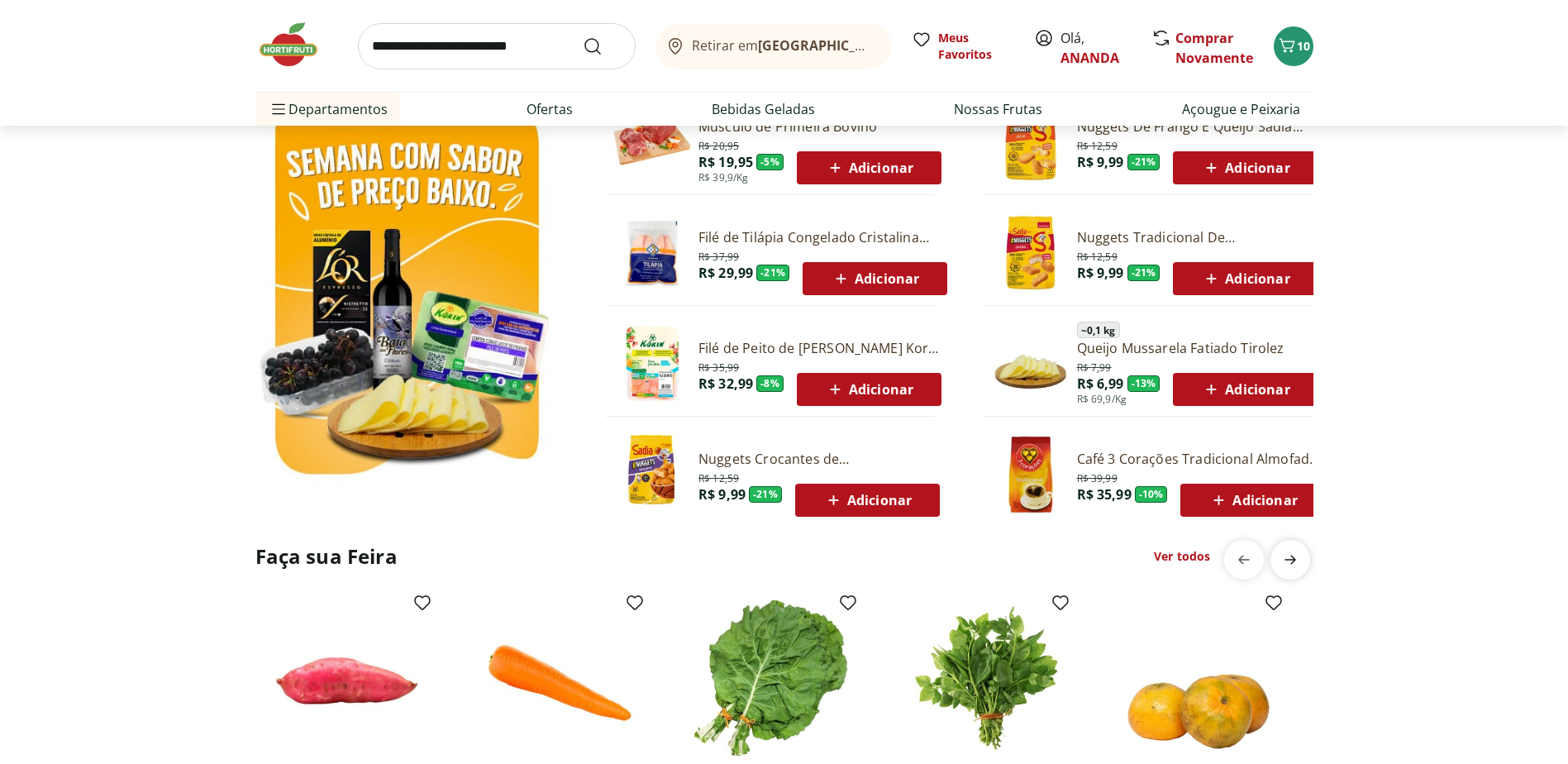
click at [1291, 561] on icon "next" at bounding box center [1290, 559] width 20 height 20
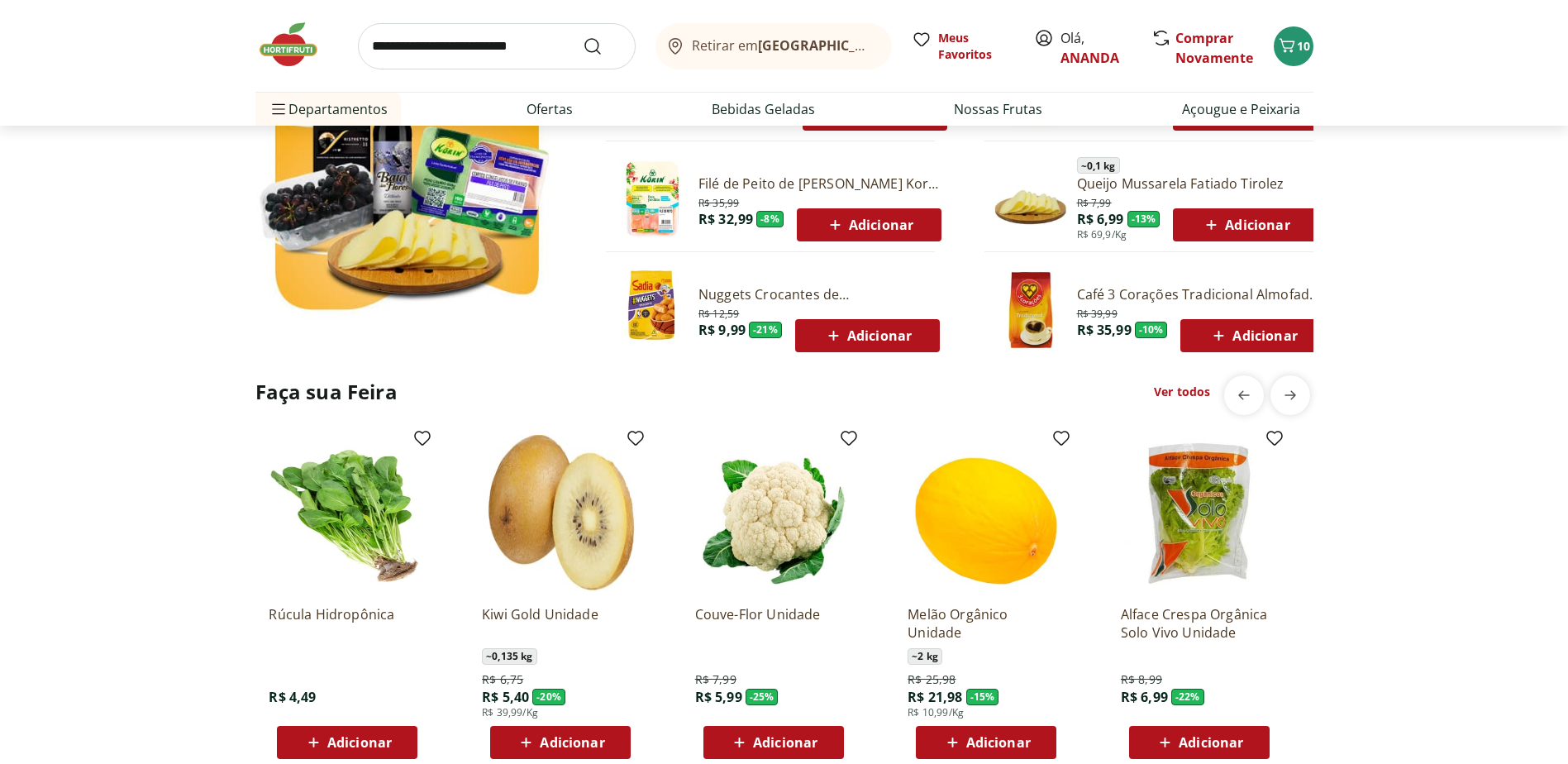
scroll to position [1075, 0]
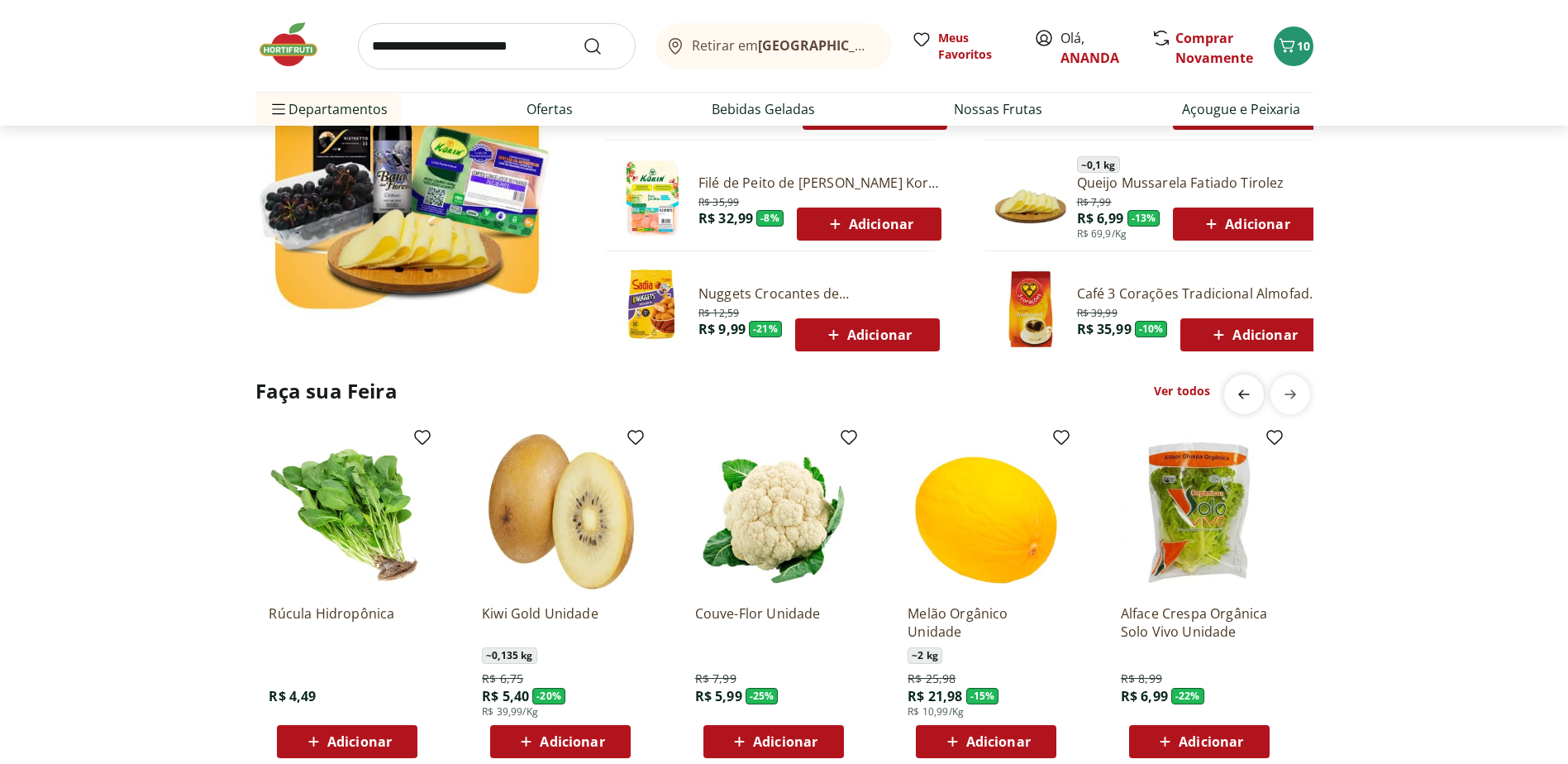
click at [1241, 403] on icon "previous" at bounding box center [1244, 394] width 20 height 20
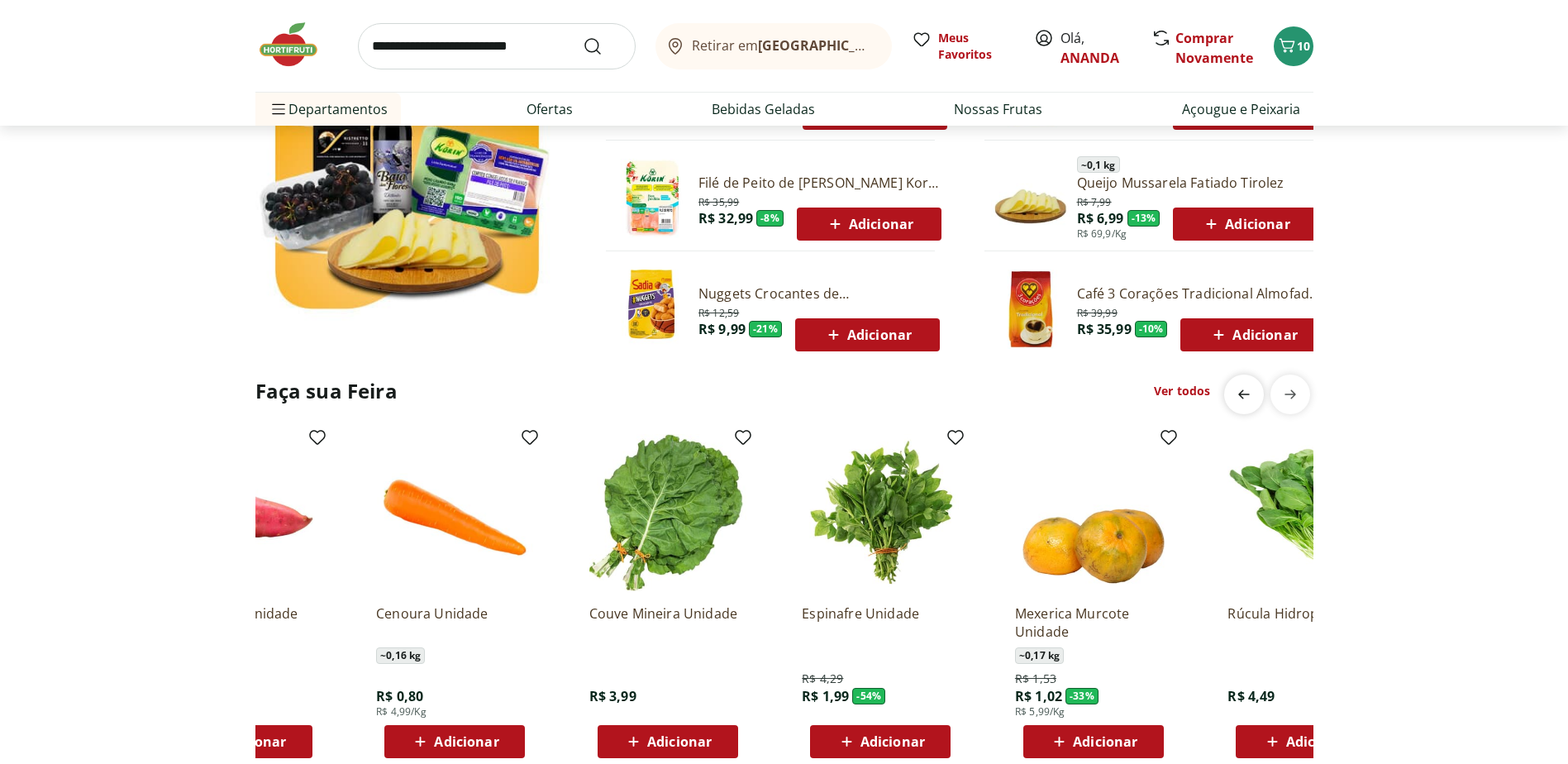
scroll to position [0, 0]
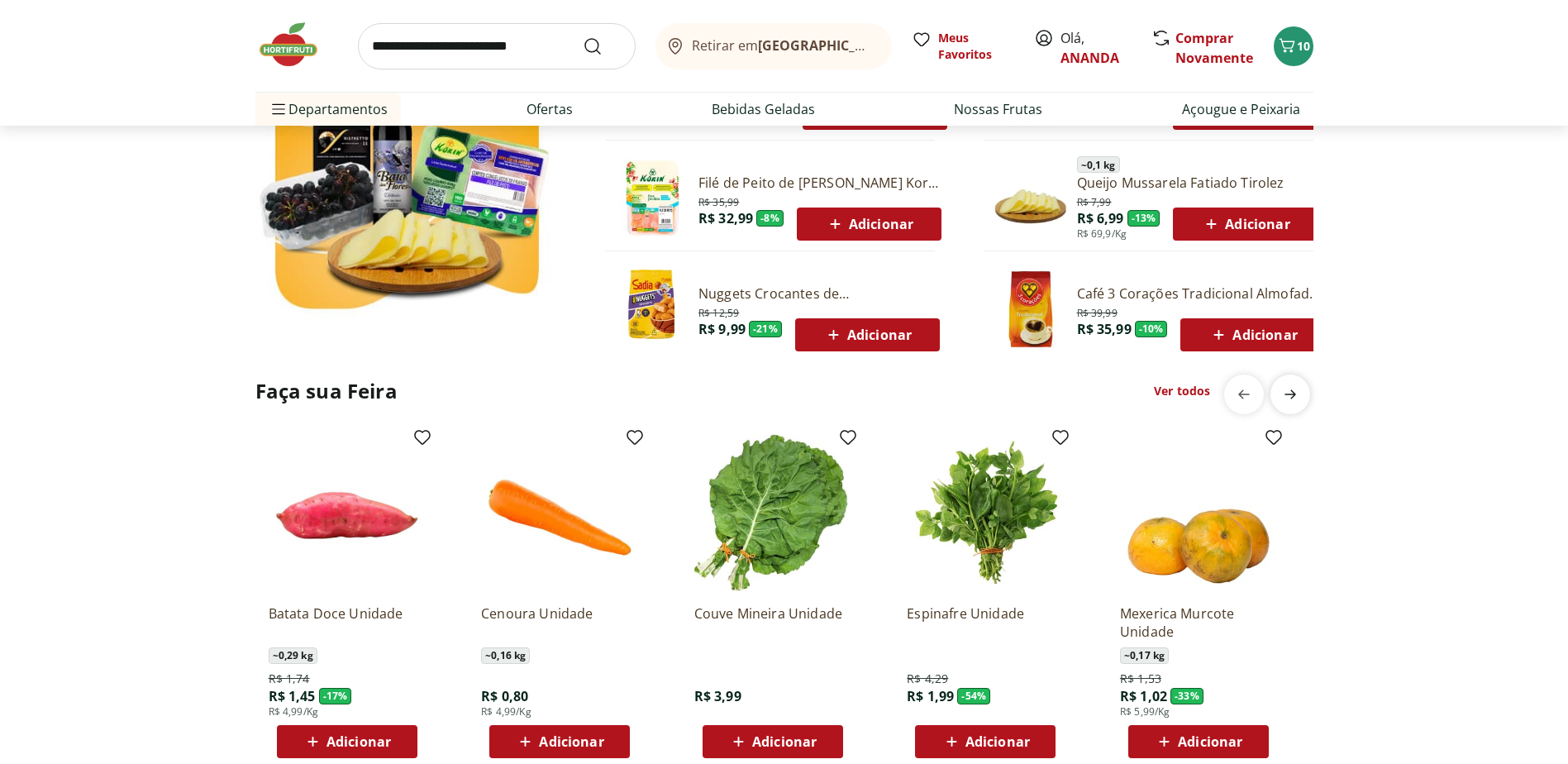
click at [1291, 397] on icon "next" at bounding box center [1289, 393] width 12 height 9
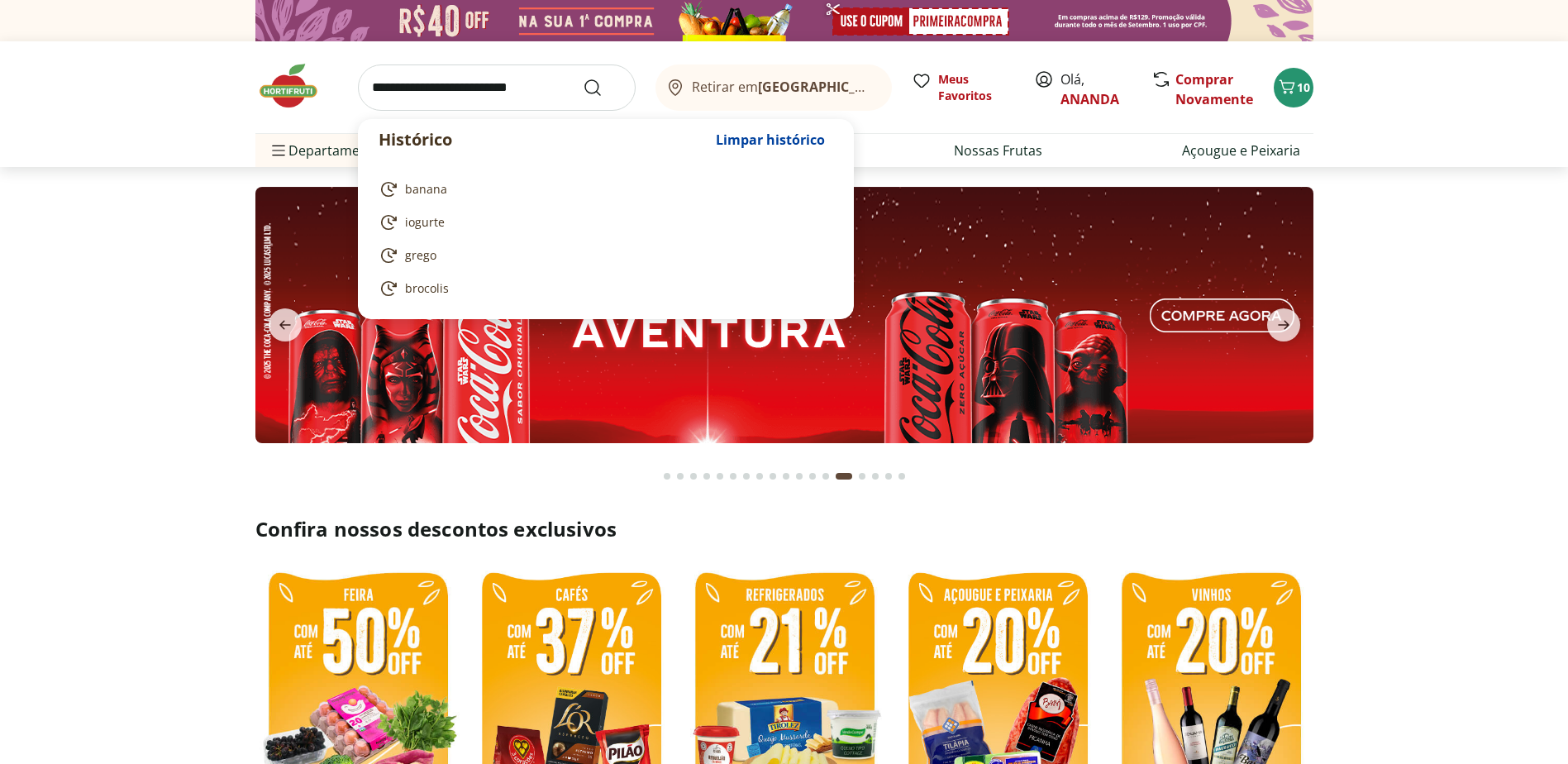
click at [403, 85] on input "search" at bounding box center [496, 87] width 278 height 46
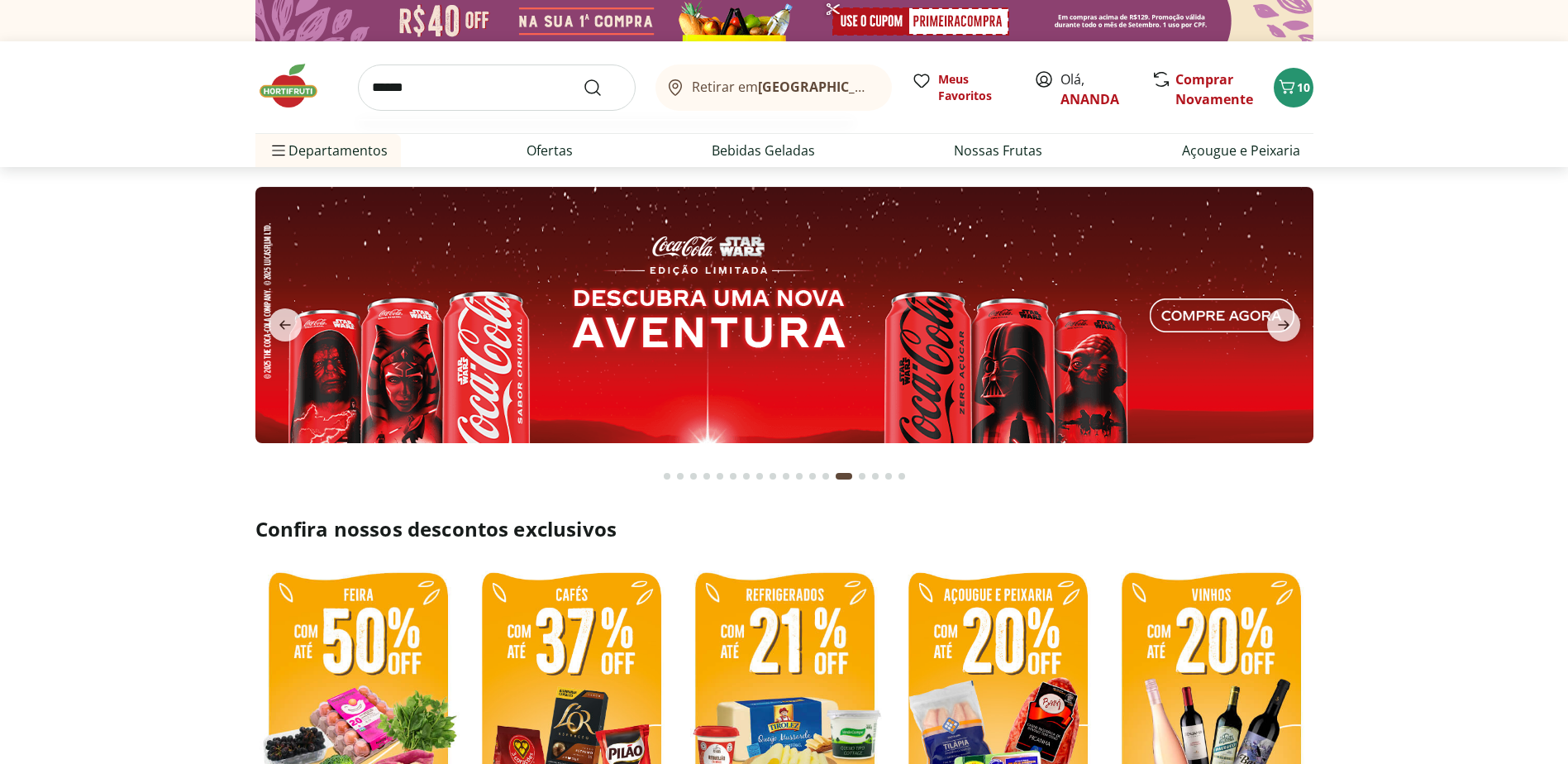
type input "******"
click at [583, 77] on button "Submit Search" at bounding box center [603, 87] width 40 height 20
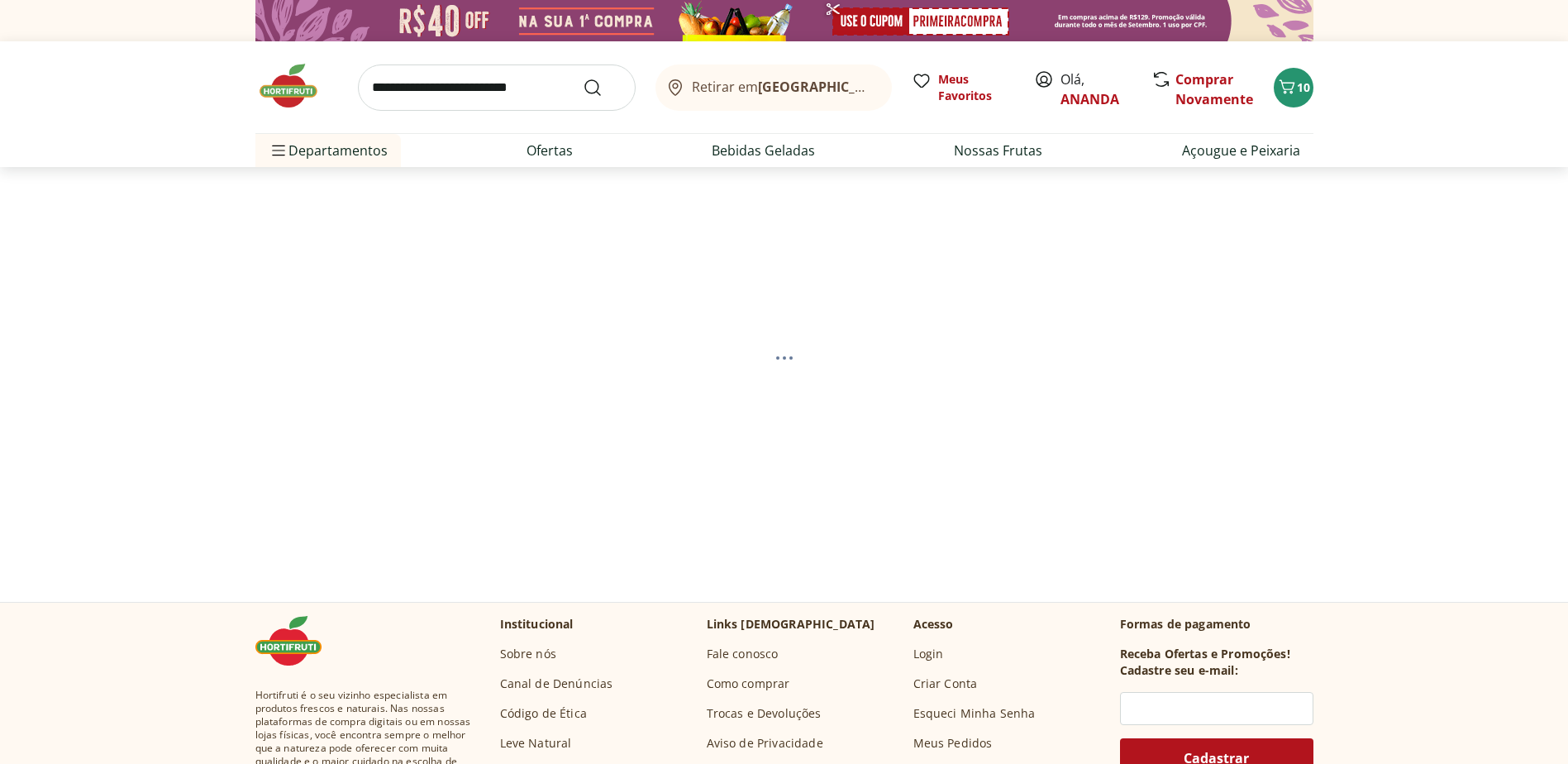
select select "**********"
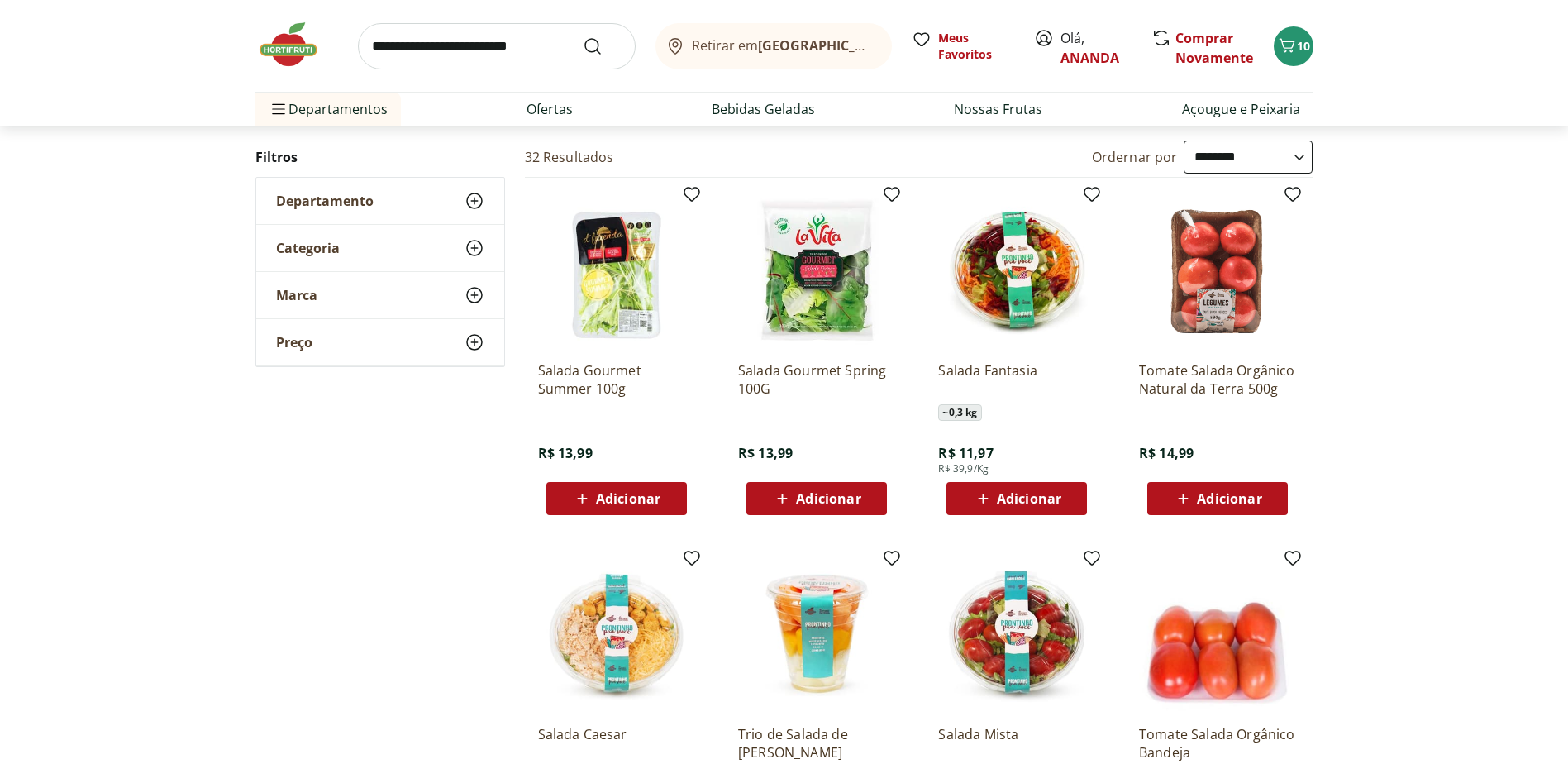
scroll to position [166, 0]
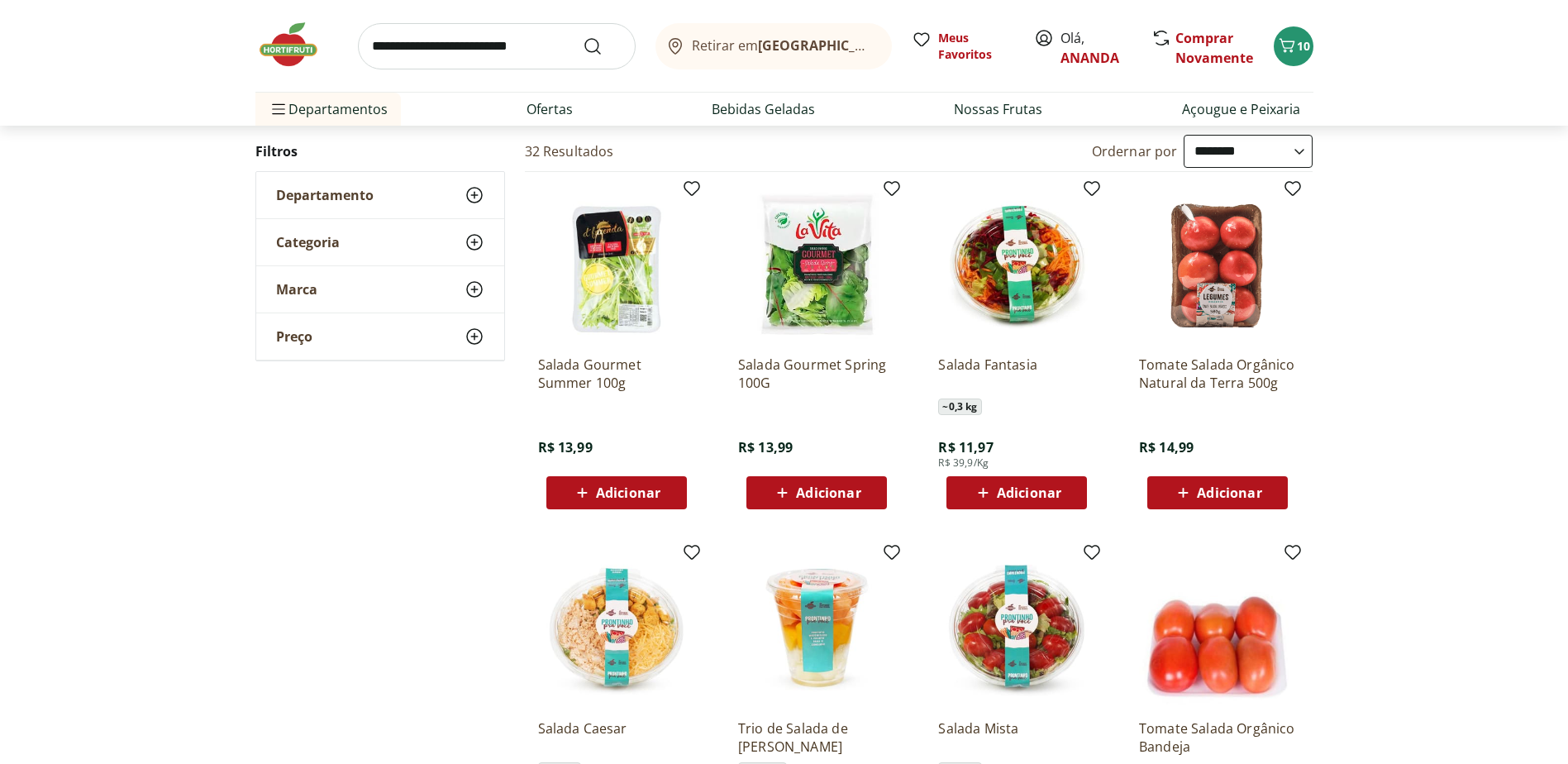
click at [1036, 255] on img at bounding box center [1016, 263] width 157 height 157
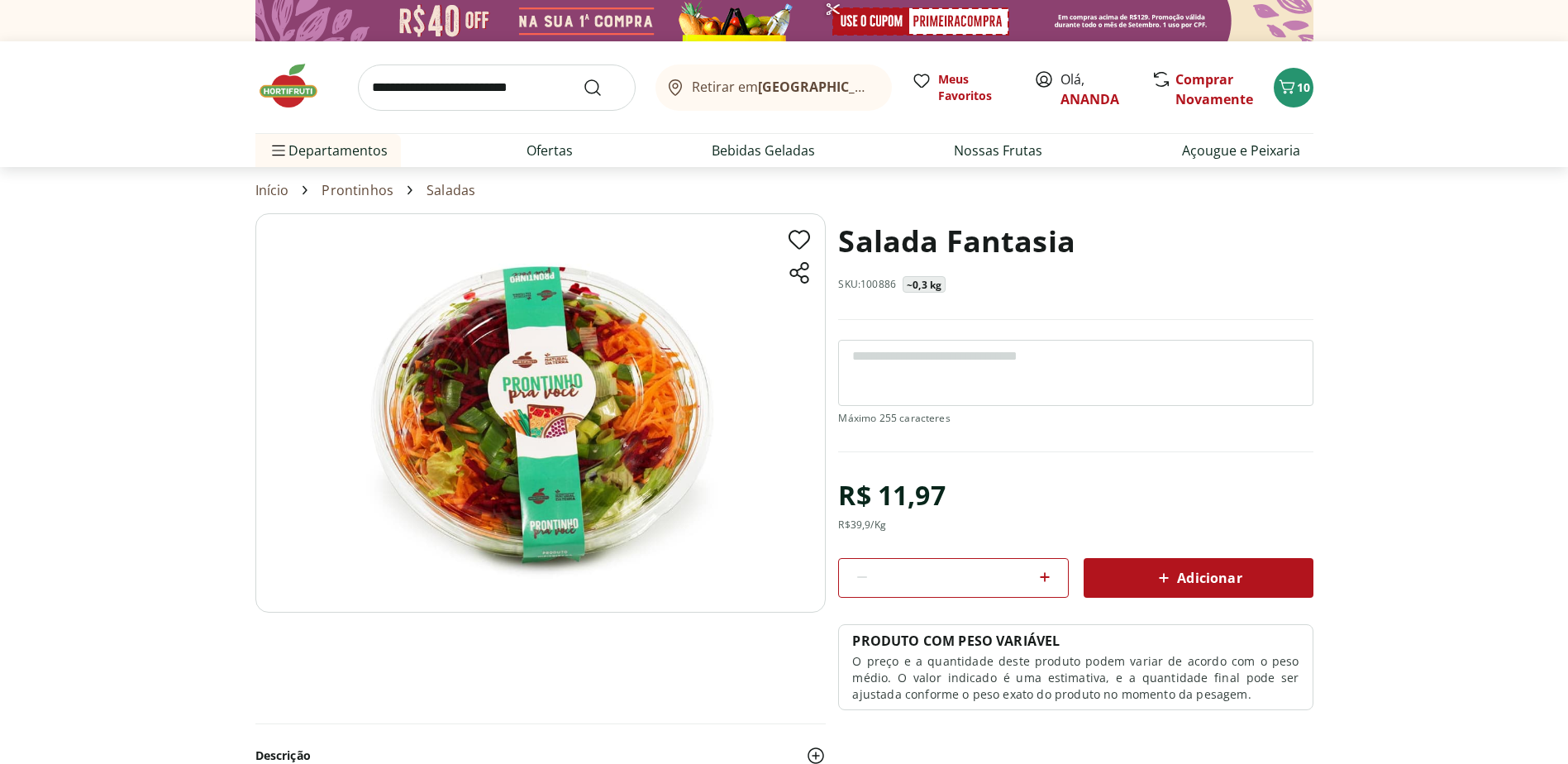
click at [1153, 572] on div "Adicionar" at bounding box center [1197, 577] width 203 height 30
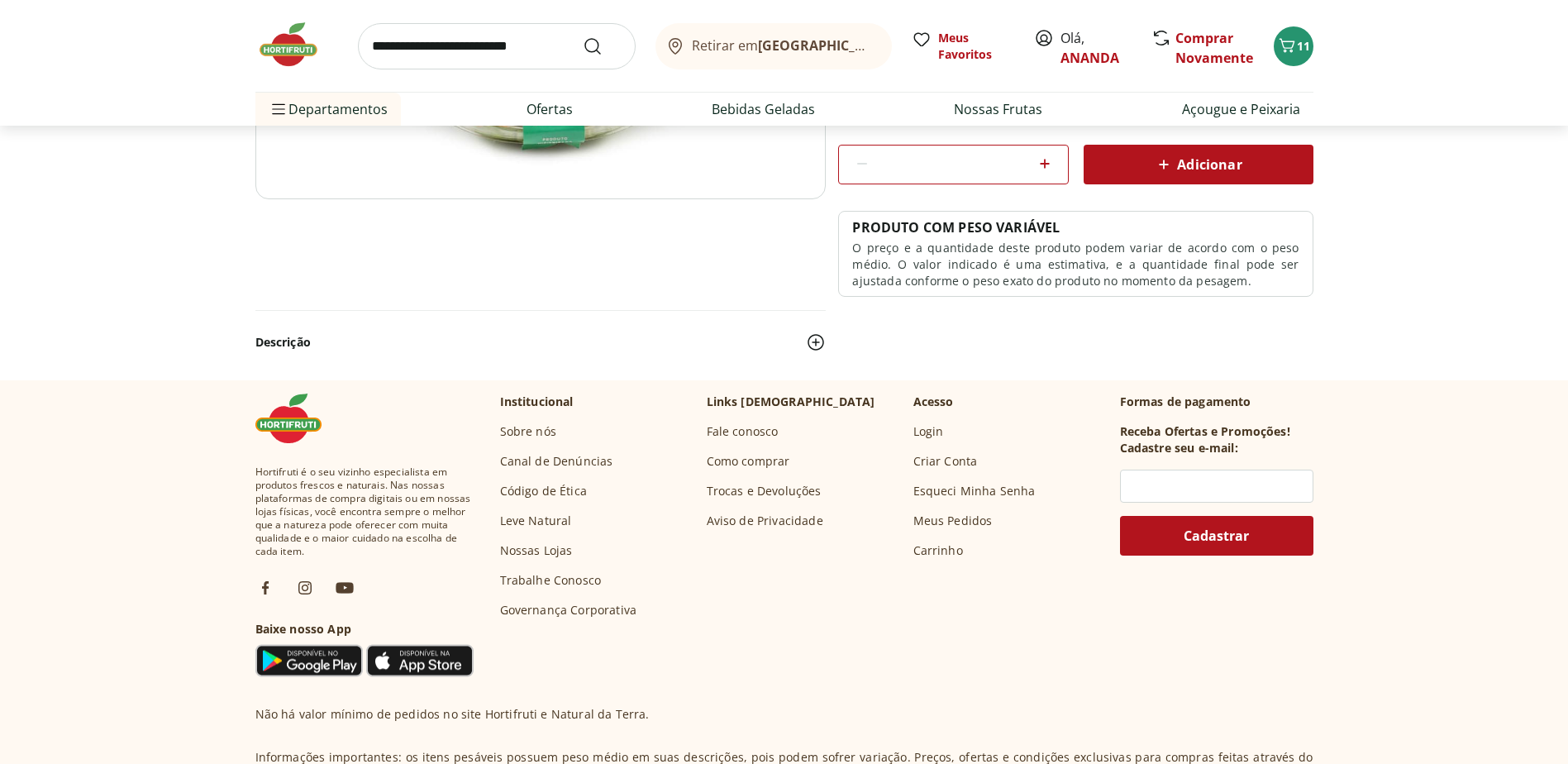
scroll to position [166, 0]
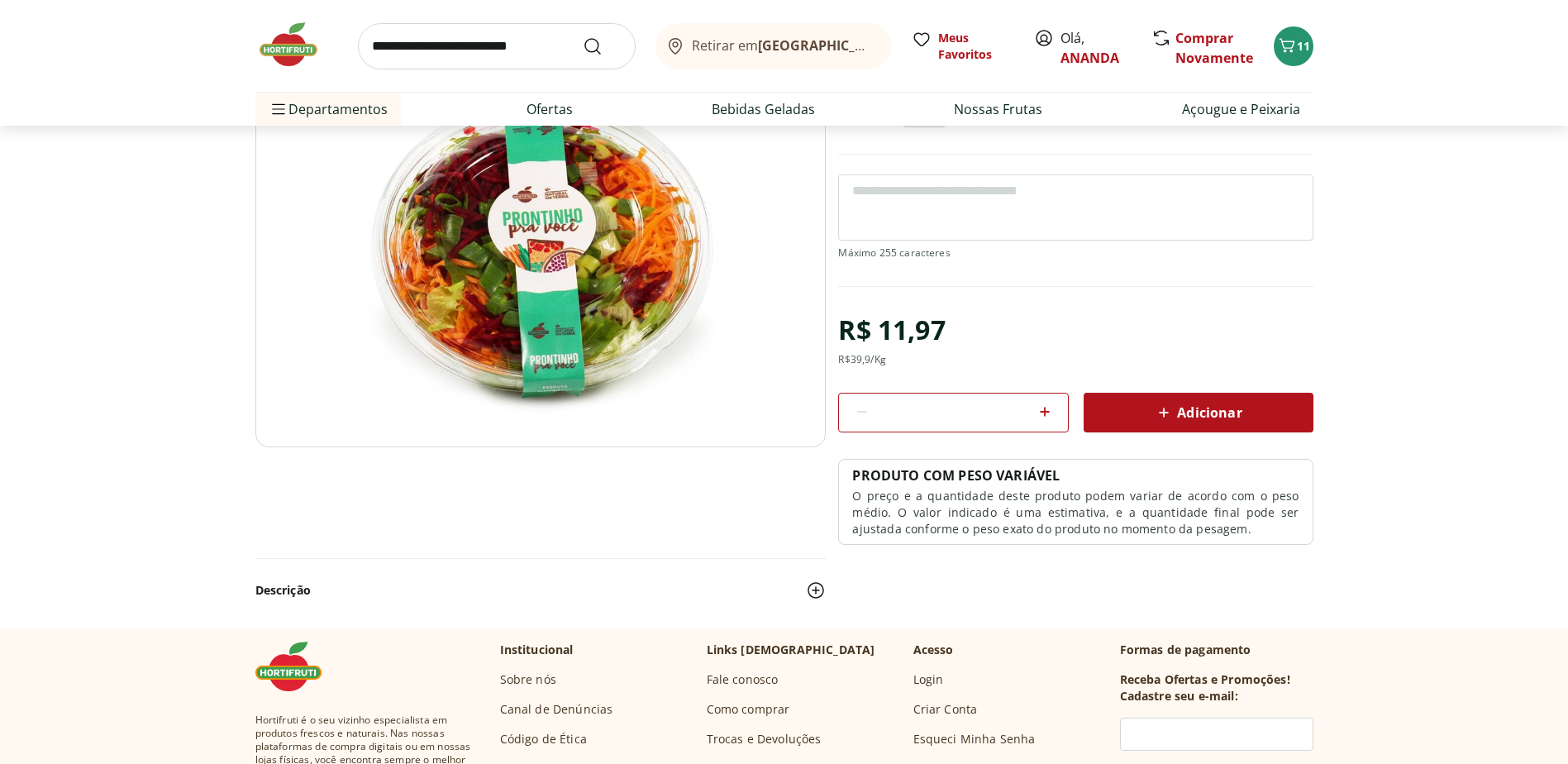
select select "**********"
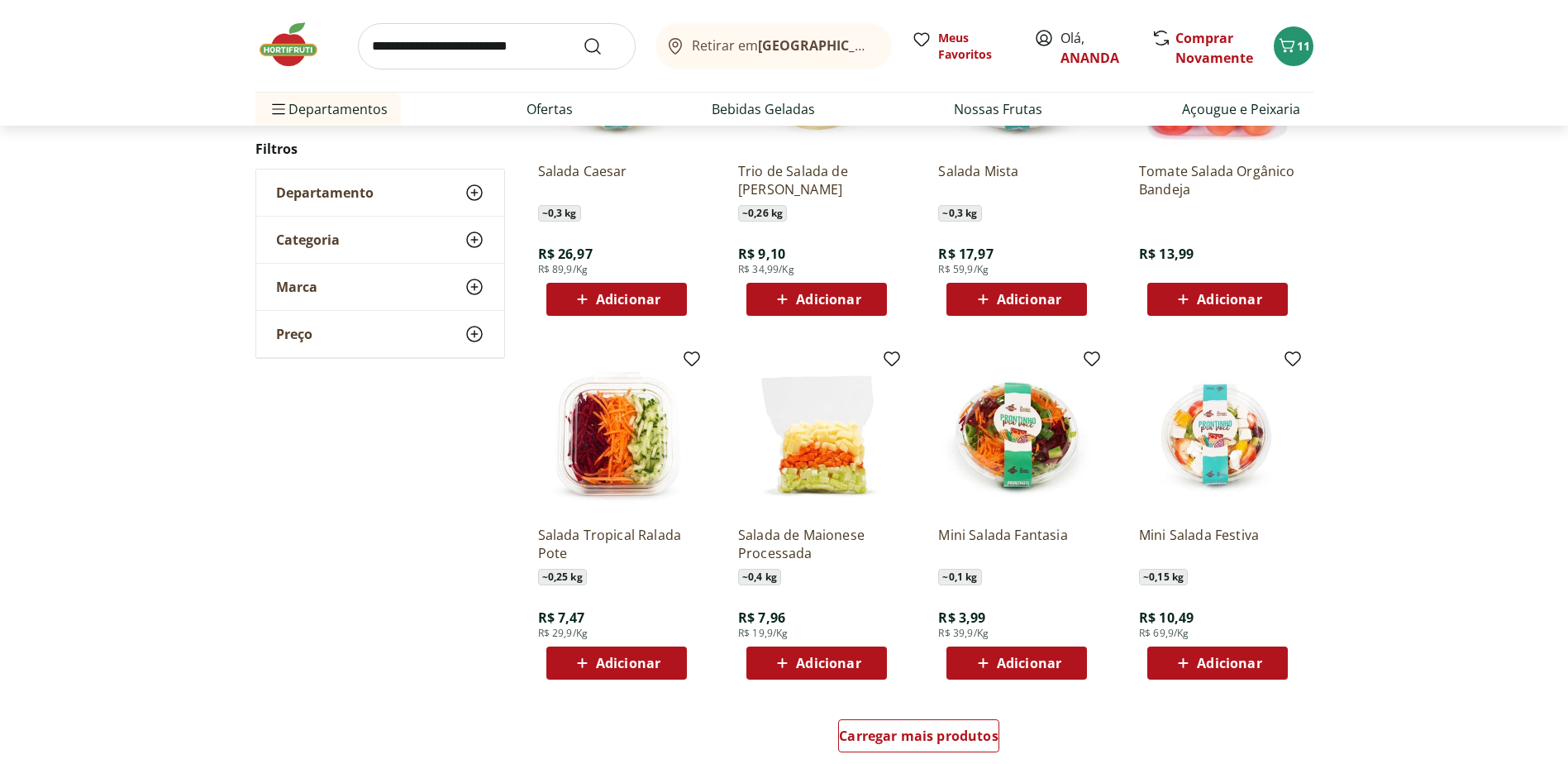
scroll to position [744, 0]
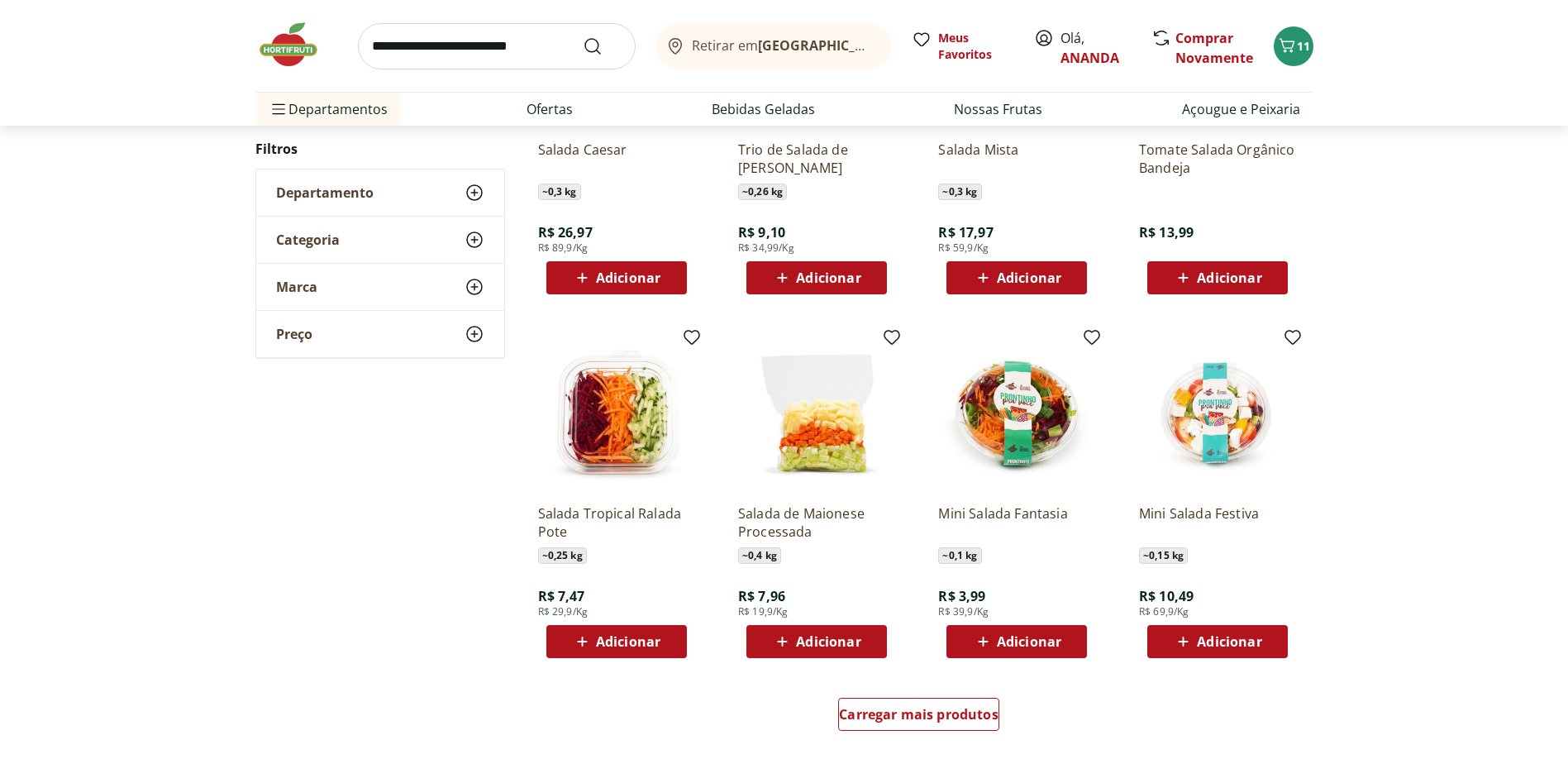
click at [1023, 647] on span "Adicionar" at bounding box center [1028, 641] width 65 height 14
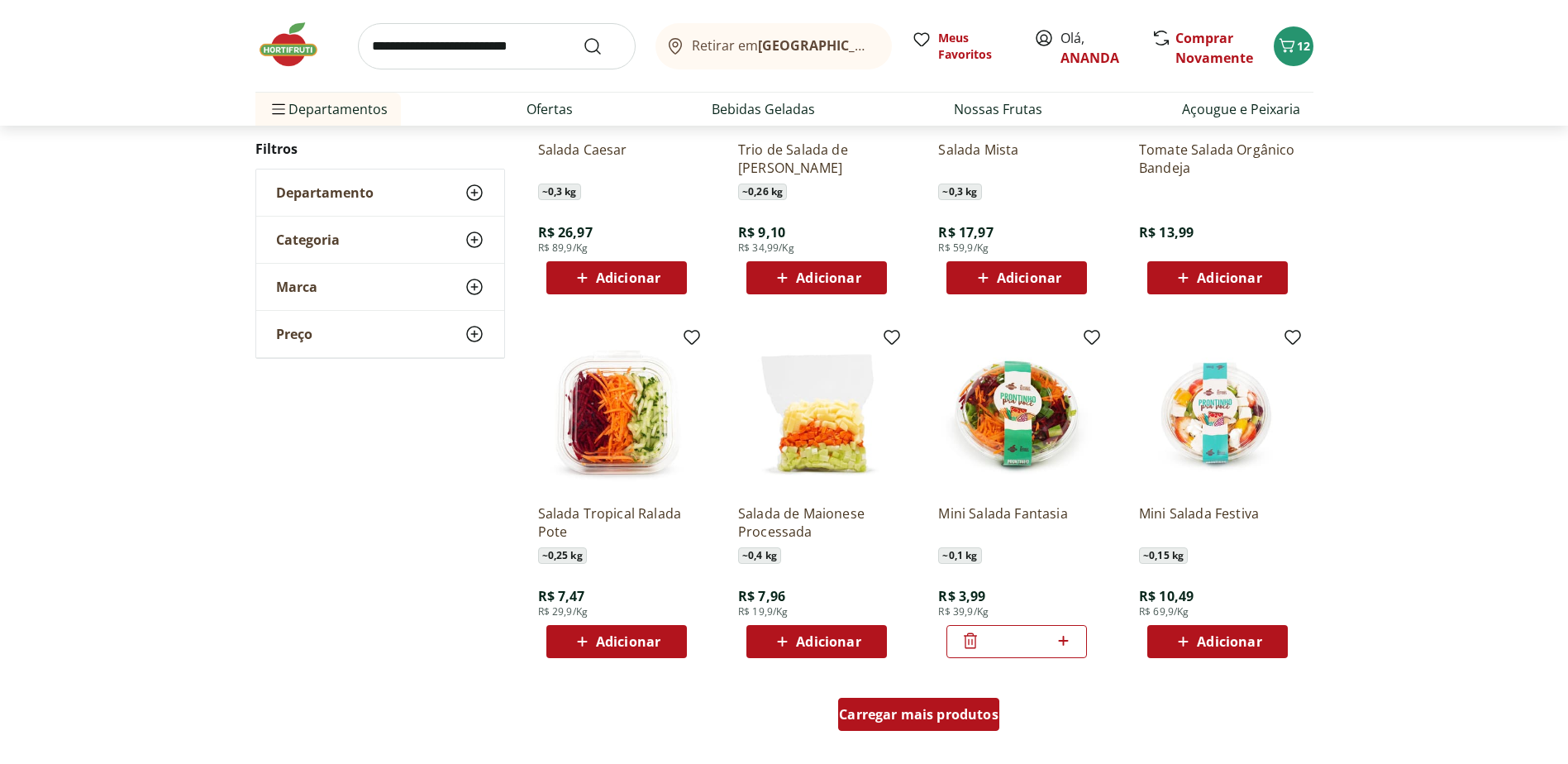
click at [869, 710] on span "Carregar mais produtos" at bounding box center [918, 714] width 159 height 14
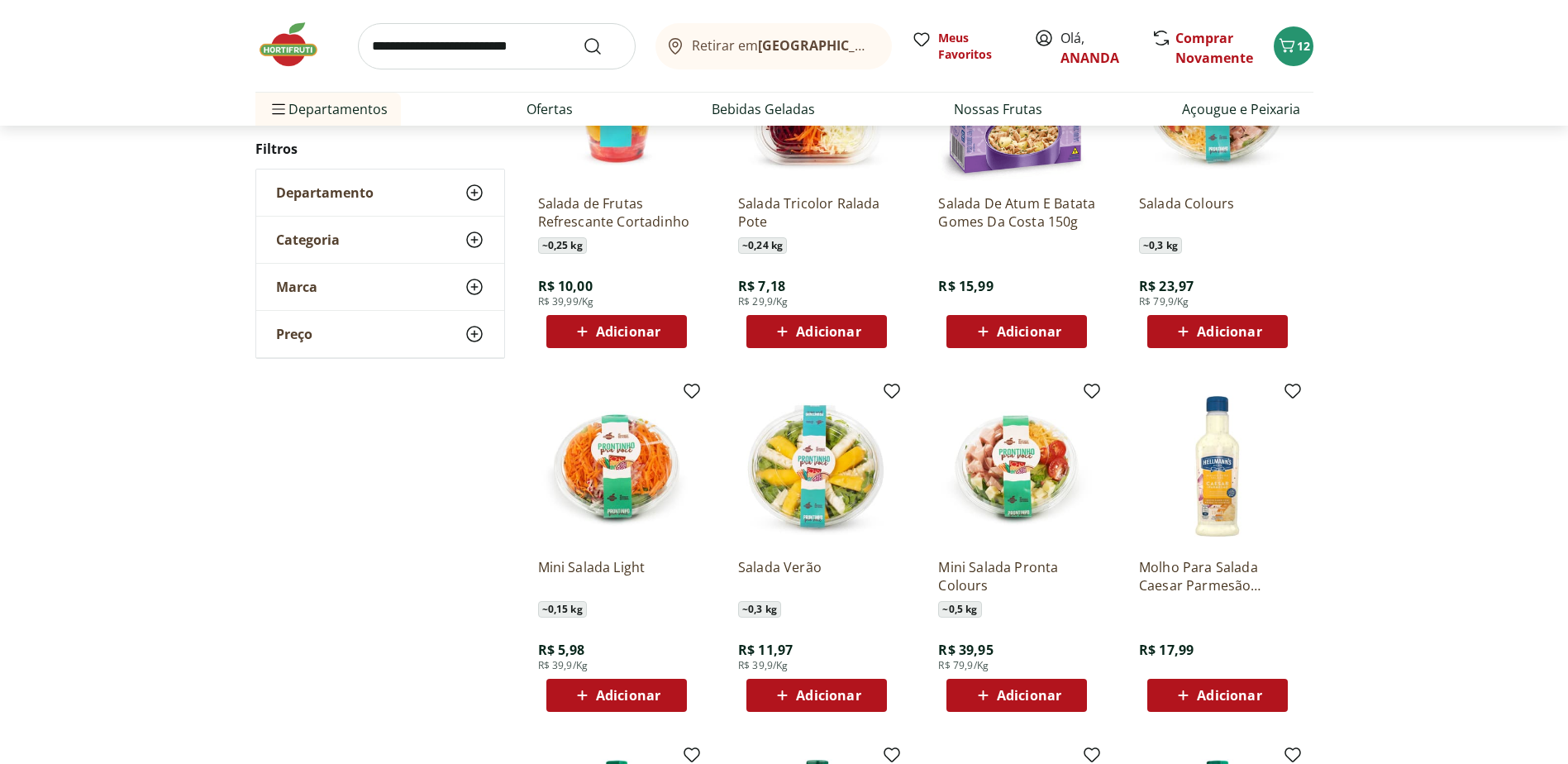
scroll to position [1405, 0]
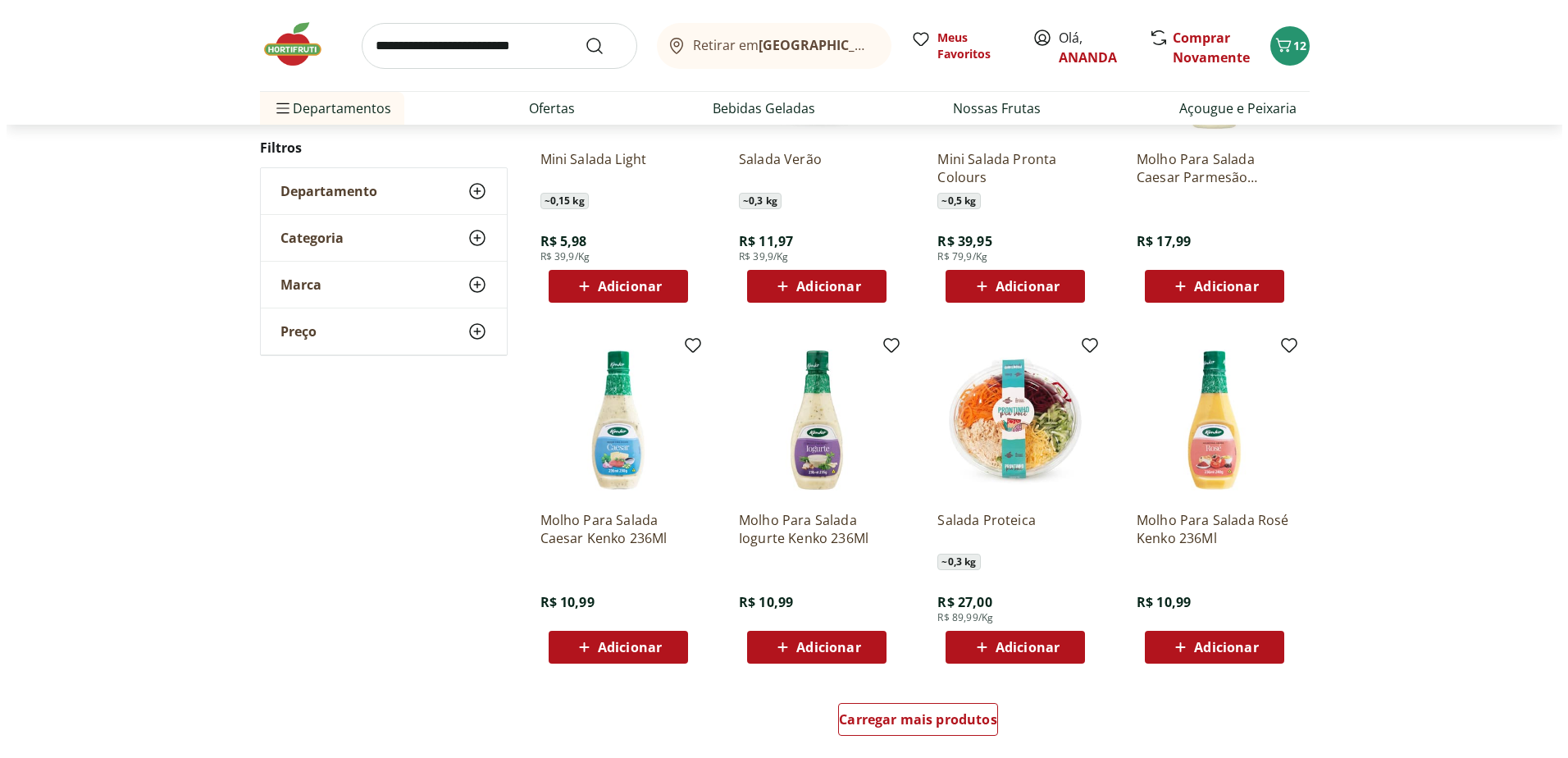
scroll to position [820, 0]
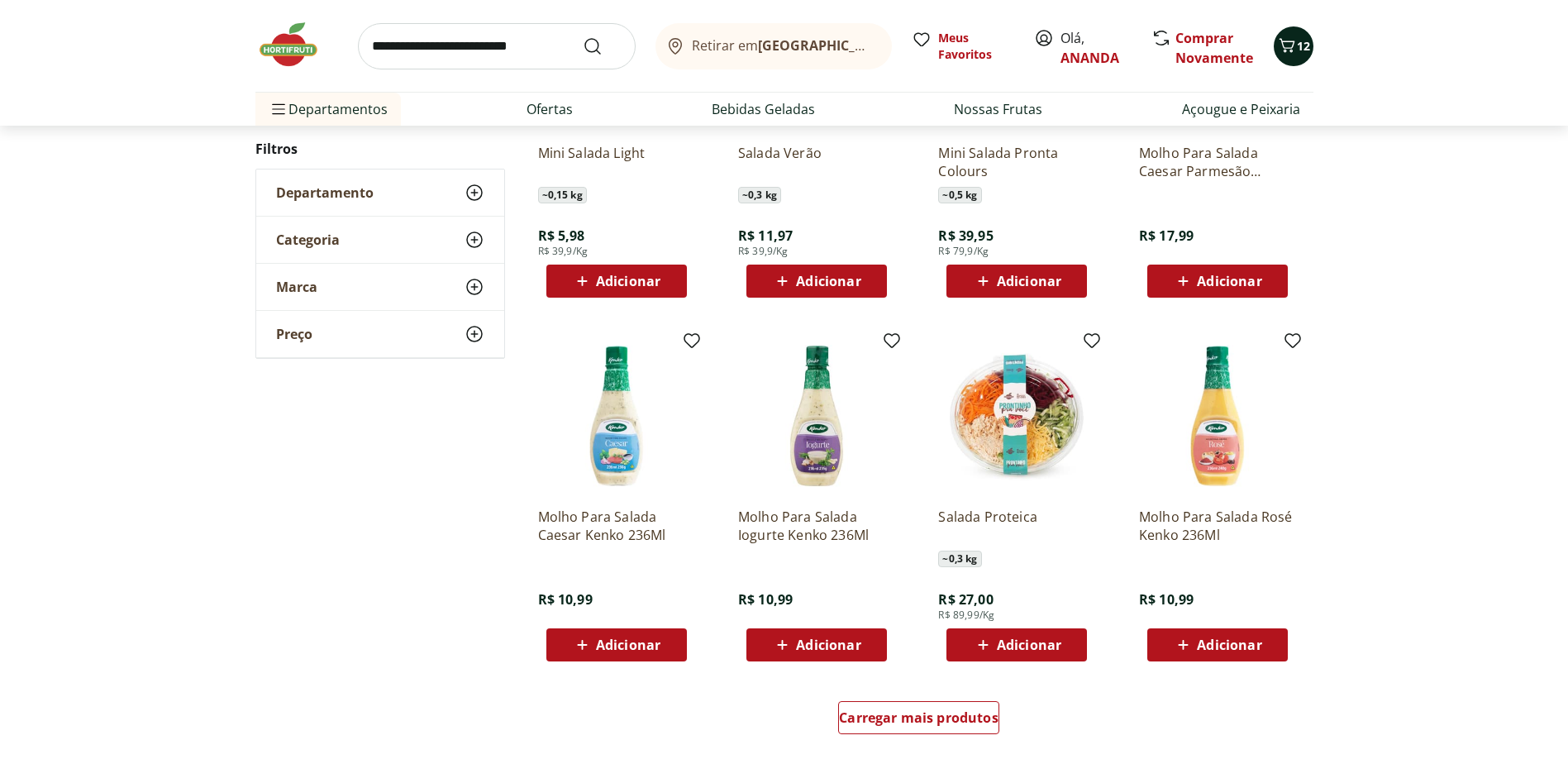
click at [1290, 45] on icon "Carrinho" at bounding box center [1287, 46] width 20 height 20
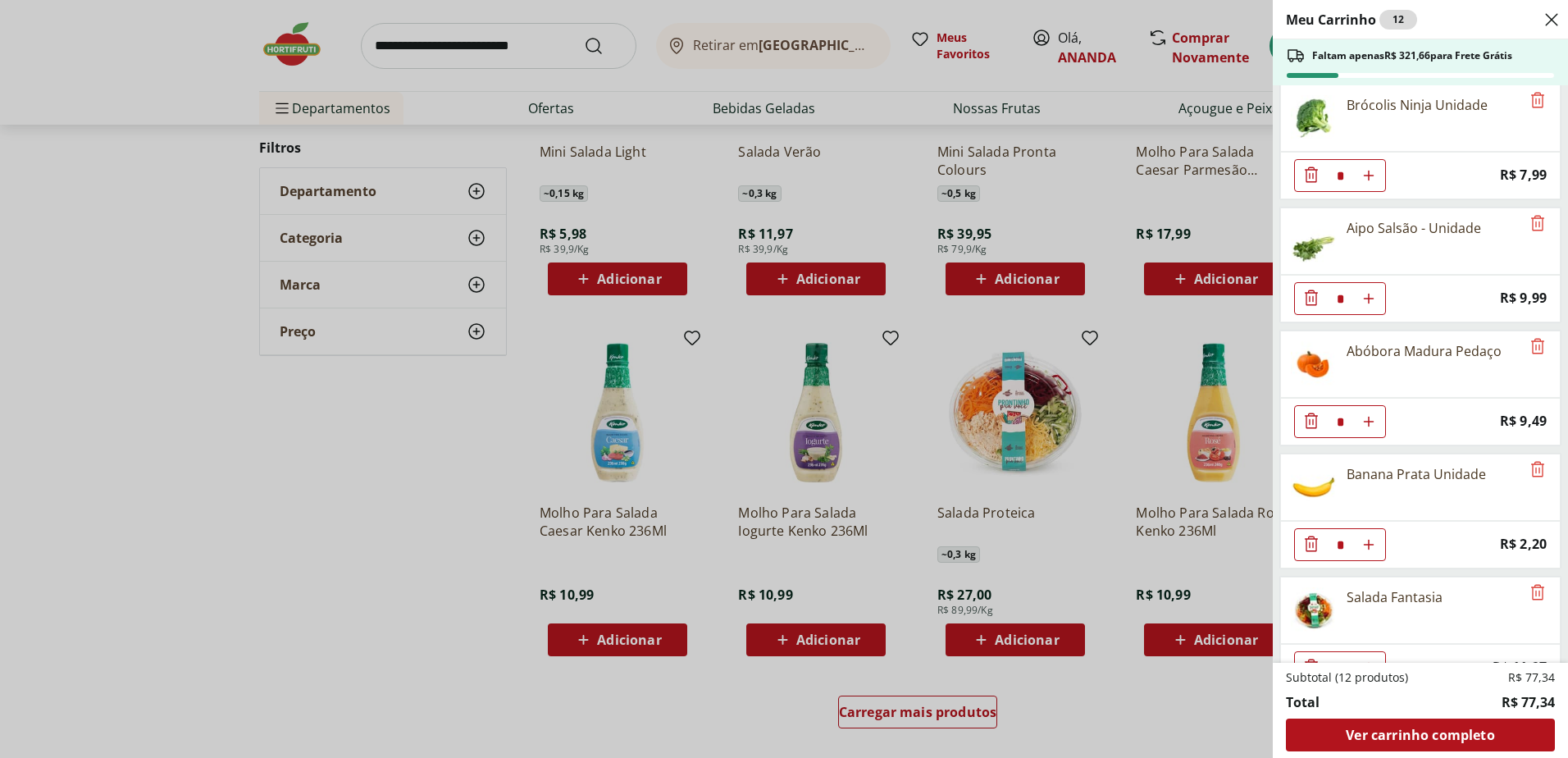
scroll to position [537, 0]
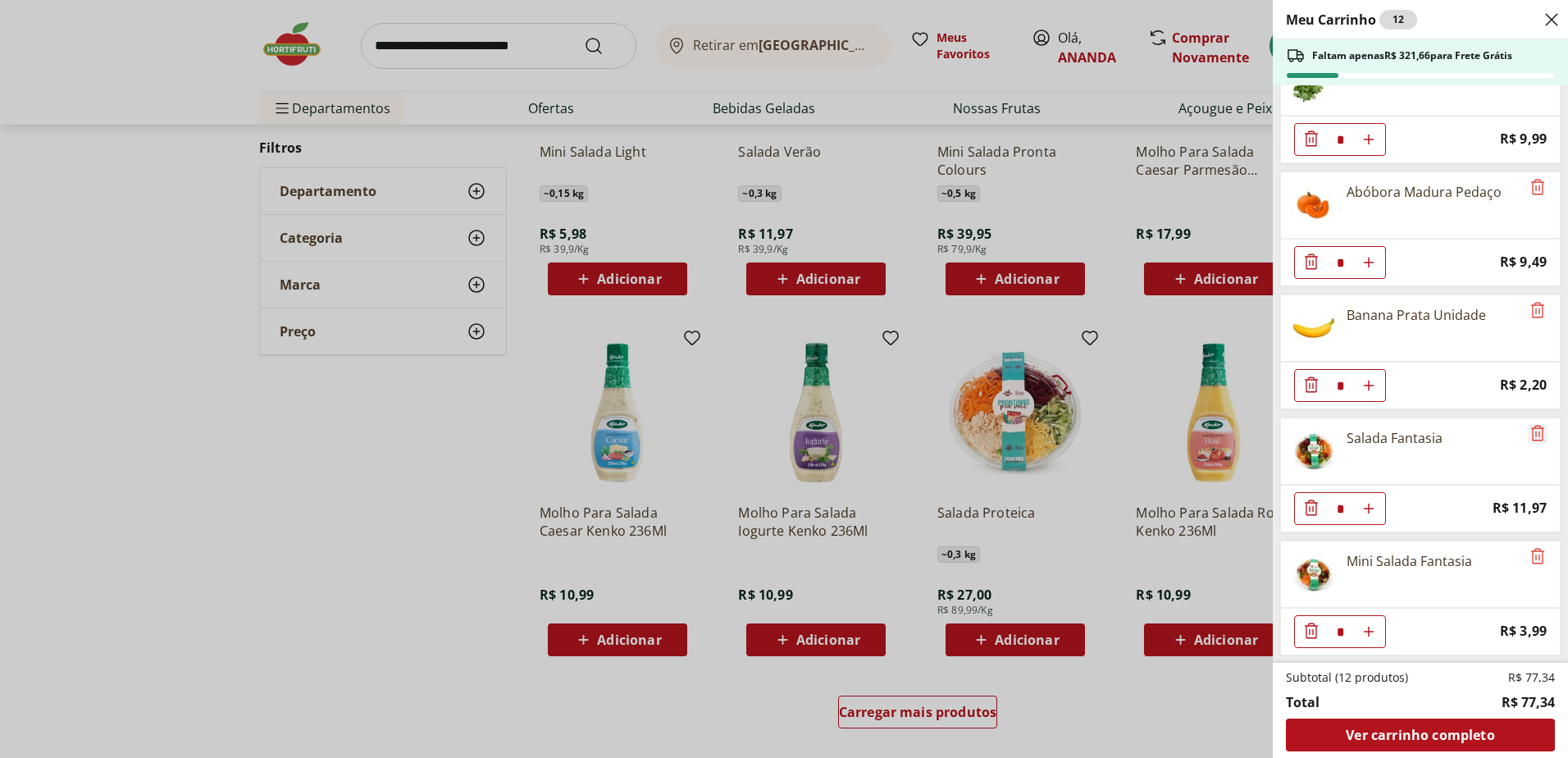
click at [1535, 429] on icon "Remove" at bounding box center [1538, 433] width 20 height 20
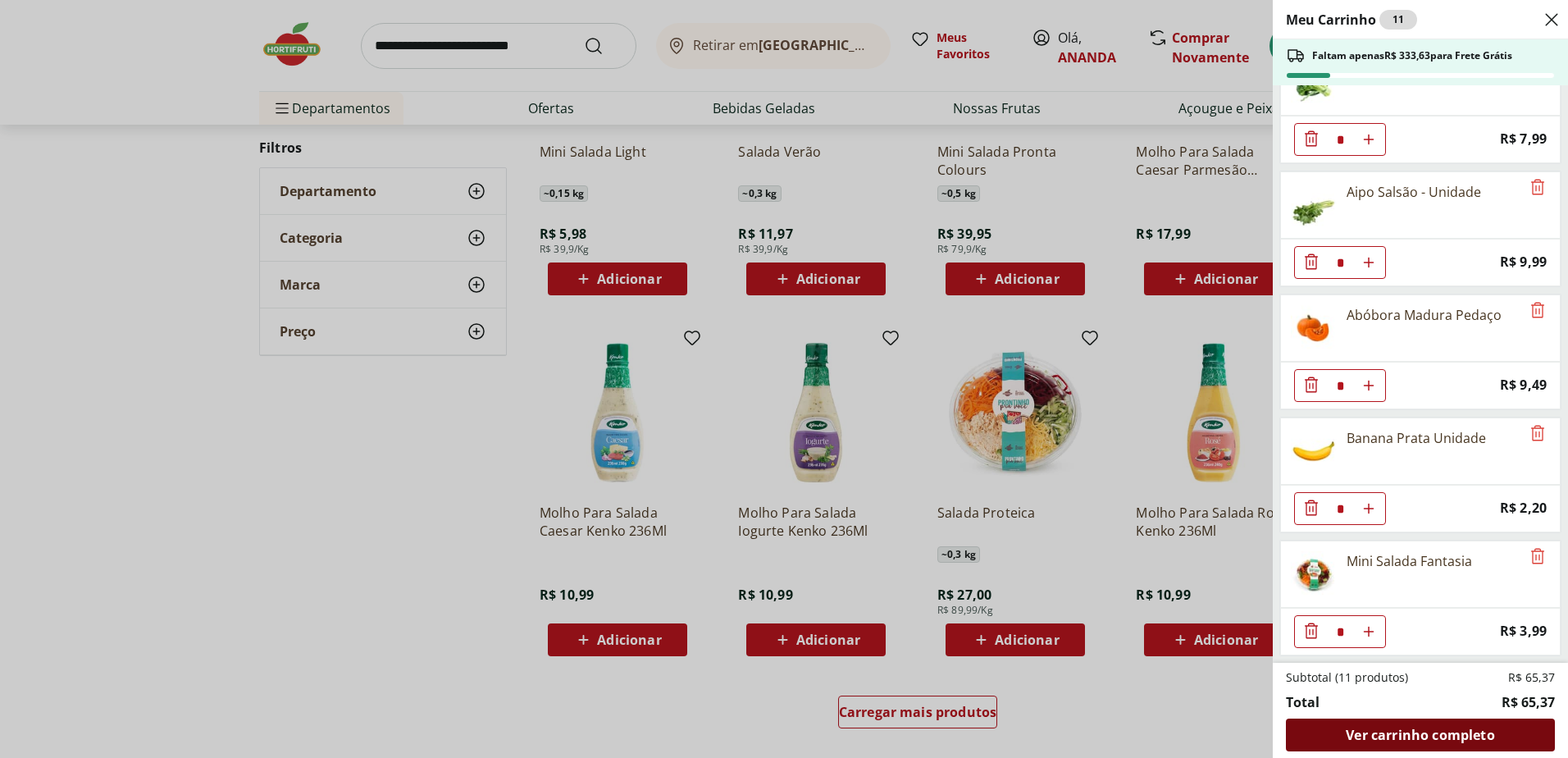
click at [1446, 734] on span "Ver carrinho completo" at bounding box center [1420, 735] width 148 height 14
